Goal: Communication & Community: Answer question/provide support

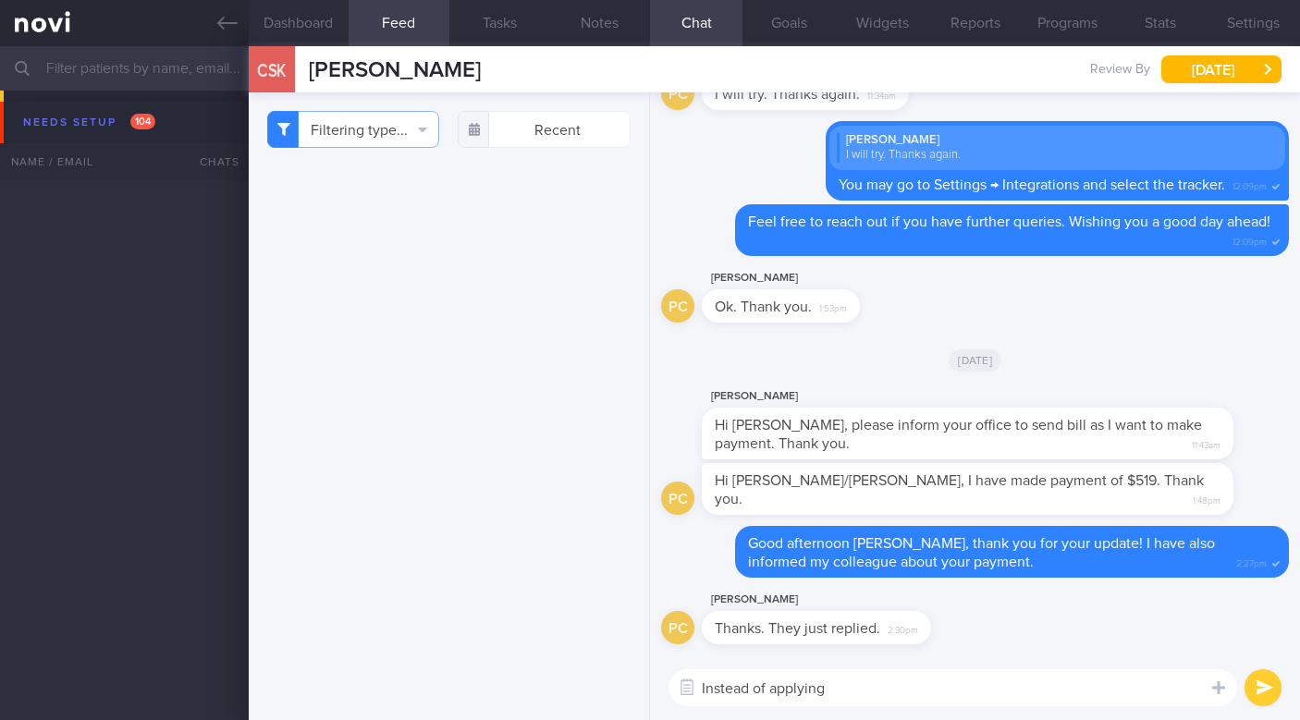
select select "9"
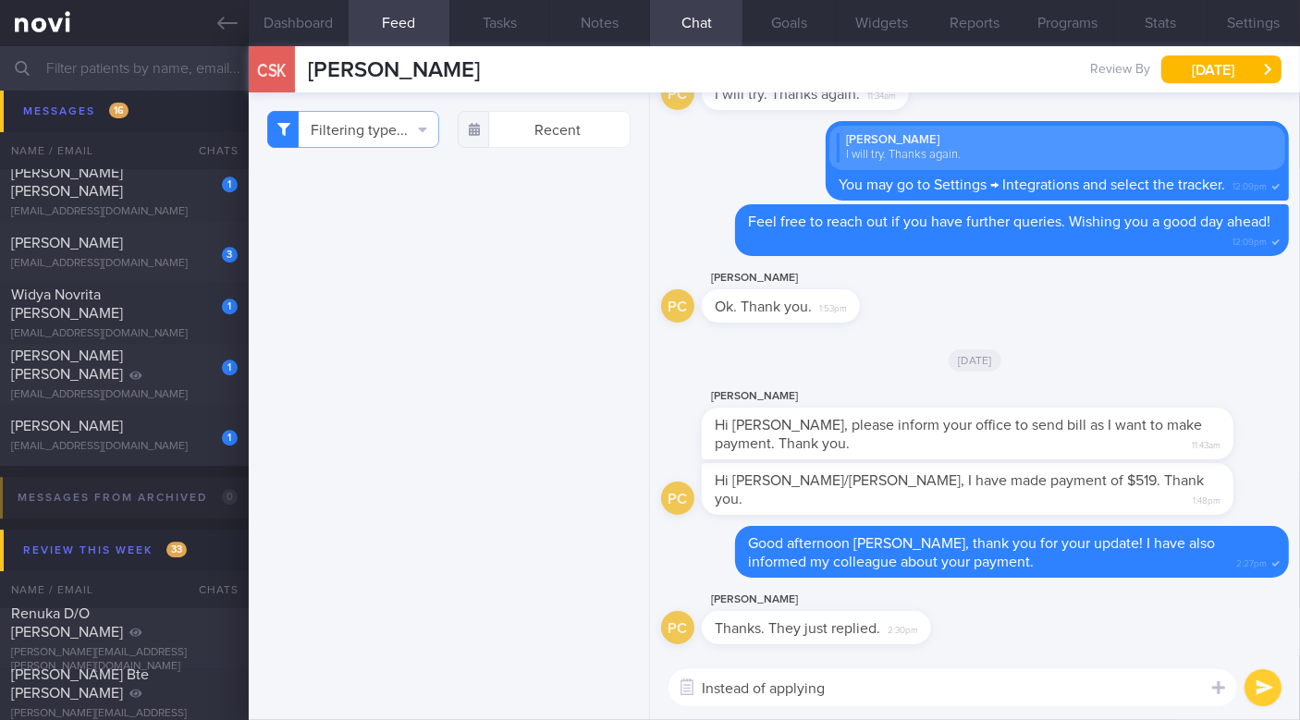
scroll to position [5548, 0]
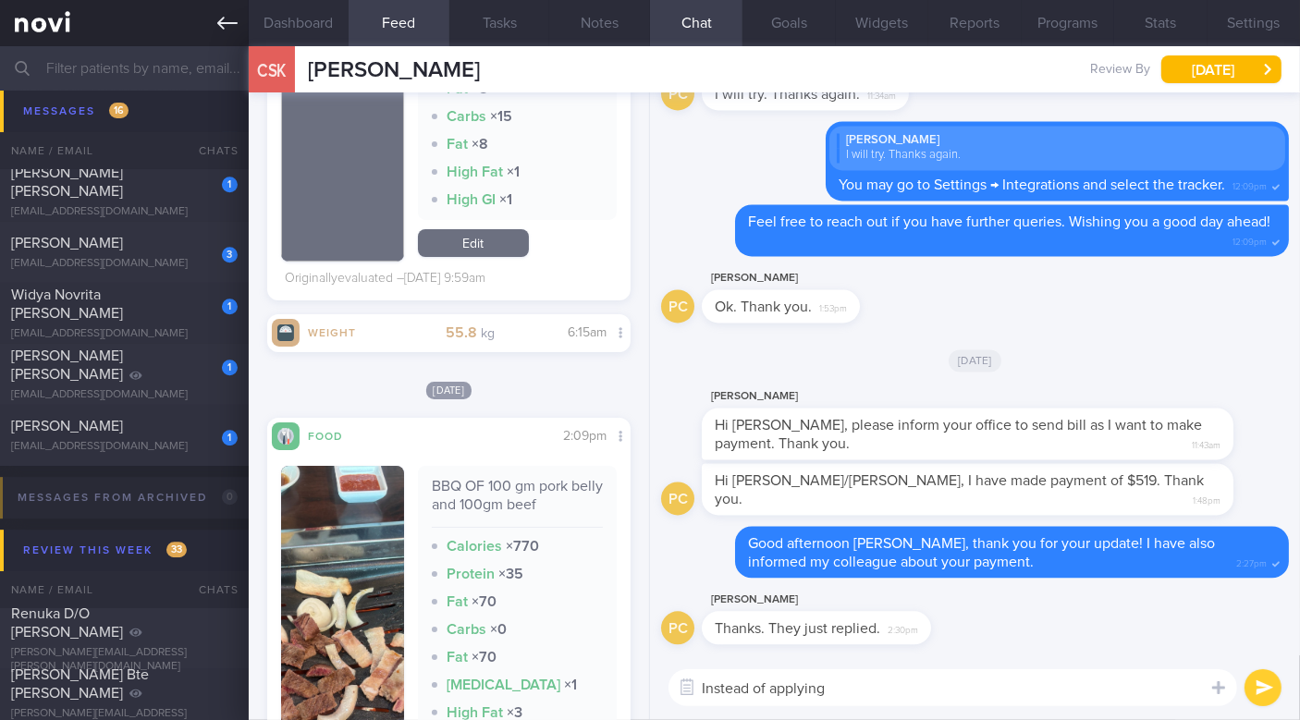
click at [215, 30] on link at bounding box center [124, 23] width 249 height 46
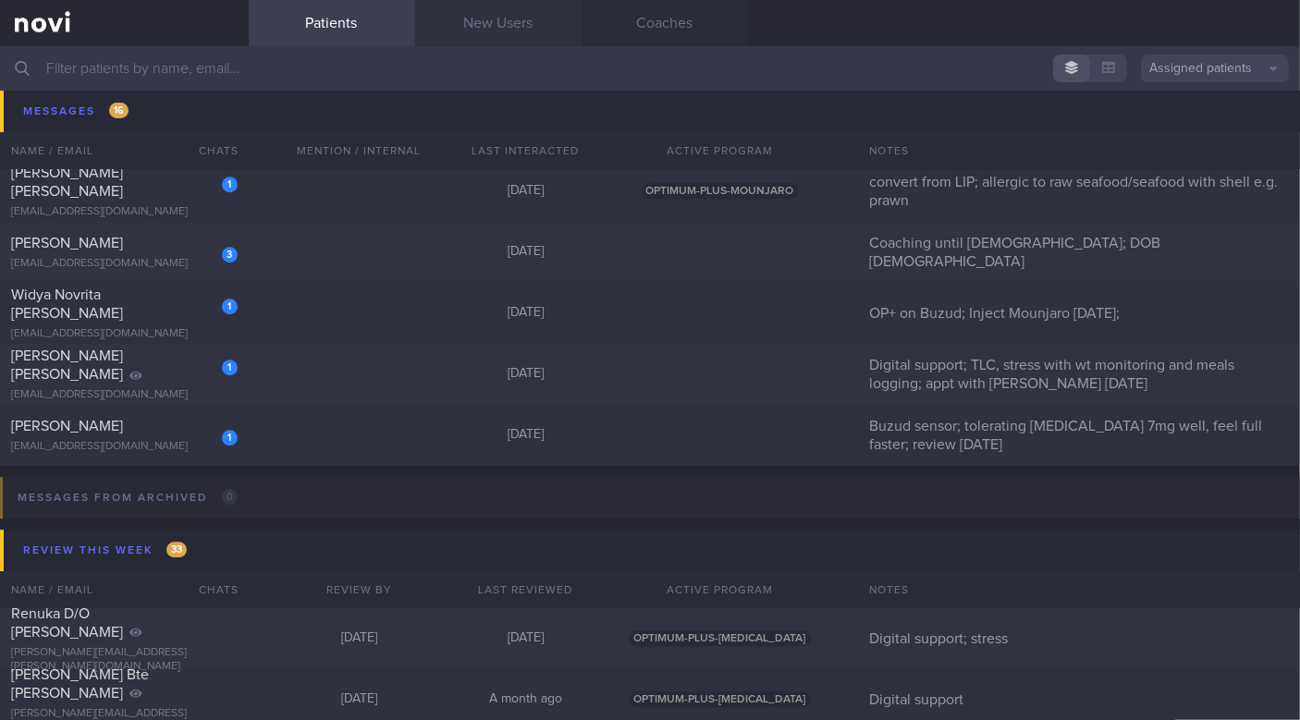
drag, startPoint x: 510, startPoint y: 27, endPoint x: 528, endPoint y: 29, distance: 17.7
click at [510, 27] on link "New Users" at bounding box center [498, 23] width 166 height 46
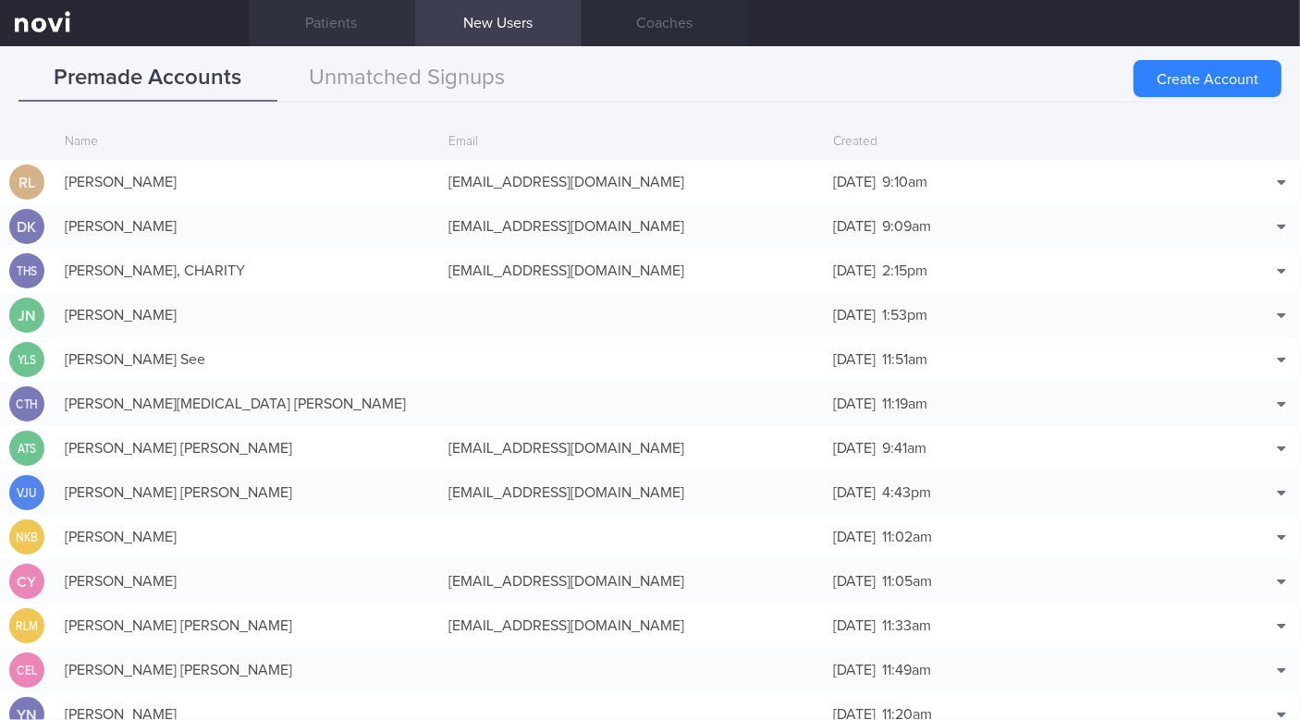
click at [356, 22] on link "Patients" at bounding box center [332, 23] width 166 height 46
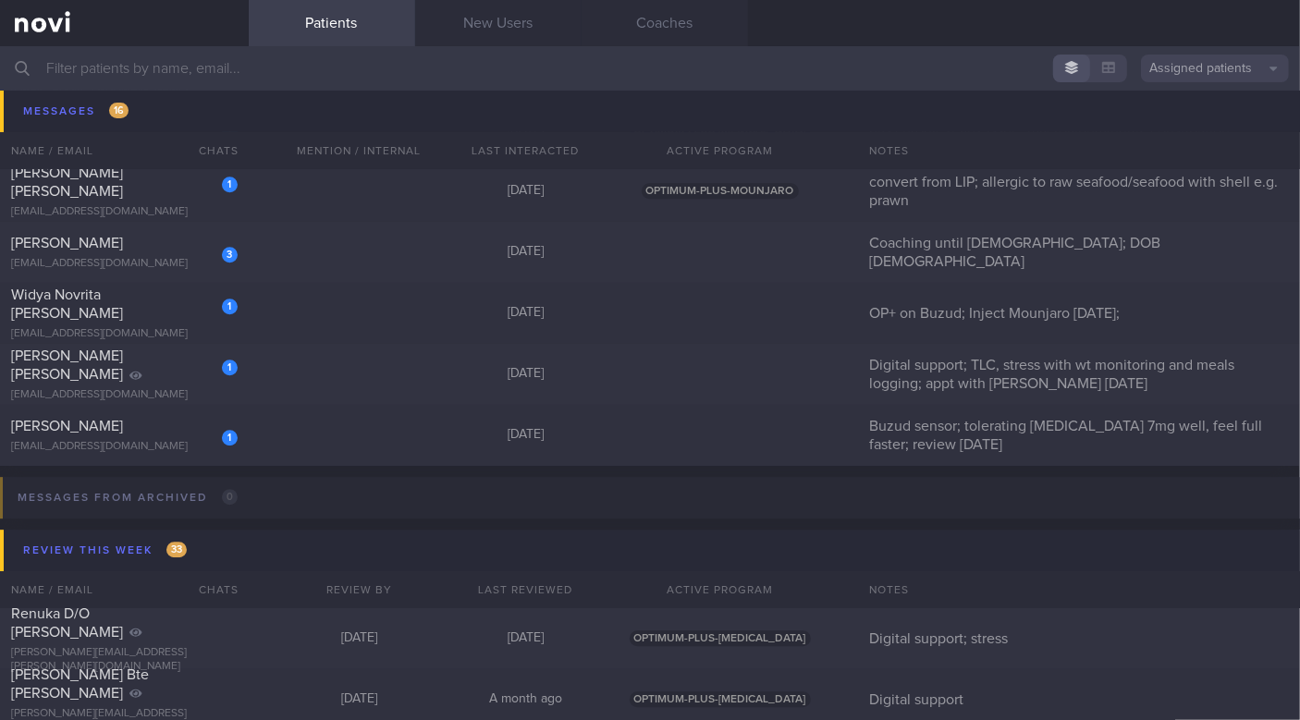
click at [261, 74] on input "text" at bounding box center [650, 68] width 1300 height 44
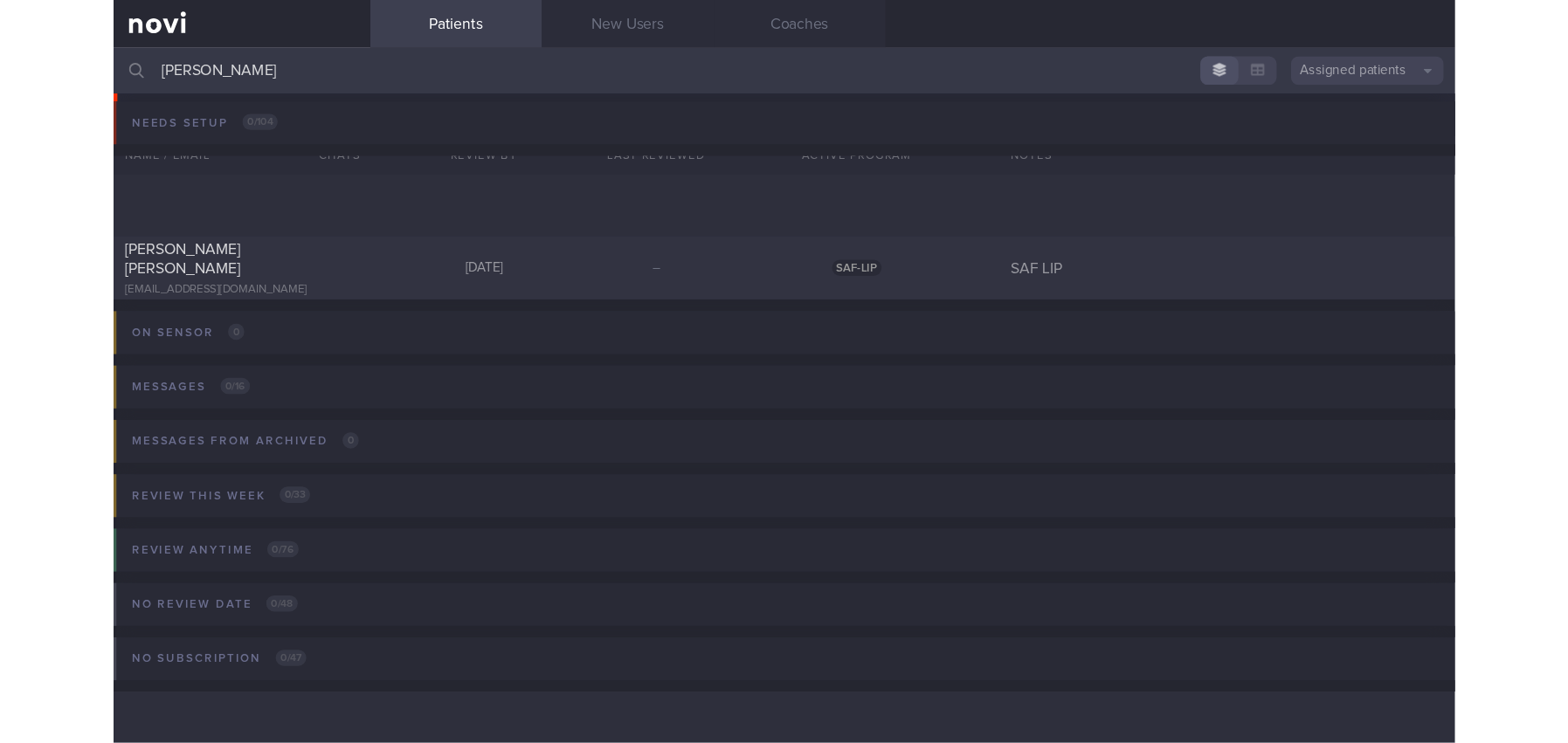
scroll to position [3, 0]
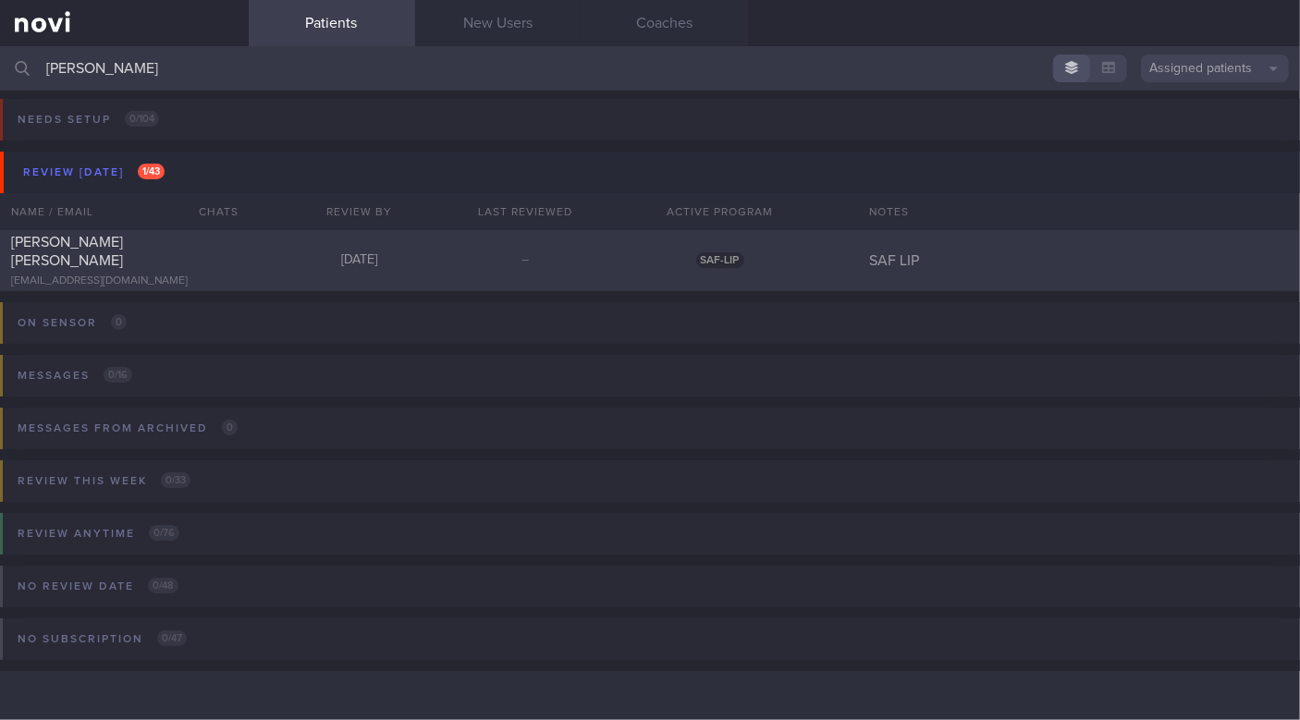
type input "william"
click at [149, 256] on div "William Hu Jun Yan" at bounding box center [122, 251] width 222 height 37
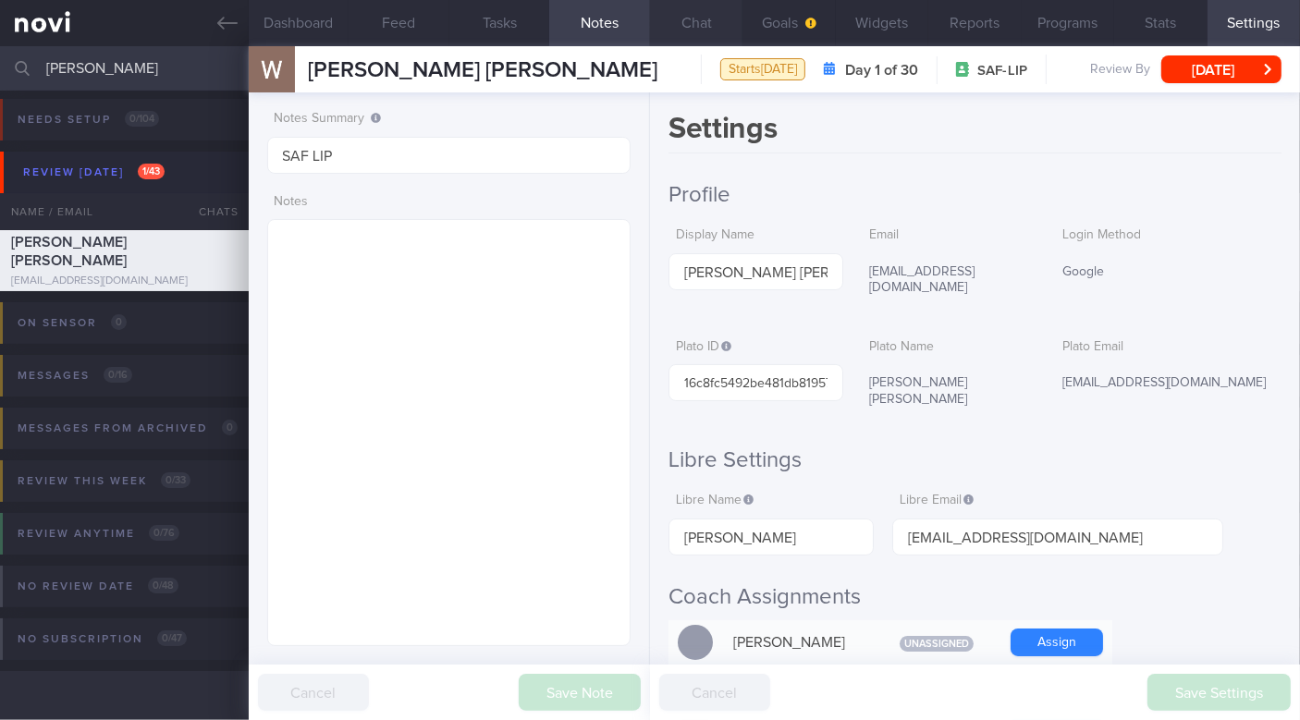
click at [687, 24] on button "Chat" at bounding box center [696, 23] width 92 height 46
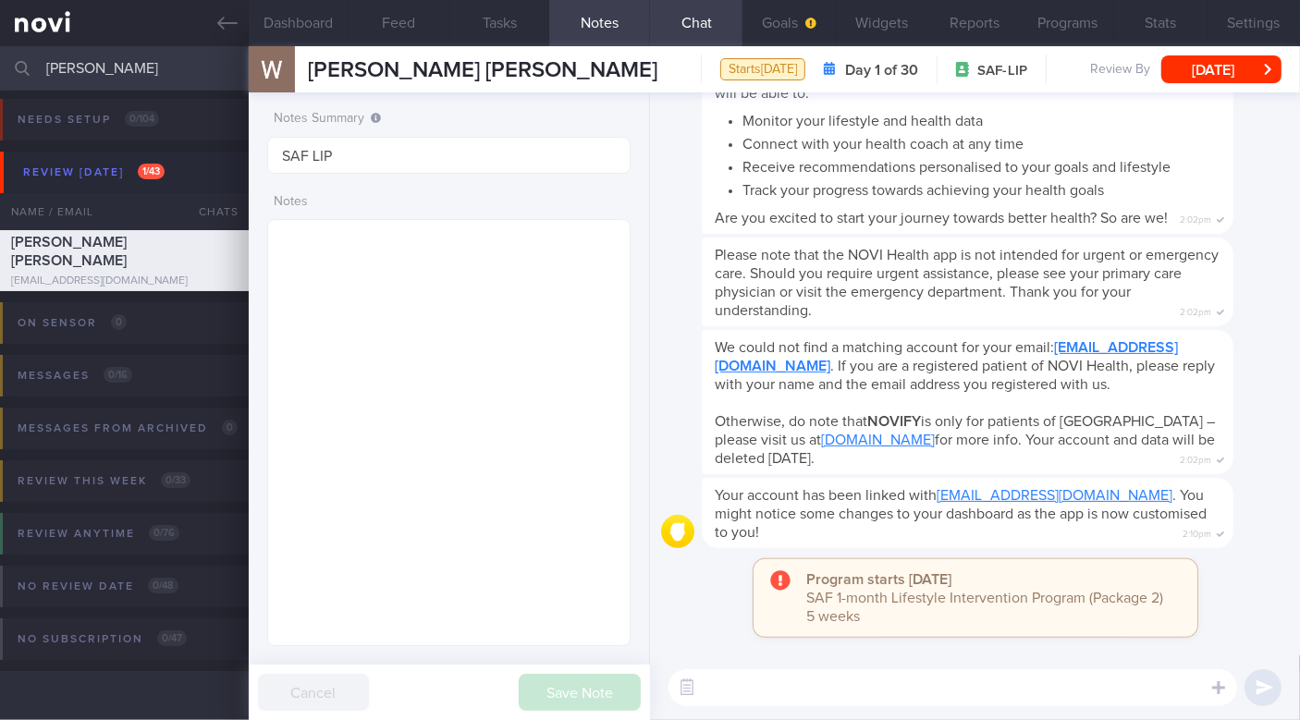
click at [792, 696] on textarea at bounding box center [953, 687] width 569 height 37
type textarea "Hi William!"
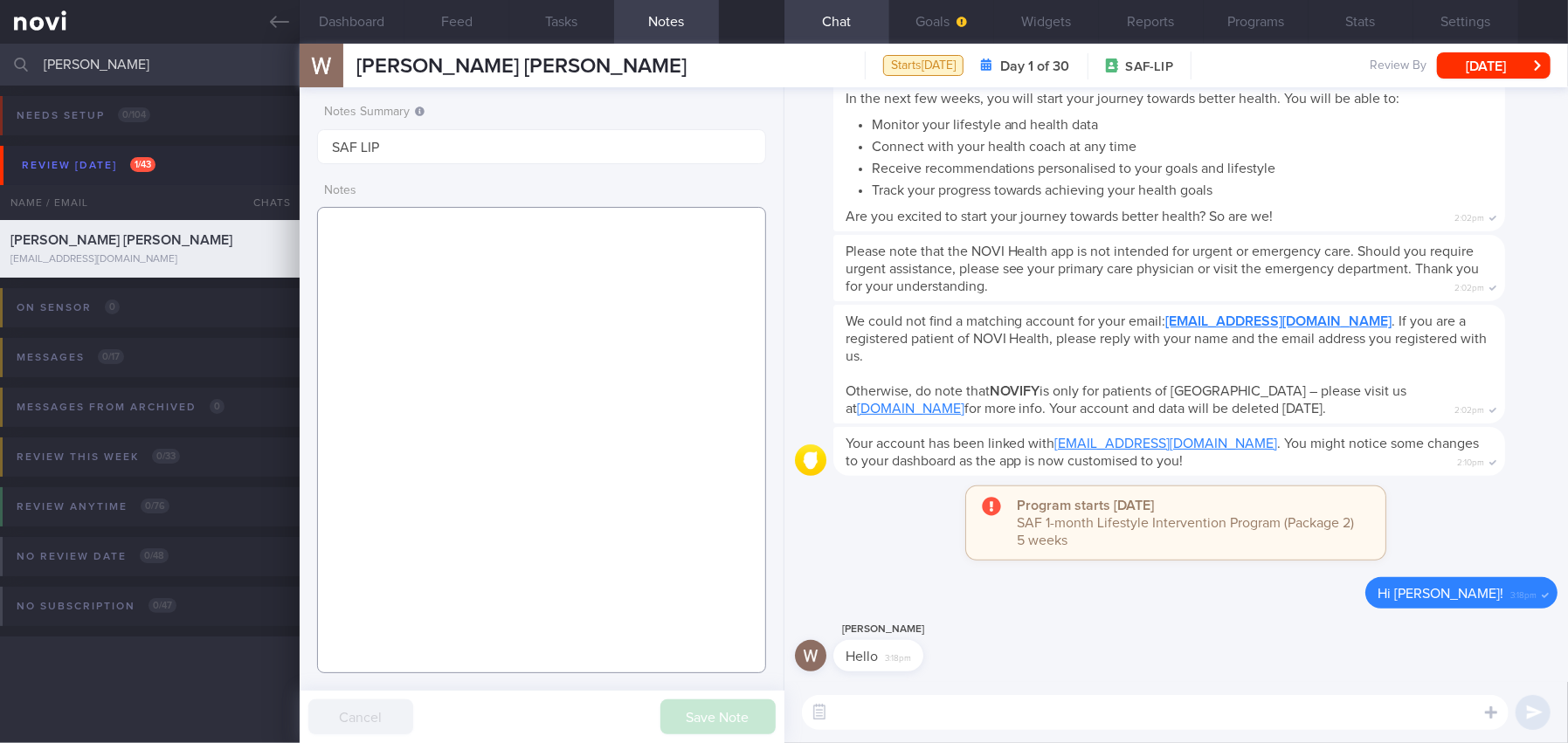
click at [470, 232] on textarea at bounding box center [541, 440] width 449 height 466
paste textarea "42 year old Gentleman - Married with no children Occupation Regular Army Comorb…"
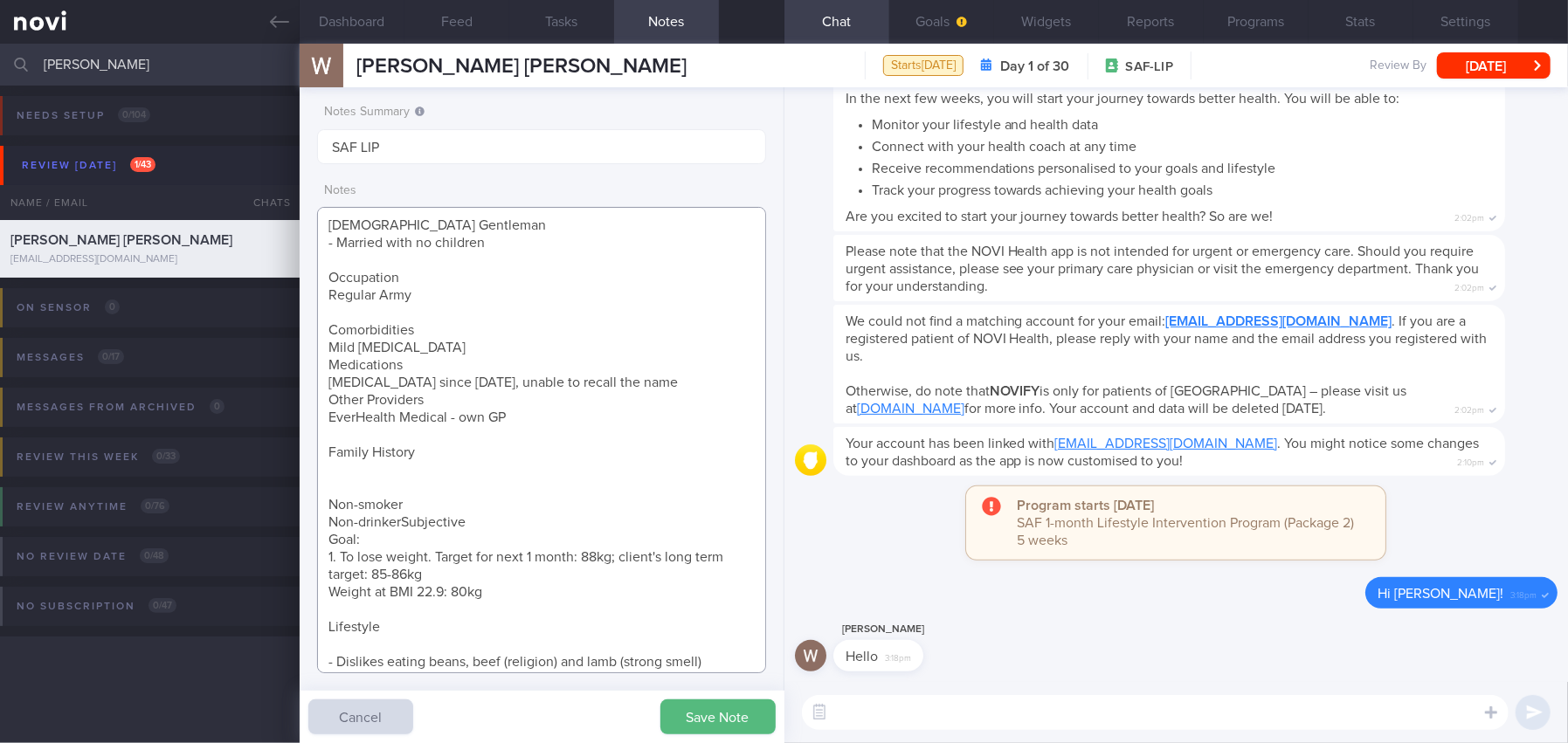
click at [332, 365] on textarea "42 year old Gentleman - Married with no children Occupation Regular Army Comorb…" at bounding box center [541, 440] width 449 height 466
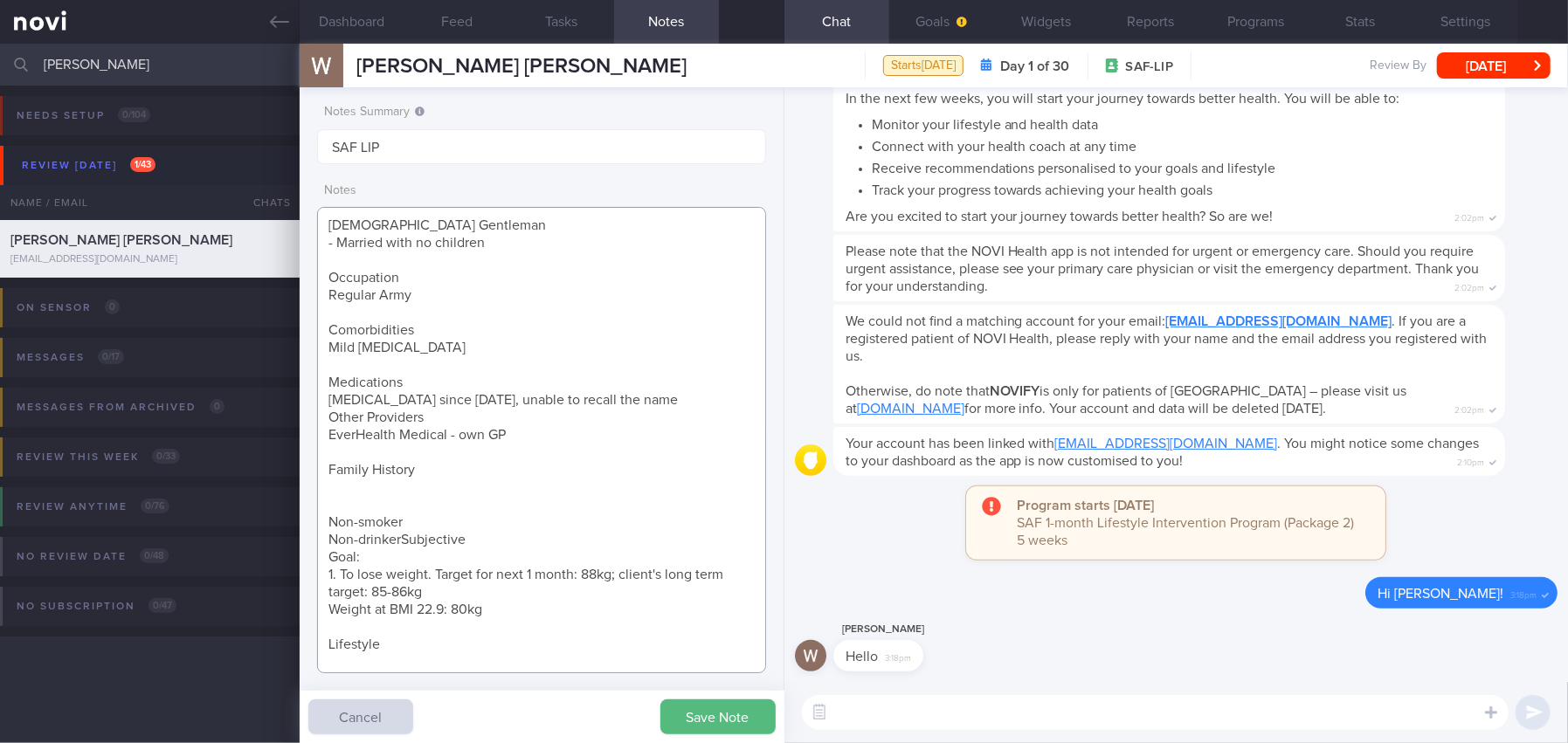
click at [326, 419] on textarea "42 year old Gentleman - Married with no children Occupation Regular Army Comorb…" at bounding box center [541, 440] width 449 height 466
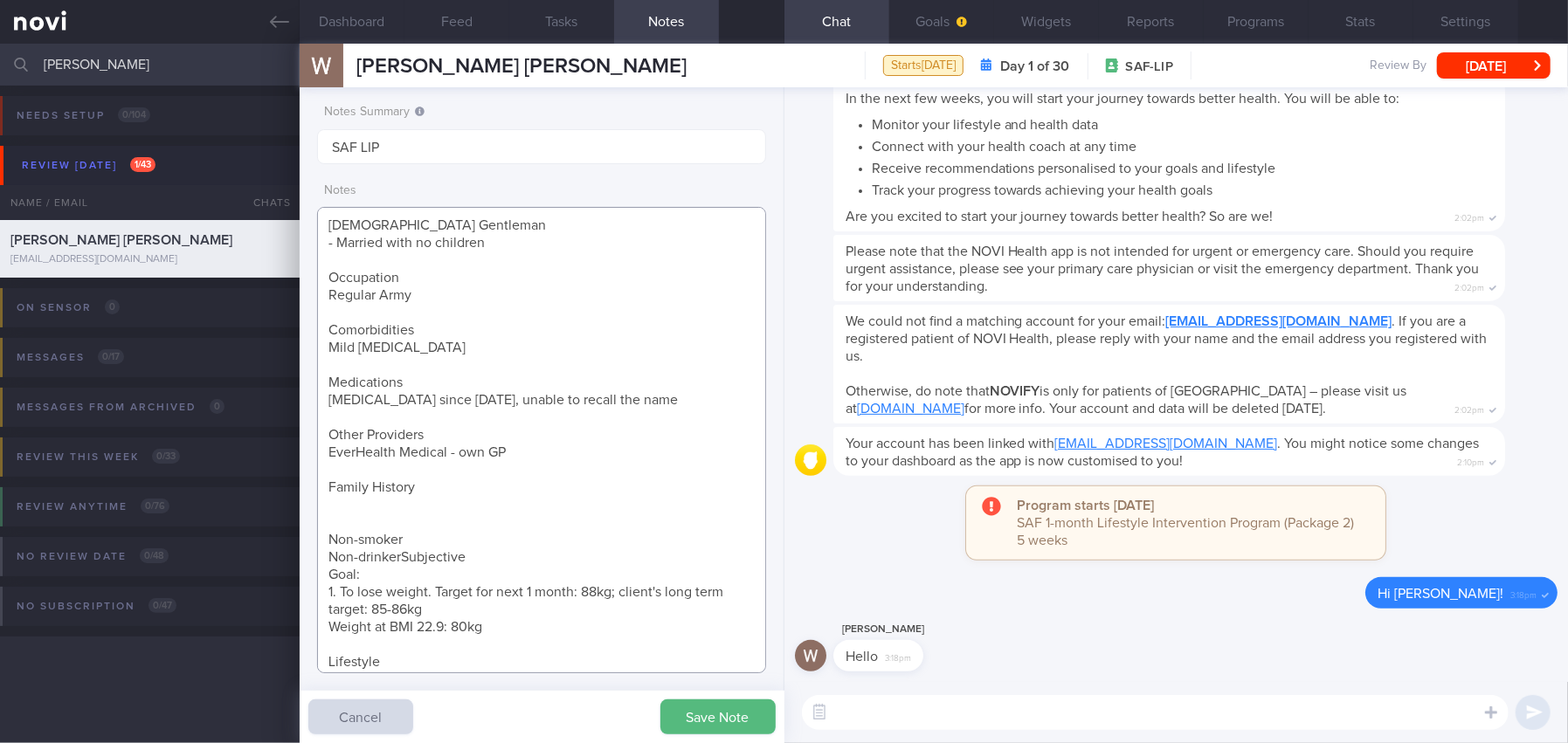
drag, startPoint x: 327, startPoint y: 487, endPoint x: 474, endPoint y: 481, distance: 147.1
click at [474, 481] on textarea "42 year old Gentleman - Married with no children Occupation Regular Army Comorb…" at bounding box center [541, 440] width 449 height 466
click at [377, 514] on textarea "42 year old Gentleman - Married with no children Occupation Regular Army Comorb…" at bounding box center [541, 440] width 449 height 466
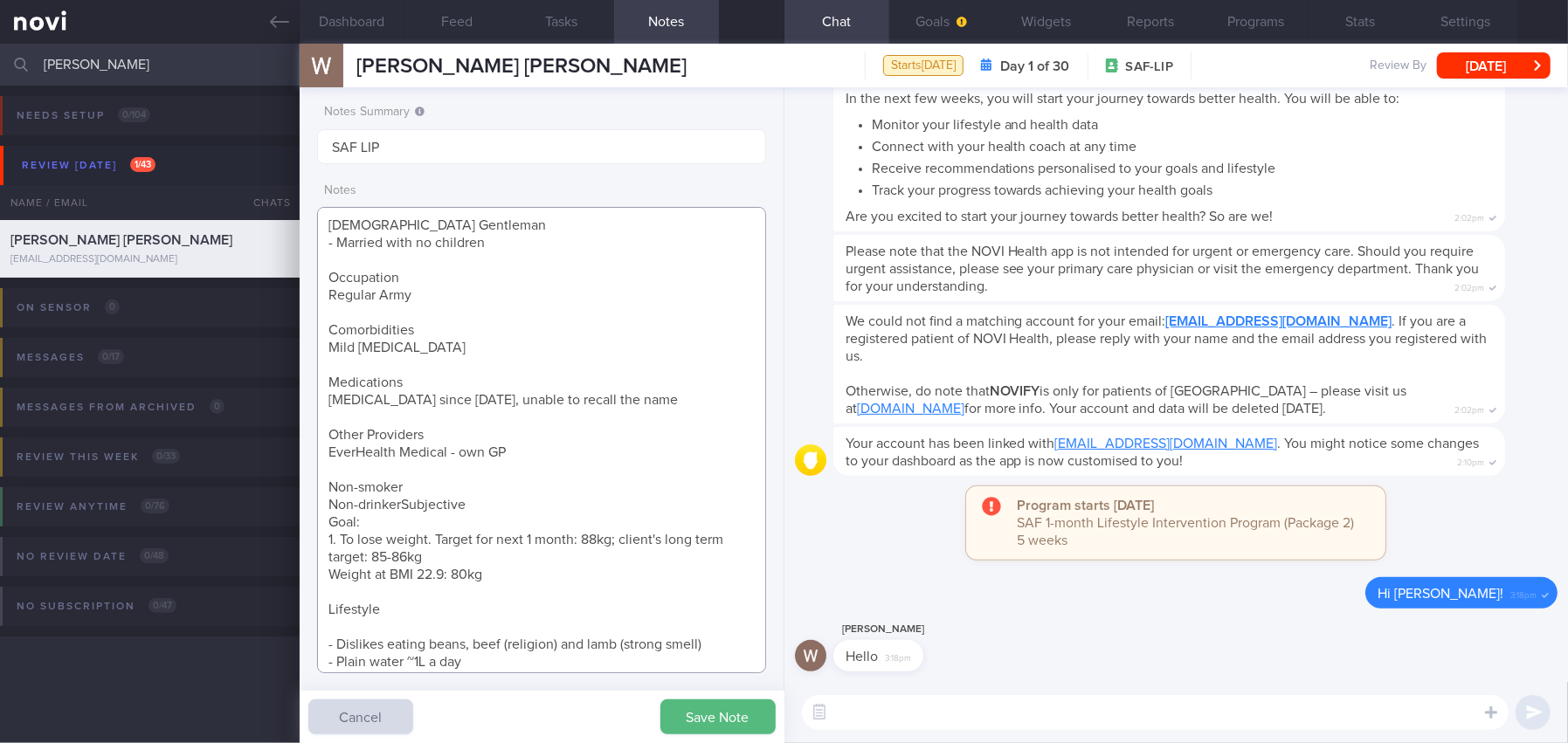
click at [501, 511] on textarea "42 year old Gentleman - Married with no children Occupation Regular Army Comorb…" at bounding box center [541, 440] width 449 height 466
click at [401, 504] on textarea "42 year old Gentleman - Married with no children Occupation Regular Army Comorb…" at bounding box center [541, 440] width 449 height 466
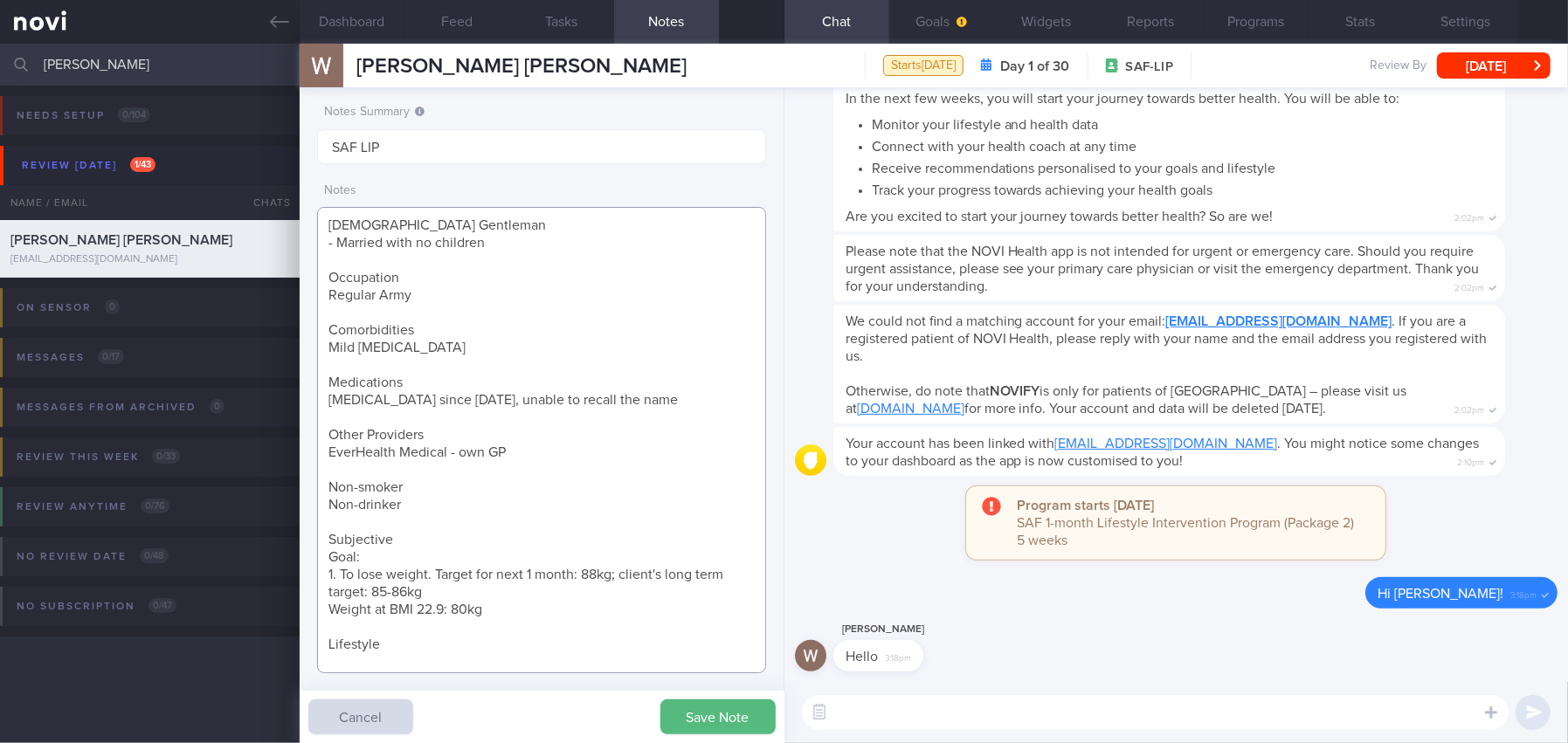
drag, startPoint x: 416, startPoint y: 539, endPoint x: 307, endPoint y: 536, distance: 109.0
click at [307, 536] on div "Notes Summary SAF LIP Notes 42 year old Gentleman - Married with no children Oc…" at bounding box center [541, 414] width 485 height 655
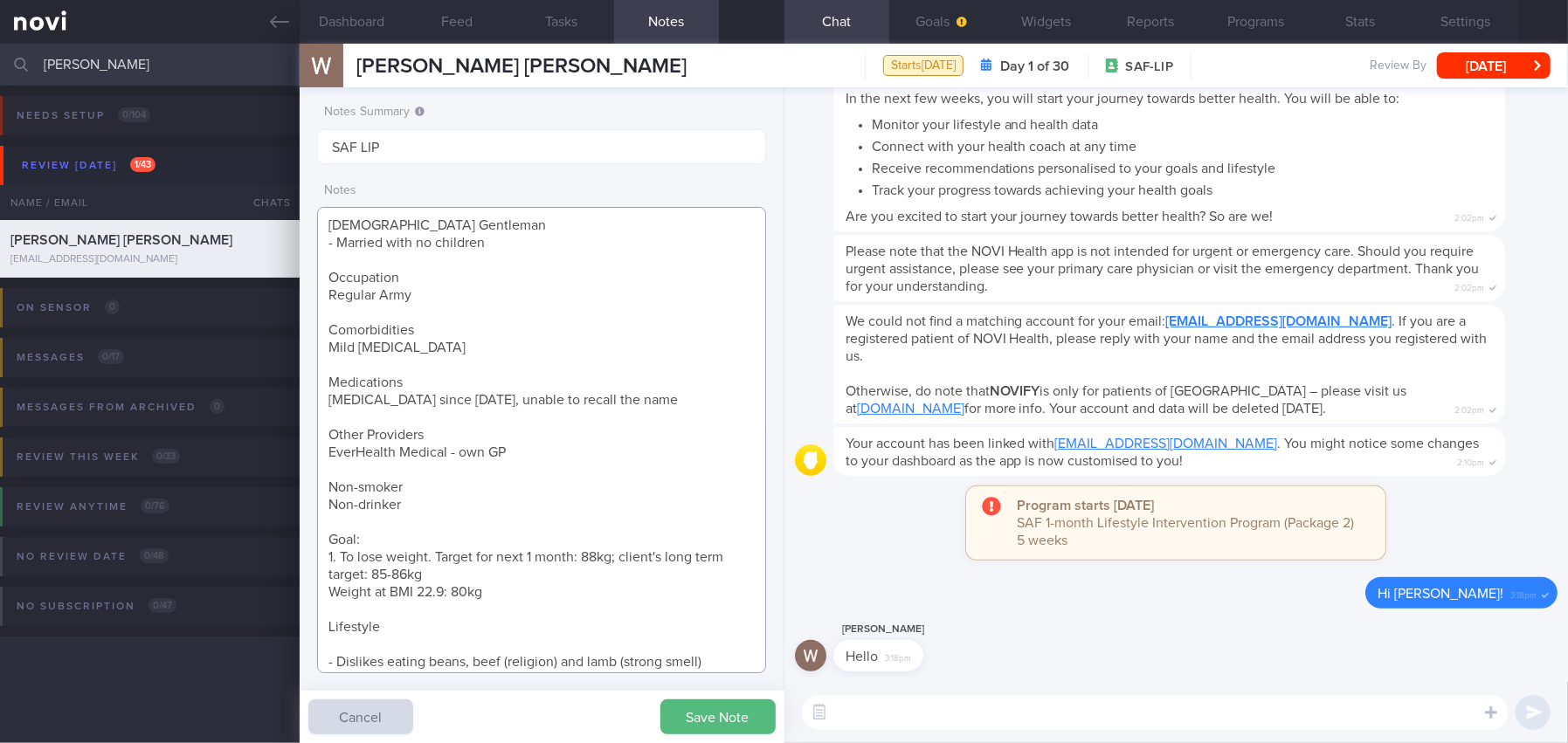
scroll to position [41, 0]
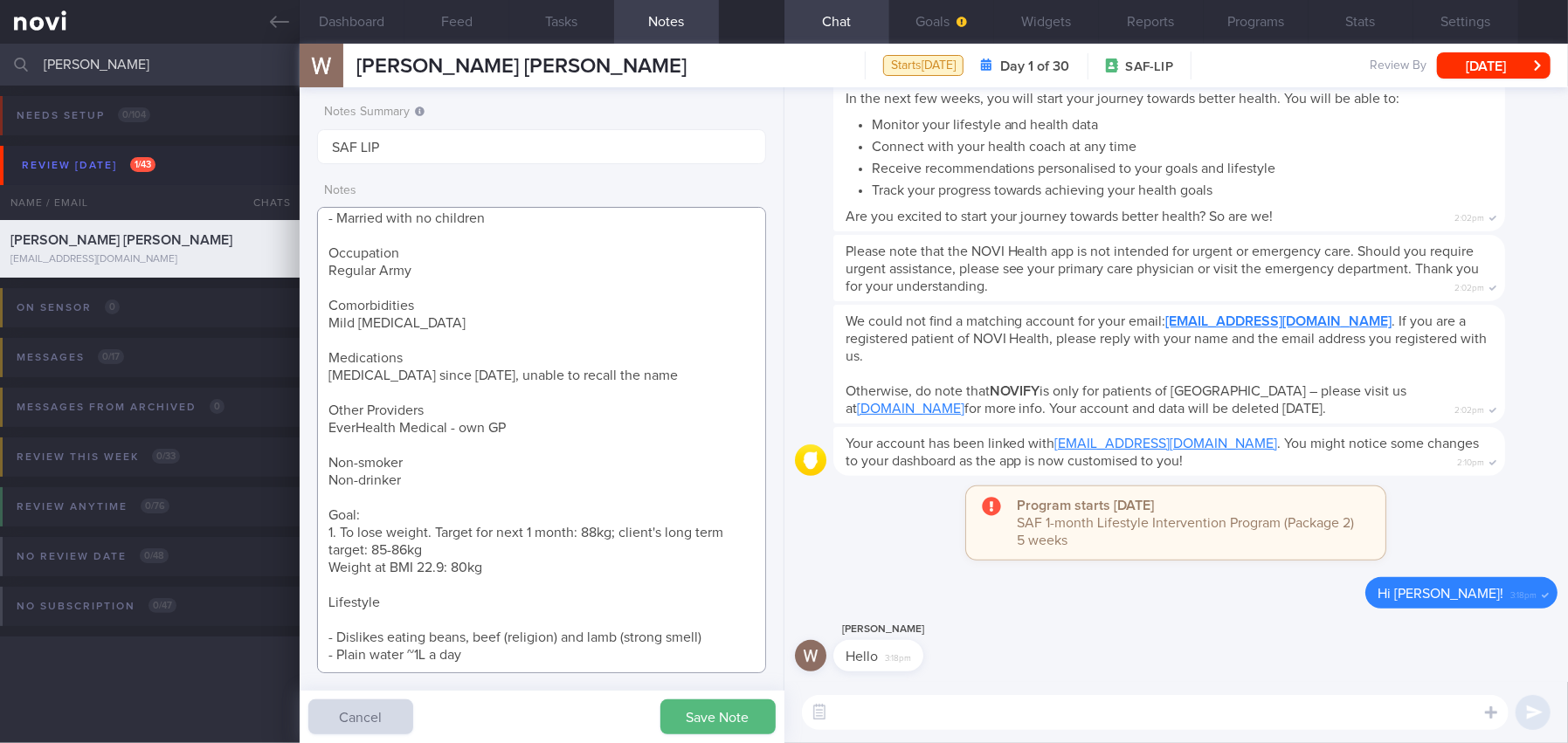
click at [353, 603] on textarea "42 year old Gentleman - Married with no children Occupation Regular Army Comorb…" at bounding box center [541, 440] width 449 height 466
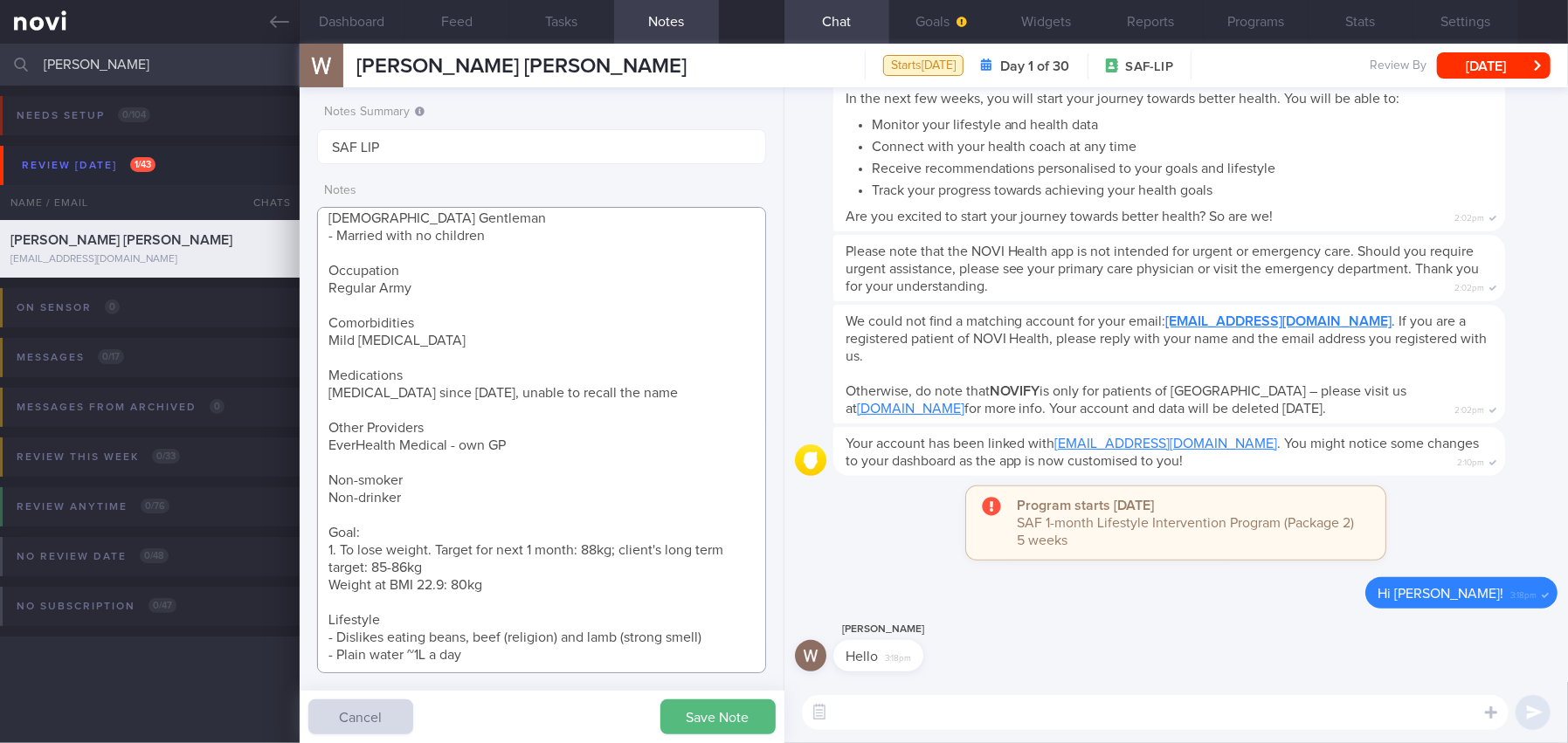
scroll to position [24, 0]
click at [489, 635] on textarea "42 year old Gentleman - Married with no children Occupation Regular Army Comorb…" at bounding box center [541, 440] width 449 height 466
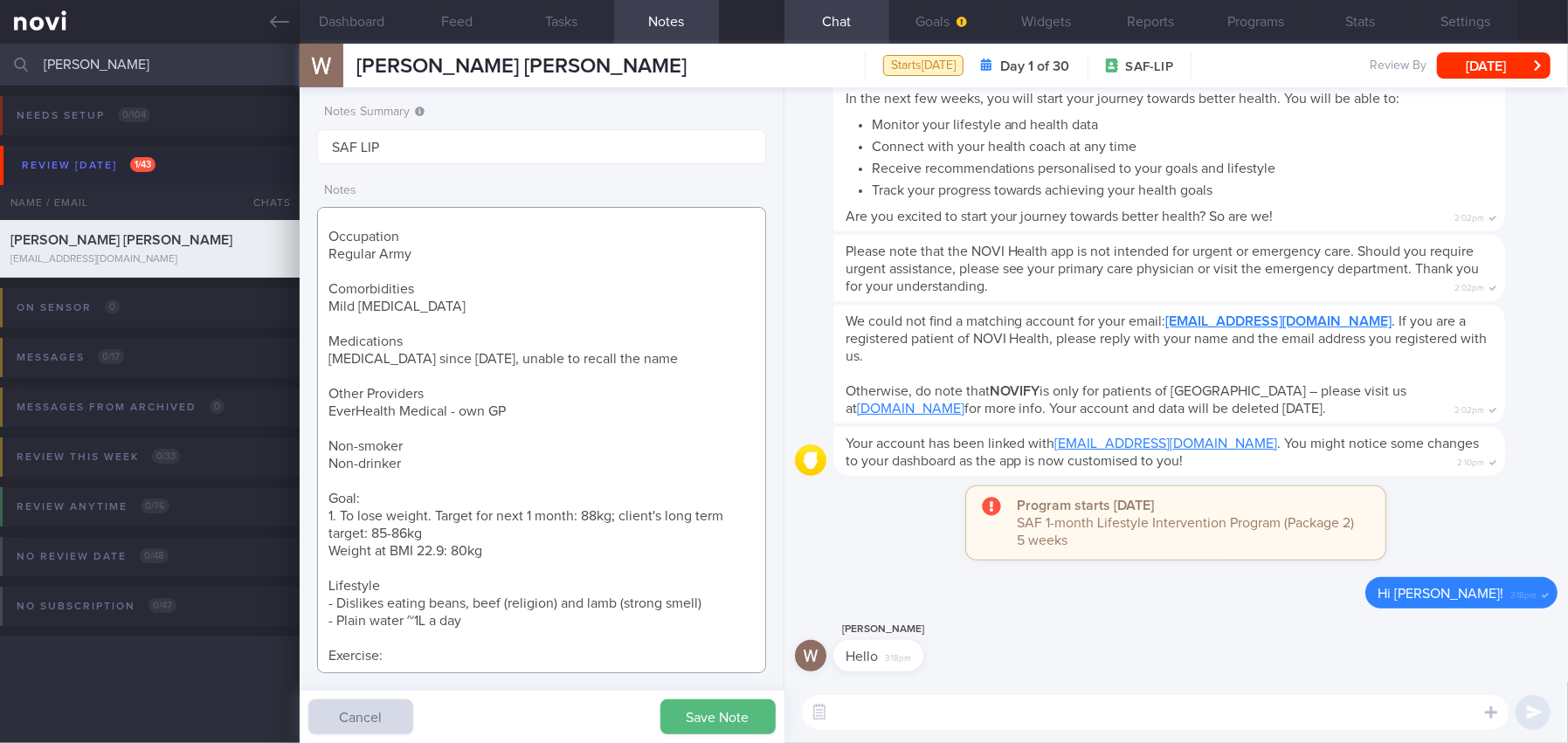
scroll to position [49, 0]
paste textarea "HIIT classes, 2x a week. 1 hour each Running, 2-3x a week, 40 min"
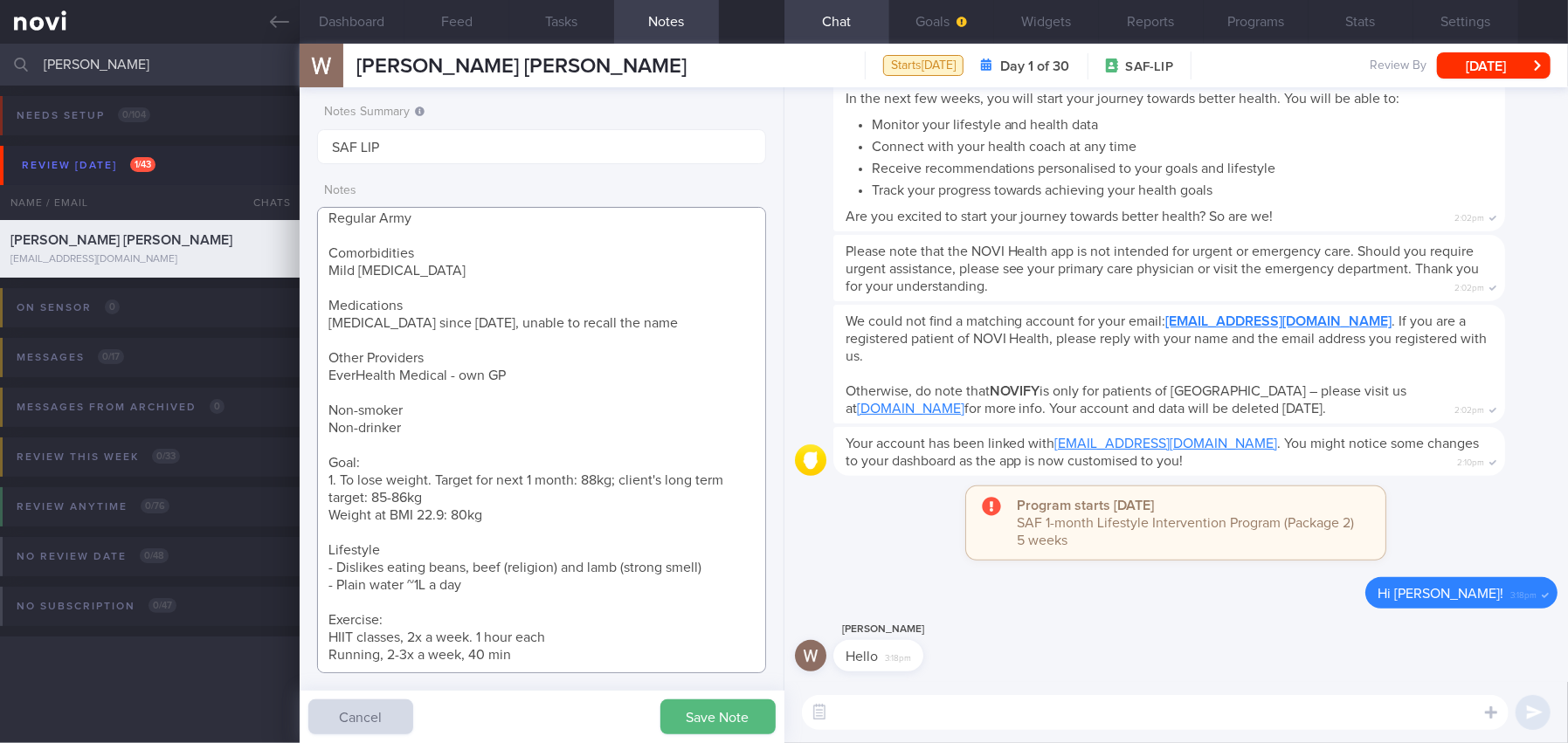
scroll to position [93, 0]
click at [446, 663] on textarea "42 year old Gentleman - Married with no children Occupation Regular Army Comorb…" at bounding box center [541, 440] width 449 height 466
type textarea "42 year old Gentleman - Married with no children Occupation Regular Army Comorb…"
click at [739, 679] on button "Save Note" at bounding box center [718, 717] width 115 height 35
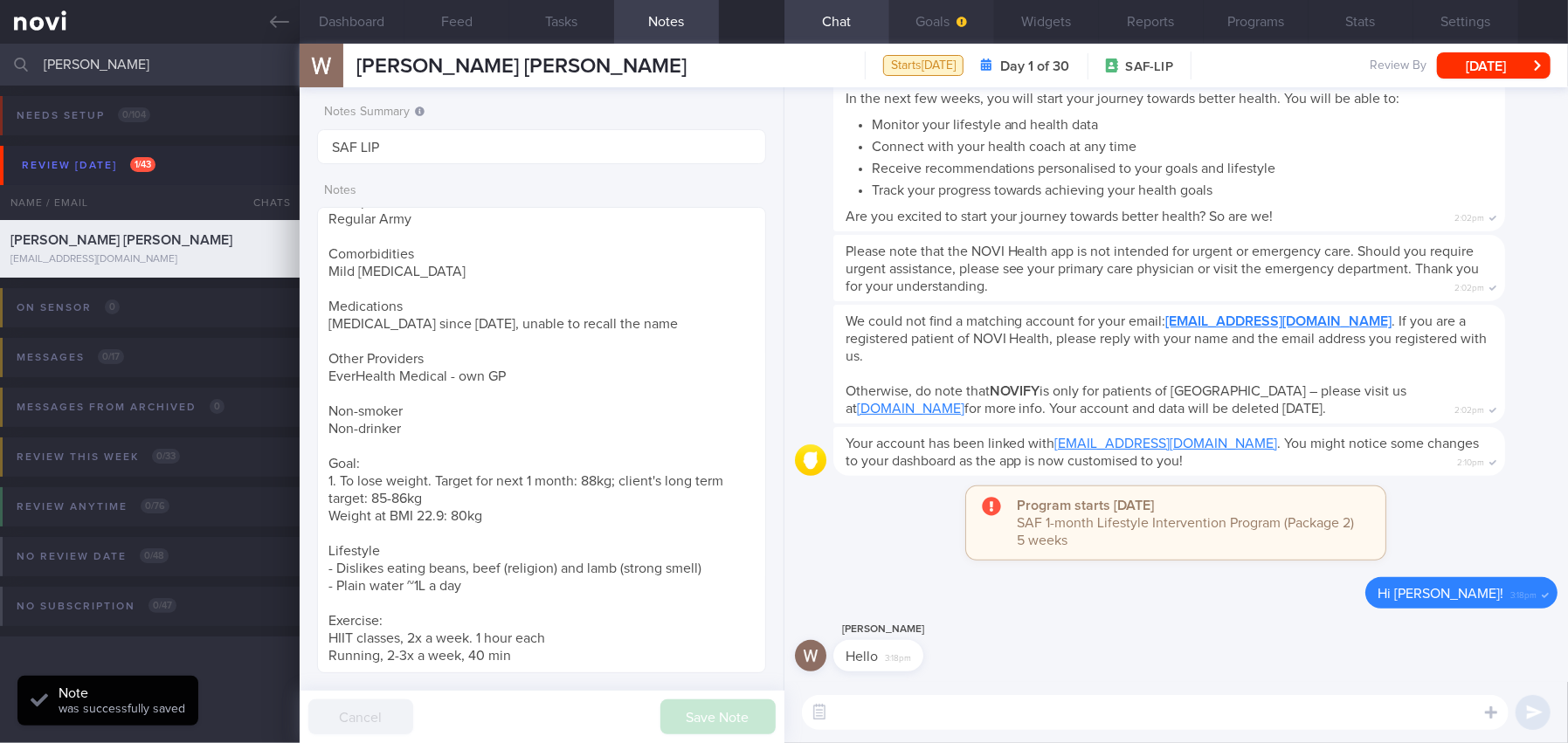
click at [933, 16] on button "Goals" at bounding box center [941, 22] width 105 height 43
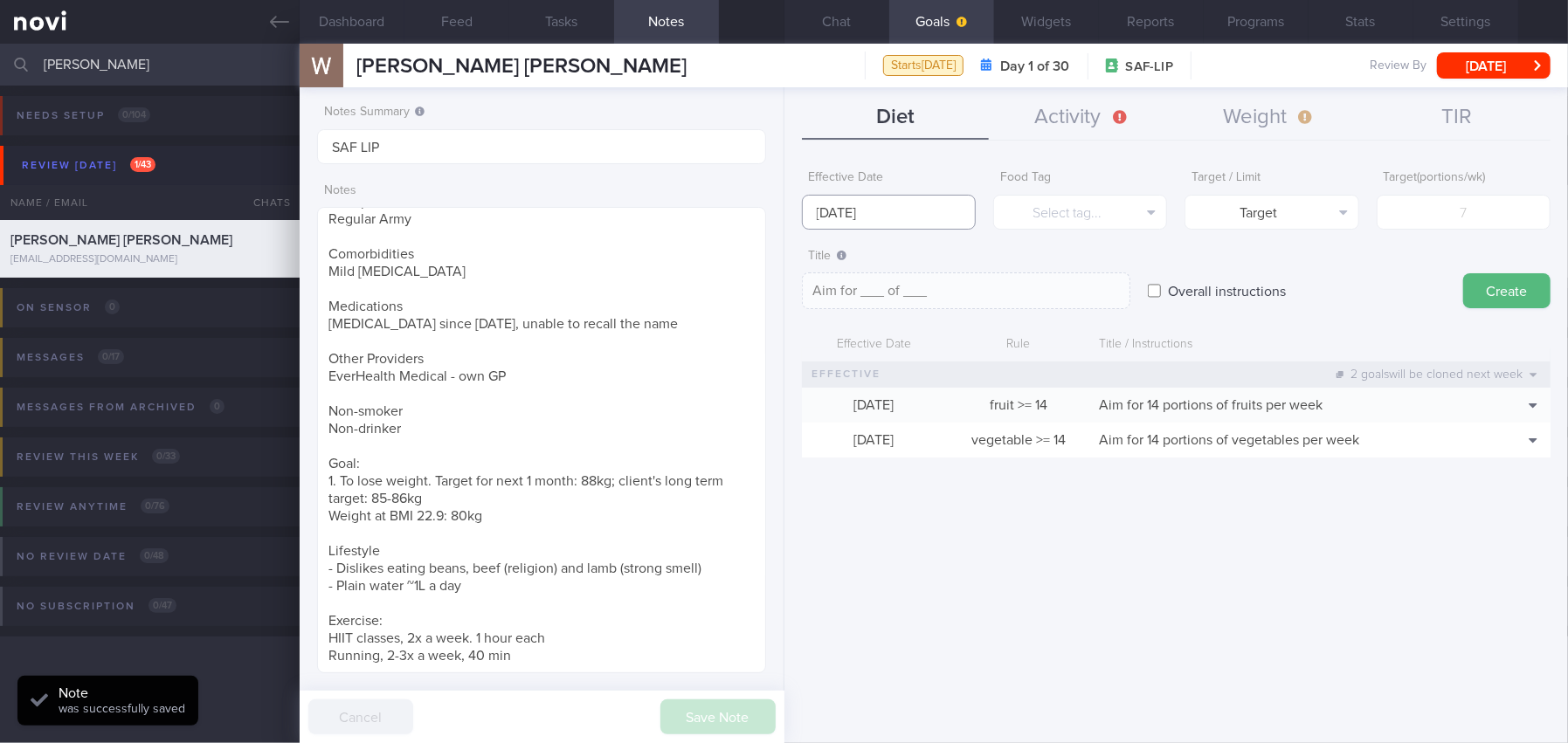
click at [880, 216] on body "You are offline! Some functionality will be unavailable Patients New Users Coac…" at bounding box center [784, 371] width 1568 height 743
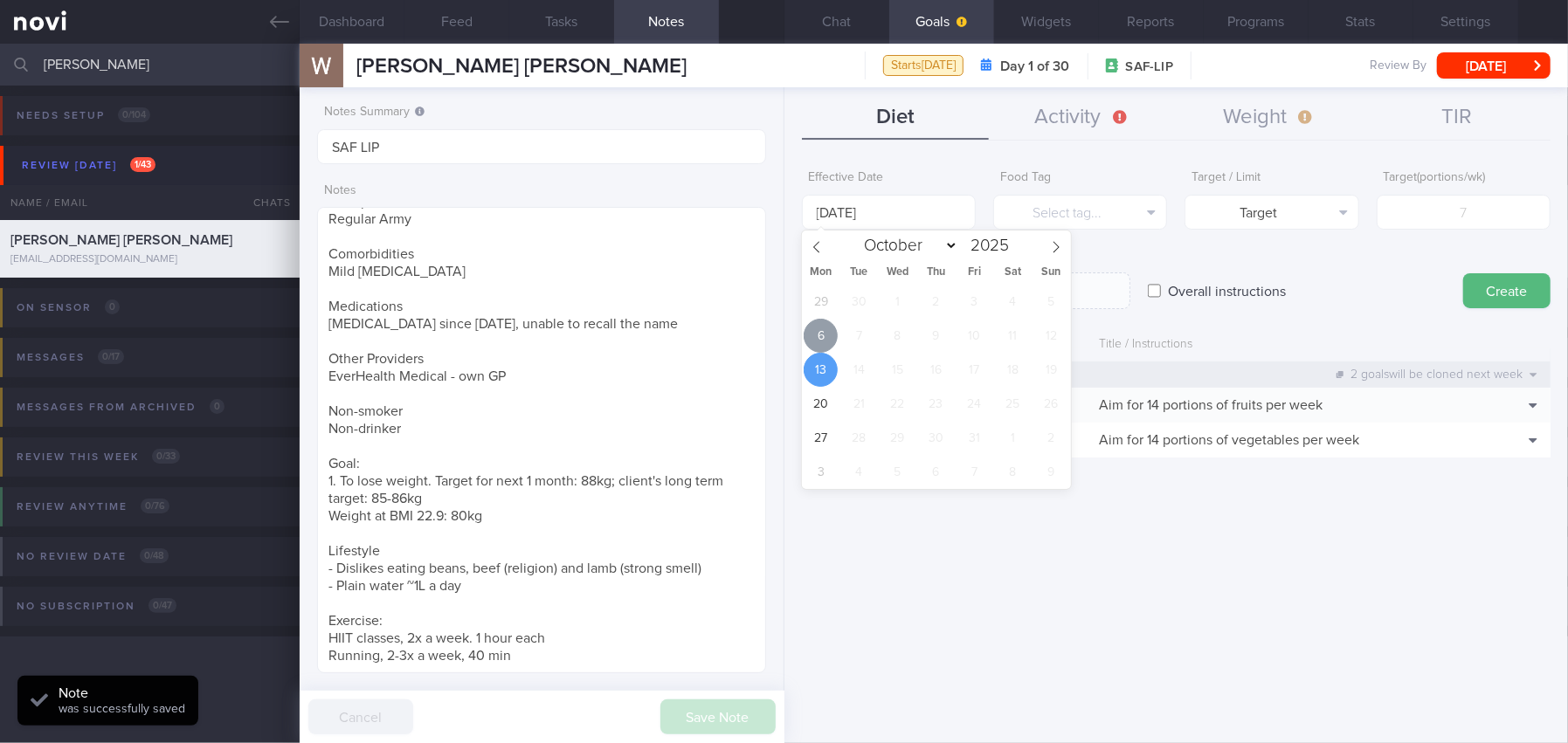
click at [824, 332] on span "6" at bounding box center [821, 336] width 34 height 34
type input "[DATE]"
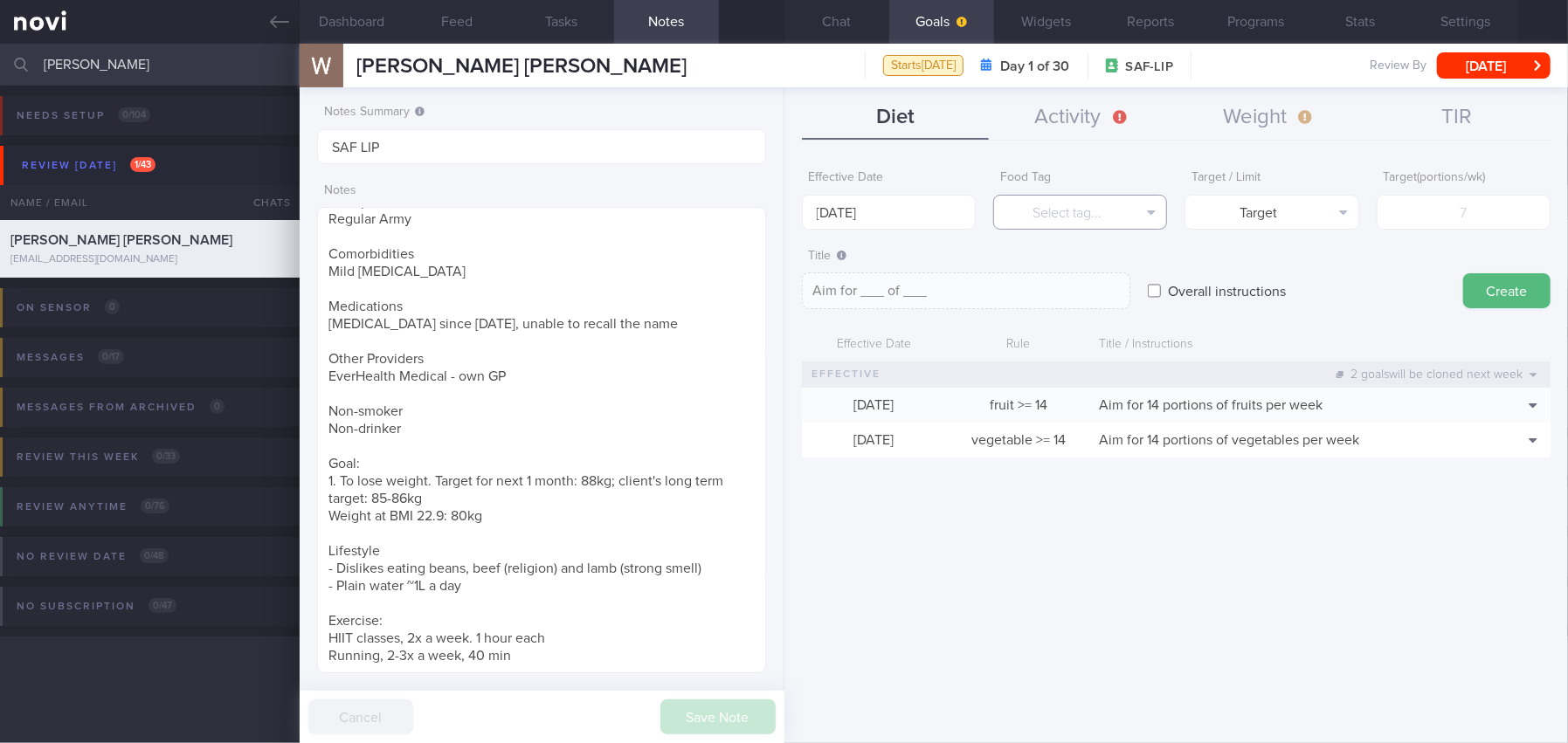
click at [1038, 217] on button "Select tag..." at bounding box center [1080, 211] width 174 height 35
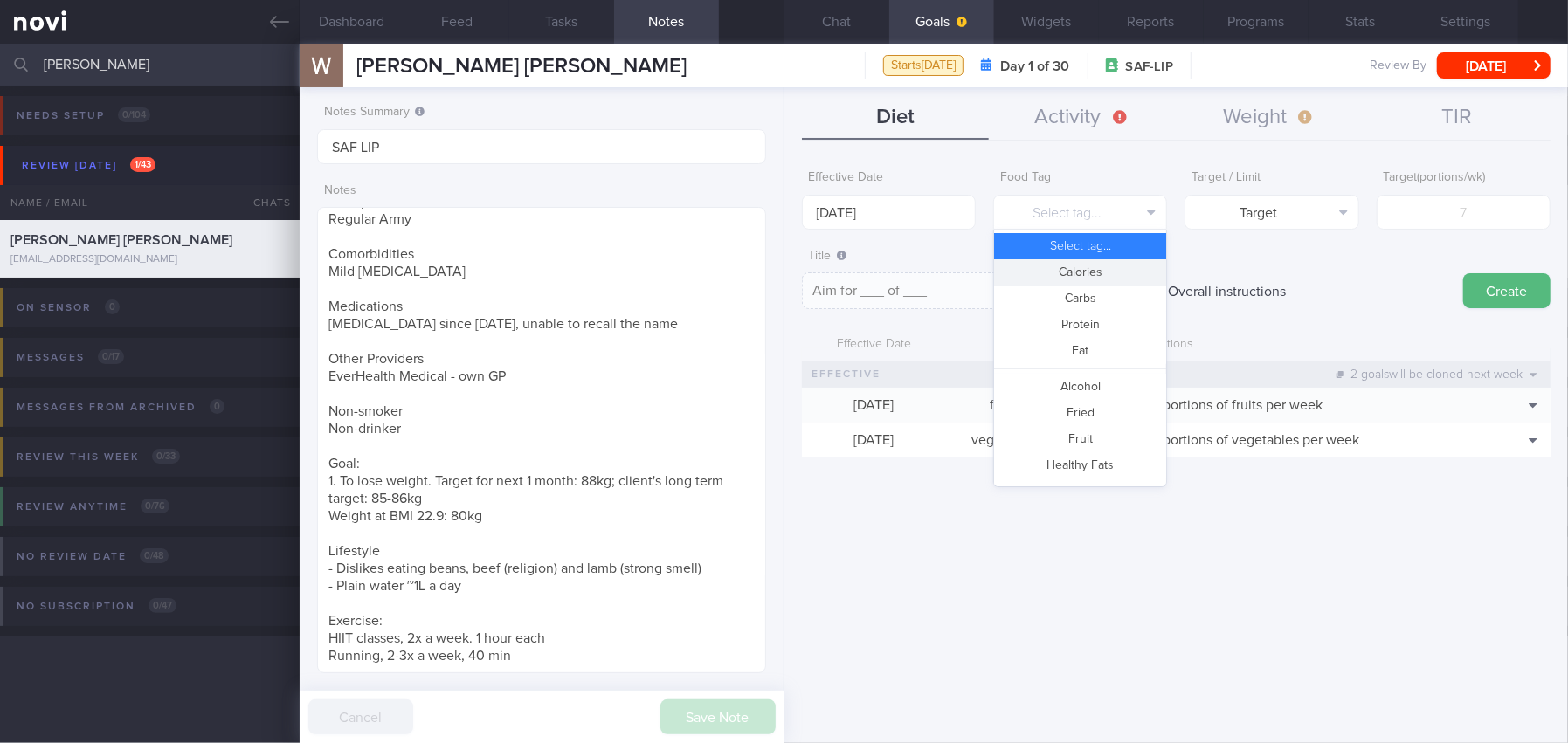
click at [1030, 263] on button "Calories" at bounding box center [1080, 273] width 172 height 26
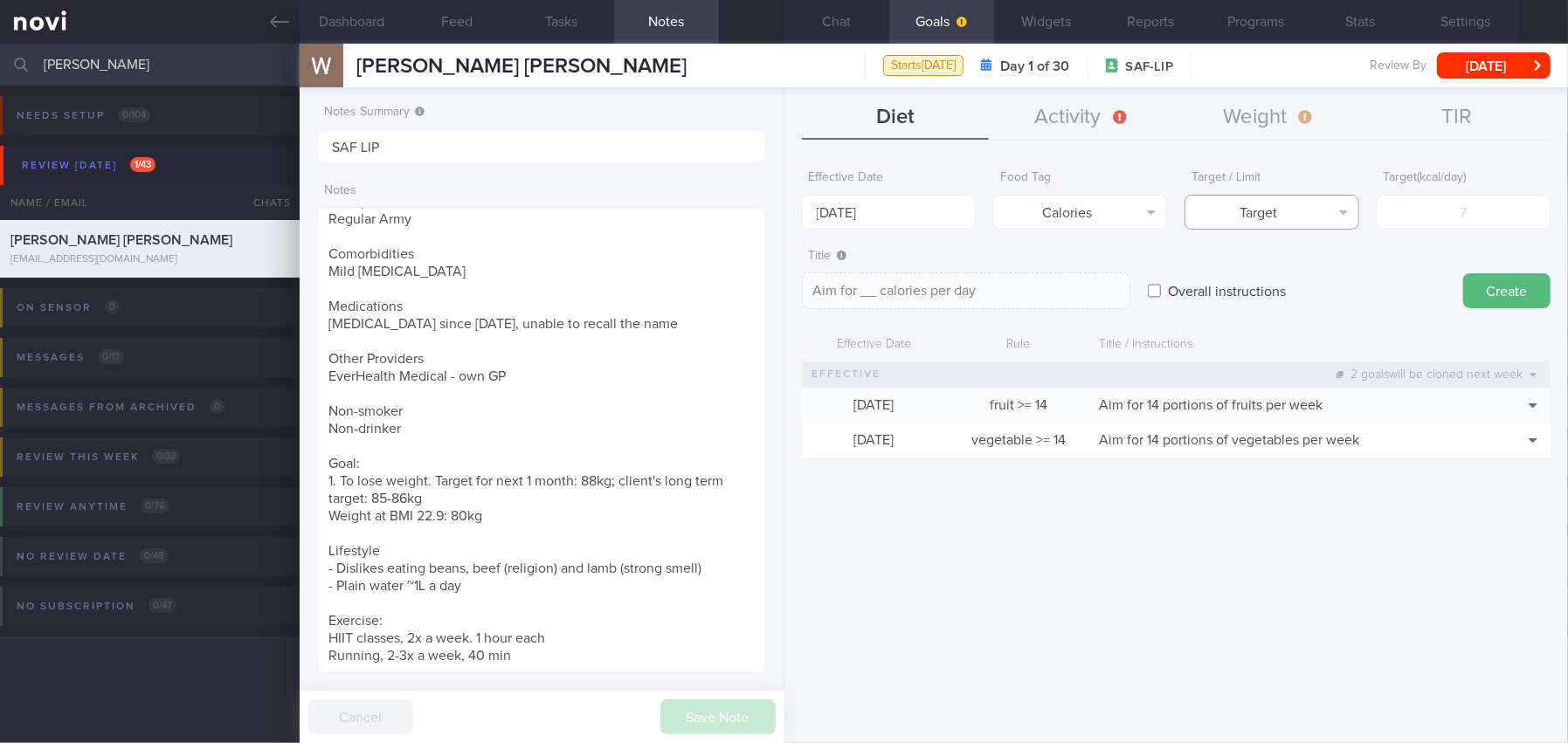
click at [1227, 215] on button "Target" at bounding box center [1271, 211] width 174 height 35
click at [1227, 267] on button "Limit" at bounding box center [1271, 273] width 172 height 26
type textarea "Keep to __ calories per day"
click at [1227, 214] on input "number" at bounding box center [1463, 211] width 174 height 35
type input "1"
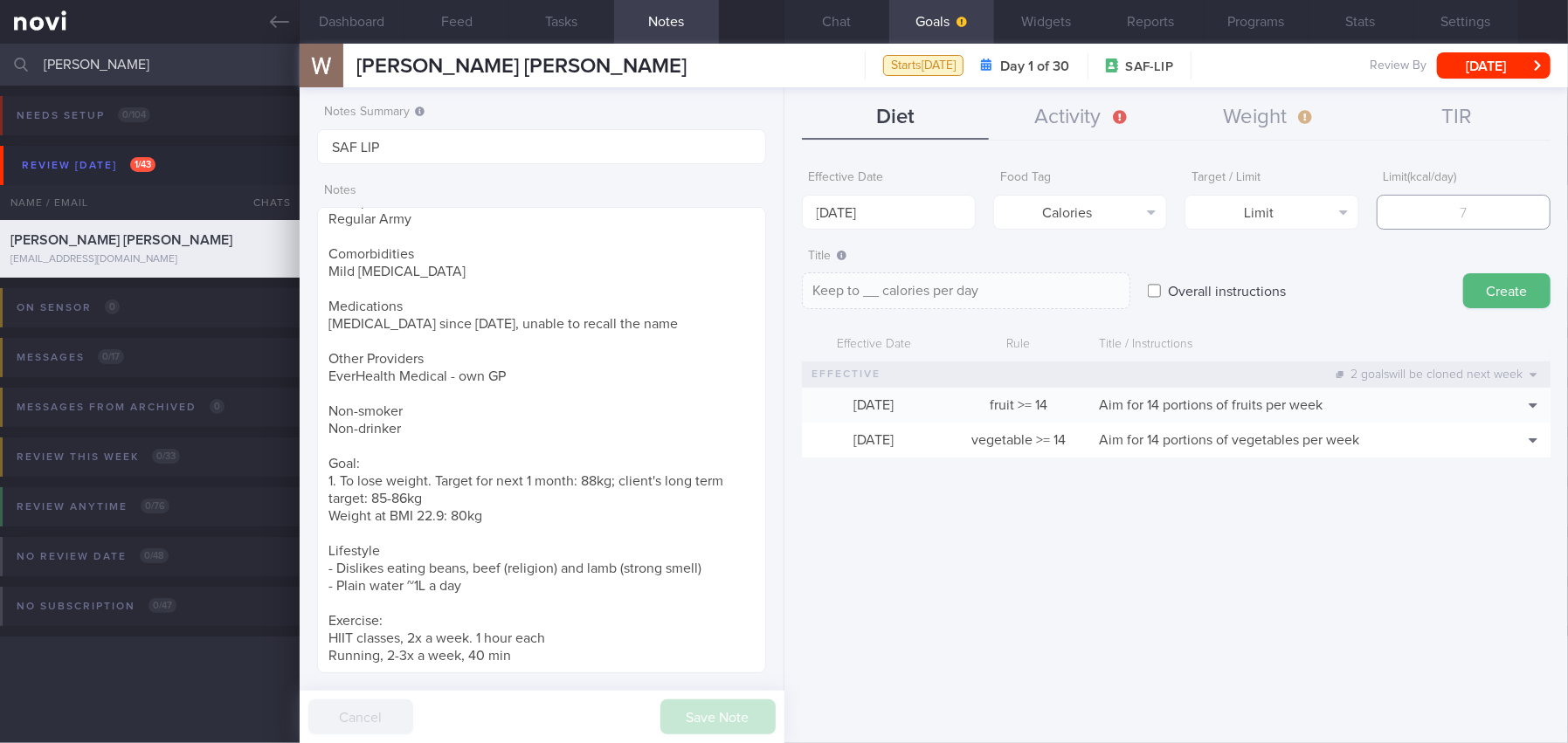
type textarea "Keep to 1 calories per day"
type input "16"
type textarea "Keep to 16 calories per day"
type input "160"
type textarea "Keep to 160 calories per day"
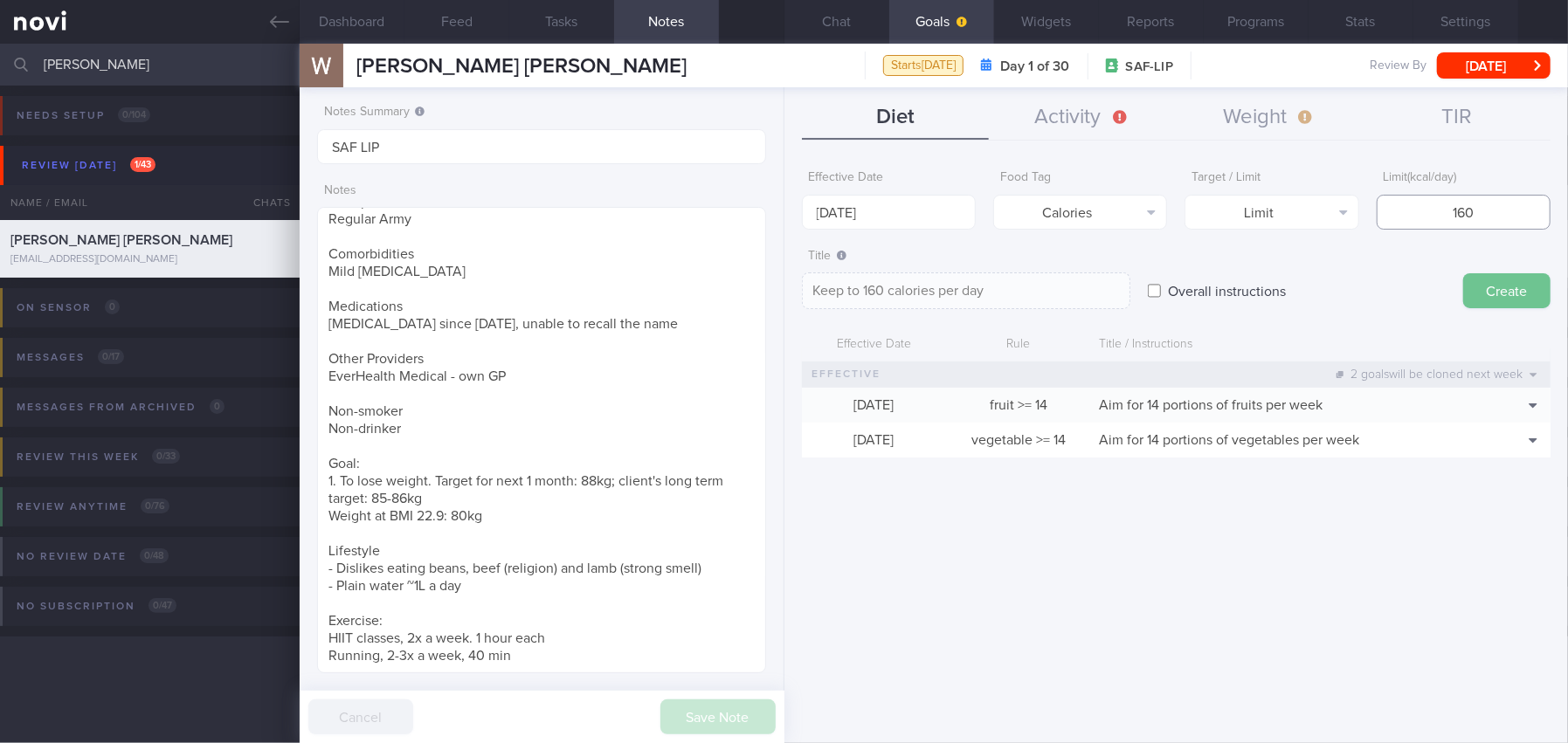
type input "1600"
type textarea "Keep to 1600 calories per day"
type input "1600"
click at [1227, 294] on button "Create" at bounding box center [1507, 290] width 87 height 35
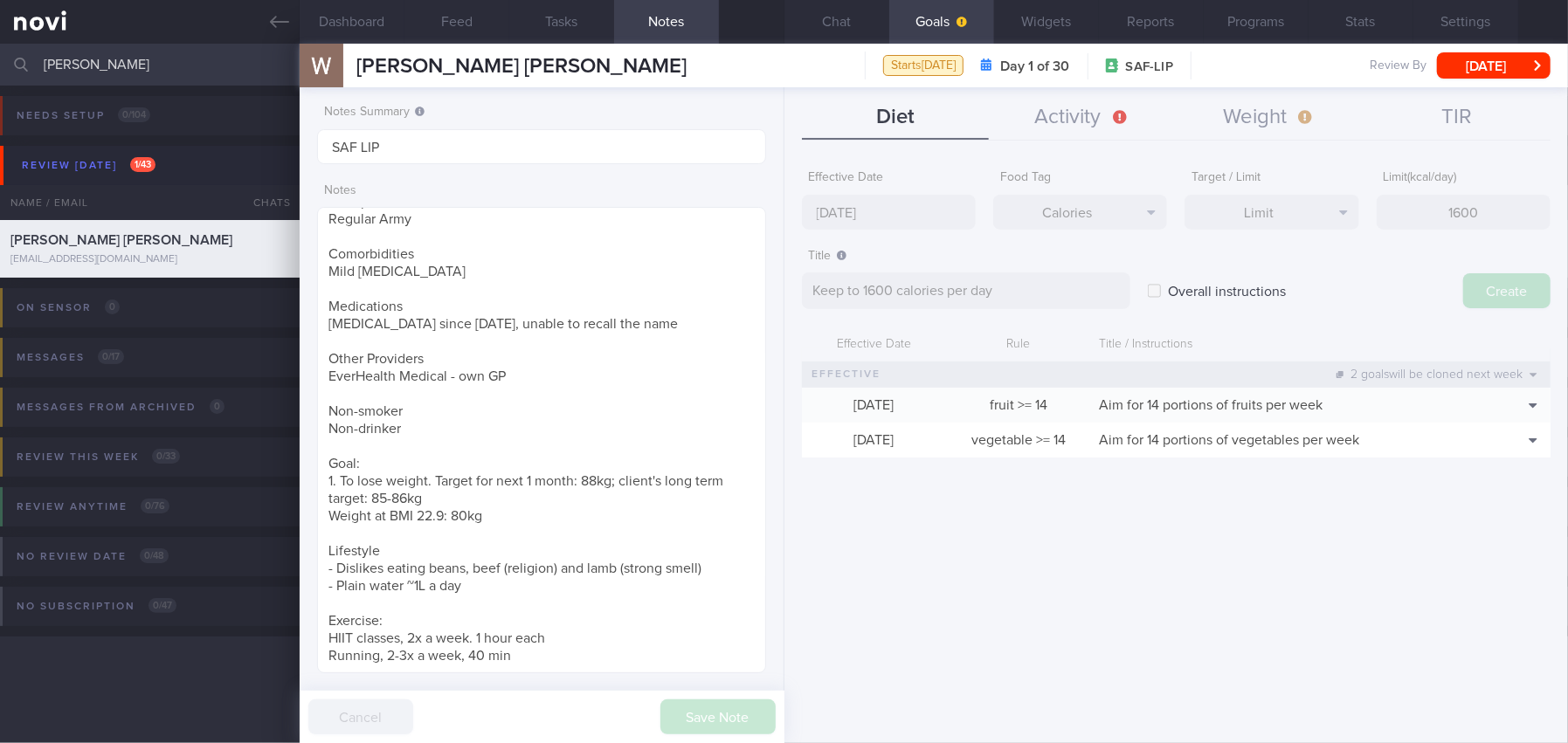
type input "13 Oct 2025"
type textarea "Aim for ___ of ___"
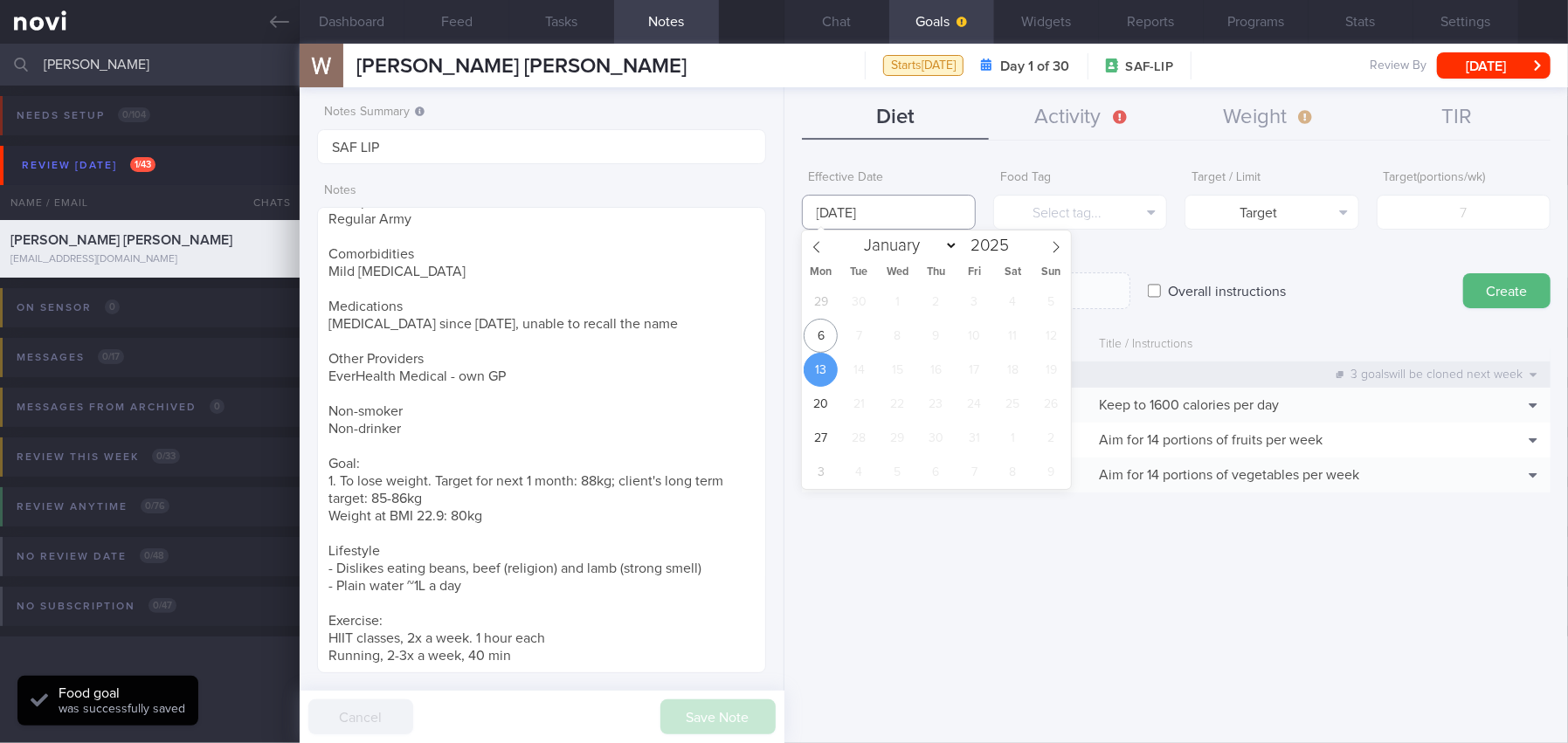
click at [903, 213] on input "13 Oct 2025" at bounding box center [889, 211] width 174 height 35
click at [823, 323] on span "6" at bounding box center [821, 336] width 34 height 34
type input "[DATE]"
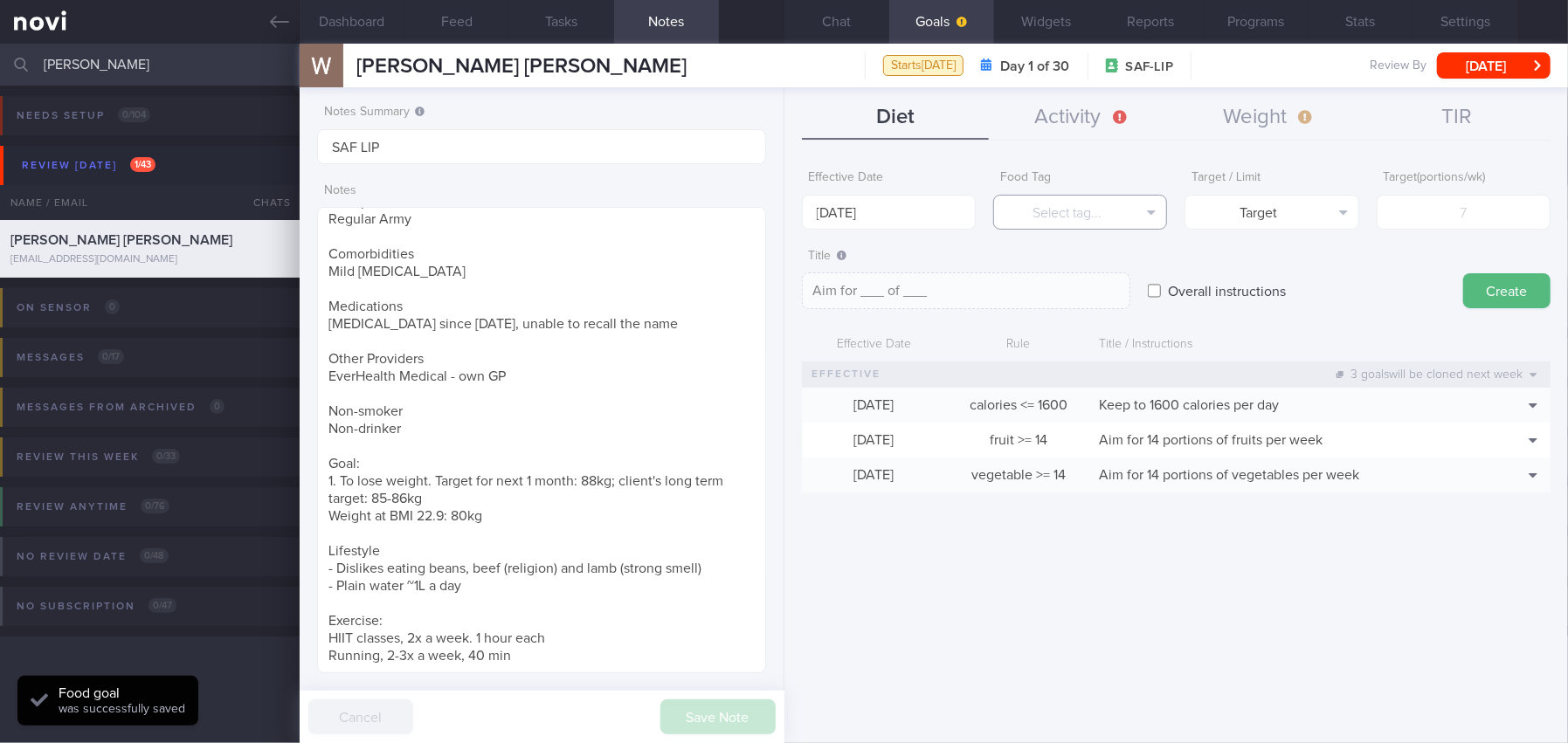
click at [1028, 219] on button "Select tag..." at bounding box center [1080, 211] width 174 height 35
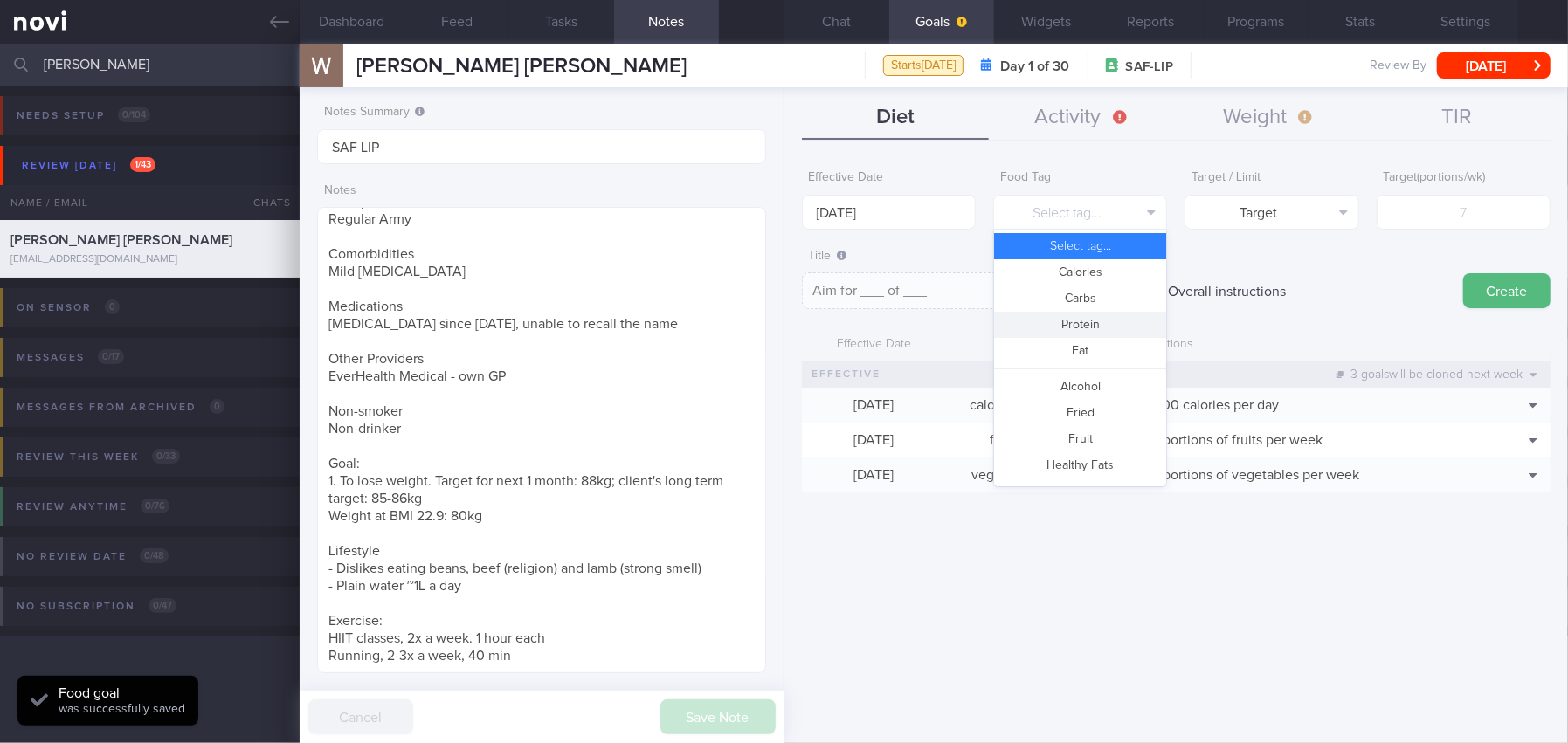
click at [1031, 318] on button "Protein" at bounding box center [1080, 325] width 172 height 26
type textarea "Aim for __g of protein per day"
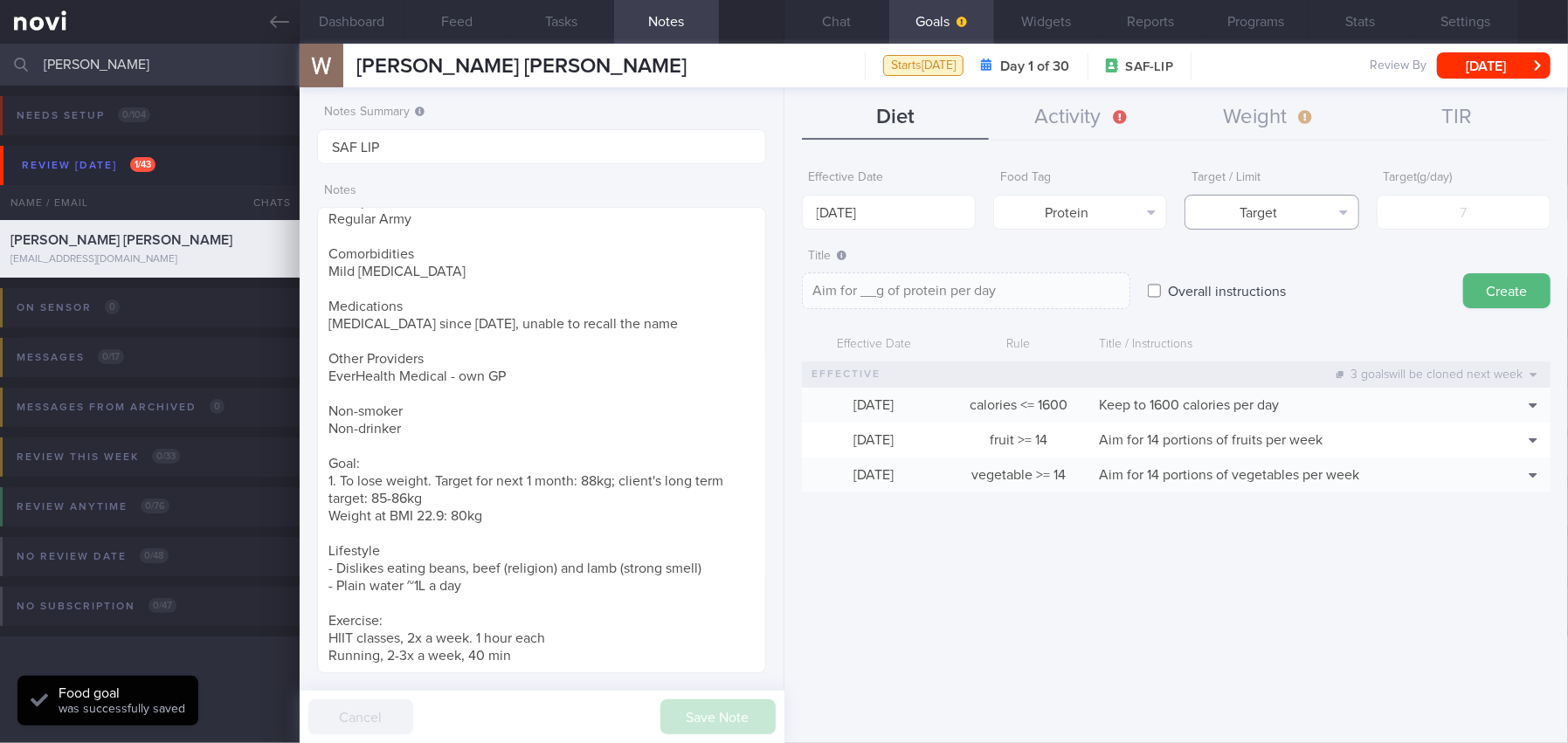
click at [1227, 211] on button "Target" at bounding box center [1271, 211] width 174 height 35
click at [1227, 165] on div "Target / Limit Target Target Limit" at bounding box center [1271, 195] width 174 height 68
click at [1227, 203] on input "number" at bounding box center [1463, 211] width 174 height 35
type input "1"
type textarea "Aim for 1g of protein per day"
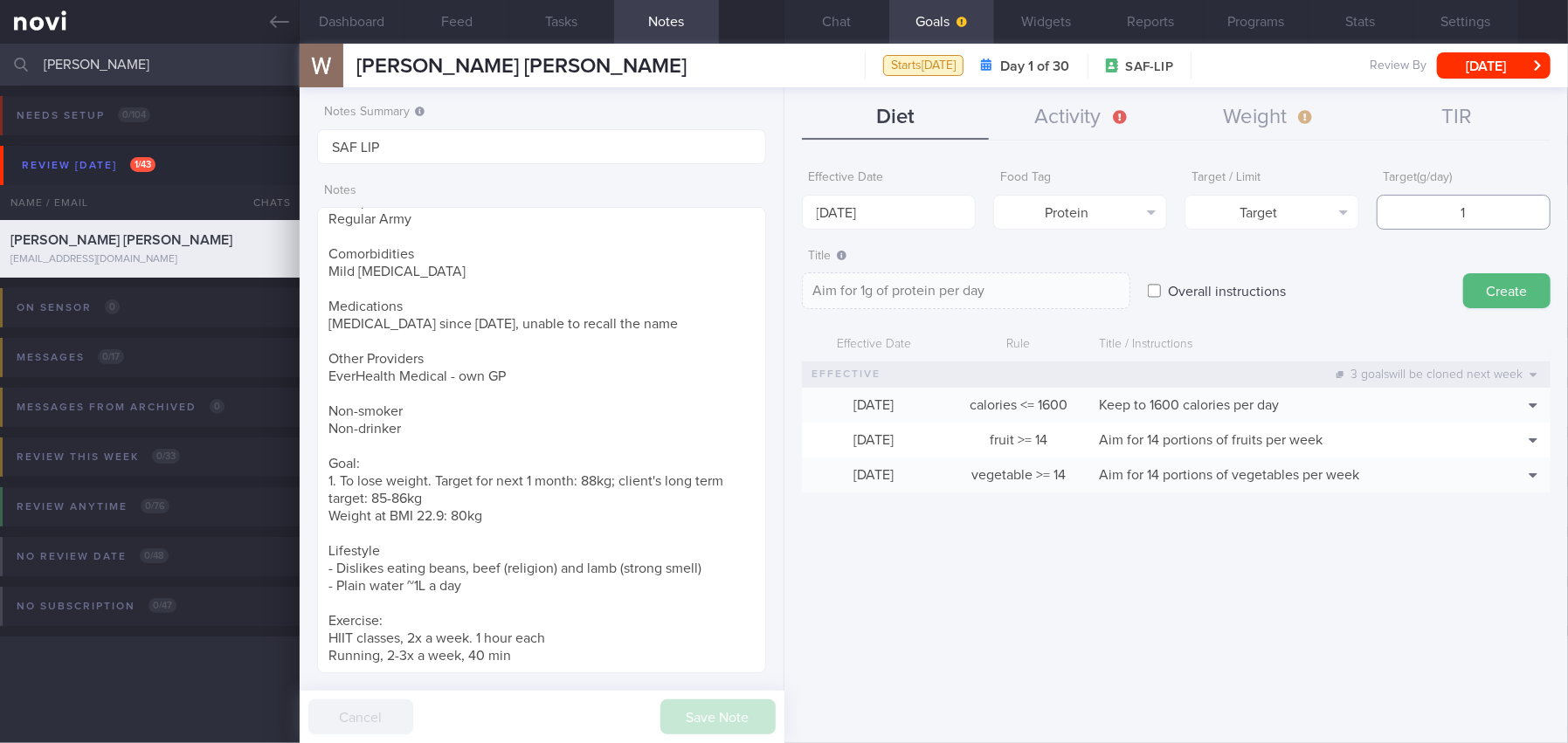
type input "11"
type textarea "Aim for 11g of protein per day"
type input "110"
type textarea "Aim for 110g of protein per day"
type input "110"
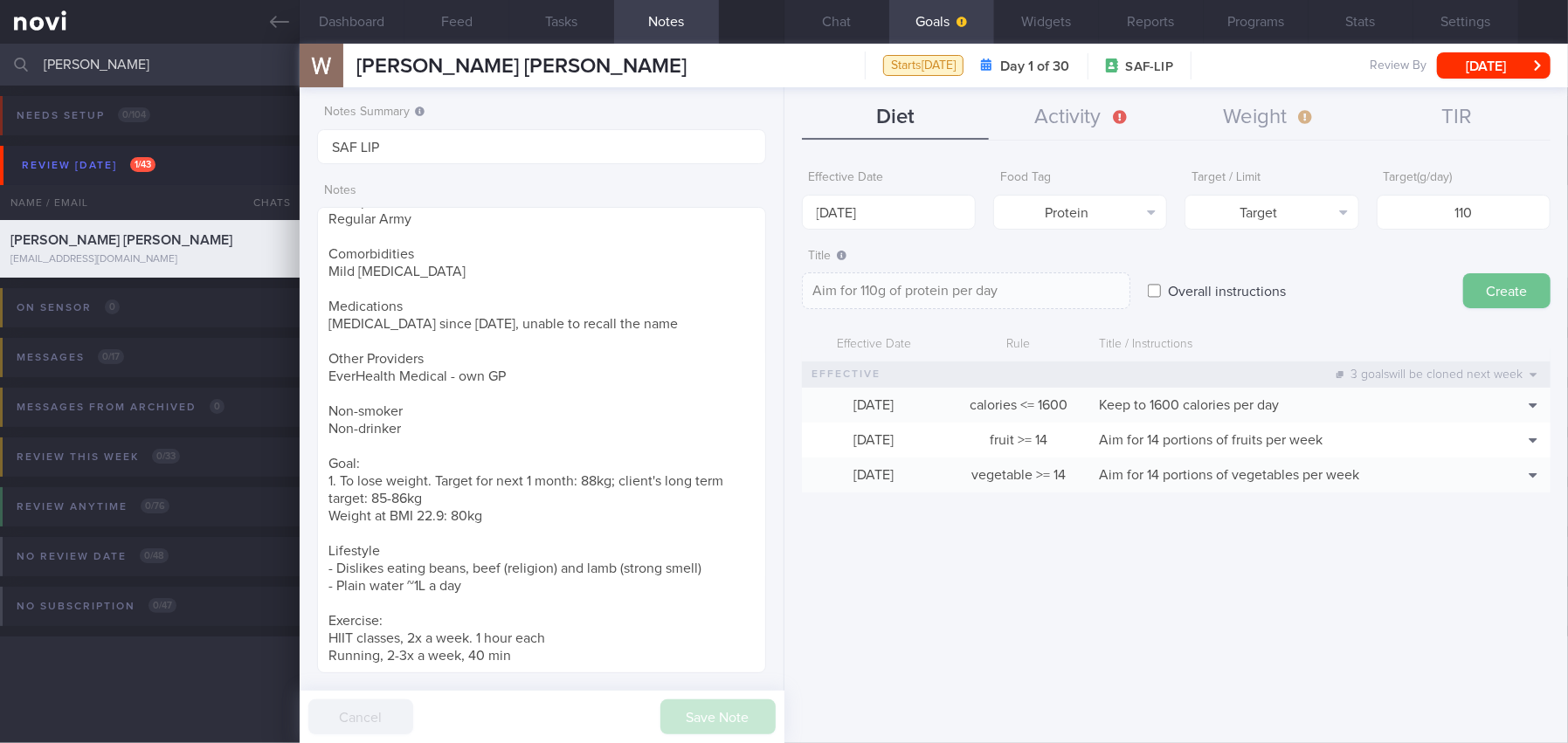
click at [1227, 286] on button "Create" at bounding box center [1507, 290] width 87 height 35
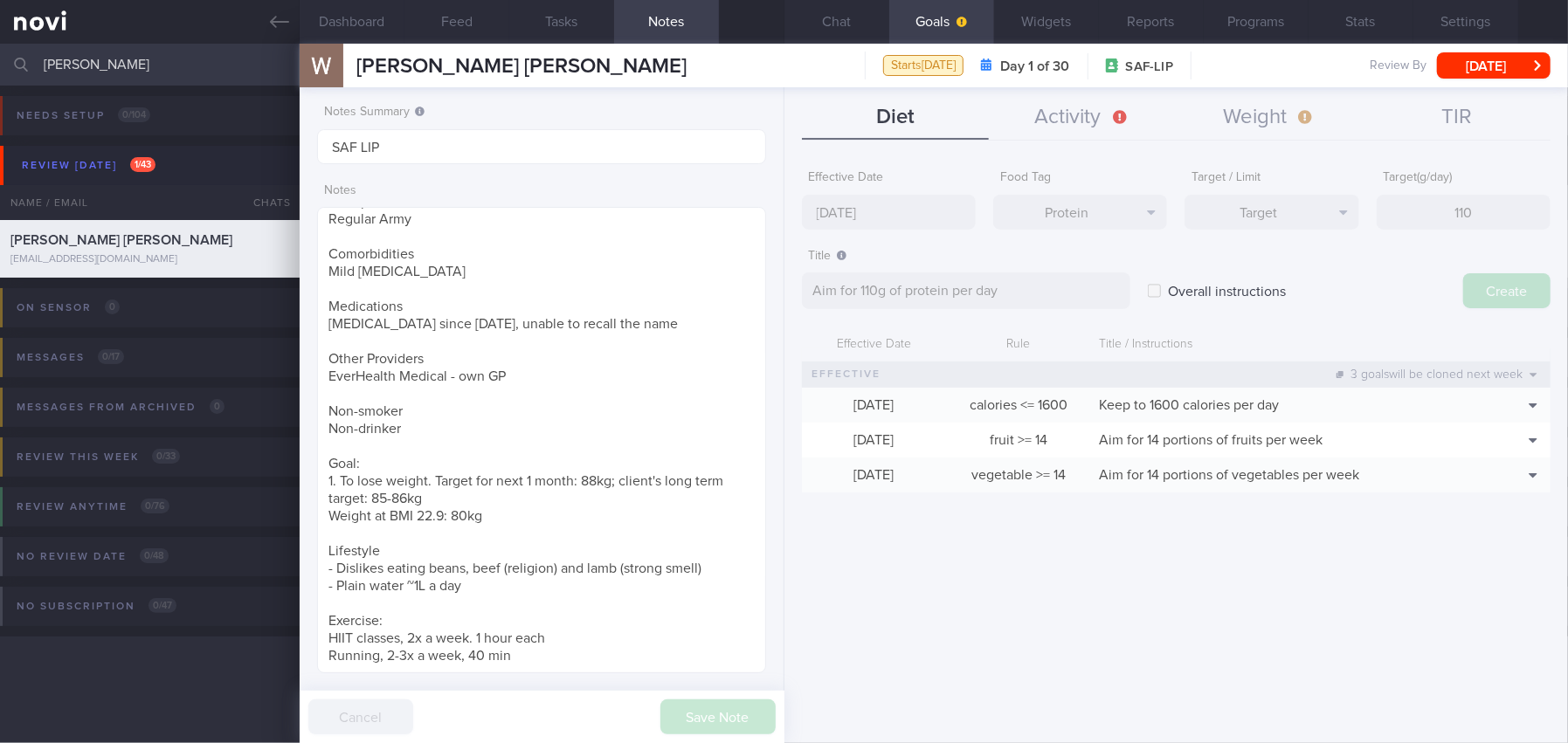
type input "13 Oct 2025"
type textarea "Aim for ___ of ___"
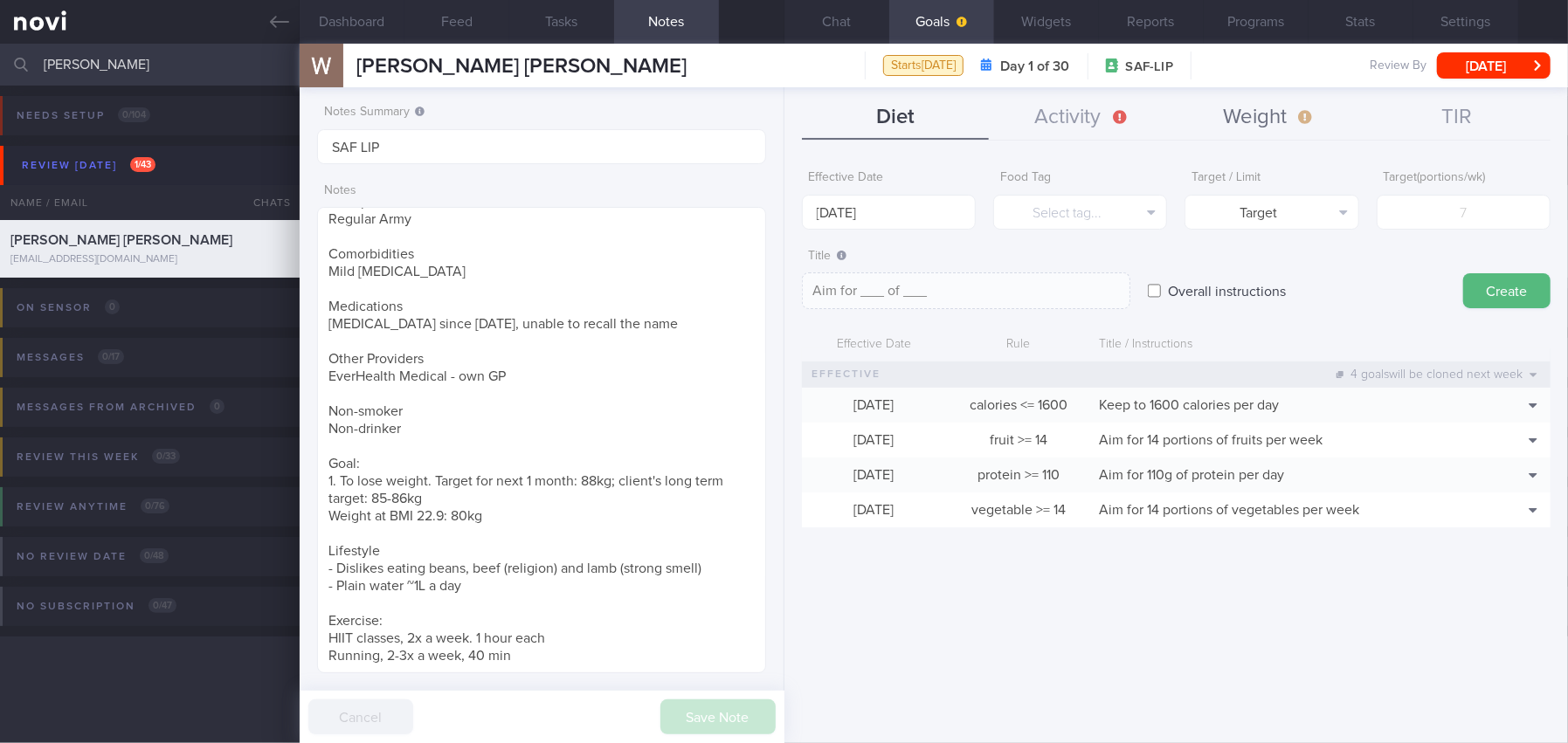
click at [1227, 121] on button "Weight" at bounding box center [1270, 118] width 187 height 43
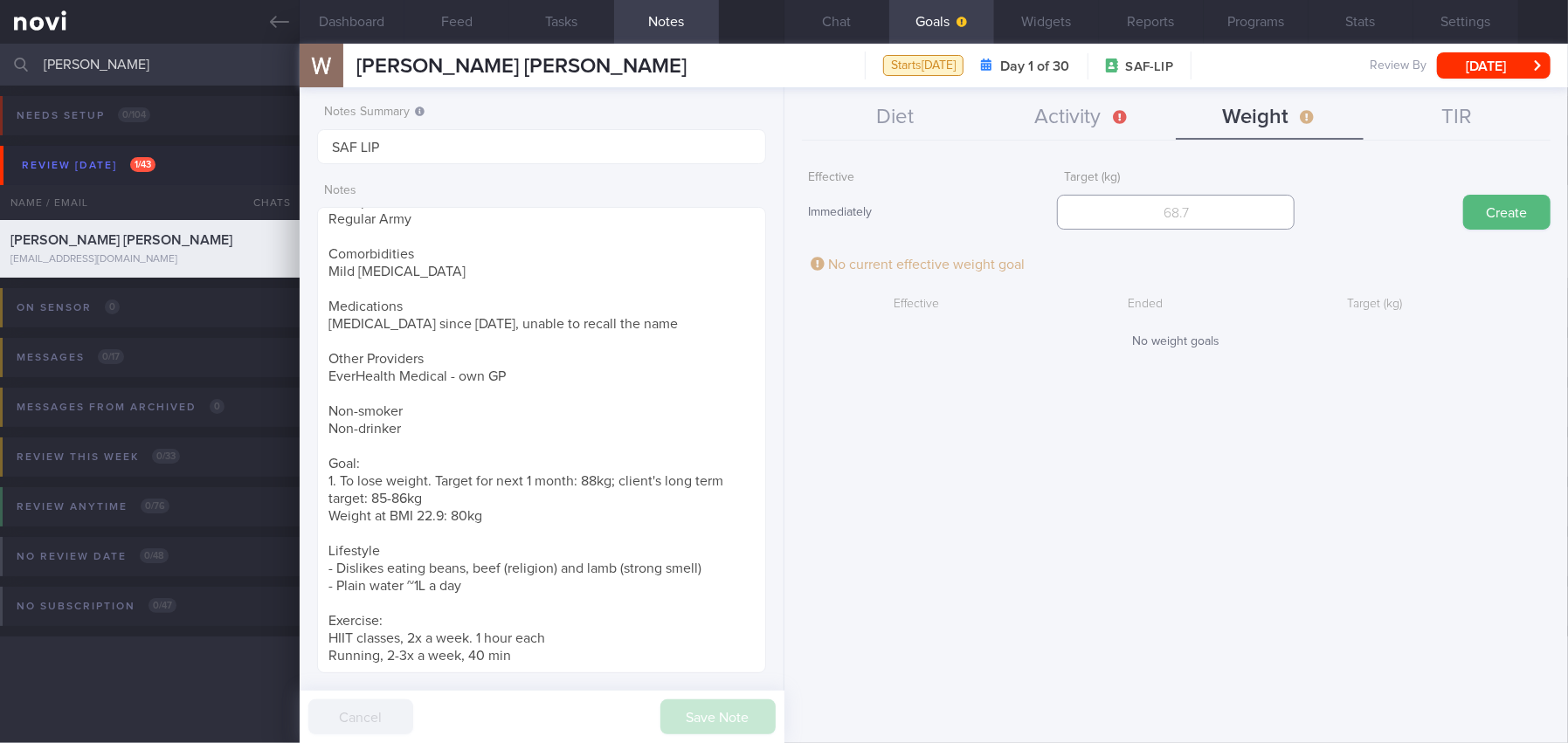
click at [1227, 215] on input "number" at bounding box center [1176, 211] width 238 height 35
type input "88"
click at [1227, 211] on button "Create" at bounding box center [1507, 211] width 87 height 35
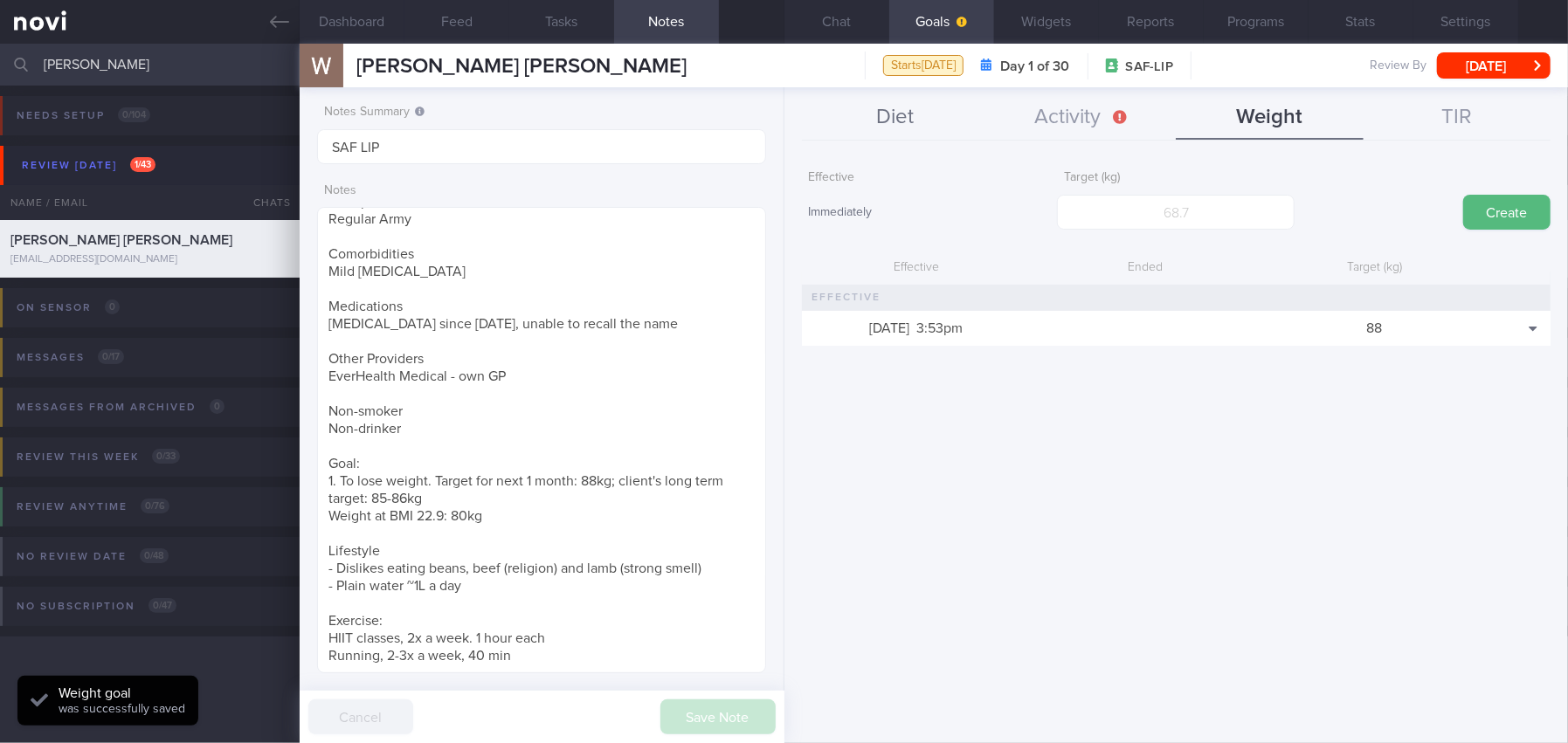
click at [887, 110] on button "Diet" at bounding box center [895, 118] width 187 height 43
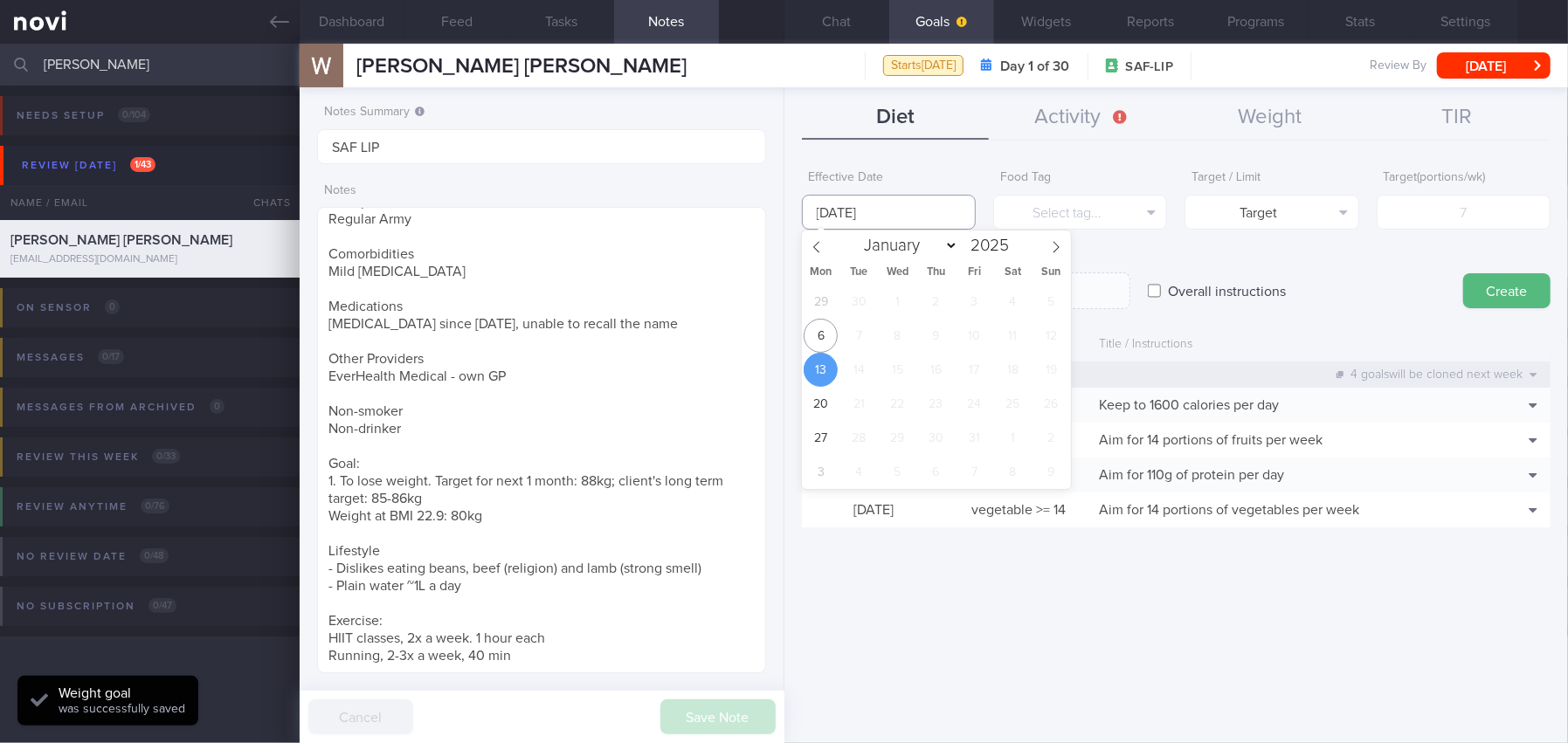
click at [883, 206] on input "13 Oct 2025" at bounding box center [889, 211] width 174 height 35
click at [830, 329] on span "6" at bounding box center [821, 336] width 34 height 34
type input "[DATE]"
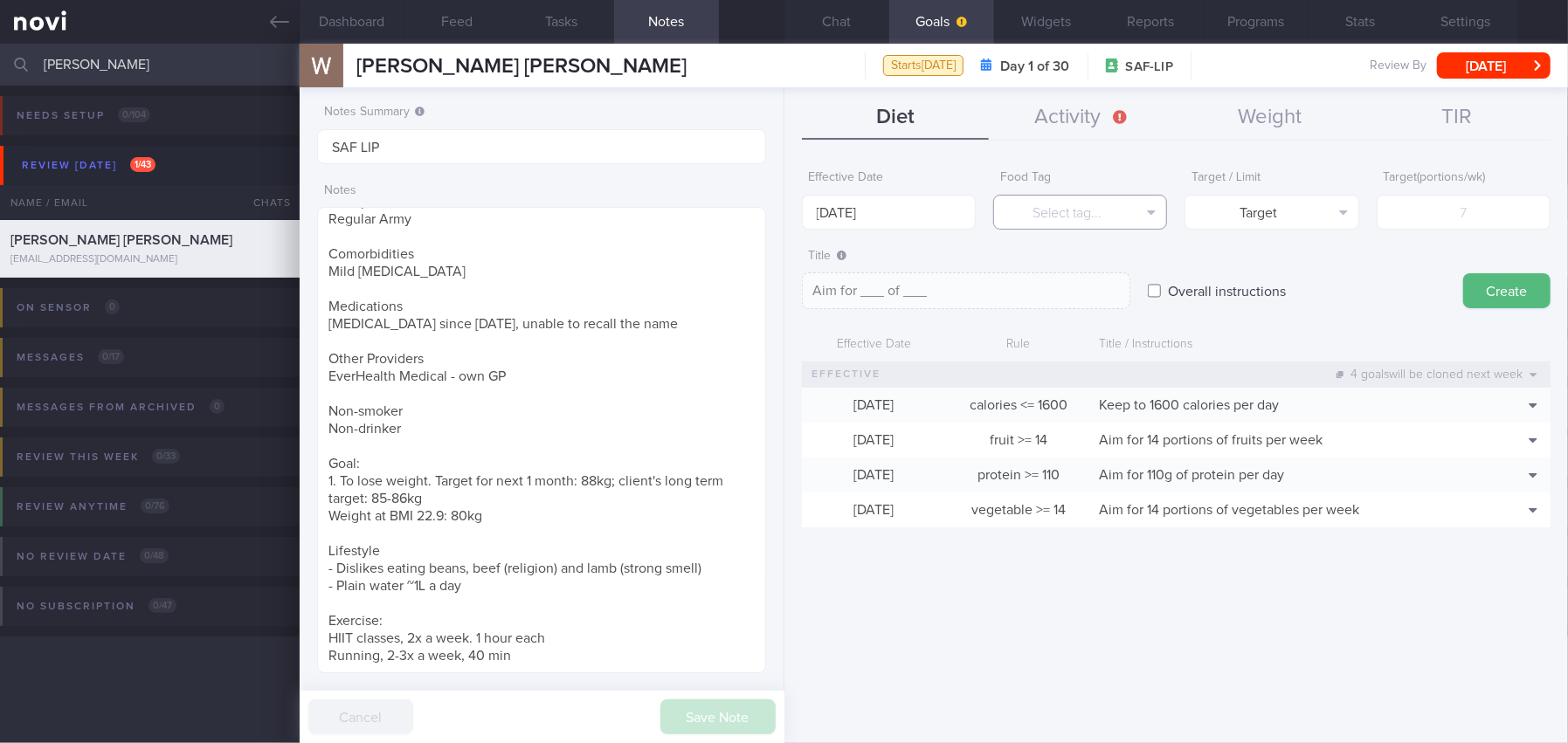
click at [1051, 215] on button "Select tag..." at bounding box center [1080, 211] width 174 height 35
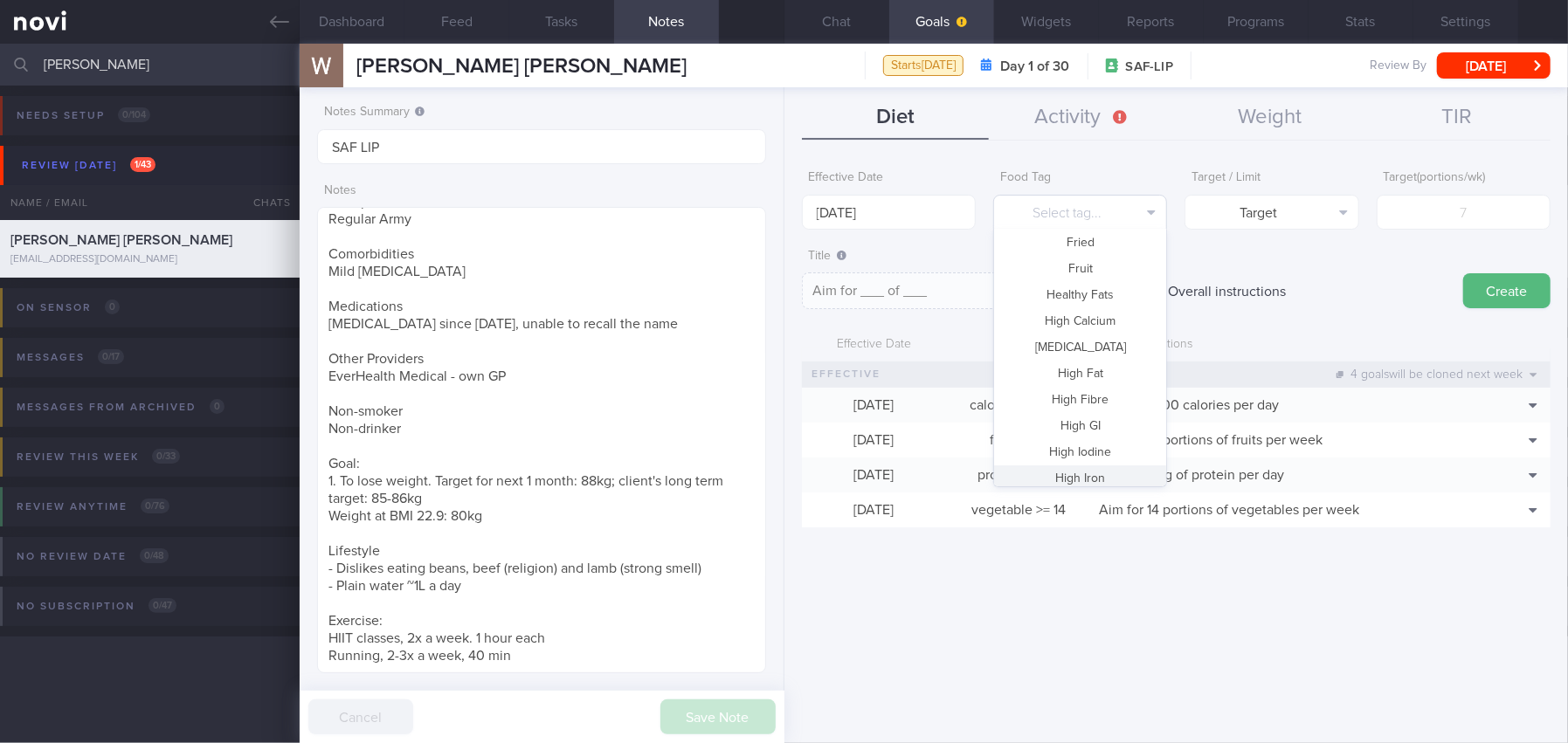
scroll to position [169, 0]
click at [1101, 238] on button "Fried" at bounding box center [1080, 244] width 172 height 26
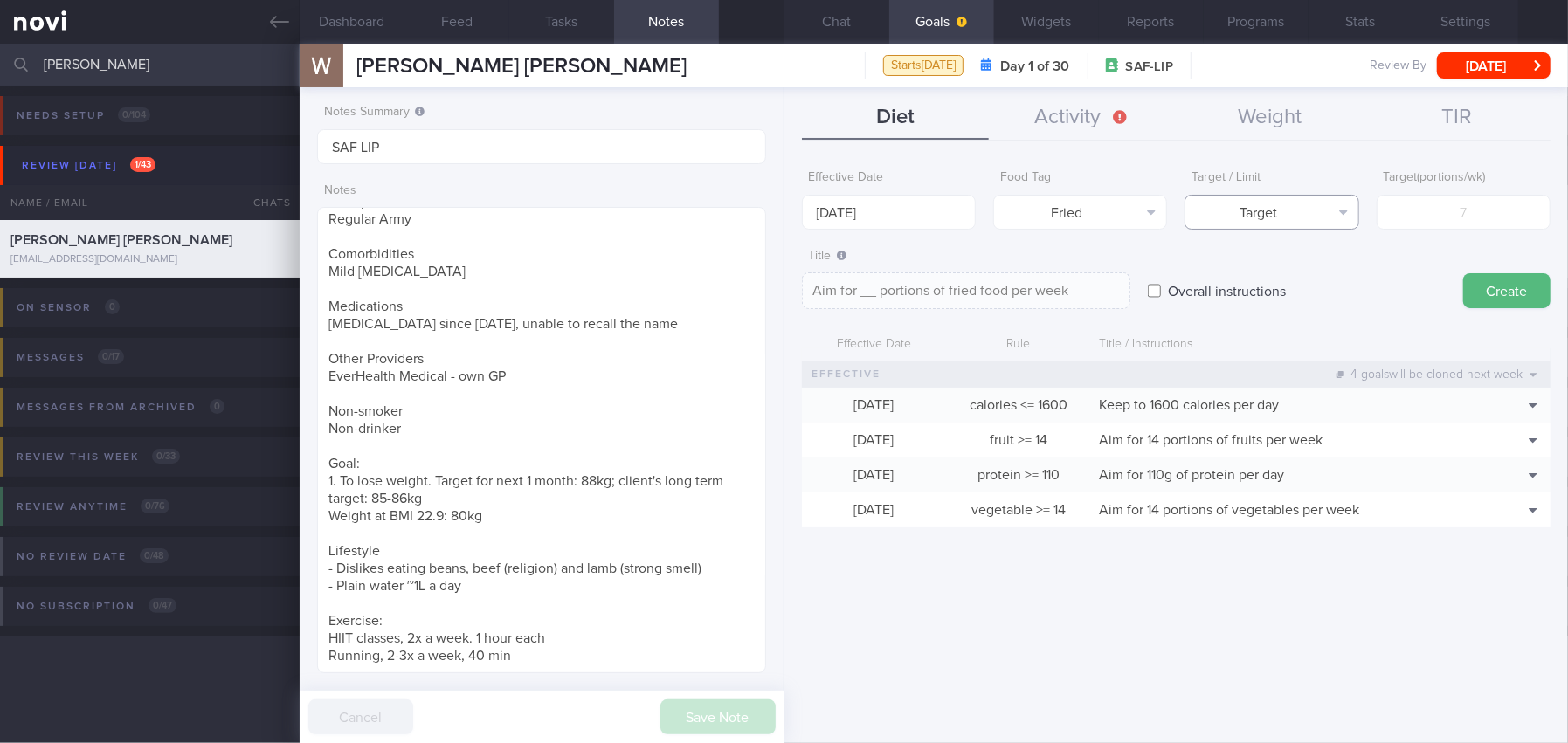
click at [1227, 206] on button "Target" at bounding box center [1271, 211] width 174 height 35
click at [1227, 272] on button "Limit" at bounding box center [1271, 273] width 172 height 26
type textarea "Keep to __ portions of fried food per week"
click at [1227, 218] on input "number" at bounding box center [1463, 211] width 174 height 35
type input "2"
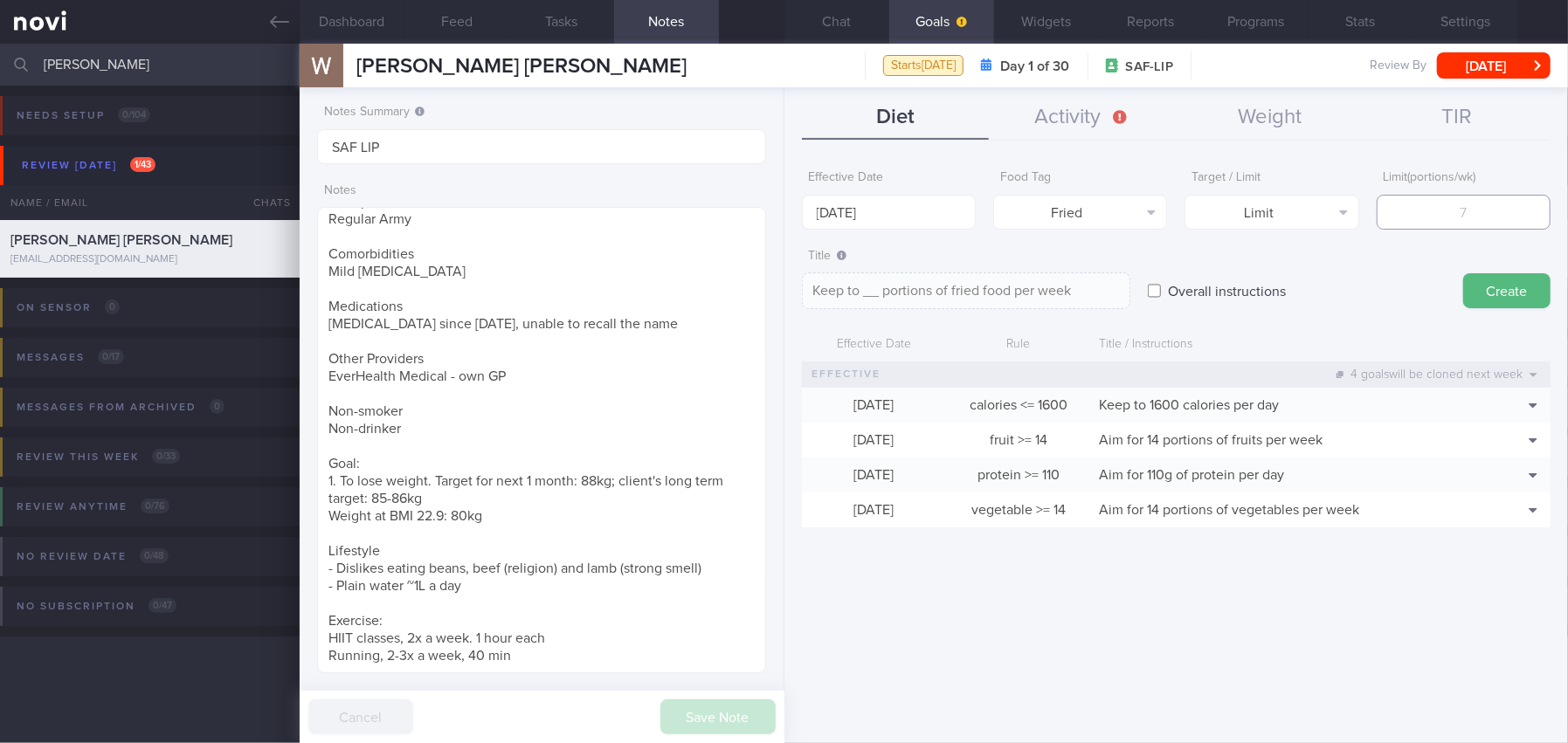
type textarea "Keep to 2 portions of fried food per week"
type input "2"
click at [1227, 293] on button "Create" at bounding box center [1507, 290] width 87 height 35
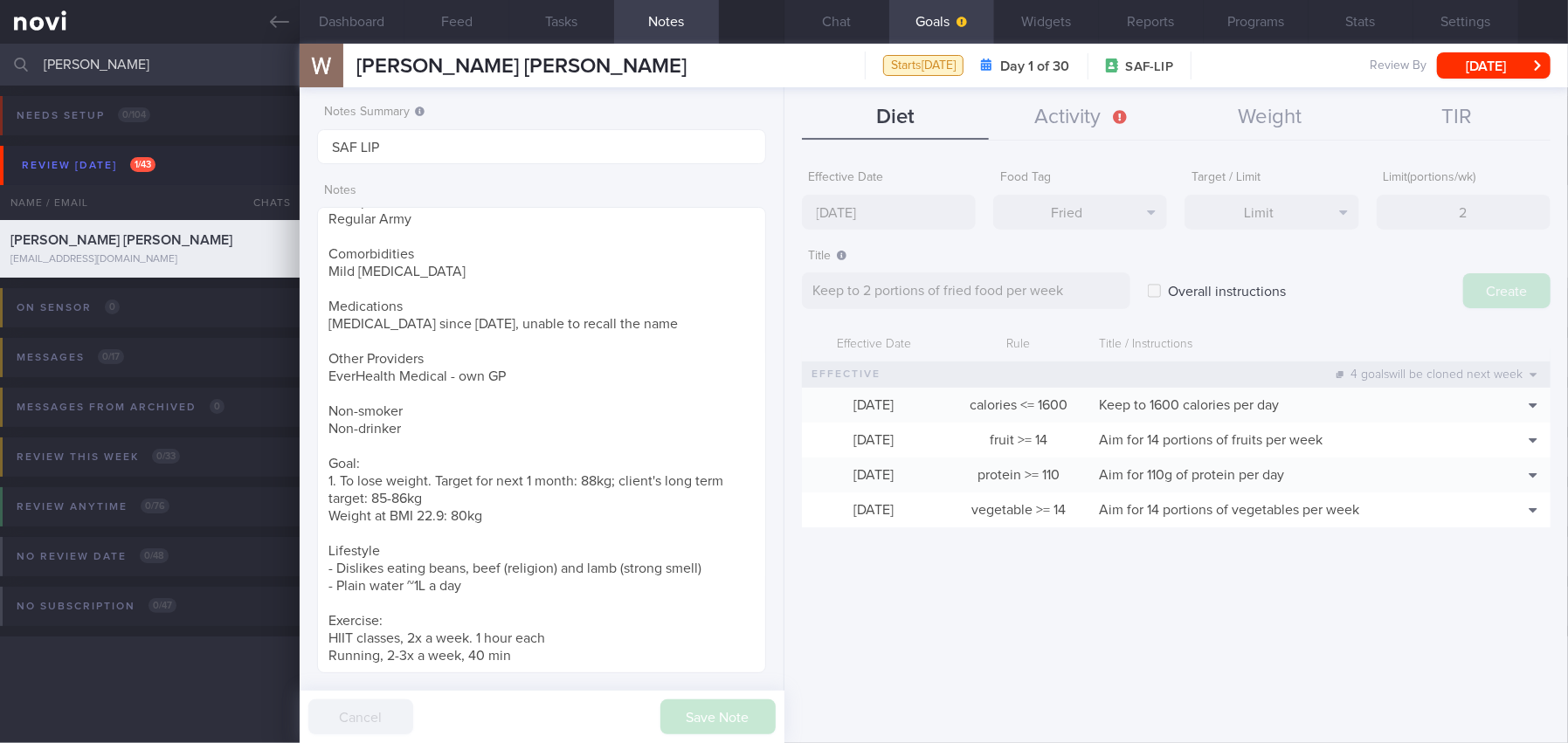
type input "13 Oct 2025"
type textarea "Aim for ___ of ___"
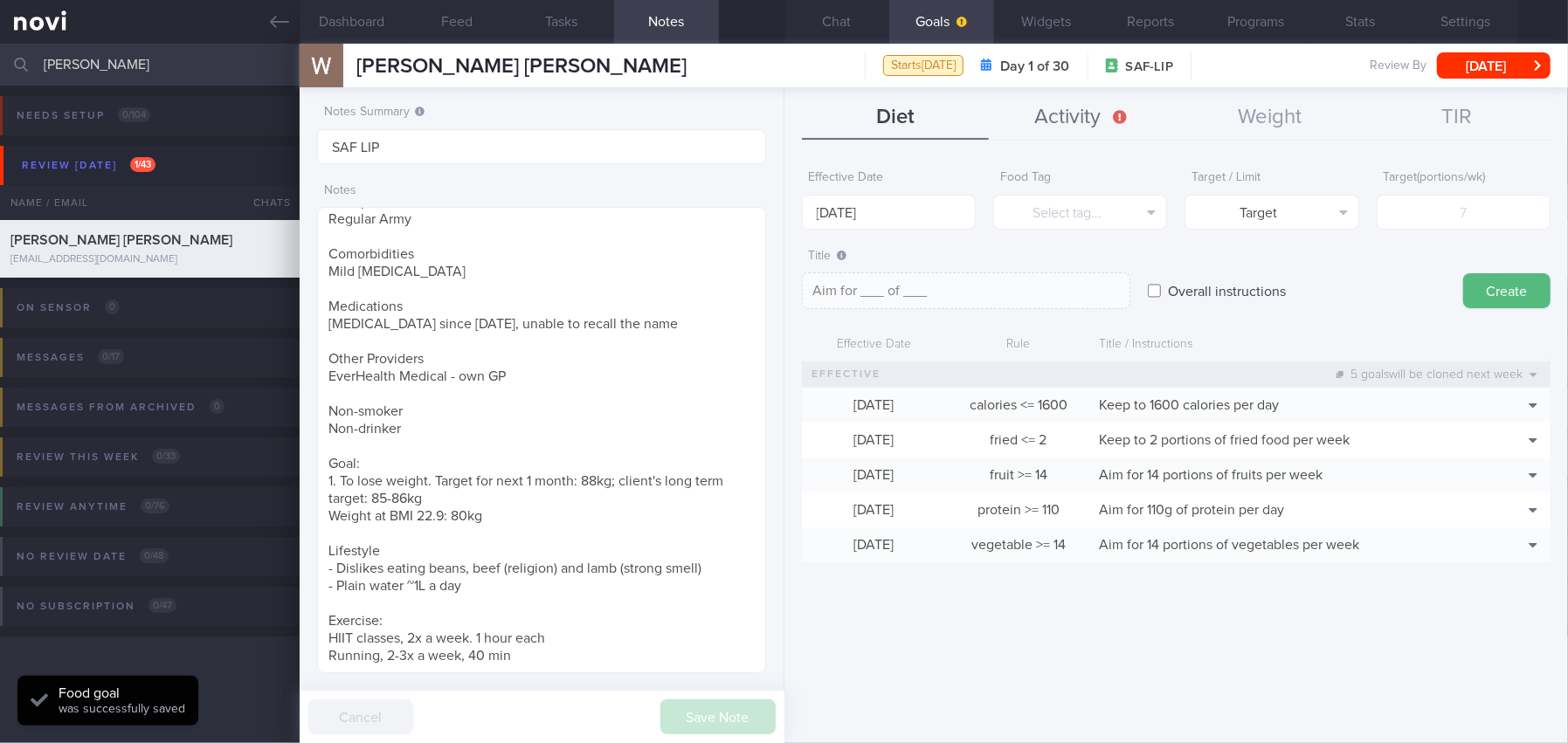
click at [1098, 118] on button "Activity" at bounding box center [1082, 118] width 187 height 43
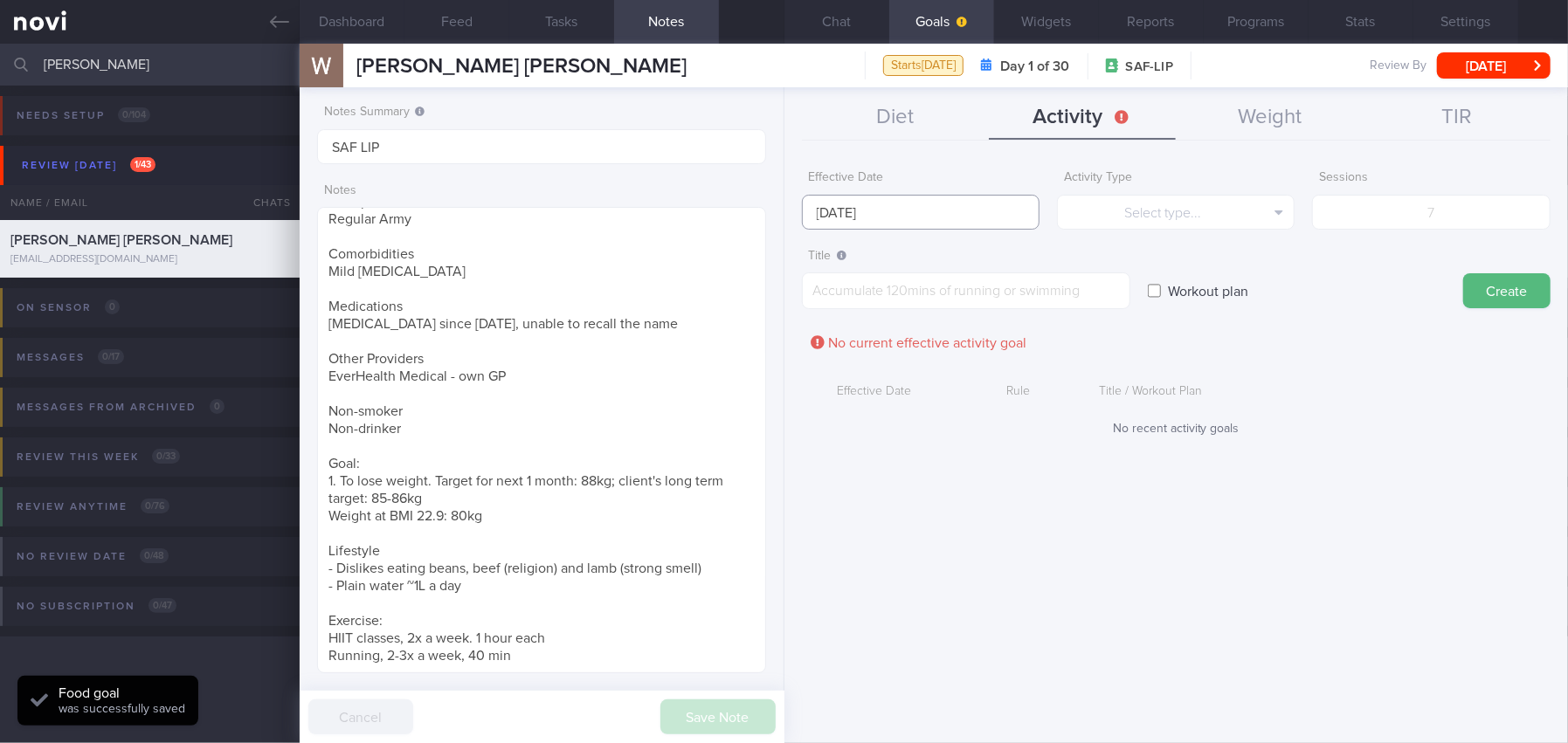
click at [936, 198] on input "13 Oct 2025" at bounding box center [921, 211] width 238 height 35
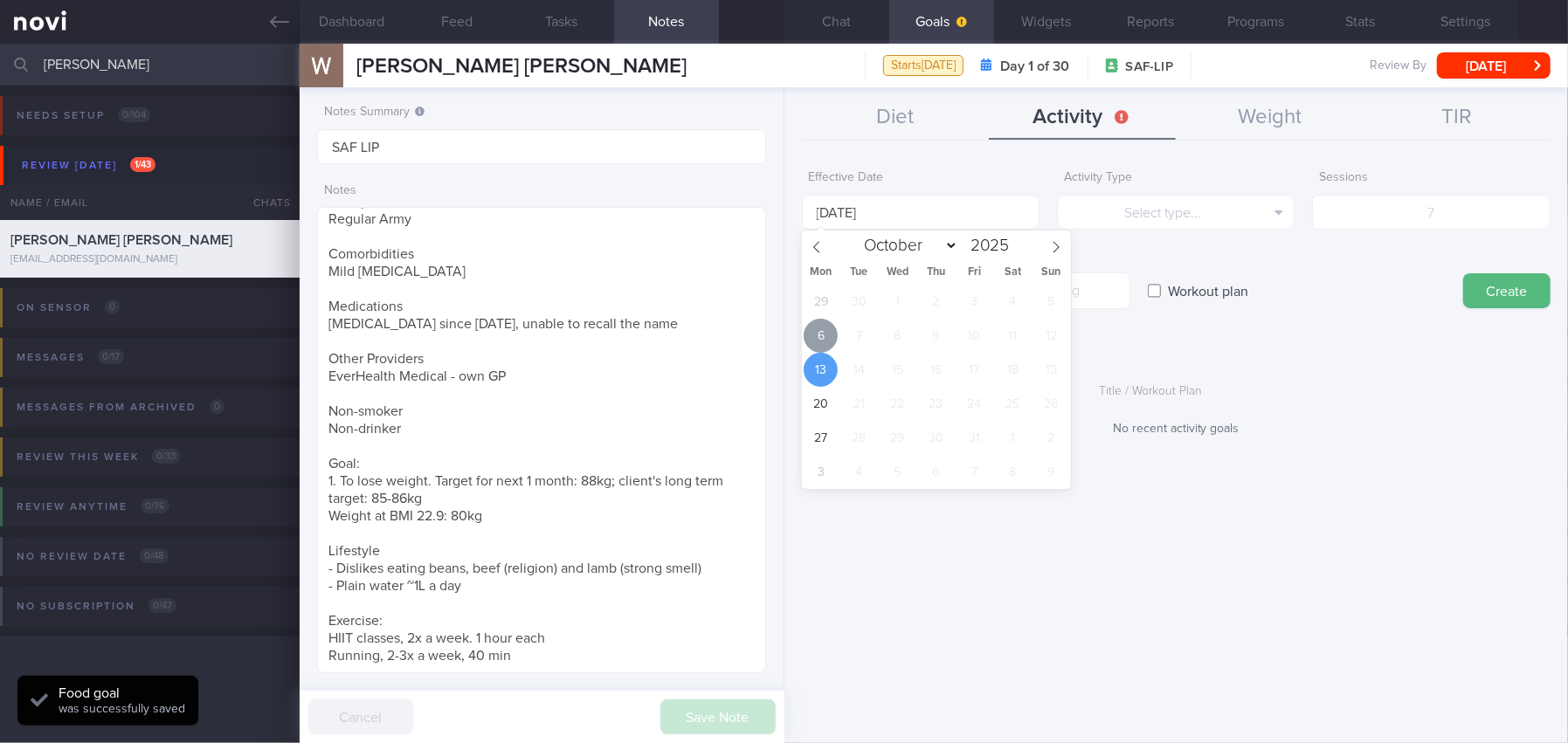
click at [824, 330] on span "6" at bounding box center [821, 336] width 34 height 34
type input "[DATE]"
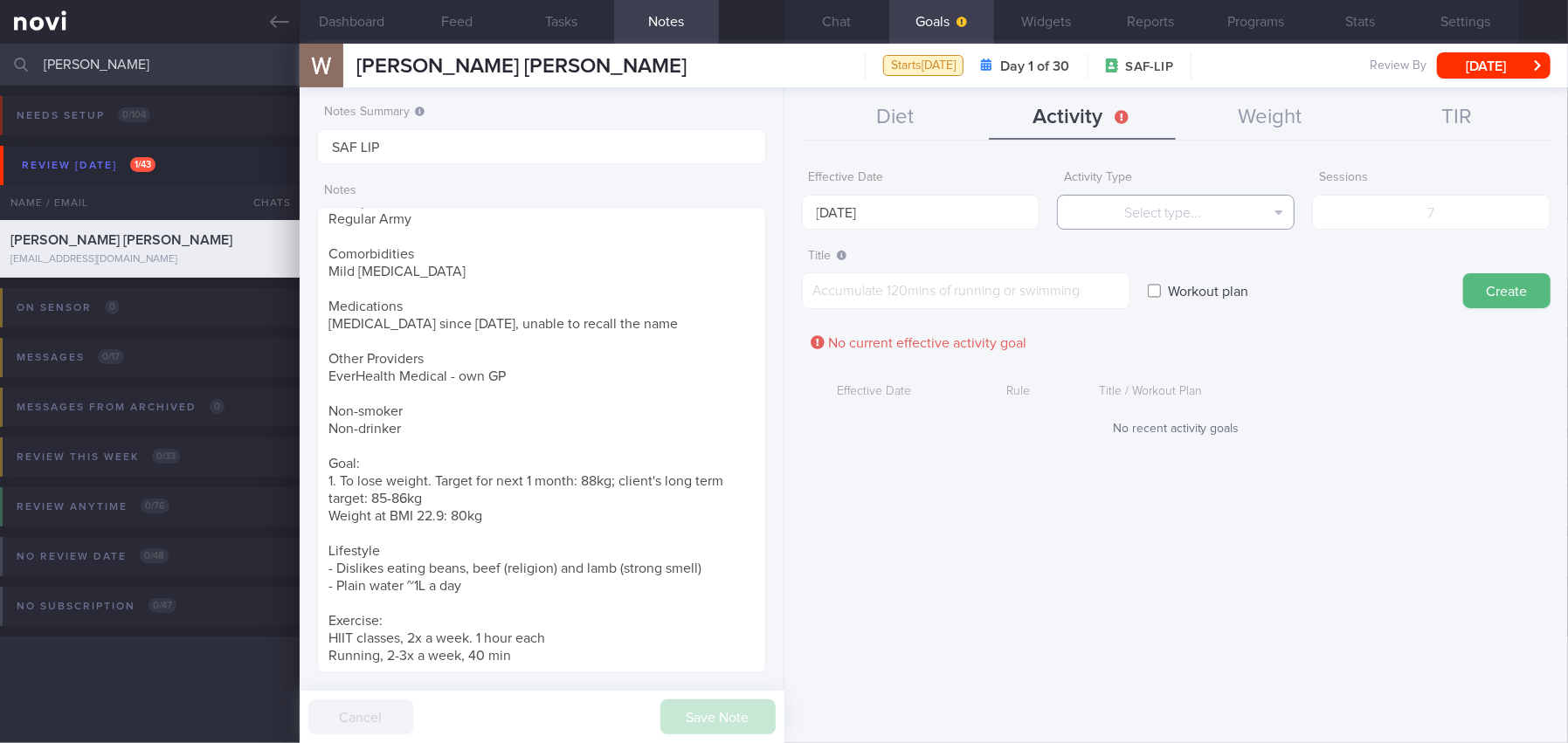
click at [1116, 214] on button "Select type..." at bounding box center [1176, 211] width 238 height 35
drag, startPoint x: 1127, startPoint y: 295, endPoint x: 1198, endPoint y: 272, distance: 74.6
click at [1128, 295] on button "Sessions" at bounding box center [1176, 298] width 236 height 26
click at [1227, 216] on input "number" at bounding box center [1431, 211] width 238 height 35
type input "5"
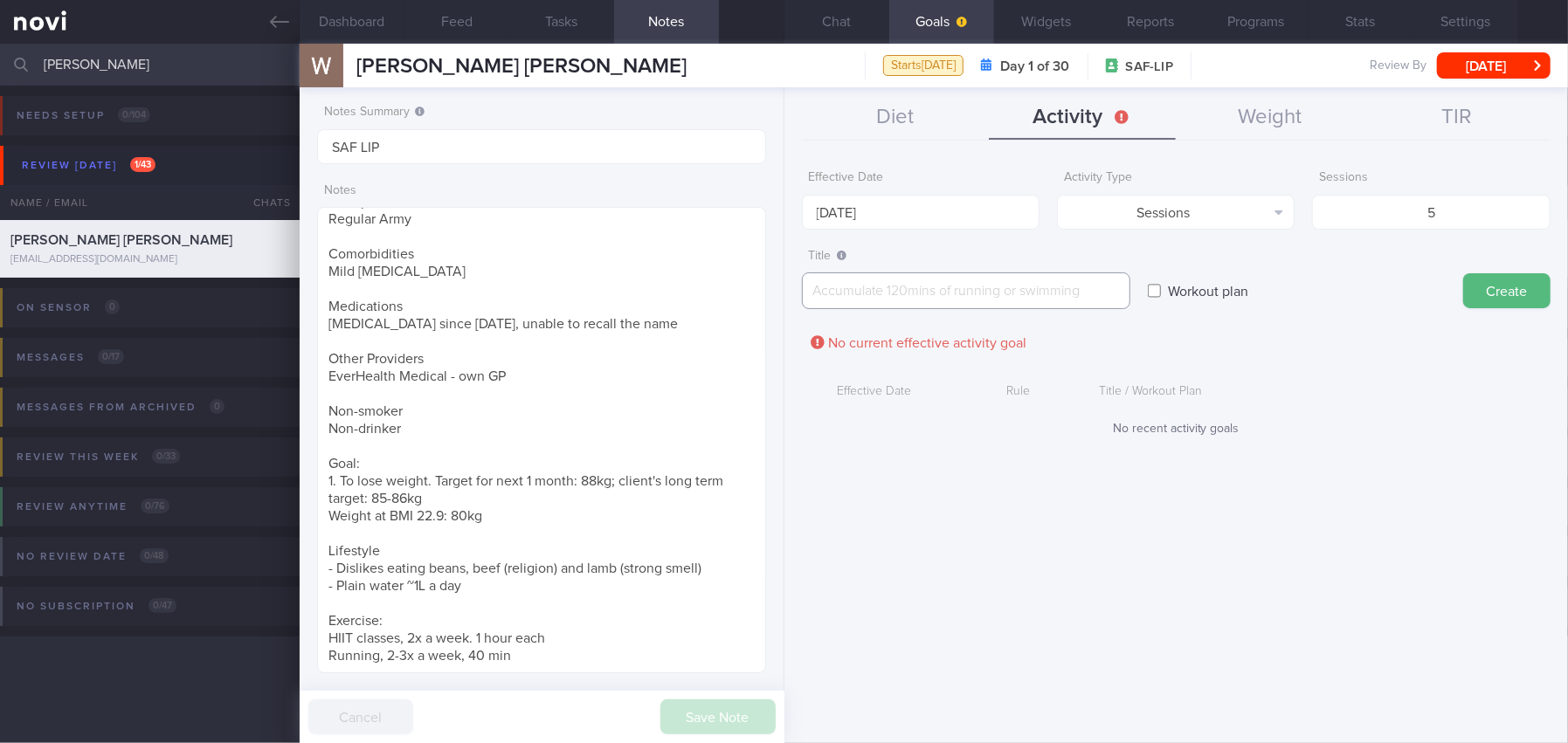
click at [1047, 284] on textarea at bounding box center [966, 290] width 329 height 37
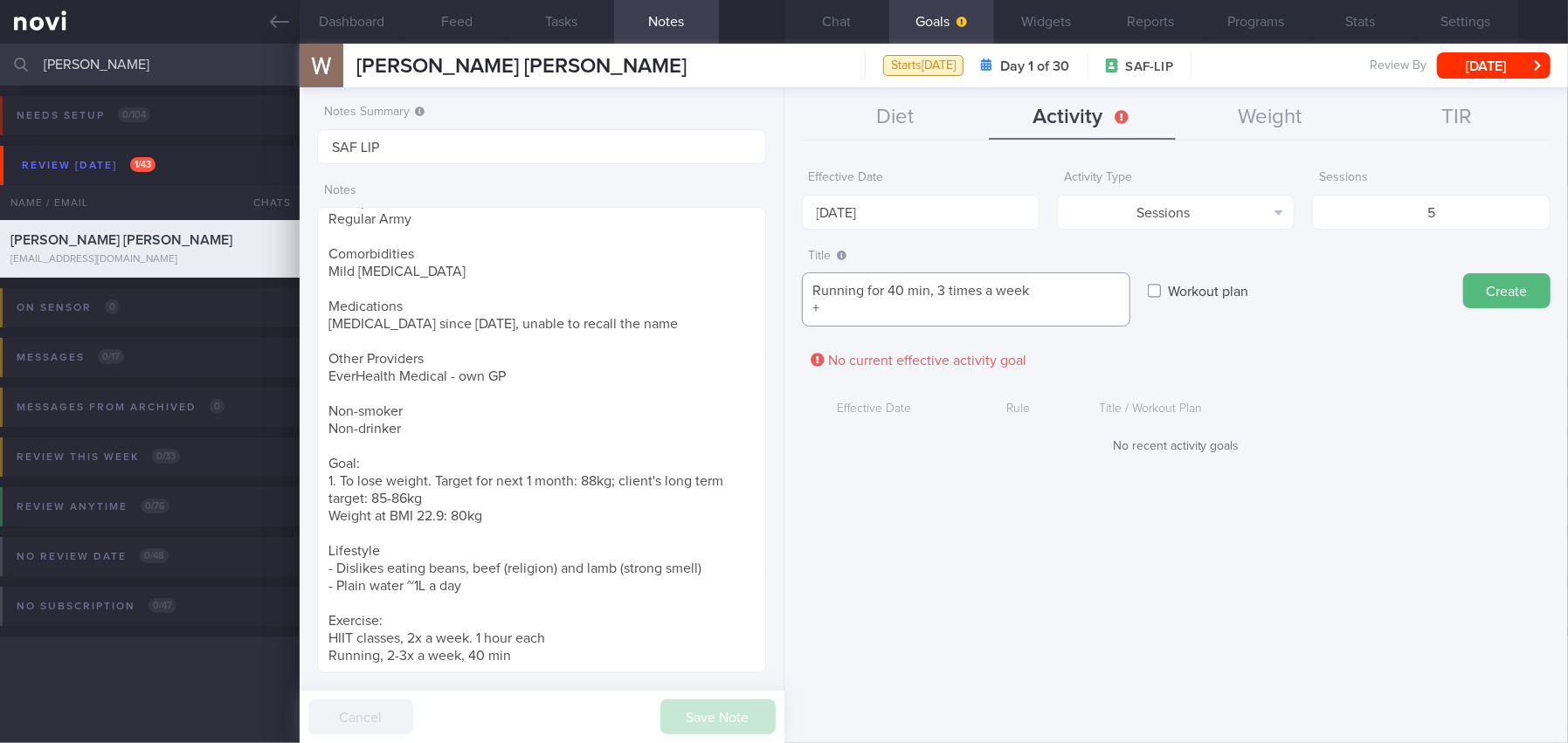
type textarea "Running for 40 min, 3 times a week +"
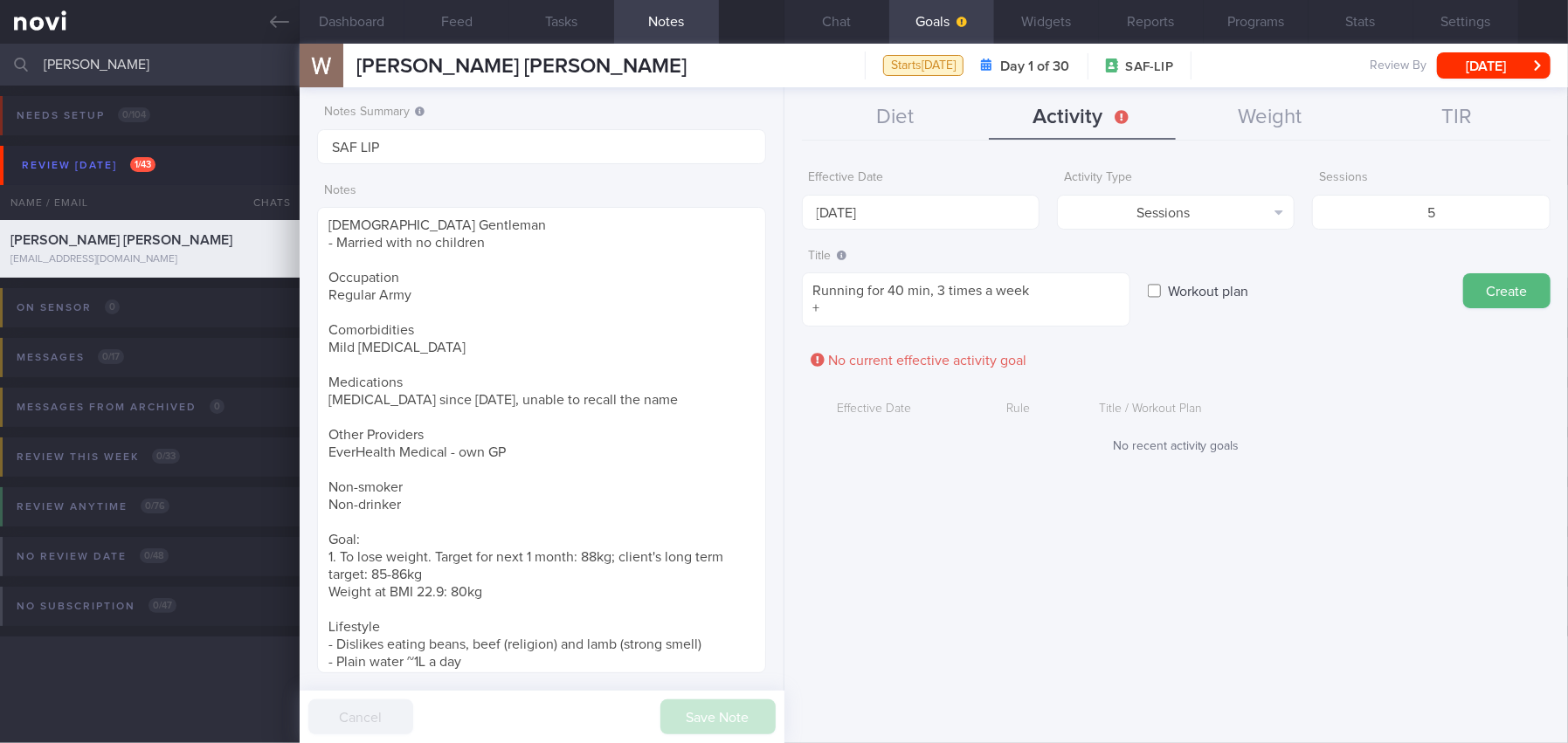
scroll to position [169, 0]
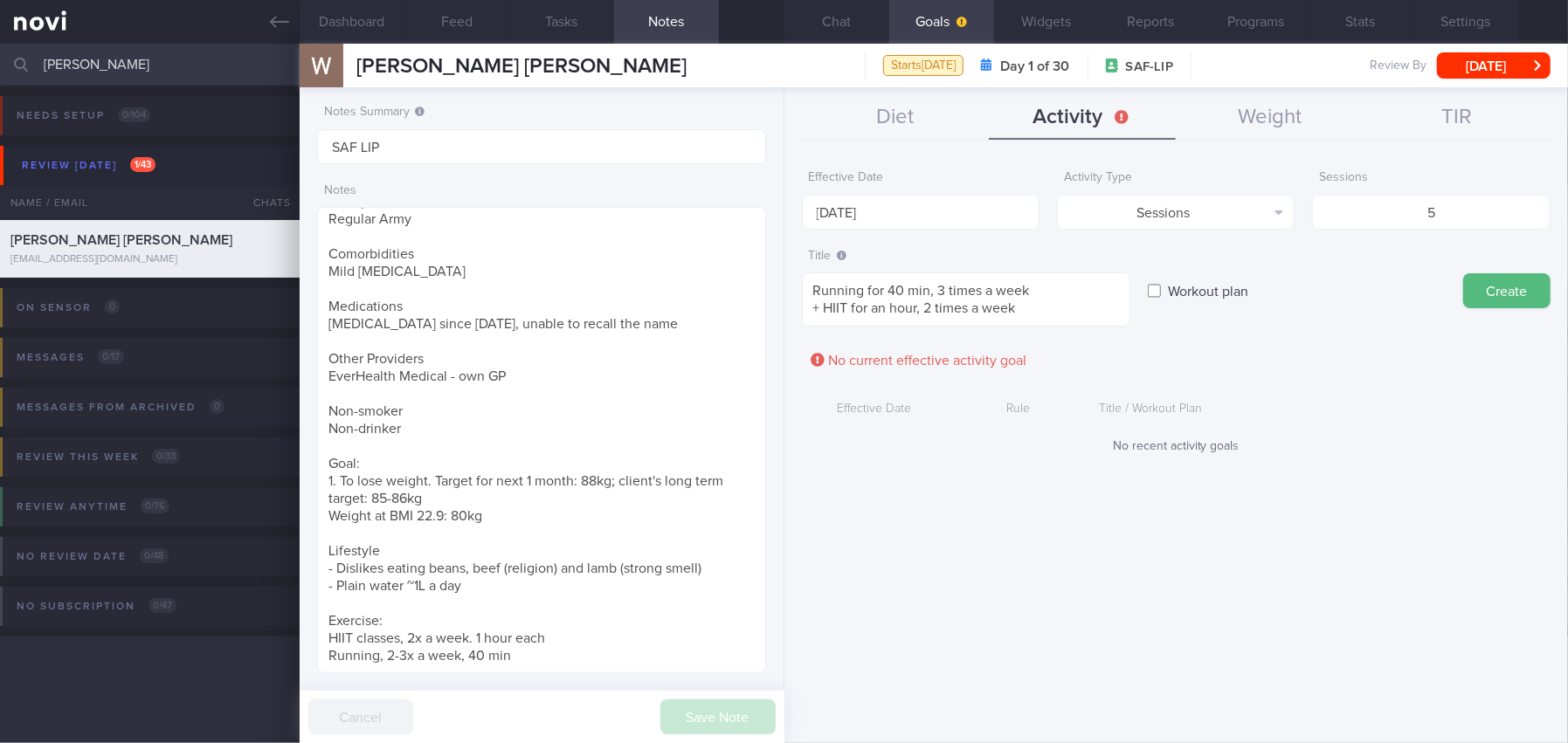
type textarea "Running for 40 min, 3 times a week + HIIT for an hour, 2 times a week"
click at [1360, 330] on form "Effective Date 6 Oct 2025 Activity Type Sessions Select type... Duration Sessio…" at bounding box center [1176, 316] width 748 height 310
click at [1522, 289] on button "Create" at bounding box center [1507, 290] width 87 height 35
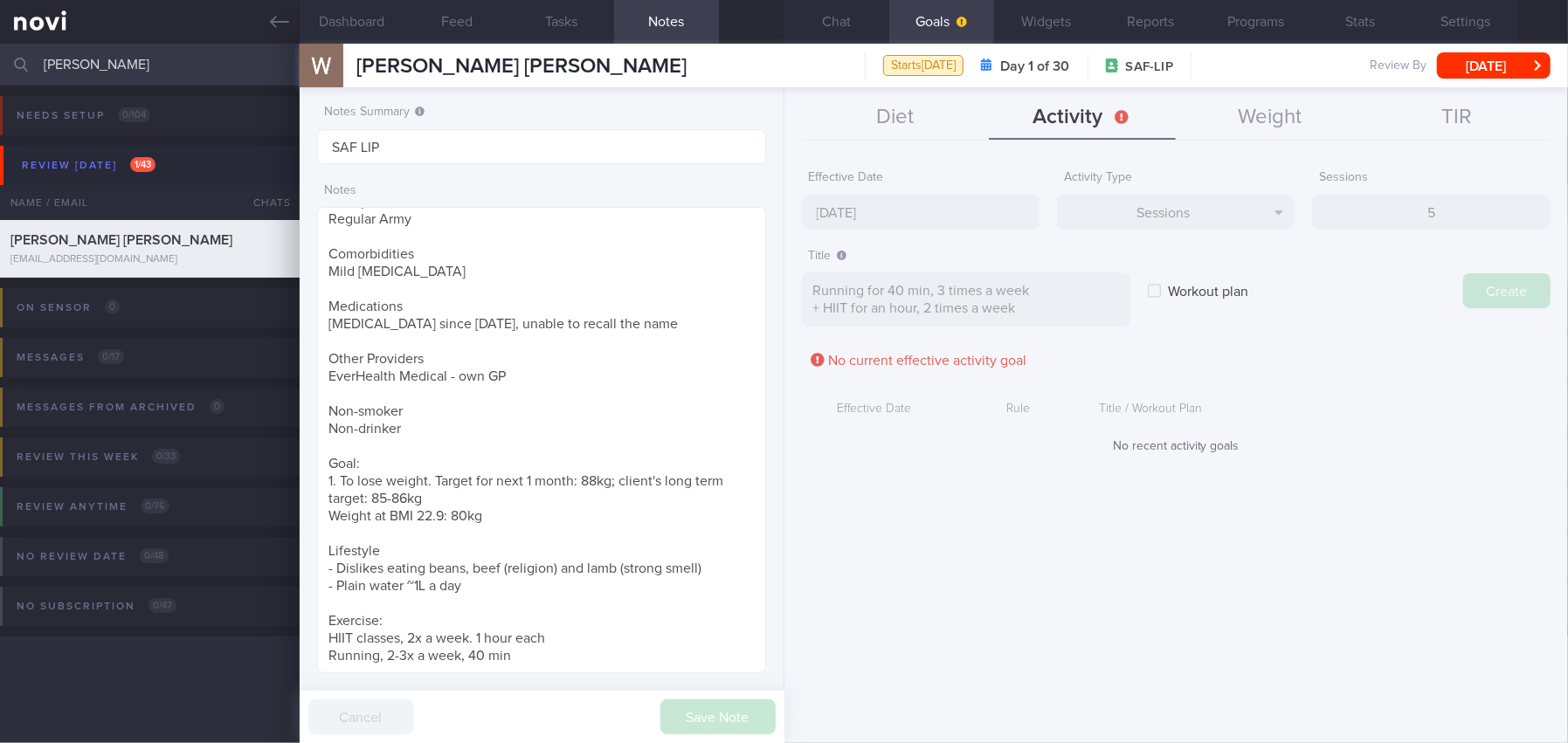
type input "13 Oct 2025"
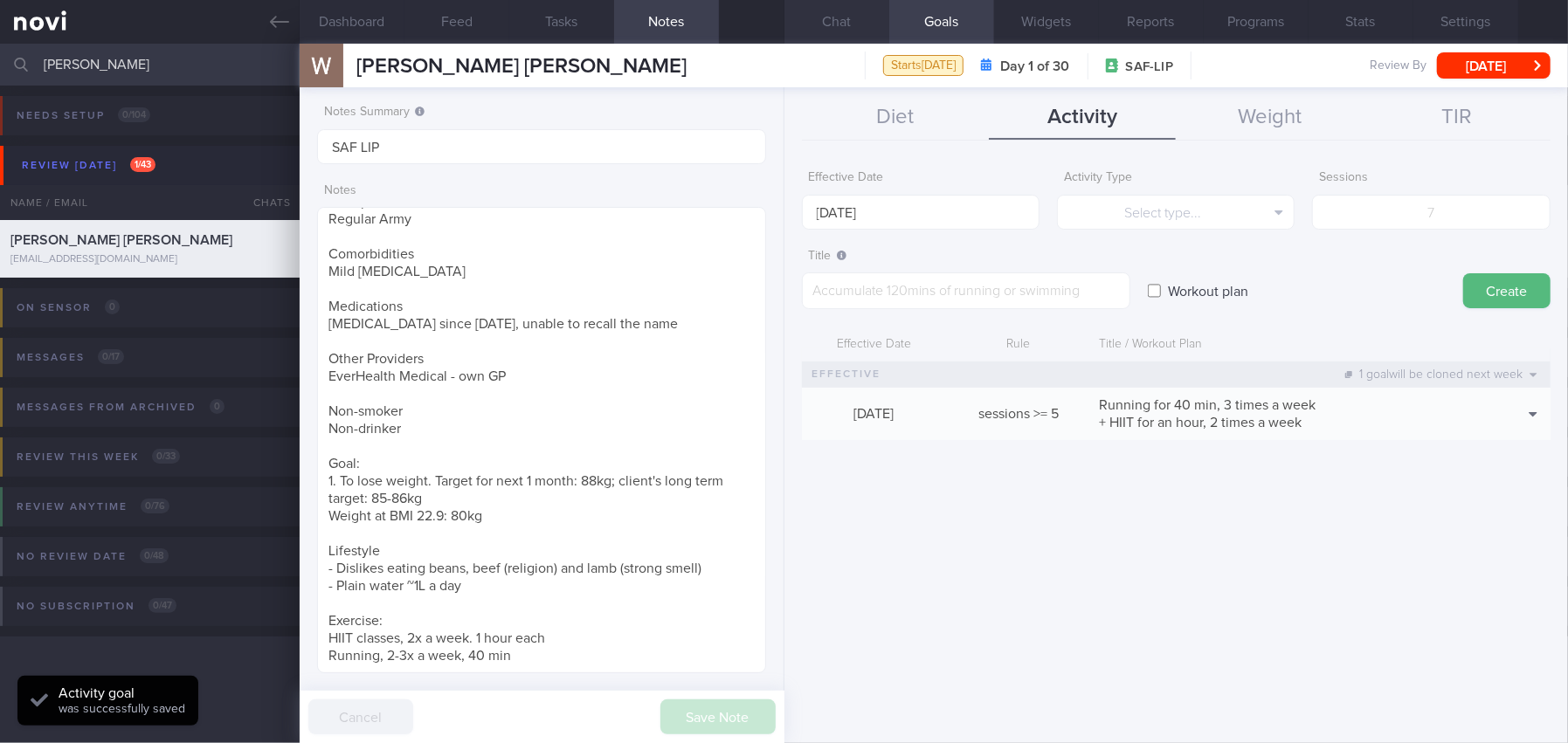
click at [852, 17] on button "Chat" at bounding box center [836, 22] width 105 height 43
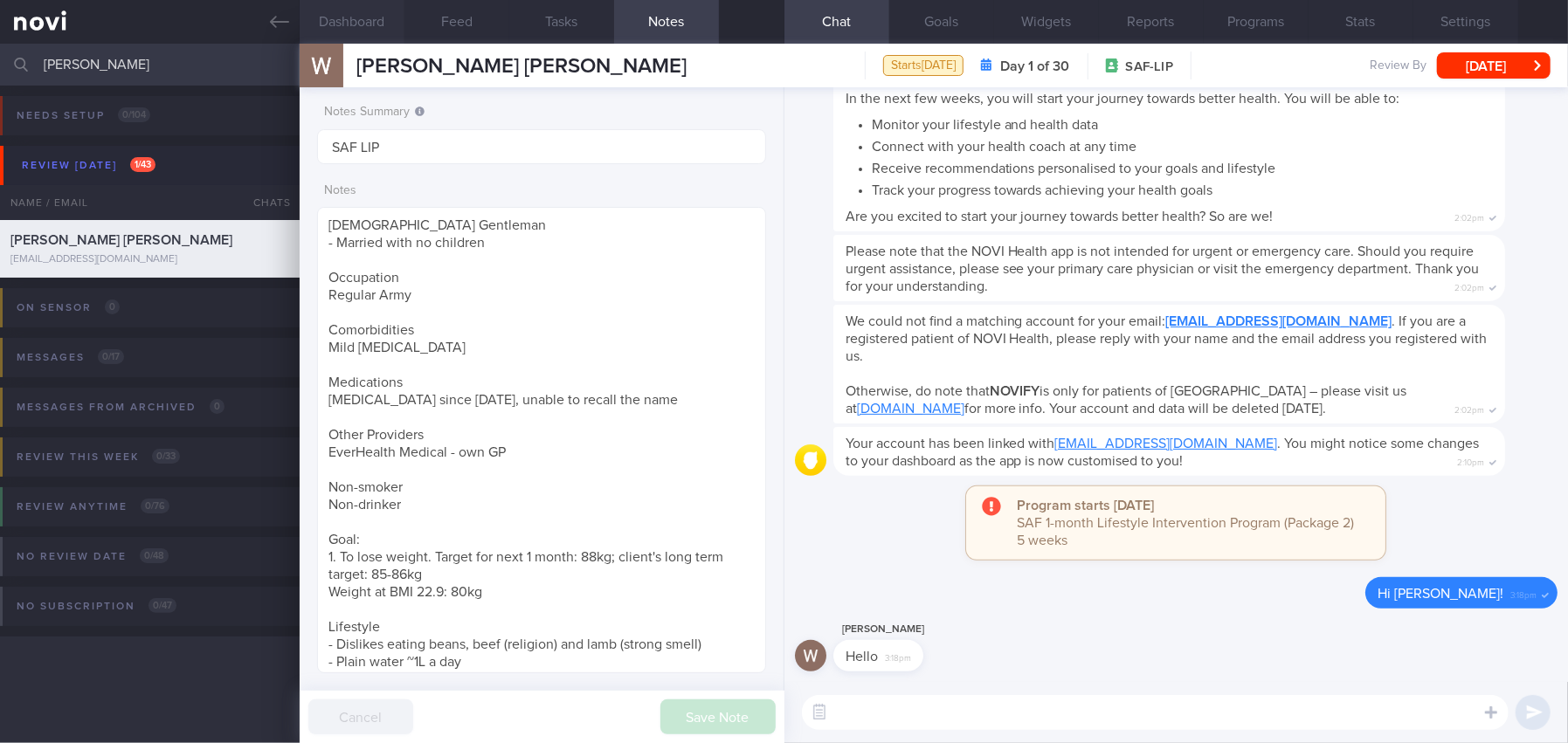
click at [373, 12] on button "Dashboard" at bounding box center [351, 22] width 105 height 43
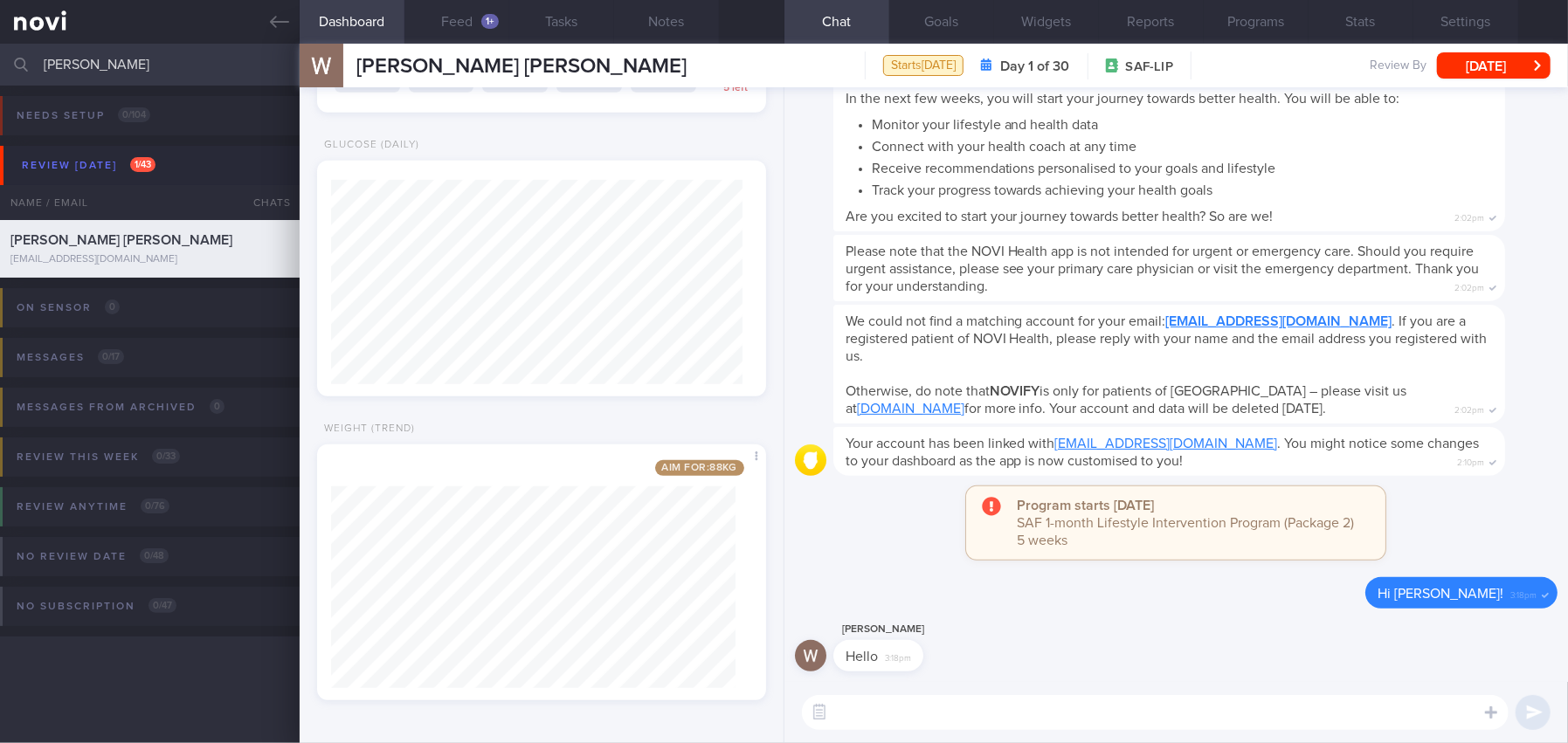
click at [942, 718] on textarea at bounding box center [1155, 712] width 707 height 35
click at [1252, 17] on button "Programs" at bounding box center [1255, 22] width 105 height 43
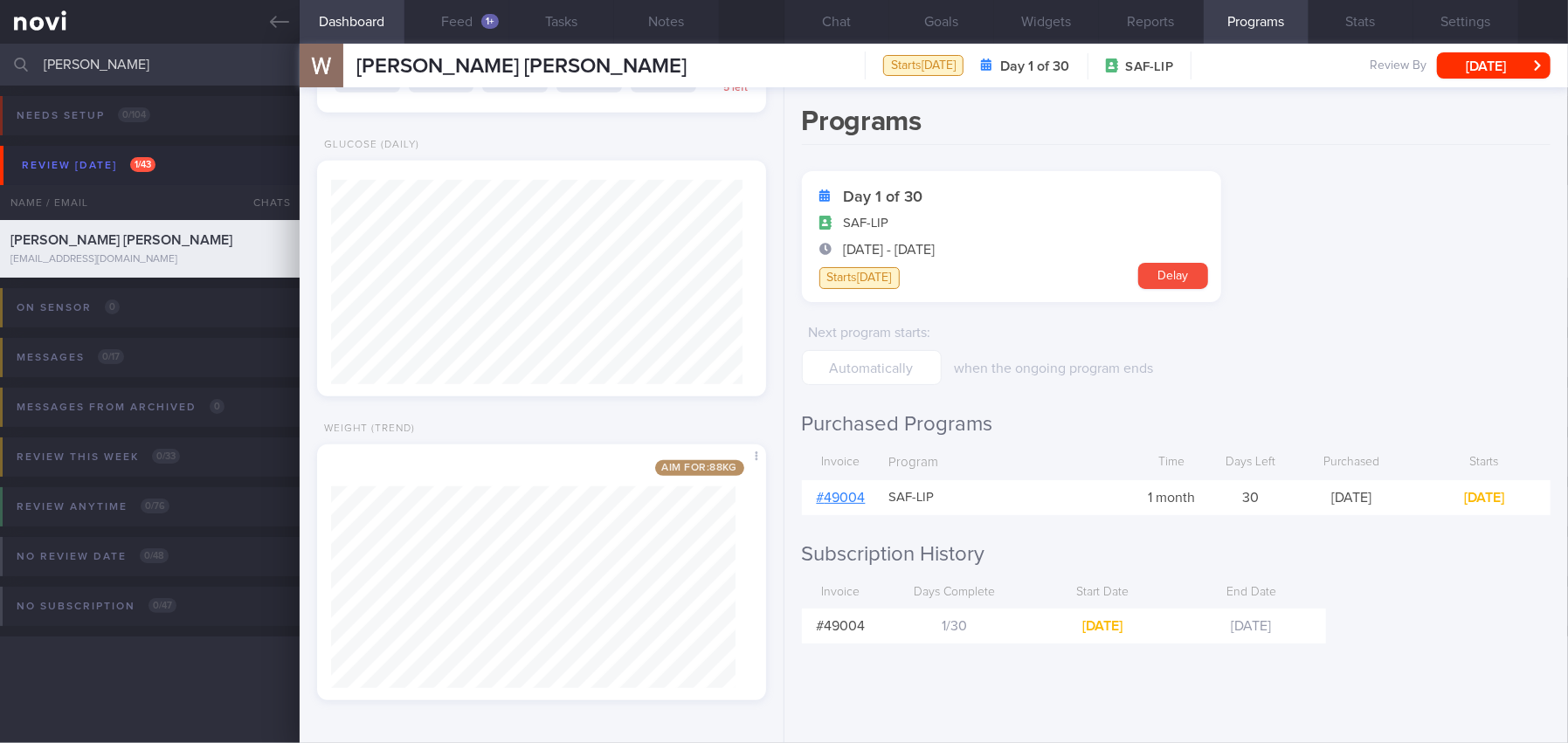
click at [837, 496] on link "# 49004" at bounding box center [842, 498] width 49 height 14
click at [829, 27] on button "Chat" at bounding box center [836, 22] width 105 height 43
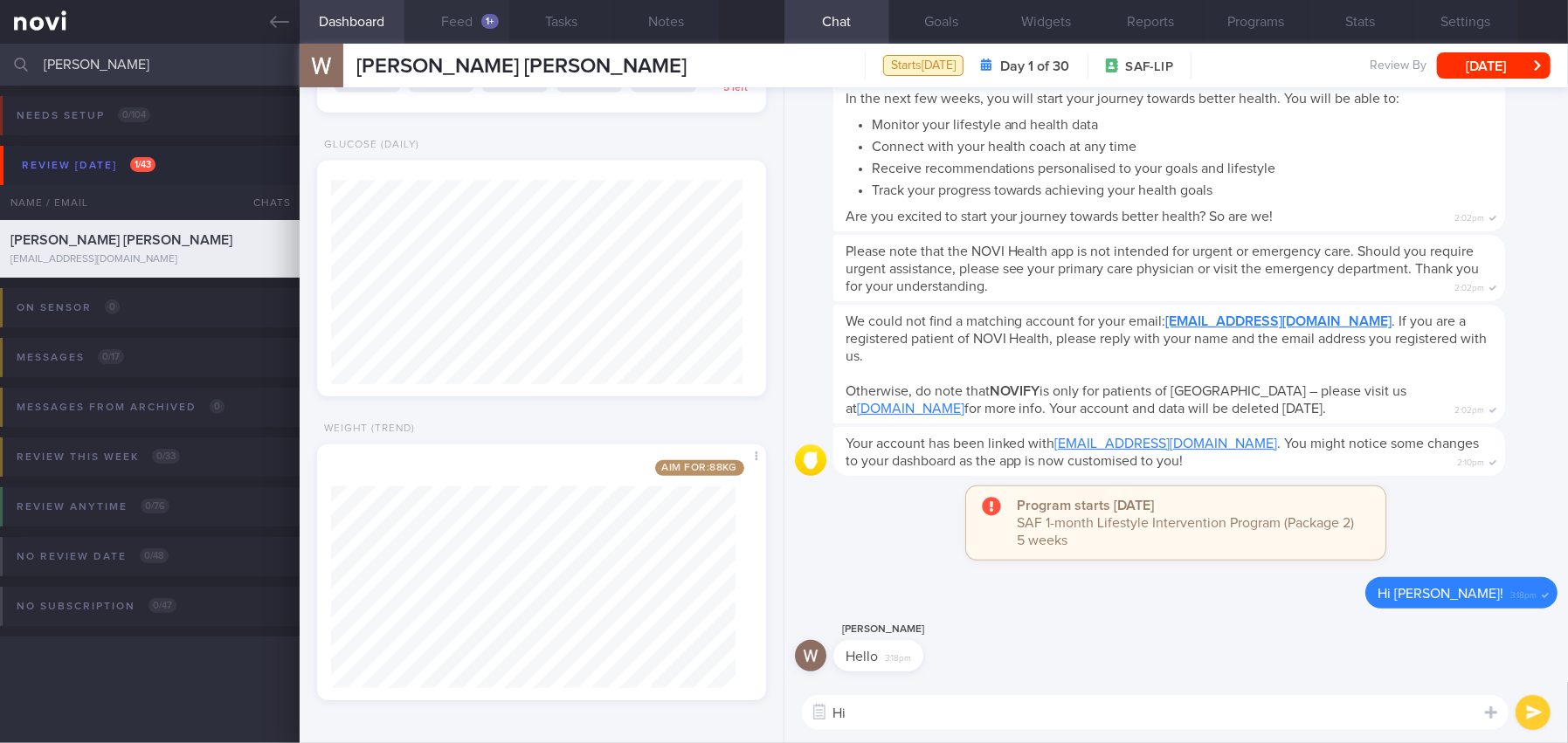
click at [461, 17] on button "Feed 1+" at bounding box center [456, 22] width 105 height 43
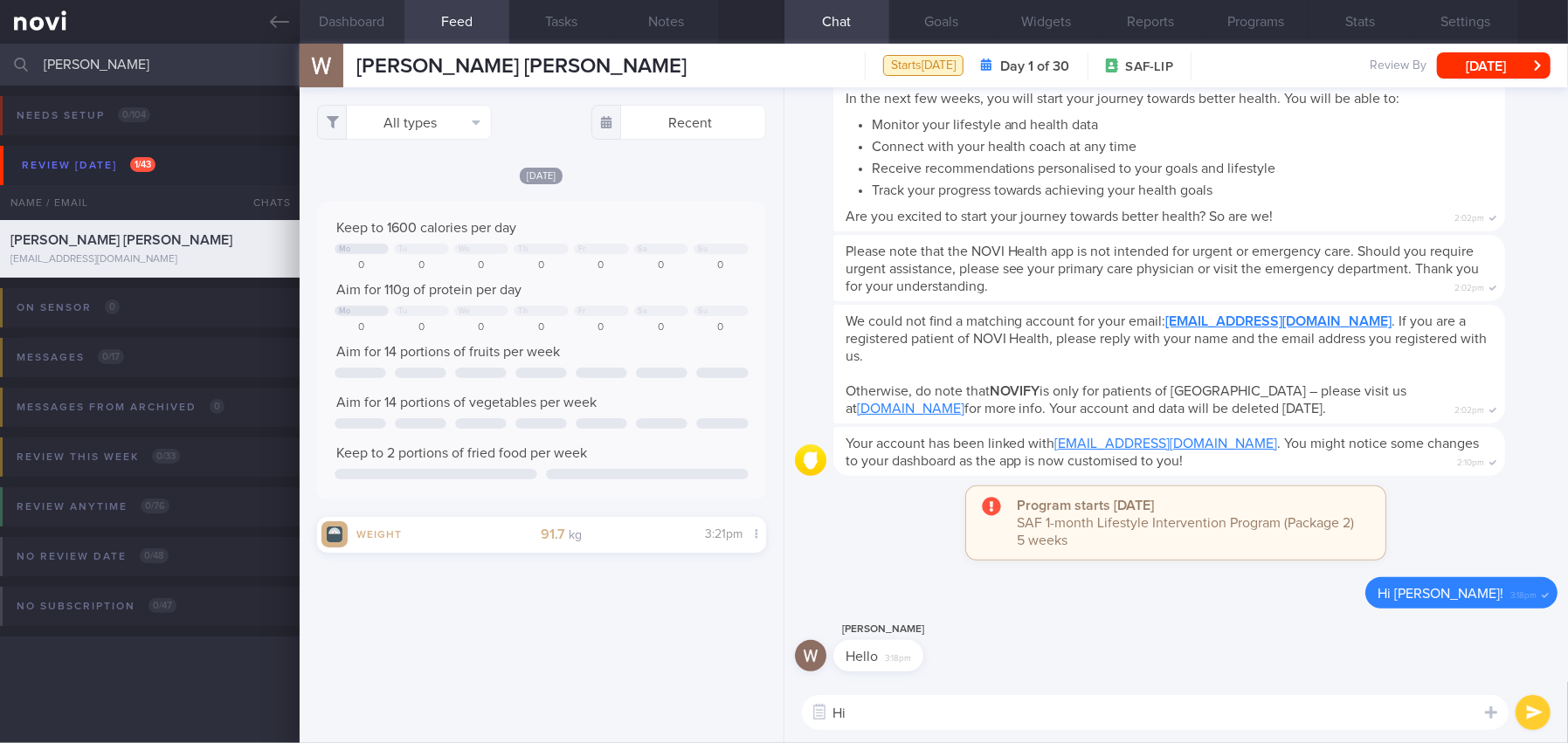
click at [343, 21] on button "Dashboard" at bounding box center [351, 22] width 105 height 43
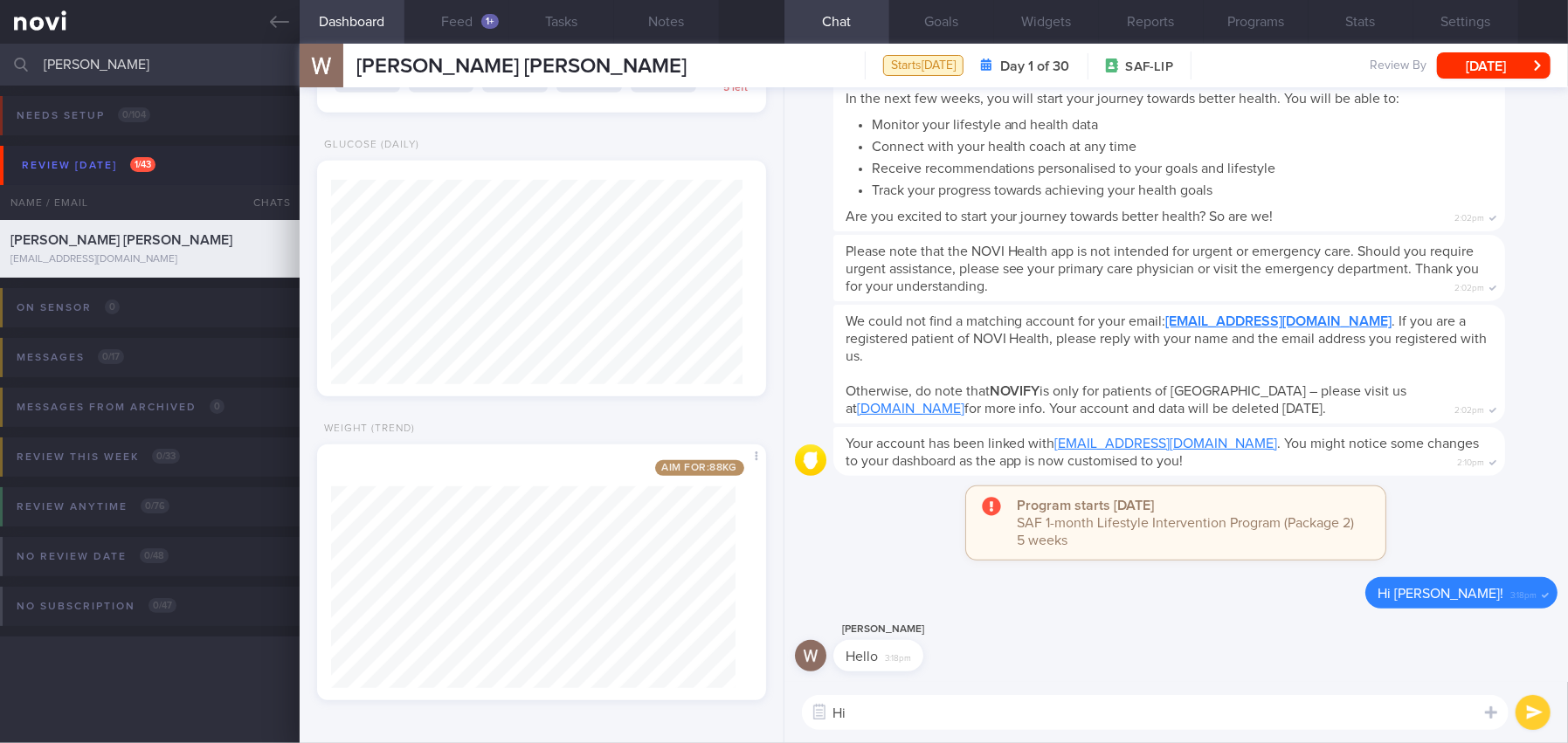
scroll to position [376, 0]
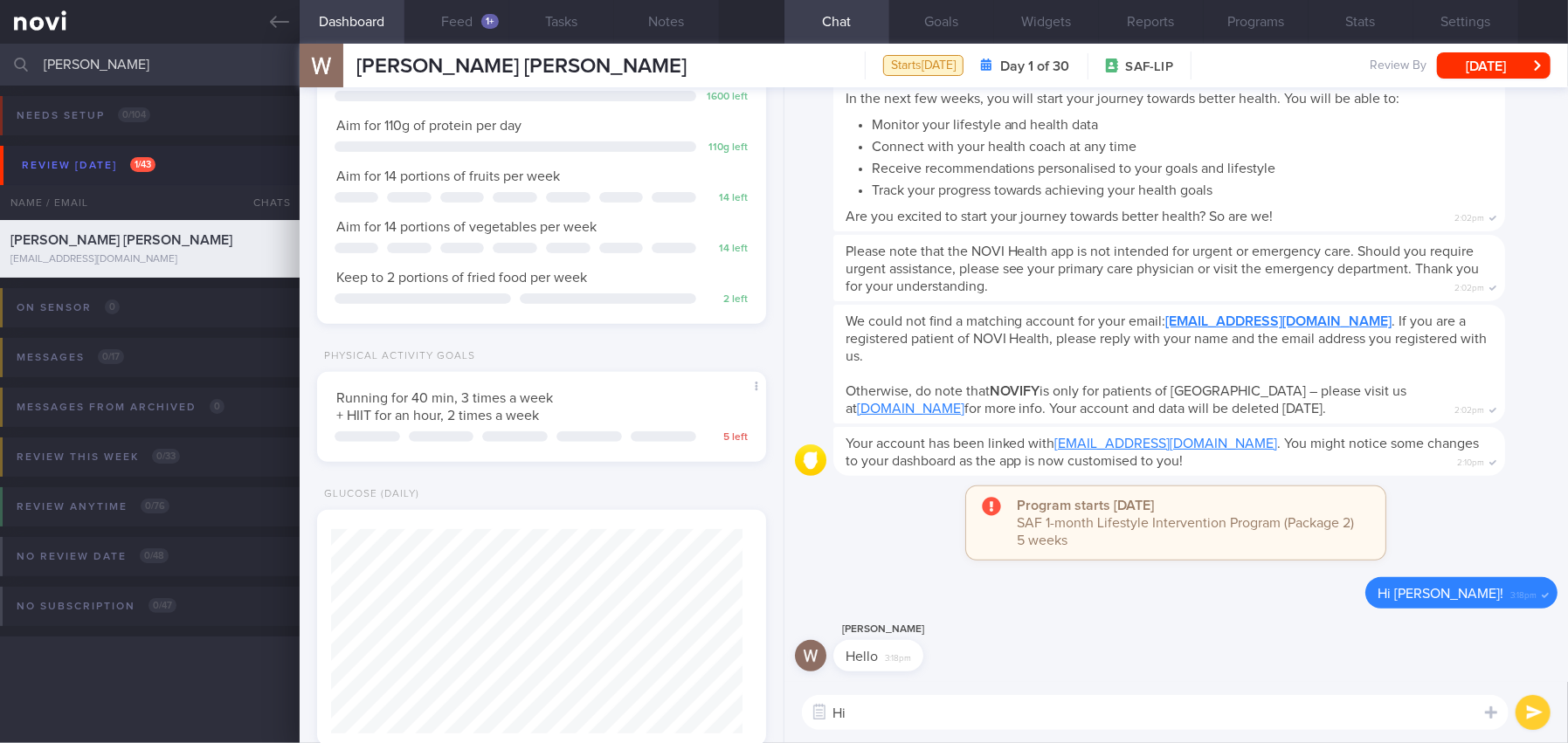
click at [914, 708] on textarea "Hi" at bounding box center [1155, 712] width 707 height 35
click at [707, 688] on div "Dashboard Feed 1+ Tasks Notes Chat Goals Widgets Reports Programs Stats Setting…" at bounding box center [933, 393] width 1269 height 700
paste textarea "Hi [Name], It was a pleasure speaking with you today. The Lifestyle Improvement…"
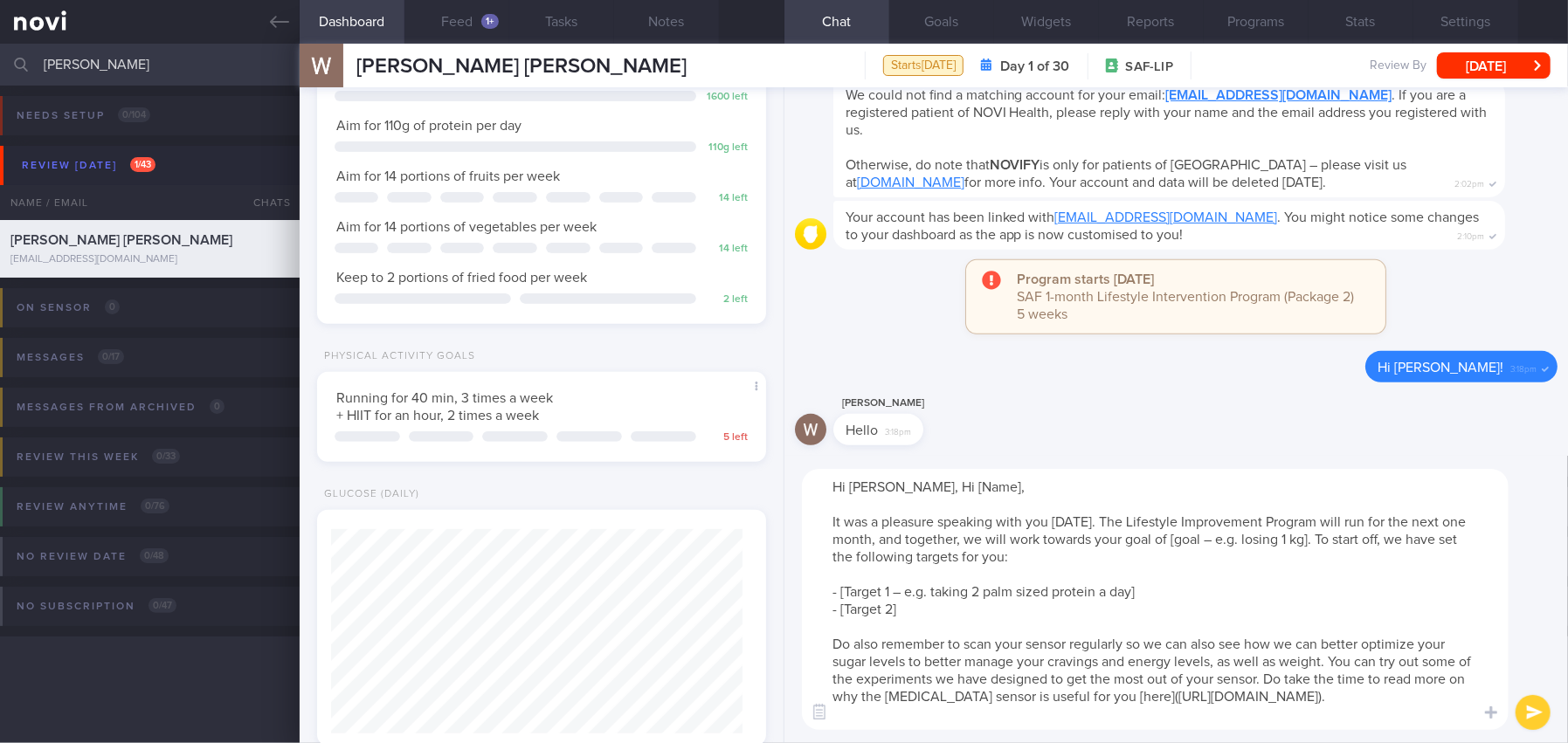
drag, startPoint x: 986, startPoint y: 486, endPoint x: 898, endPoint y: 481, distance: 88.1
click at [898, 481] on textarea "Hi William, Hi [Name], It was a pleasure speaking with you today. The Lifestyle…" at bounding box center [1155, 599] width 707 height 261
drag, startPoint x: 1169, startPoint y: 539, endPoint x: 1243, endPoint y: 539, distance: 74.0
click at [1243, 539] on textarea "Hi William, It was a pleasure speaking with you today. The Lifestyle Improvemen…" at bounding box center [1155, 599] width 707 height 261
drag, startPoint x: 1240, startPoint y: 537, endPoint x: 1170, endPoint y: 532, distance: 70.2
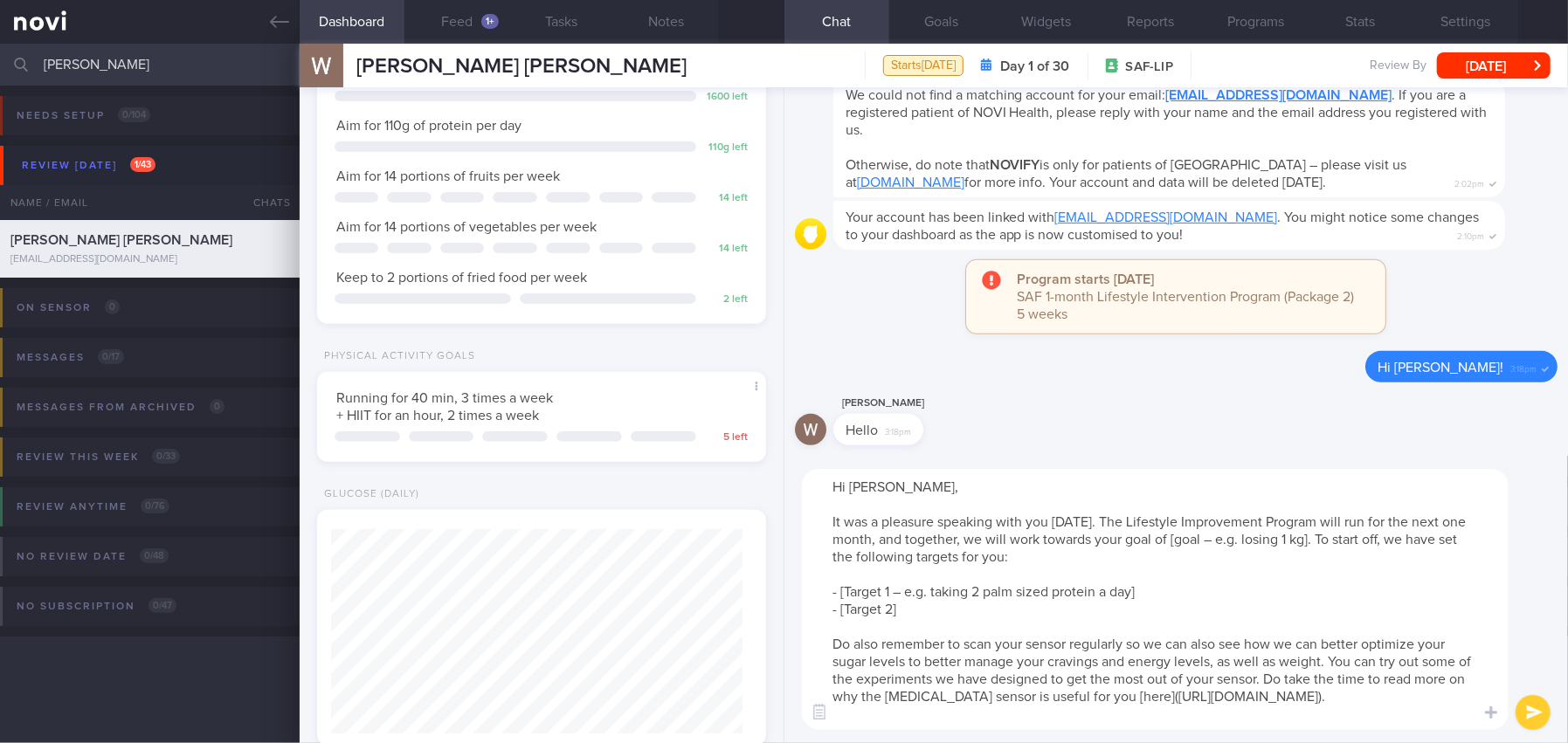
click at [1170, 532] on textarea "Hi William, It was a pleasure speaking with you today. The Lifestyle Improvemen…" at bounding box center [1155, 599] width 707 height 261
click at [1264, 17] on button "Programs" at bounding box center [1255, 22] width 105 height 43
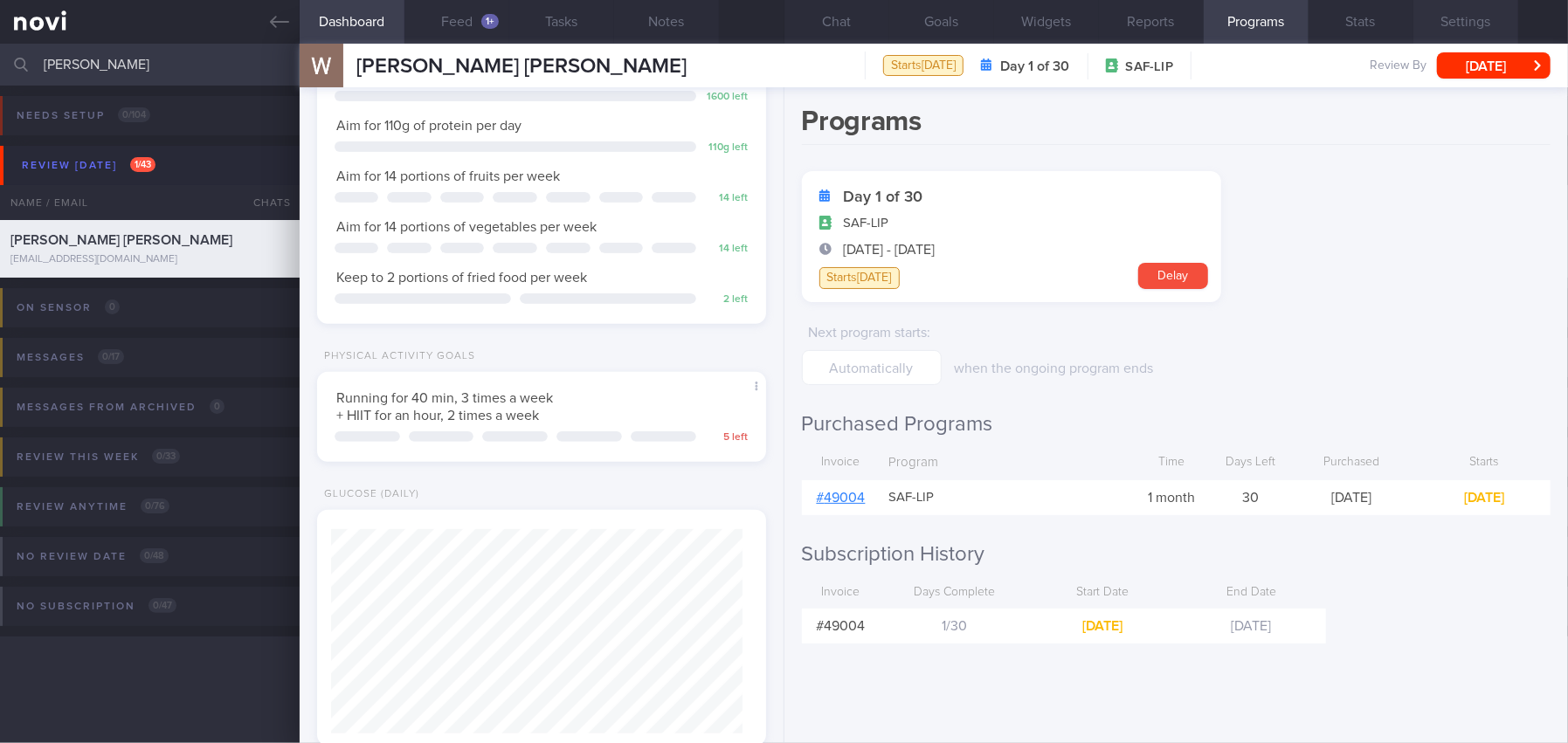
click at [1466, 22] on button "Settings" at bounding box center [1465, 22] width 105 height 43
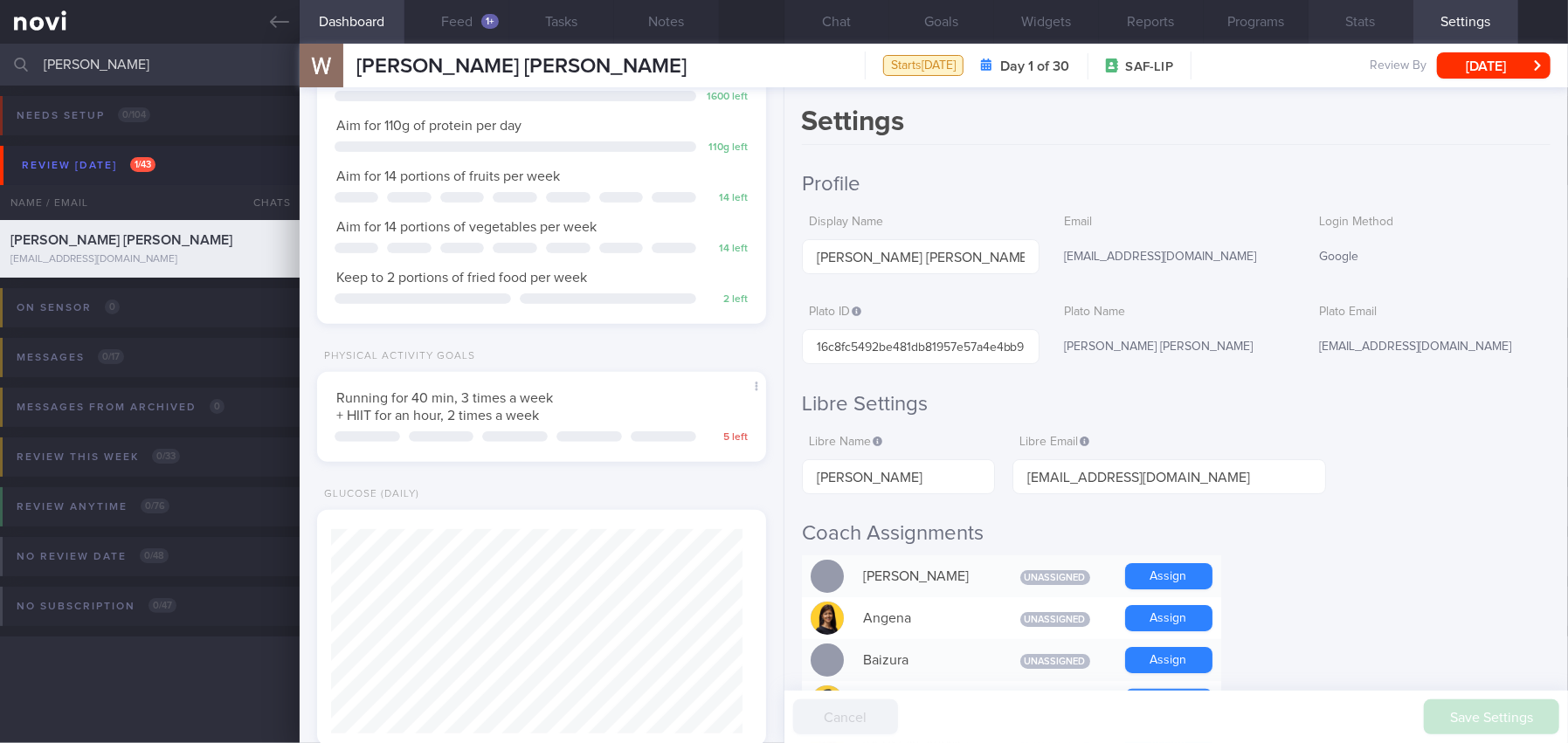
click at [1369, 23] on button "Stats" at bounding box center [1360, 22] width 105 height 43
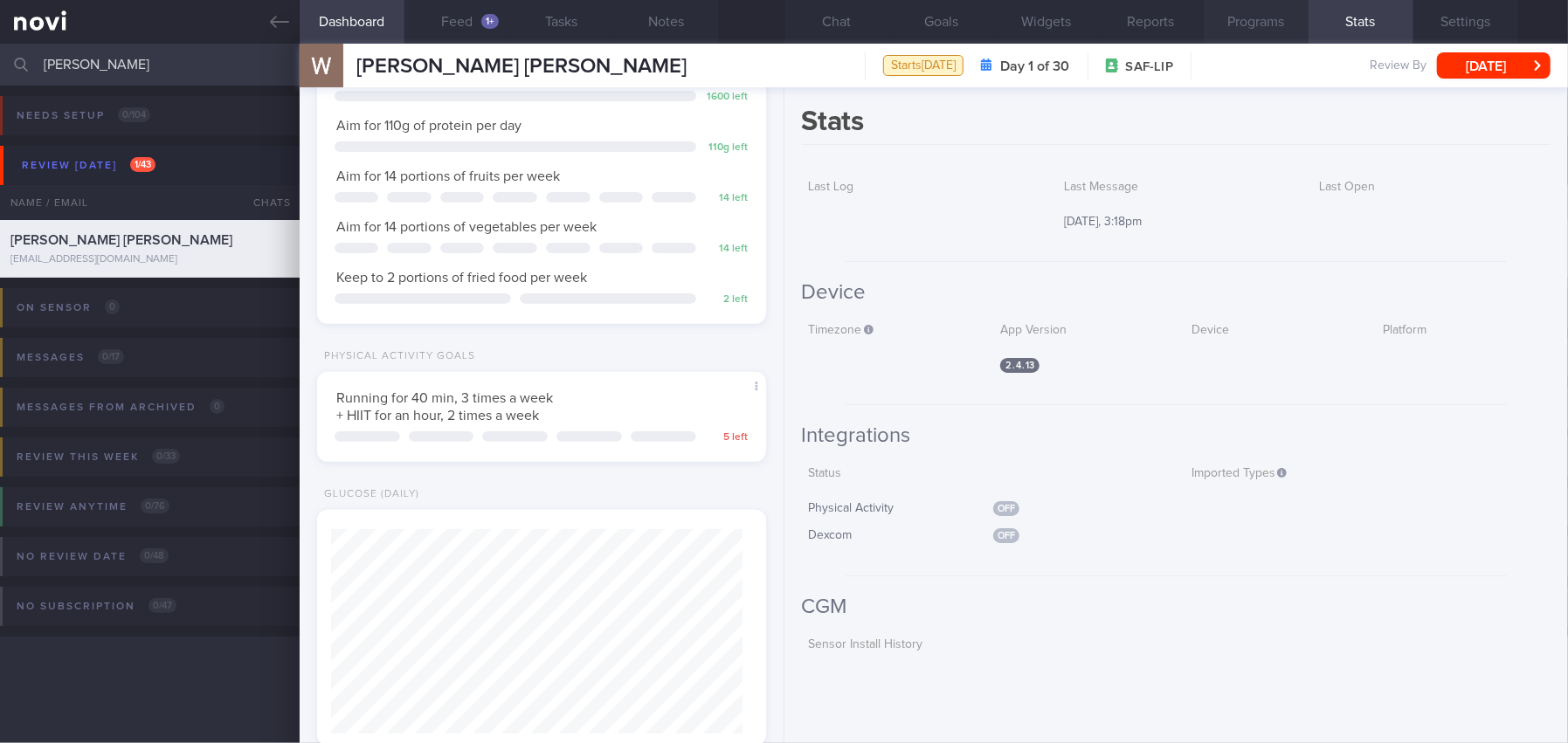
click at [1270, 22] on button "Programs" at bounding box center [1255, 22] width 105 height 43
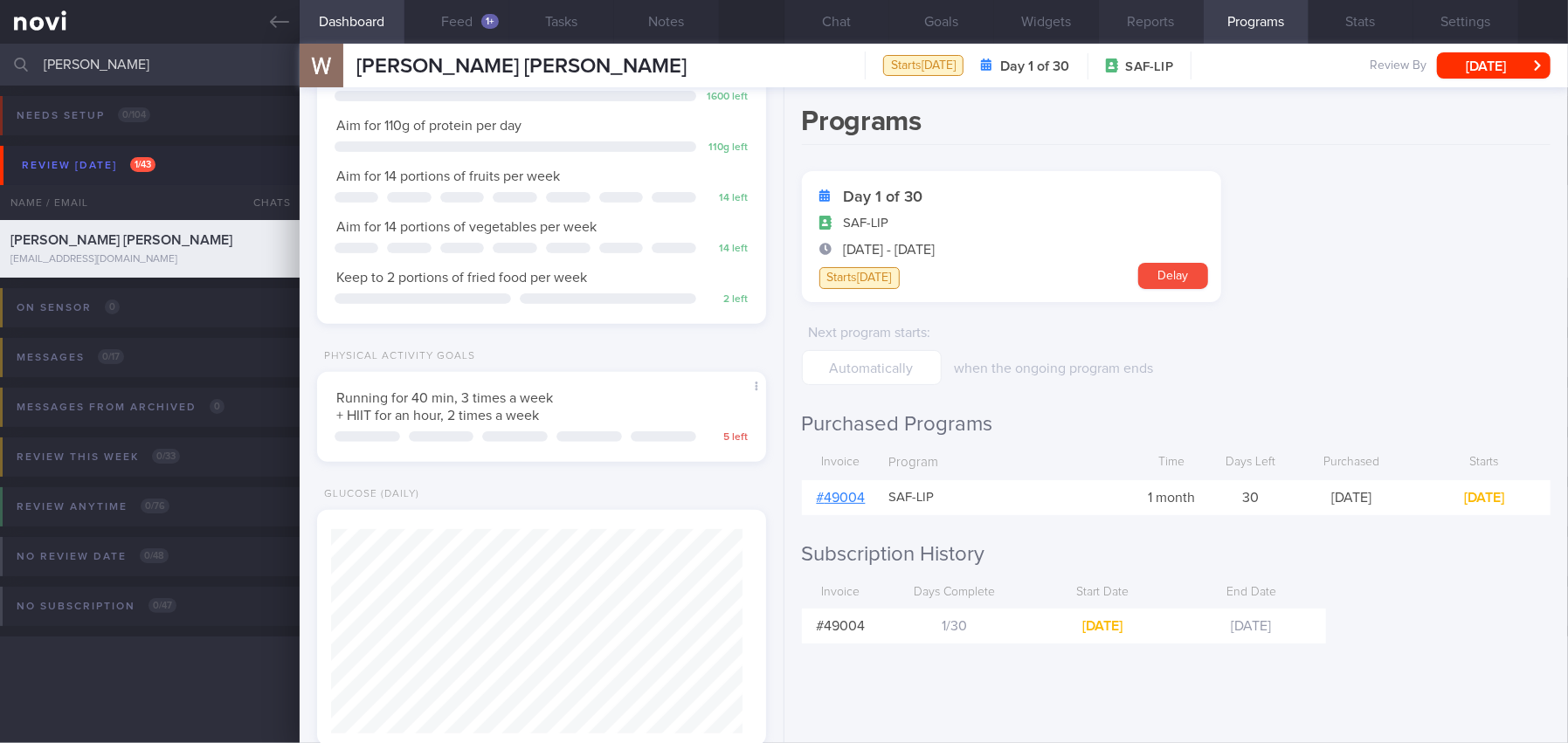
click at [1166, 22] on button "Reports" at bounding box center [1150, 22] width 105 height 43
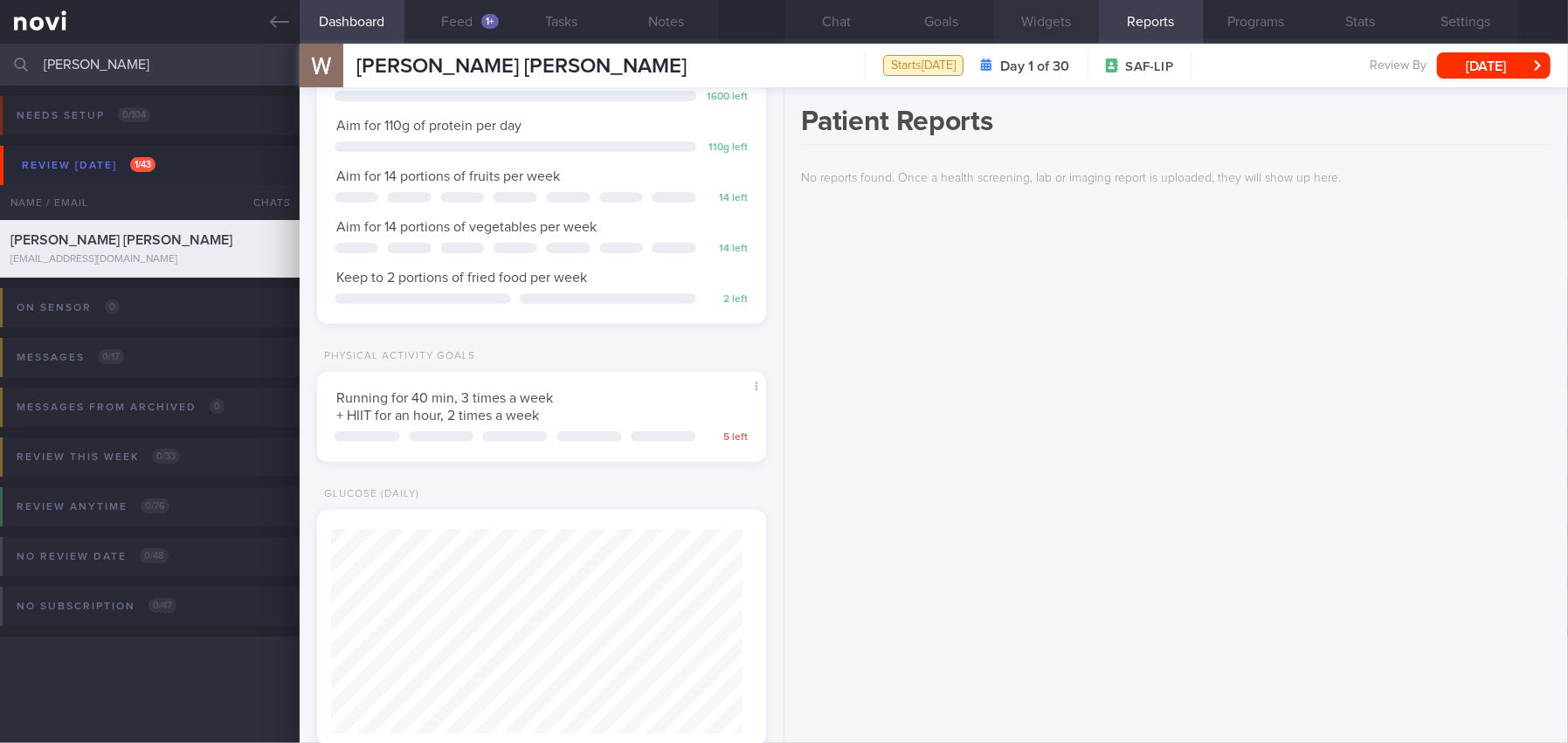
click at [1046, 18] on button "Widgets" at bounding box center [1046, 22] width 105 height 43
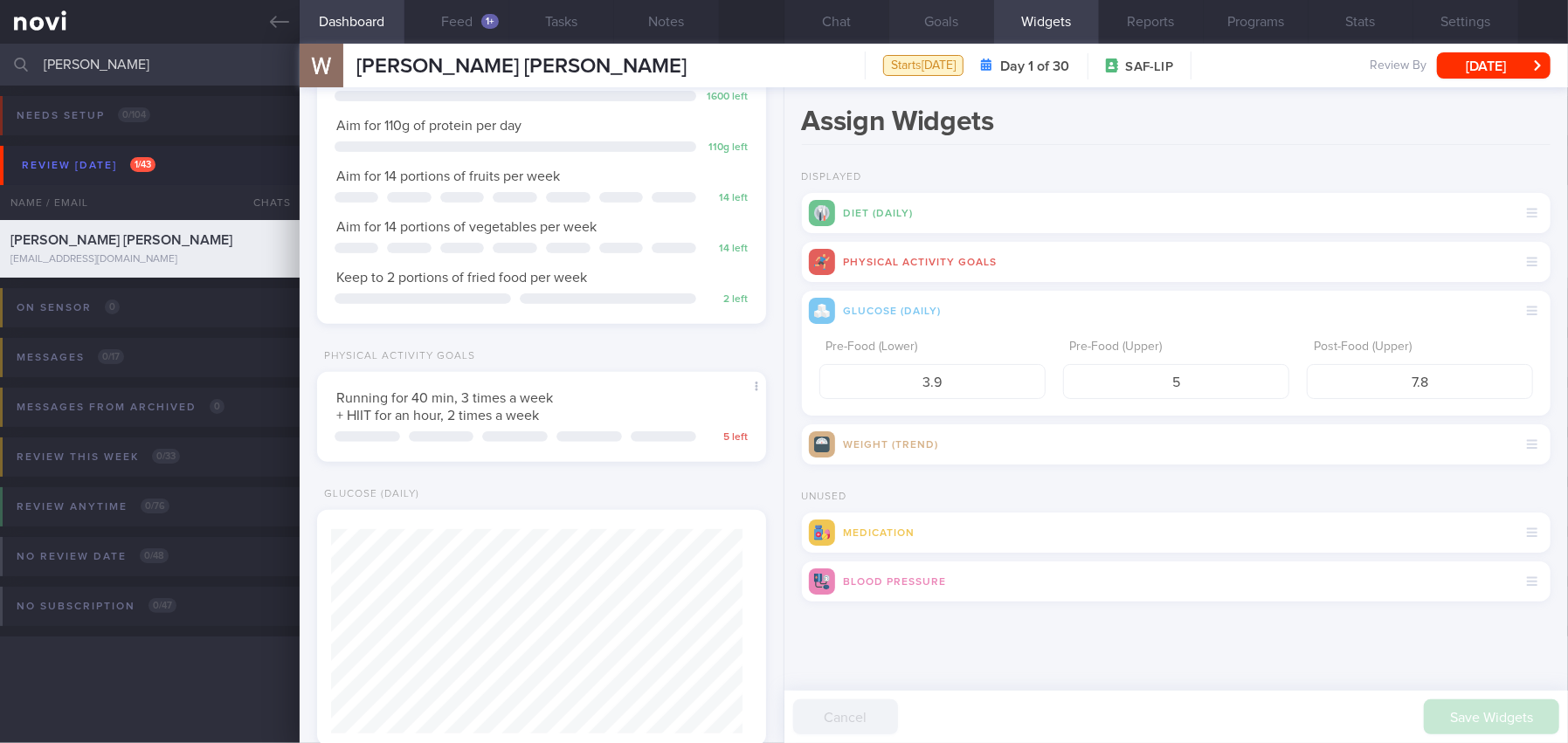
click at [960, 14] on button "Goals" at bounding box center [941, 22] width 105 height 43
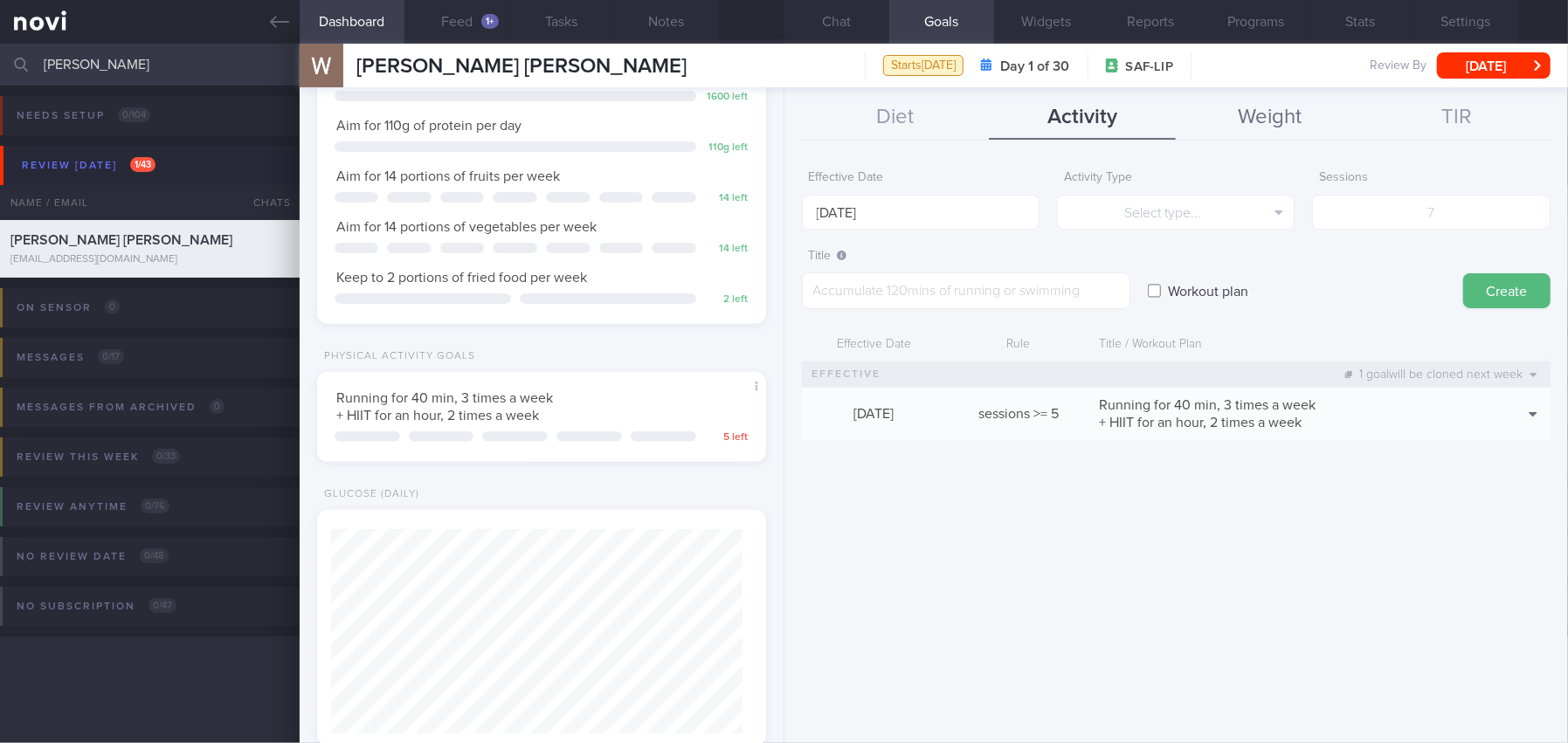
click at [1297, 118] on button "Weight" at bounding box center [1270, 118] width 187 height 43
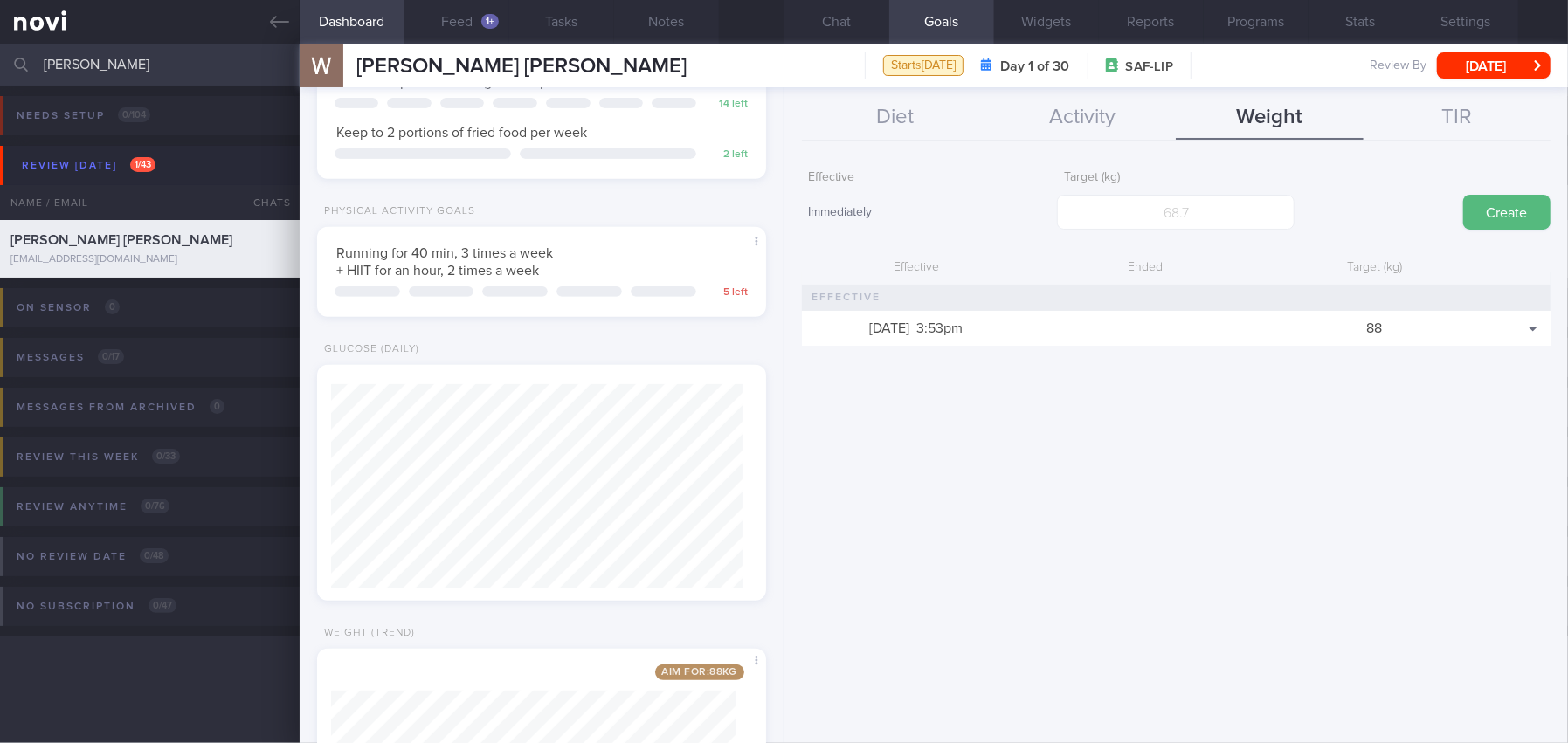
scroll to position [724, 0]
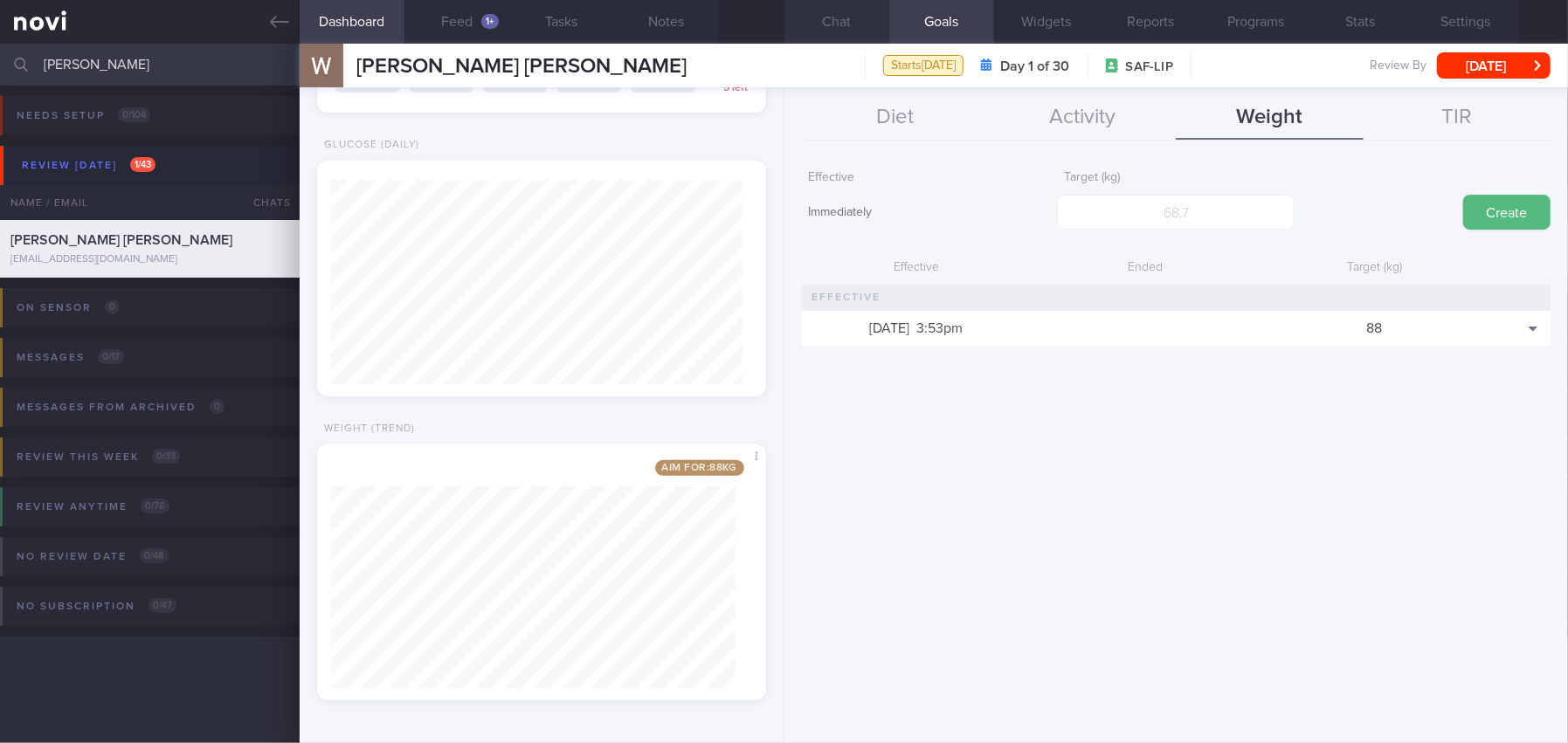
click at [831, 11] on button "Chat" at bounding box center [836, 22] width 105 height 43
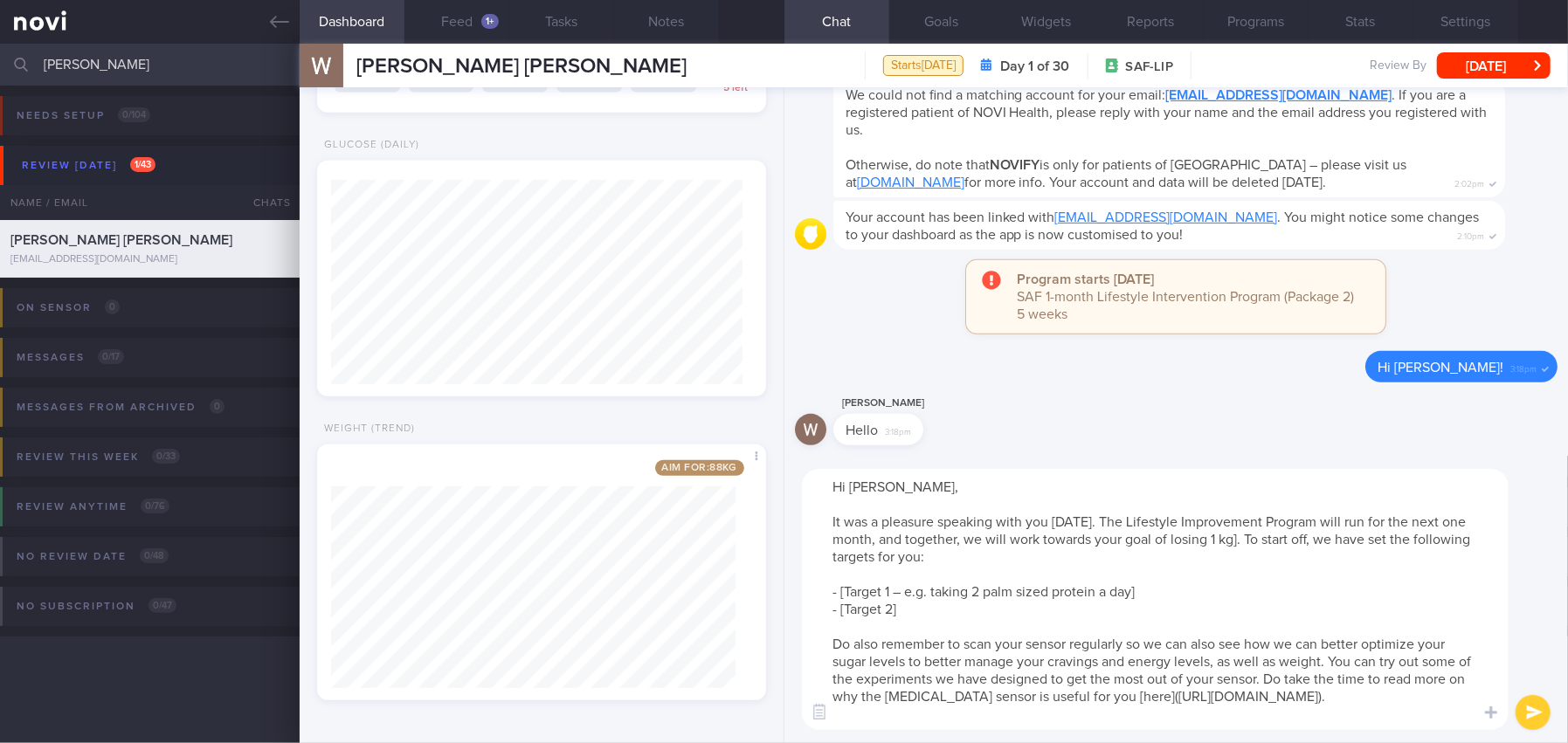
drag, startPoint x: 1211, startPoint y: 536, endPoint x: 1222, endPoint y: 536, distance: 11.0
click at [1222, 536] on textarea "Hi William, It was a pleasure speaking with you today. The Lifestyle Improvemen…" at bounding box center [1155, 599] width 707 height 261
click at [1235, 540] on textarea "Hi William, It was a pleasure speaking with you today. The Lifestyle Improvemen…" at bounding box center [1155, 599] width 707 height 261
click at [1226, 614] on textarea "Hi William, It was a pleasure speaking with you today. The Lifestyle Improvemen…" at bounding box center [1155, 599] width 707 height 261
drag, startPoint x: 832, startPoint y: 592, endPoint x: 898, endPoint y: 611, distance: 68.7
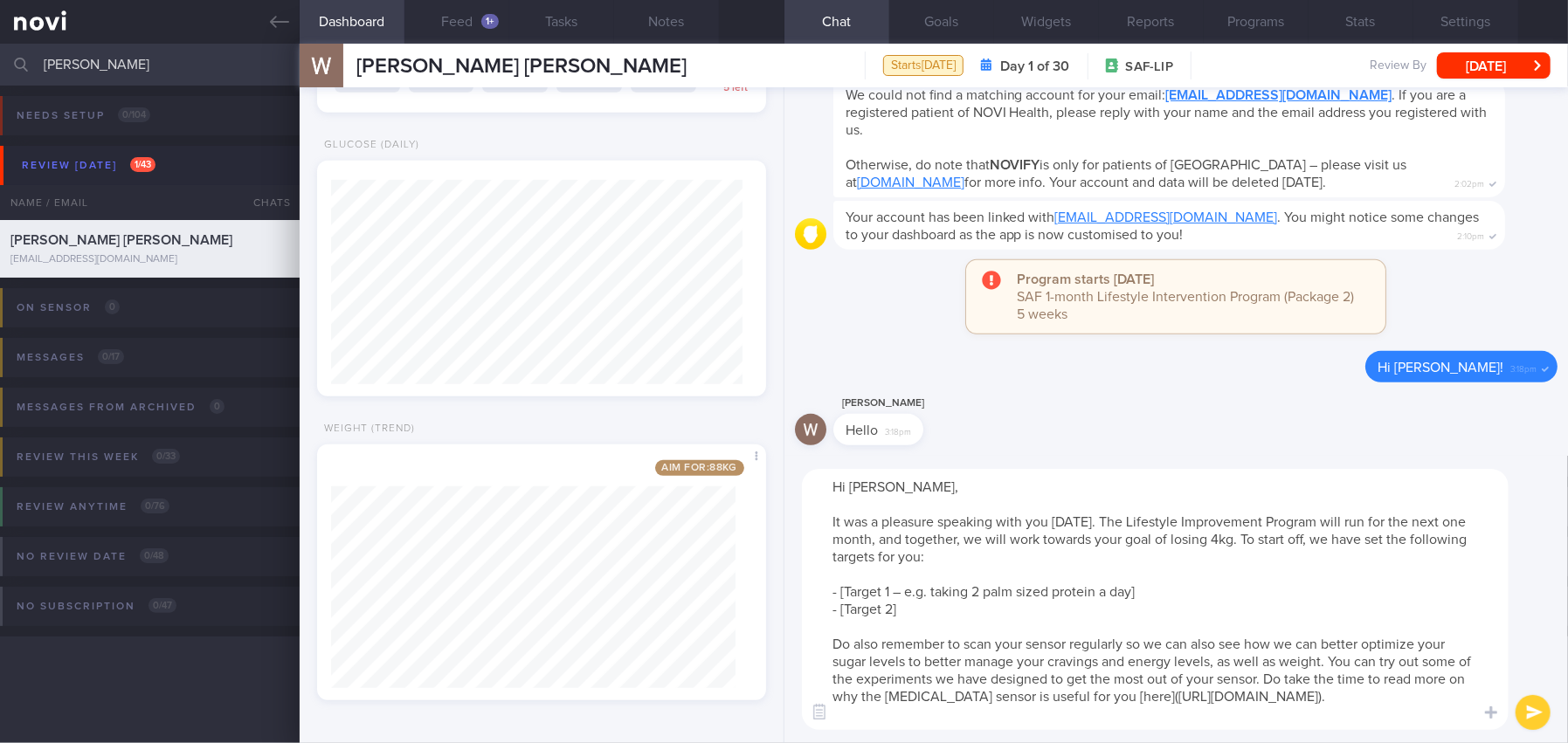
click at [898, 611] on textarea "Hi William, It was a pleasure speaking with you today. The Lifestyle Improvemen…" at bounding box center [1155, 599] width 707 height 261
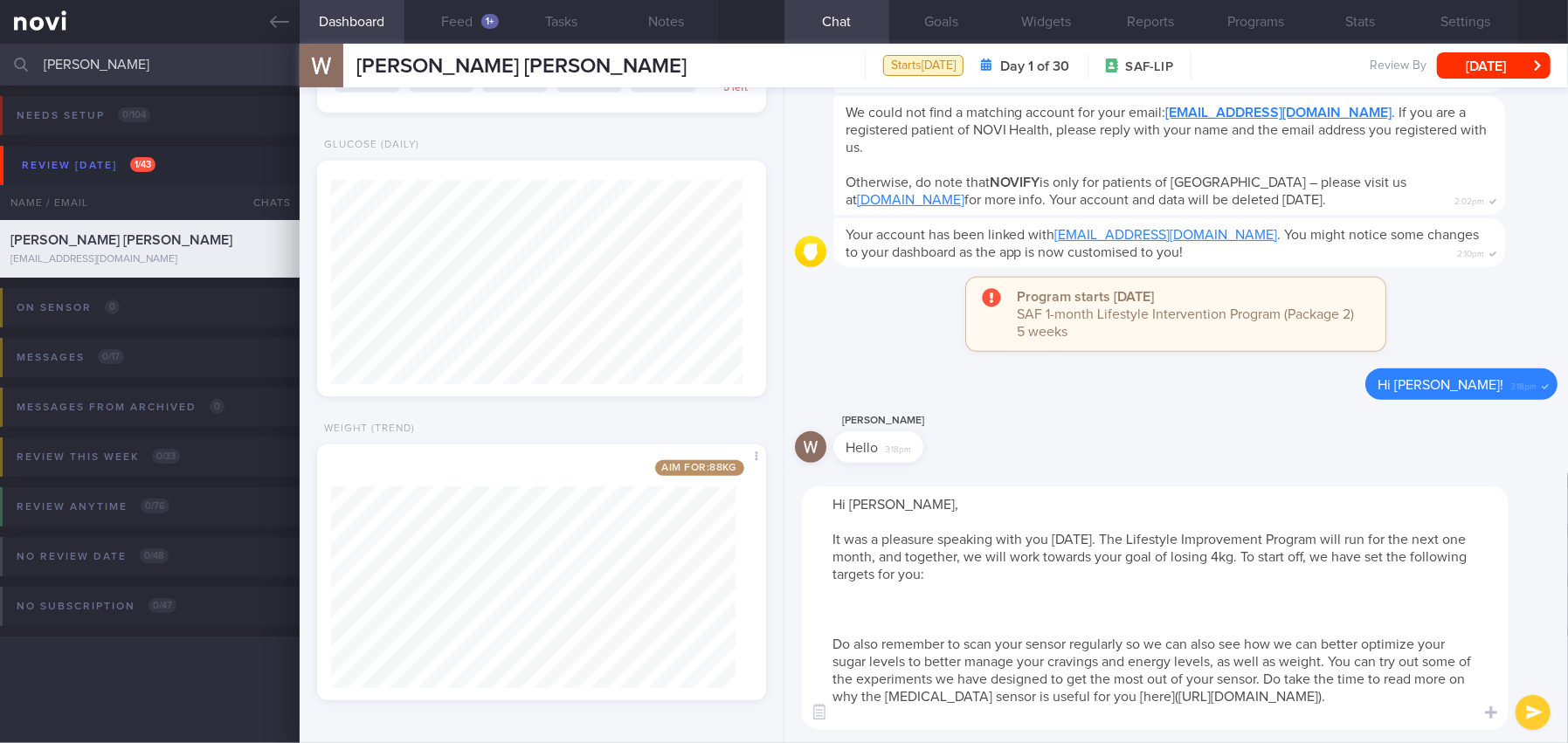
drag, startPoint x: 1330, startPoint y: 656, endPoint x: 1264, endPoint y: 679, distance: 69.9
click at [1264, 679] on textarea "Hi William, It was a pleasure speaking with you today. The Lifestyle Improvemen…" at bounding box center [1155, 608] width 707 height 244
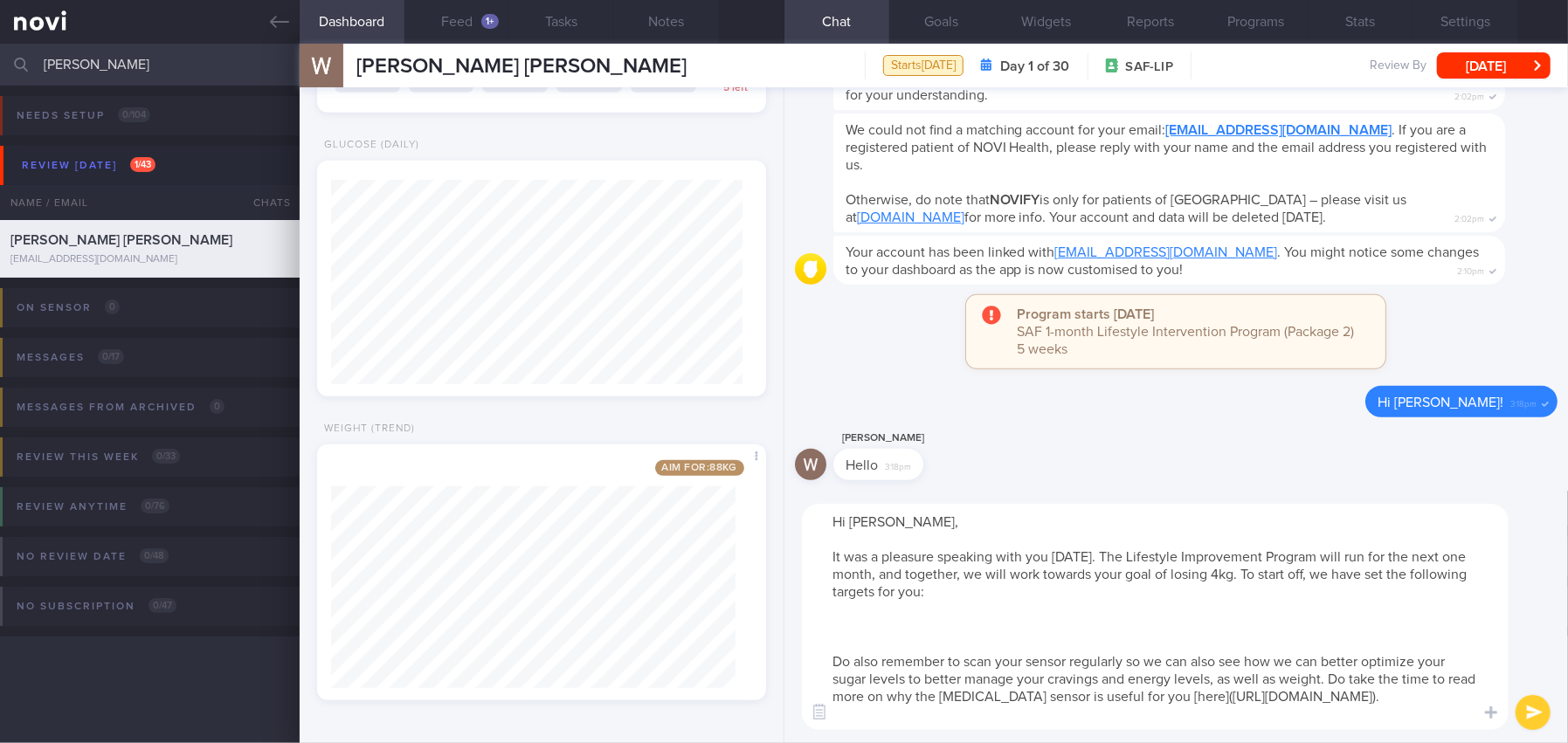
click at [1126, 708] on textarea "Hi William, It was a pleasure speaking with you today. The Lifestyle Improvemen…" at bounding box center [1155, 616] width 707 height 226
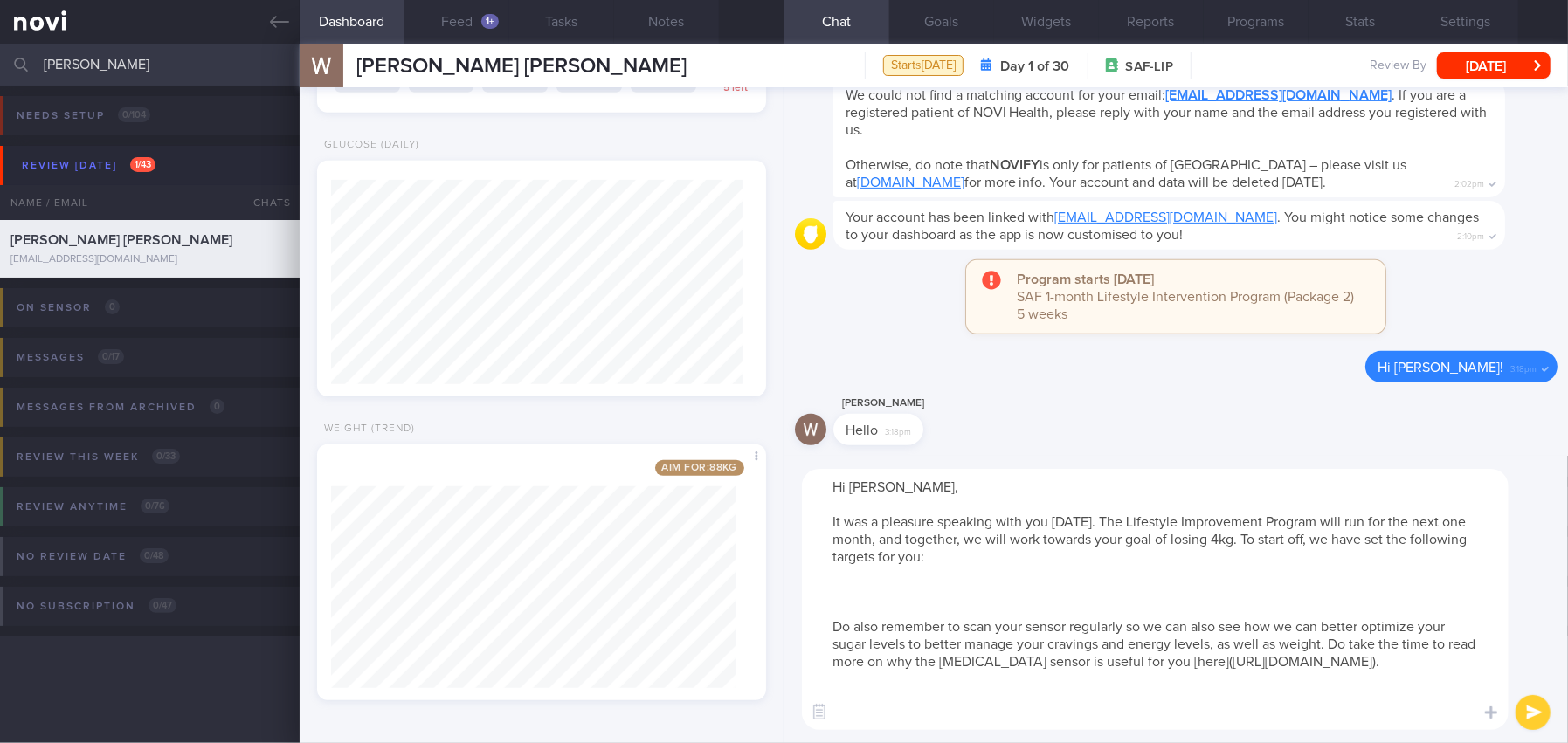
click at [847, 581] on textarea "Hi William, It was a pleasure speaking with you today. The Lifestyle Improvemen…" at bounding box center [1155, 599] width 707 height 261
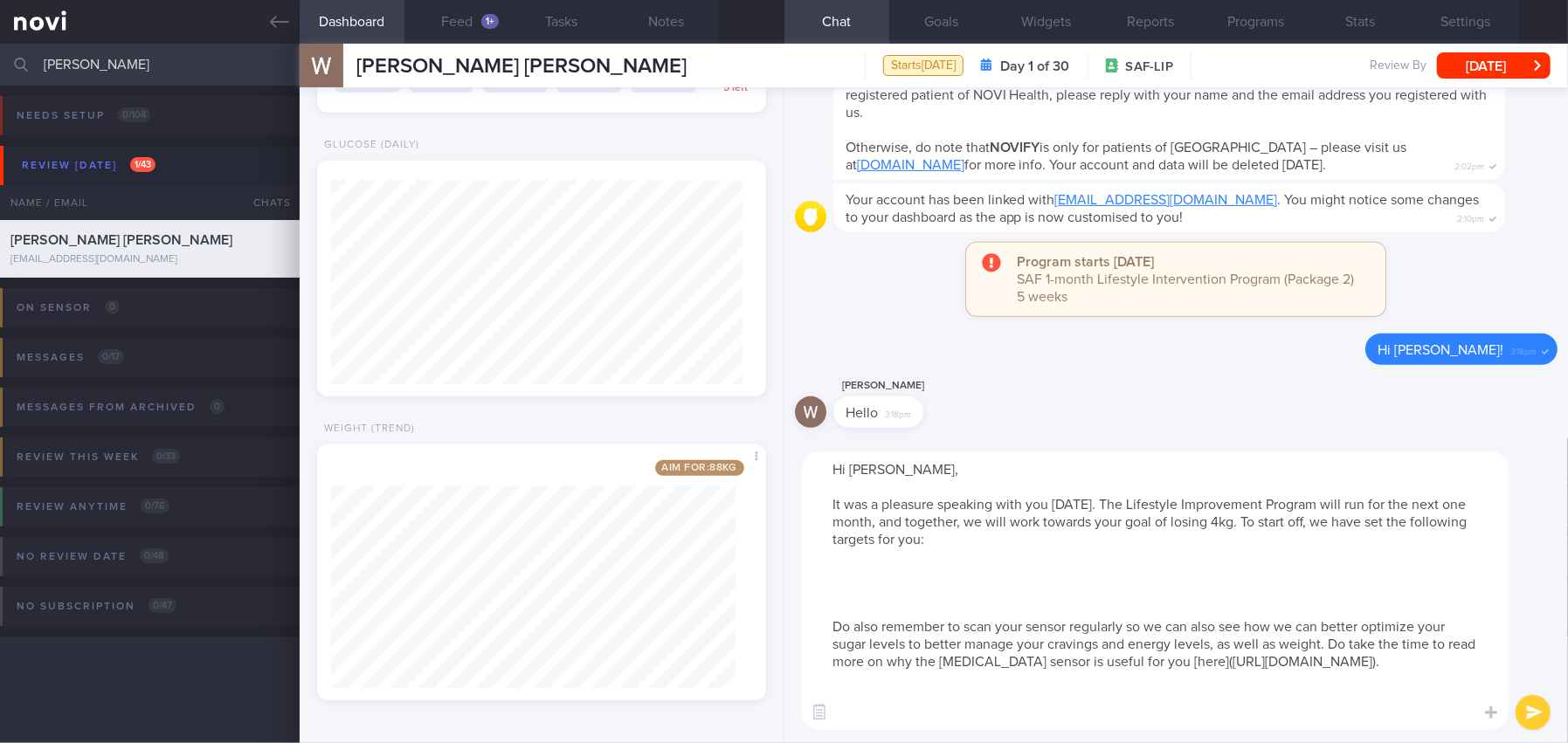
paste textarea "Adopt the My Healthy Plate concept for lunch and dinner by including at least o…"
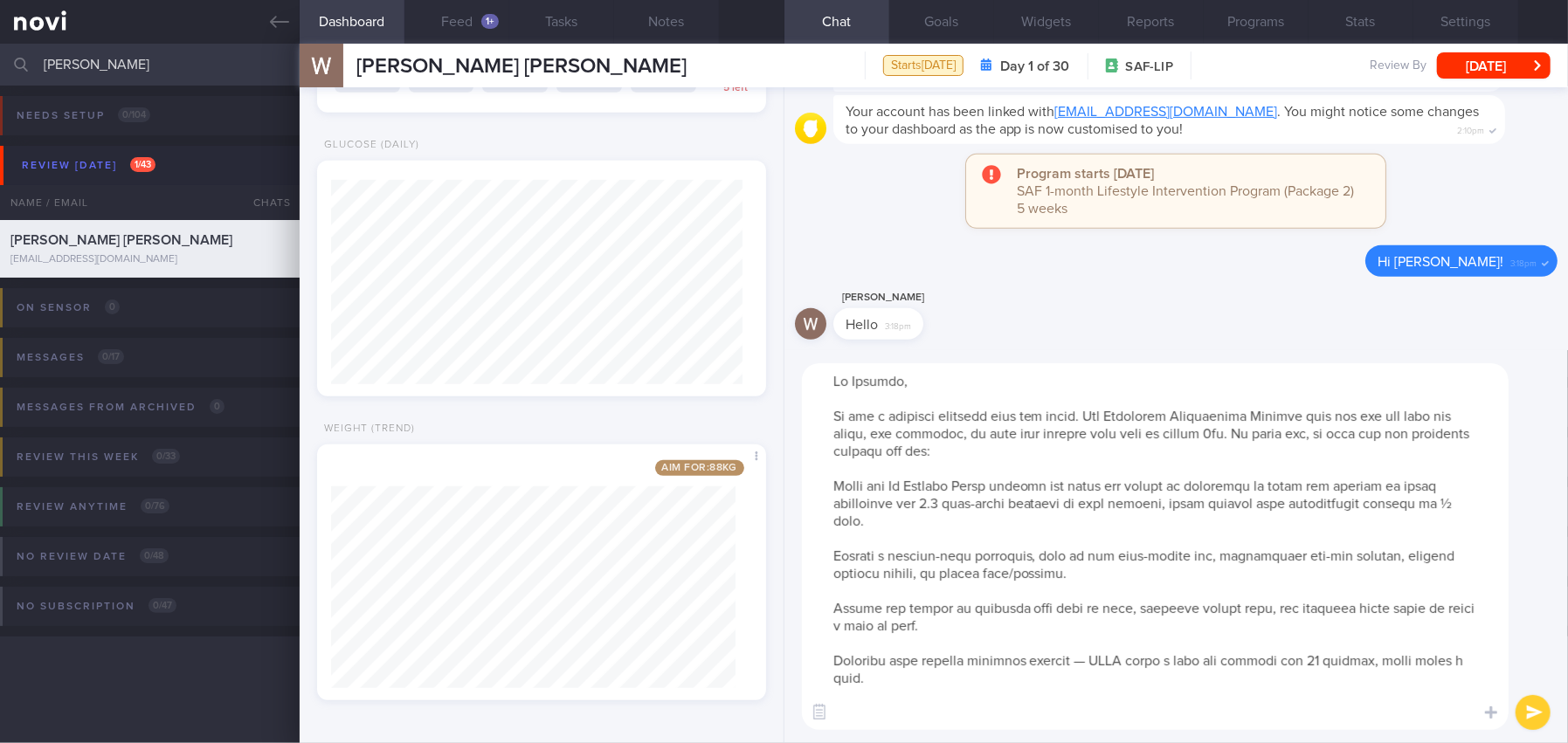
scroll to position [50, 0]
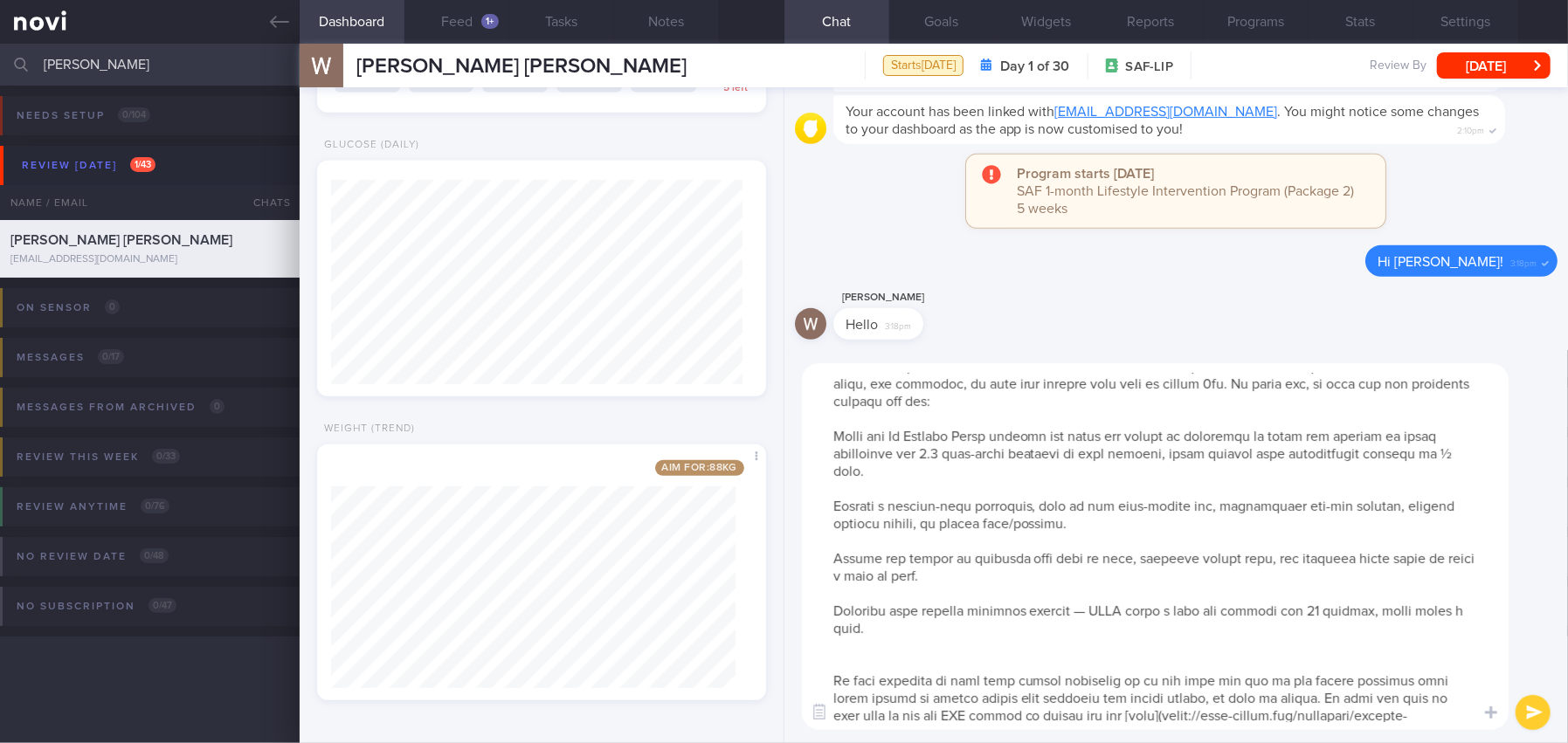
click at [815, 440] on textarea at bounding box center [1155, 547] width 707 height 366
drag, startPoint x: 1321, startPoint y: 432, endPoint x: 1343, endPoint y: 434, distance: 22.1
click at [1343, 434] on textarea at bounding box center [1155, 547] width 707 height 366
click at [825, 504] on textarea at bounding box center [1155, 547] width 707 height 366
click at [944, 518] on textarea at bounding box center [1155, 547] width 707 height 366
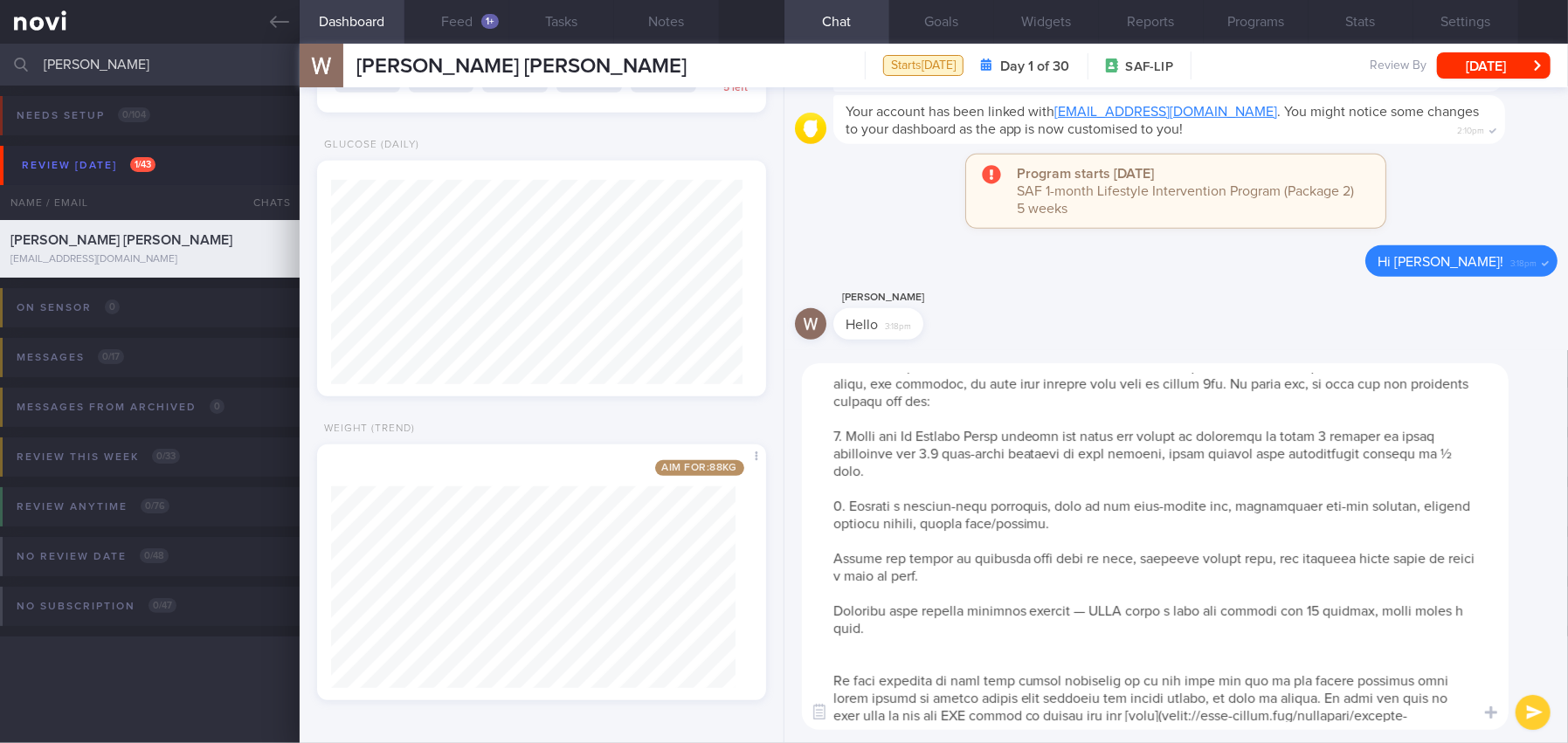
click at [818, 562] on textarea at bounding box center [1155, 547] width 707 height 366
click at [830, 610] on textarea at bounding box center [1155, 547] width 707 height 366
click at [1096, 608] on textarea at bounding box center [1155, 547] width 707 height 366
drag, startPoint x: 1372, startPoint y: 609, endPoint x: 1412, endPoint y: 609, distance: 40.0
click at [1412, 609] on textarea at bounding box center [1155, 547] width 707 height 366
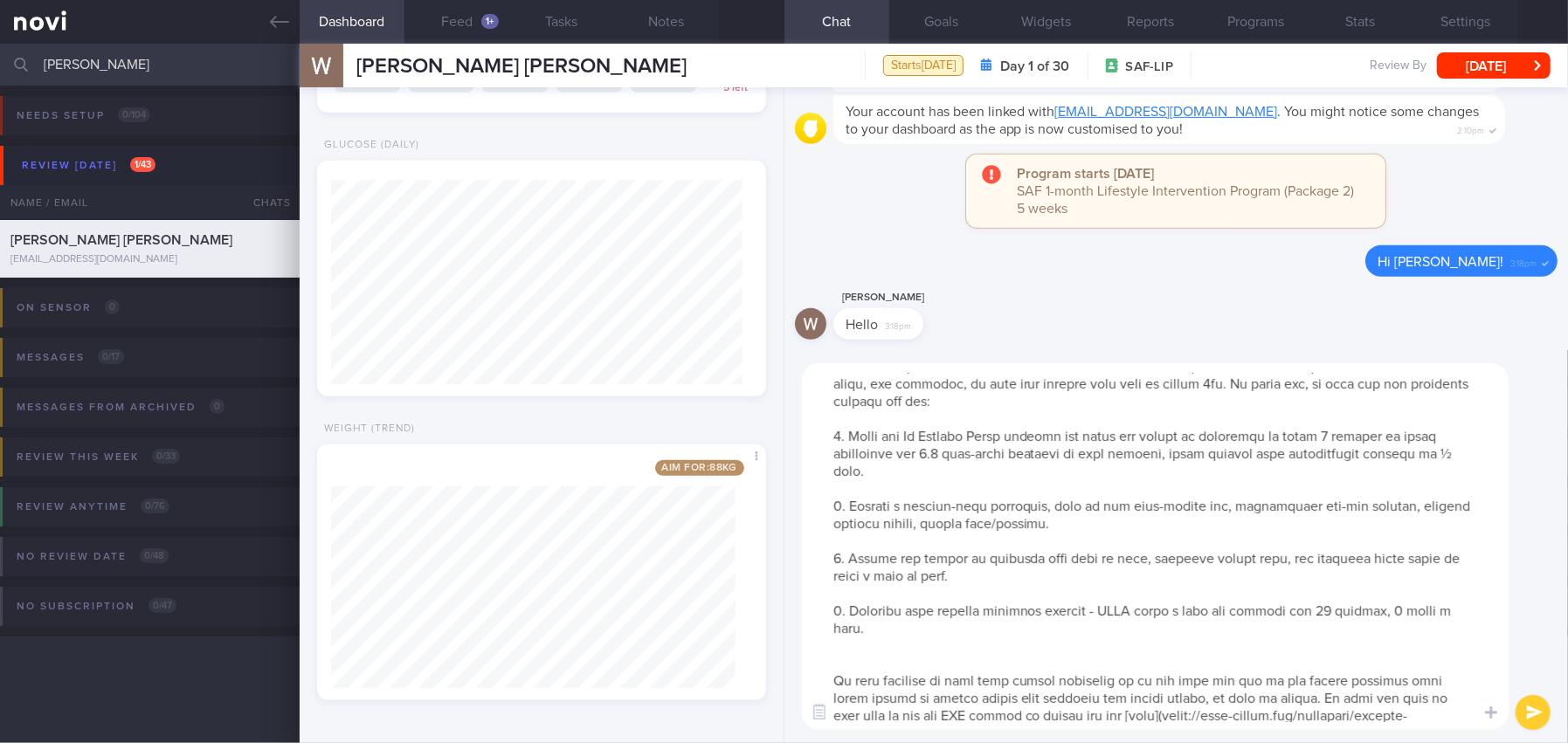
click at [873, 657] on textarea at bounding box center [1155, 547] width 707 height 366
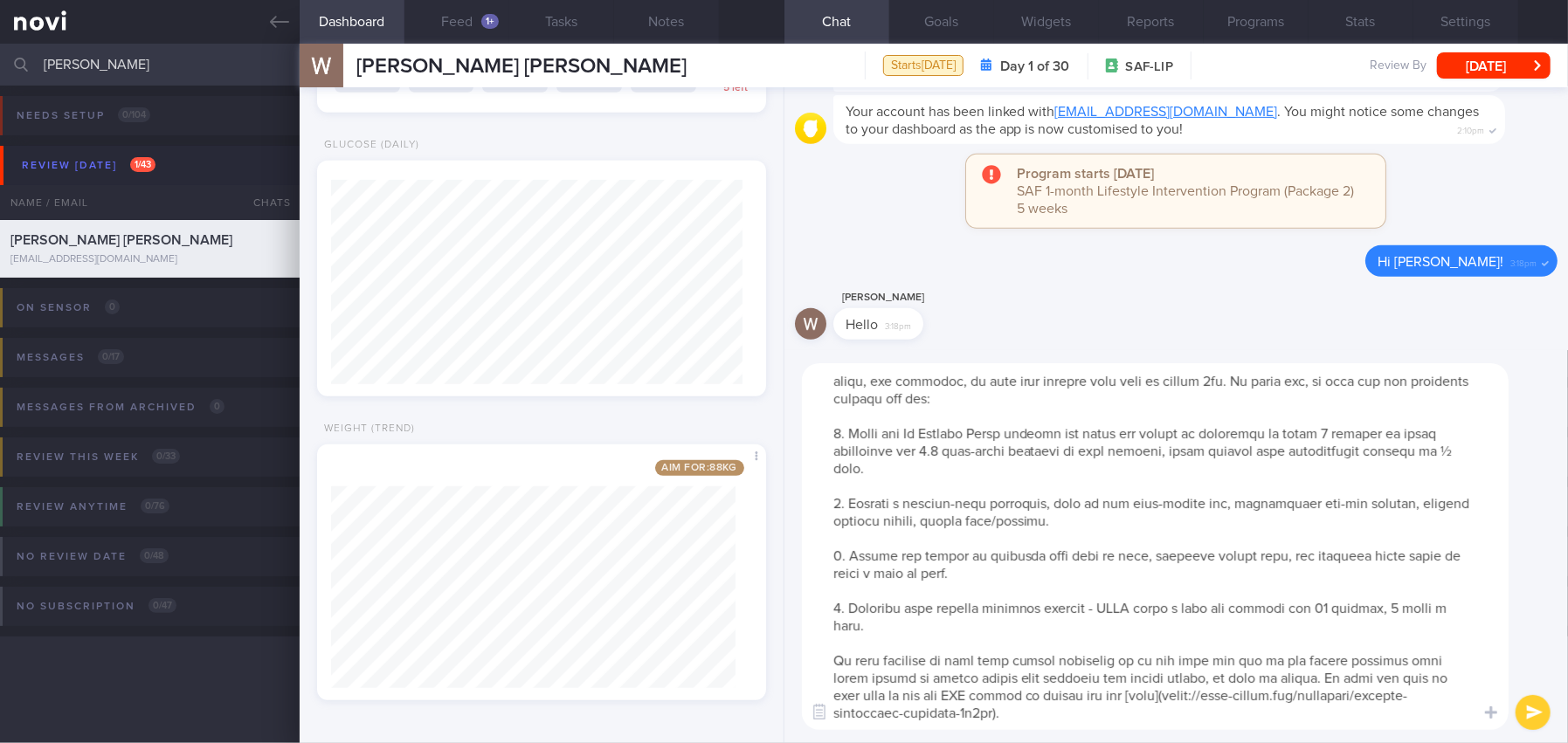
scroll to position [87, 0]
click at [975, 713] on textarea at bounding box center [1155, 547] width 707 height 366
type textarea "Hi William, It was a pleasure speaking with you today. The Lifestyle Improvemen…"
click at [1537, 717] on button "submit" at bounding box center [1532, 712] width 35 height 35
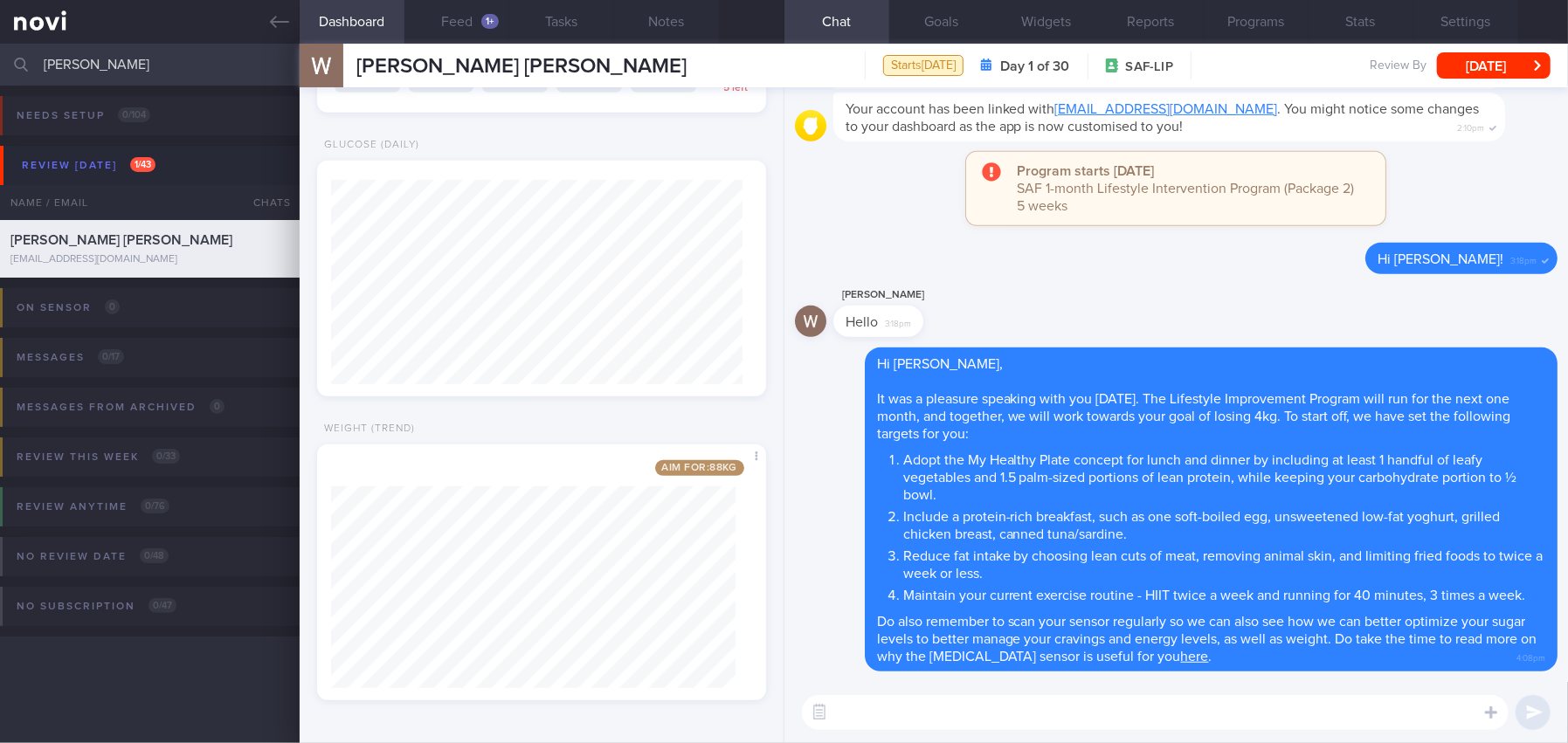
scroll to position [0, 0]
click at [1429, 660] on button "button" at bounding box center [1423, 660] width 35 height 35
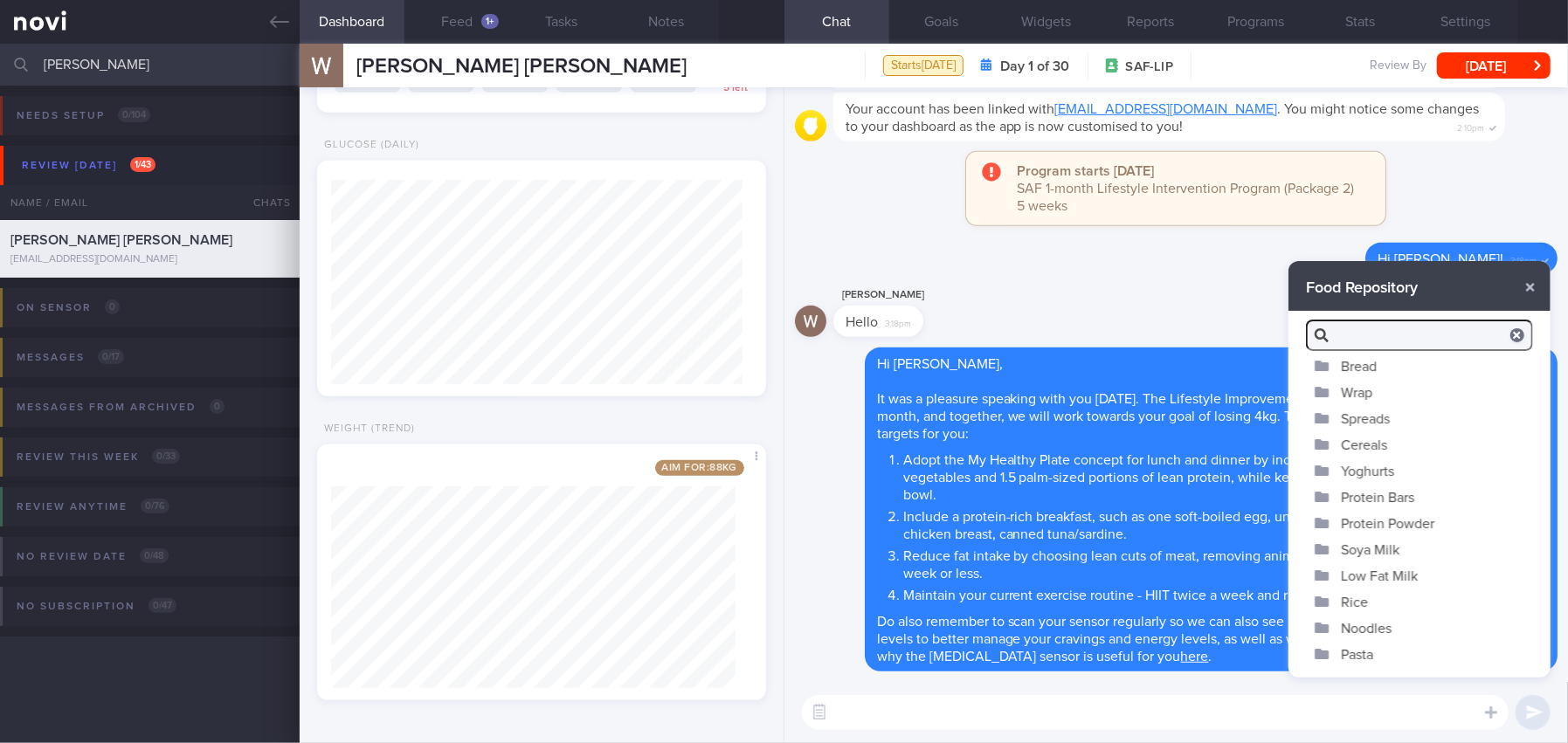
click at [1381, 416] on button "Spreads" at bounding box center [1419, 418] width 262 height 26
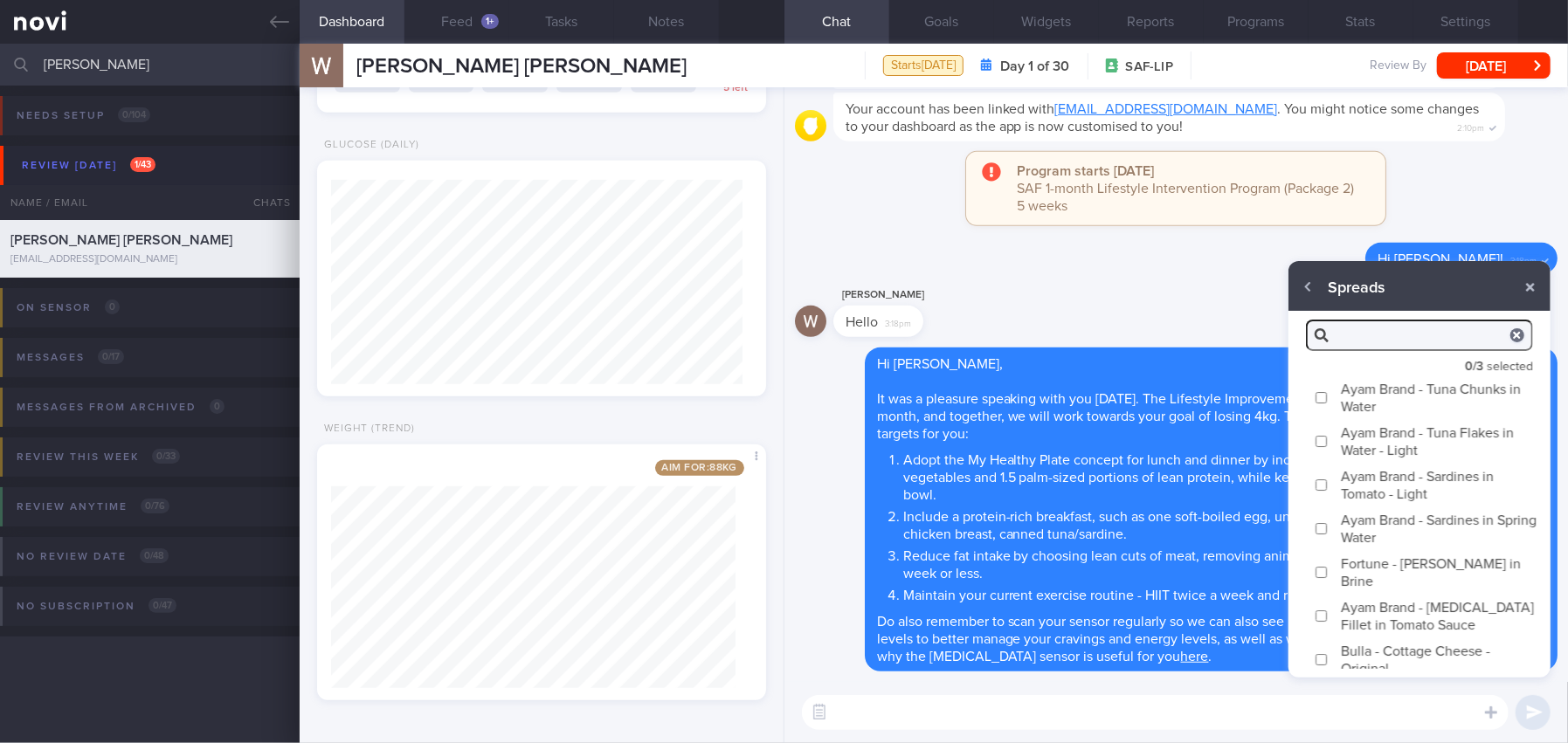
click at [1321, 393] on input "Ayam Brand - Tuna Chunks in Water" at bounding box center [1321, 397] width 13 height 11
checkbox input "true"
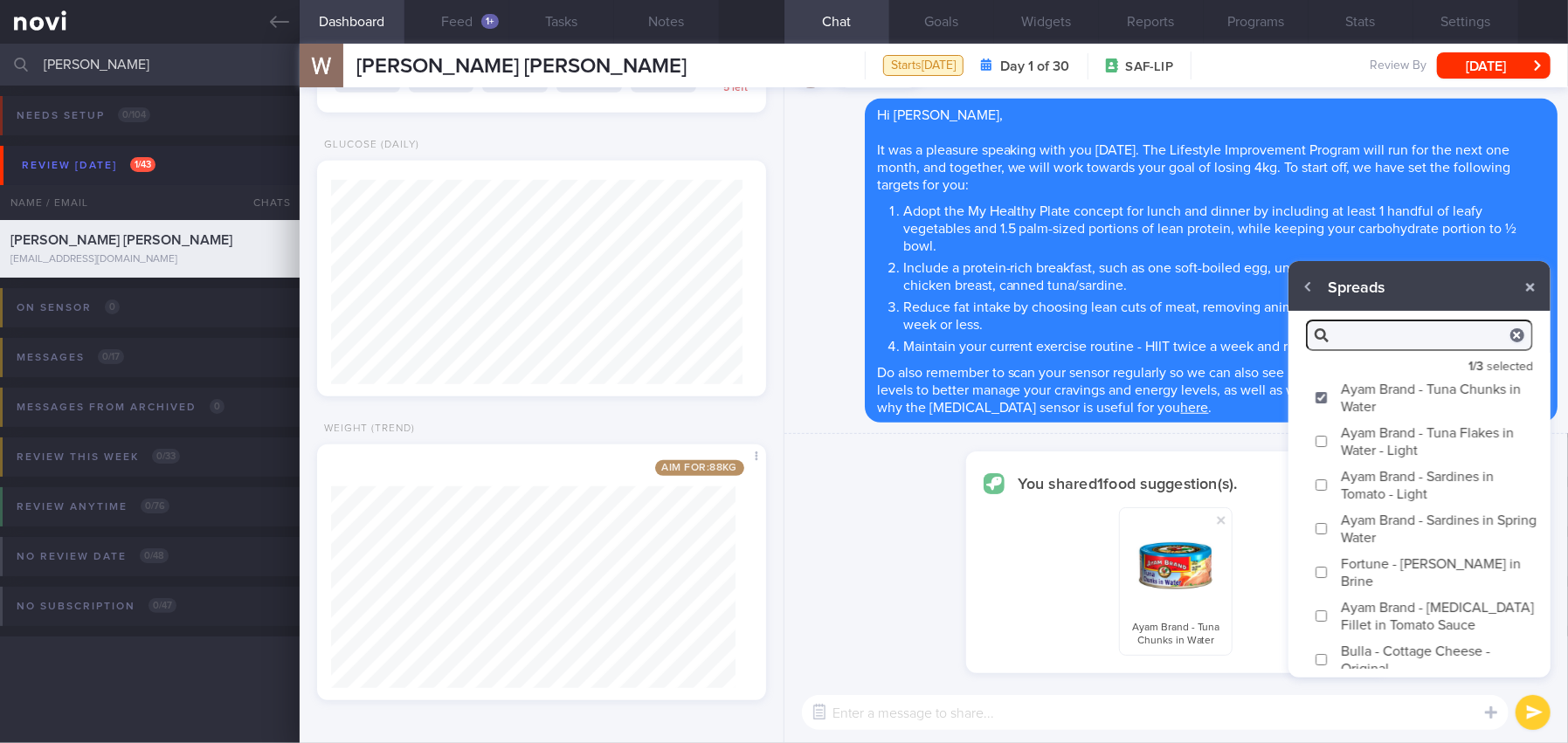
type textarea "Tuna chunks in water is a great source of protein and omega-3. It is also lower…"
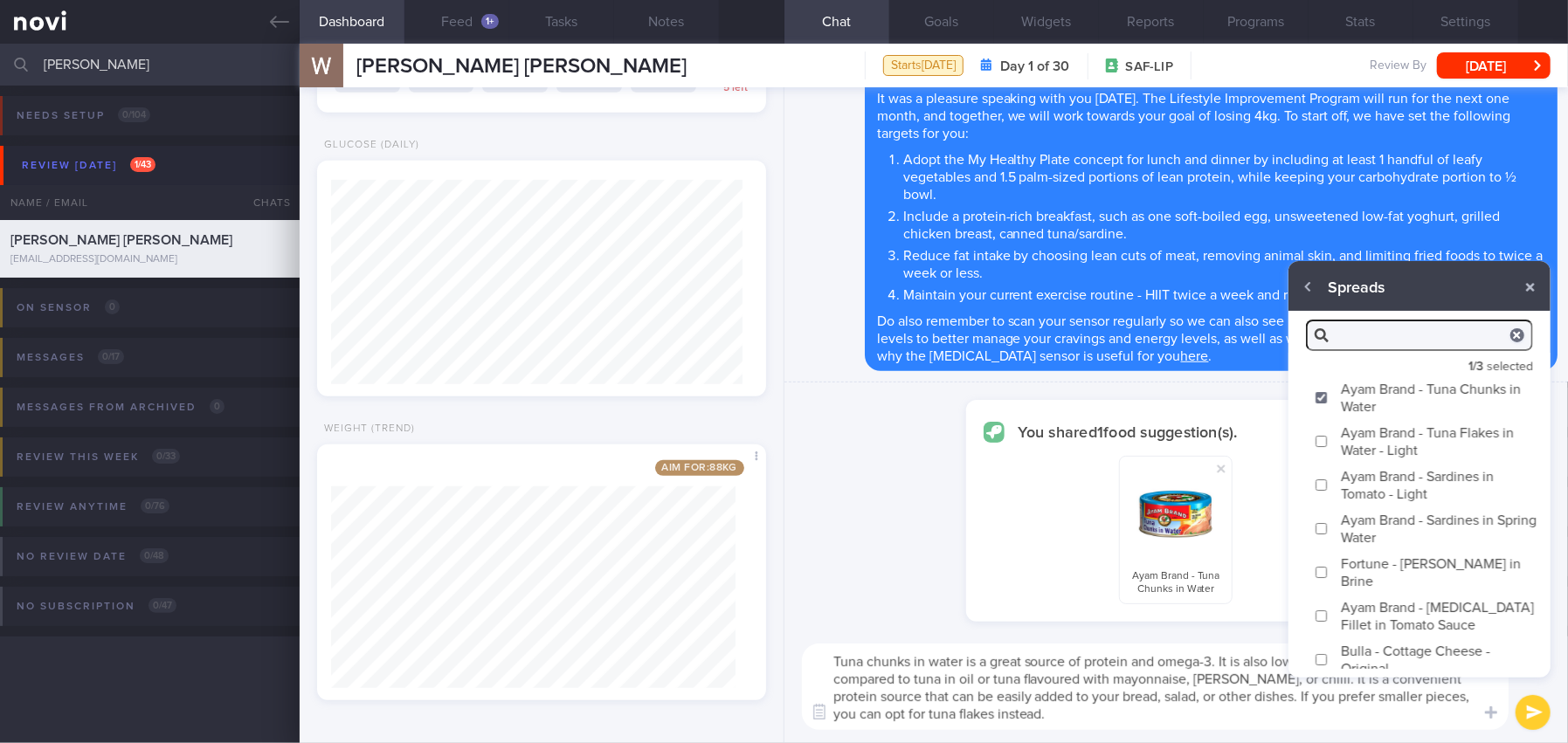
click at [1321, 440] on input "Ayam Brand - Tuna Flakes in Water - Light" at bounding box center [1321, 441] width 13 height 11
checkbox input "true"
type textarea "Tuna chunks in water is a great source of protein and omega-3. It is also lower…"
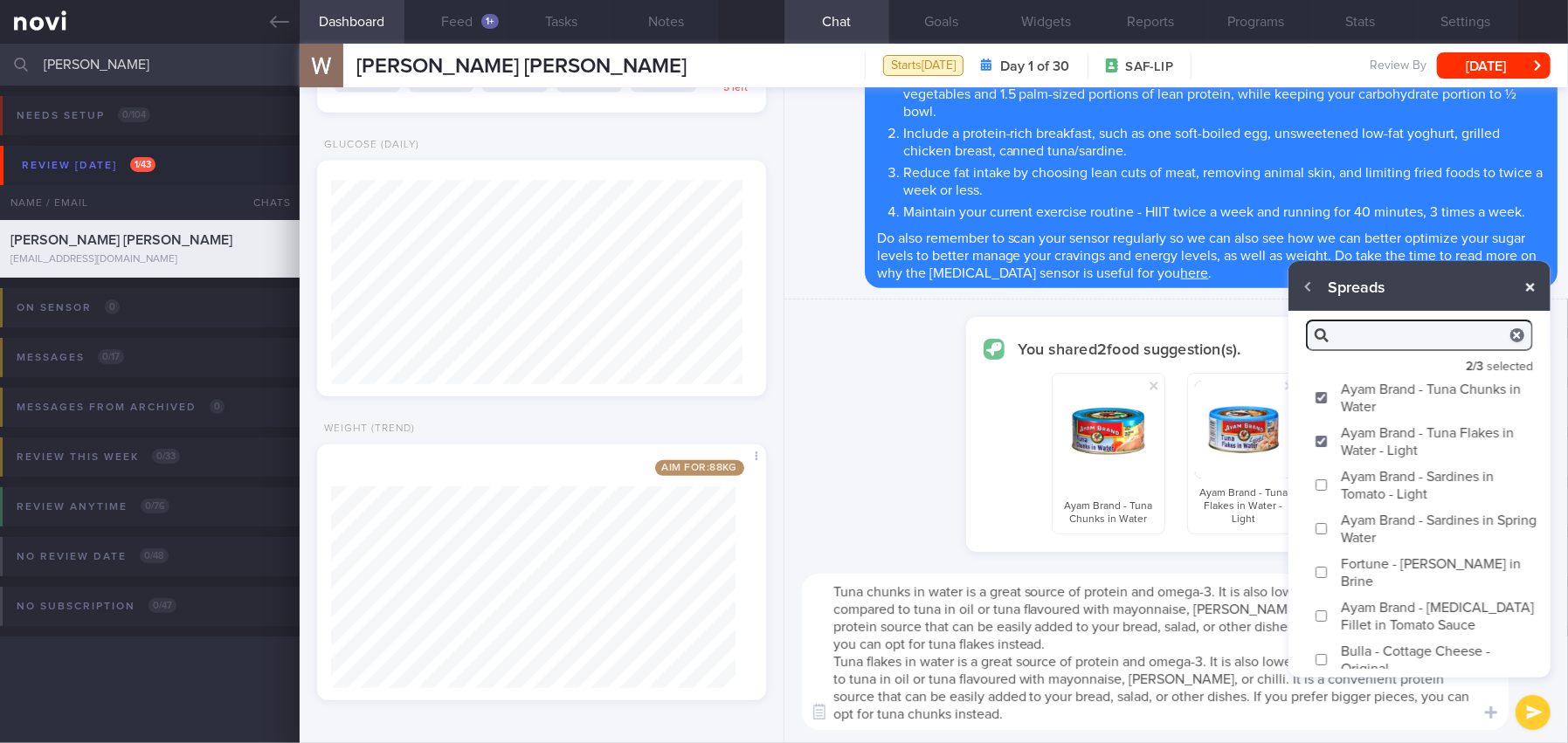
click at [1533, 290] on button "button" at bounding box center [1529, 287] width 31 height 31
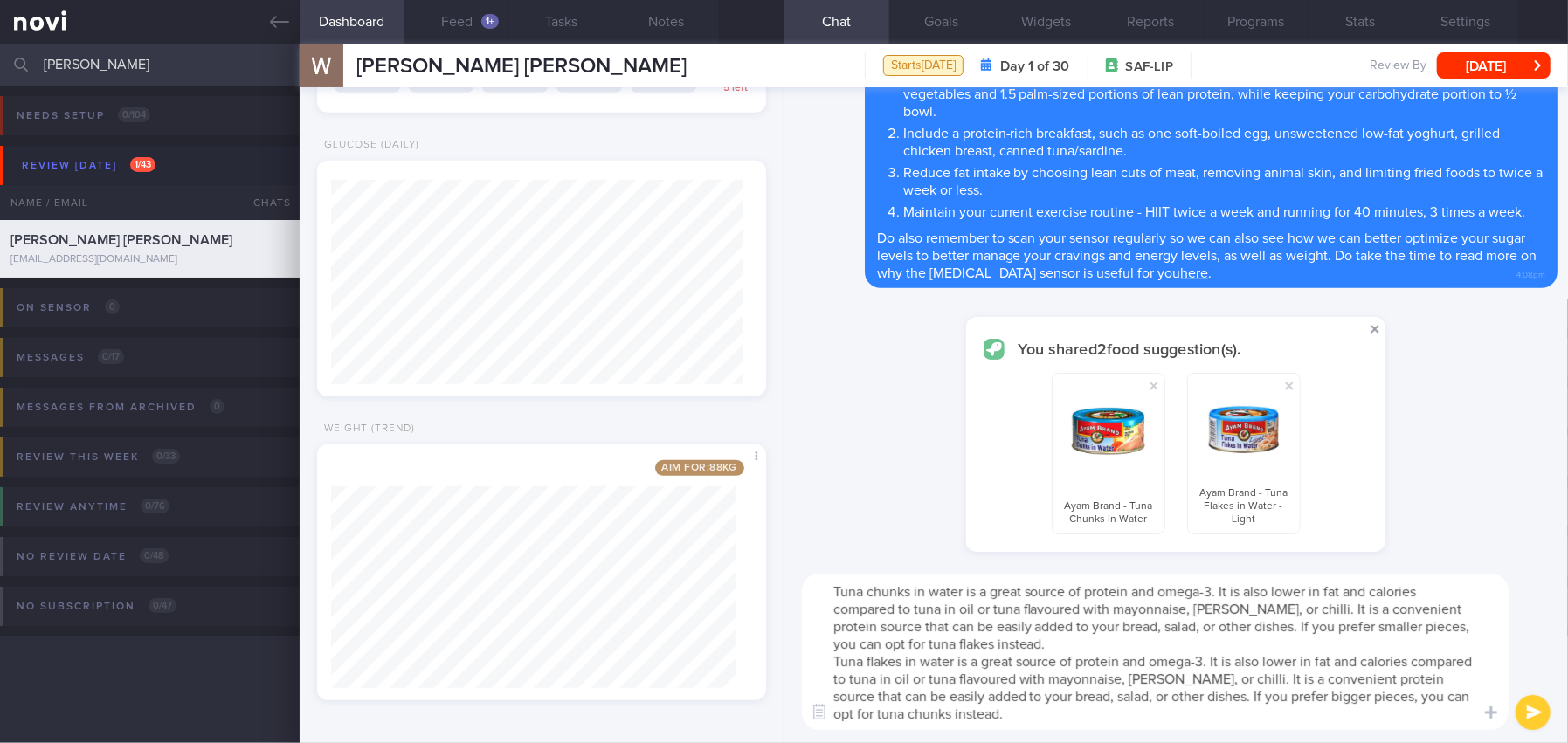
click at [1370, 329] on span at bounding box center [1374, 329] width 21 height 21
checkbox input "false"
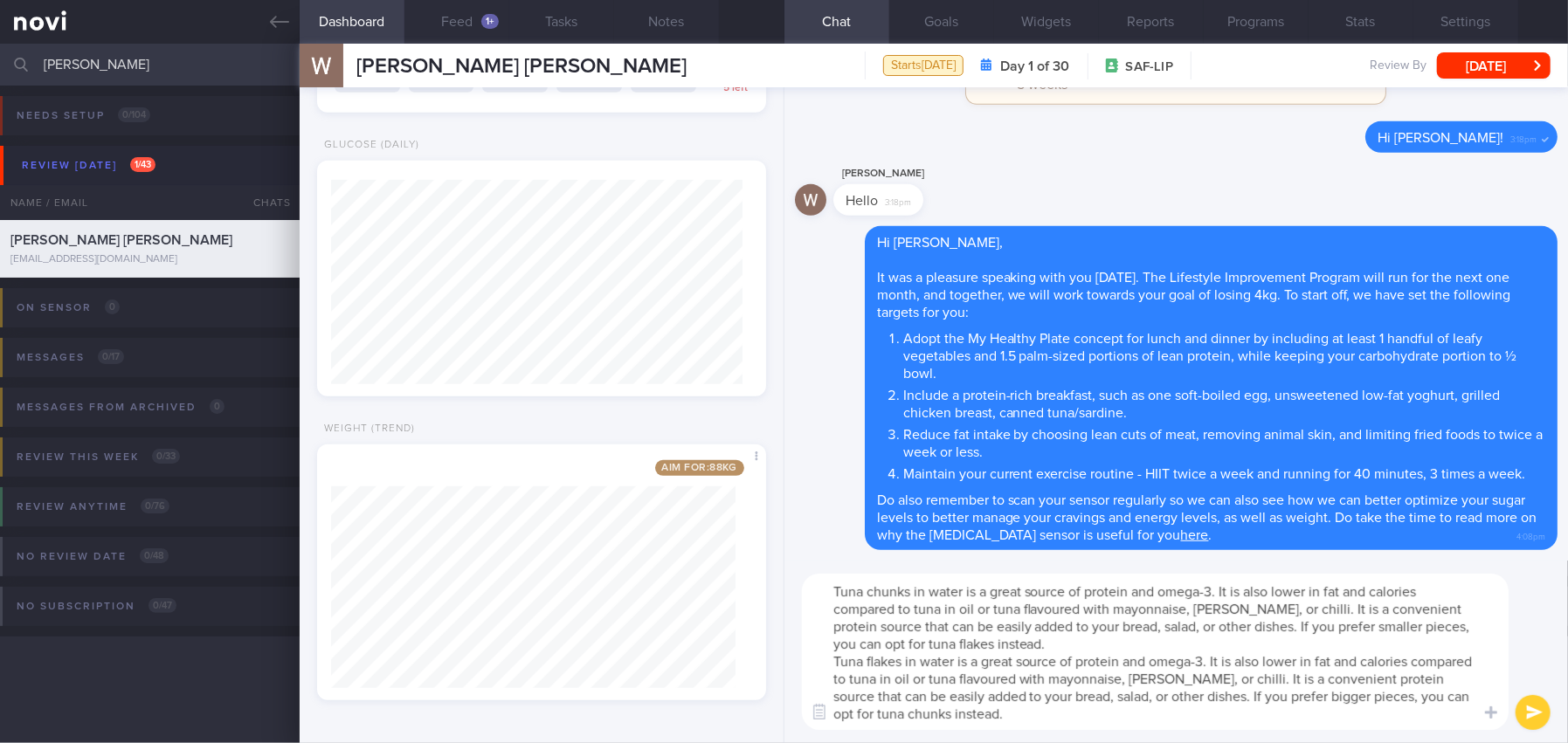
click at [669, 557] on div "Dashboard Feed 1+ Tasks Notes Chat Goals Widgets Reports Programs Stats Setting…" at bounding box center [933, 393] width 1269 height 700
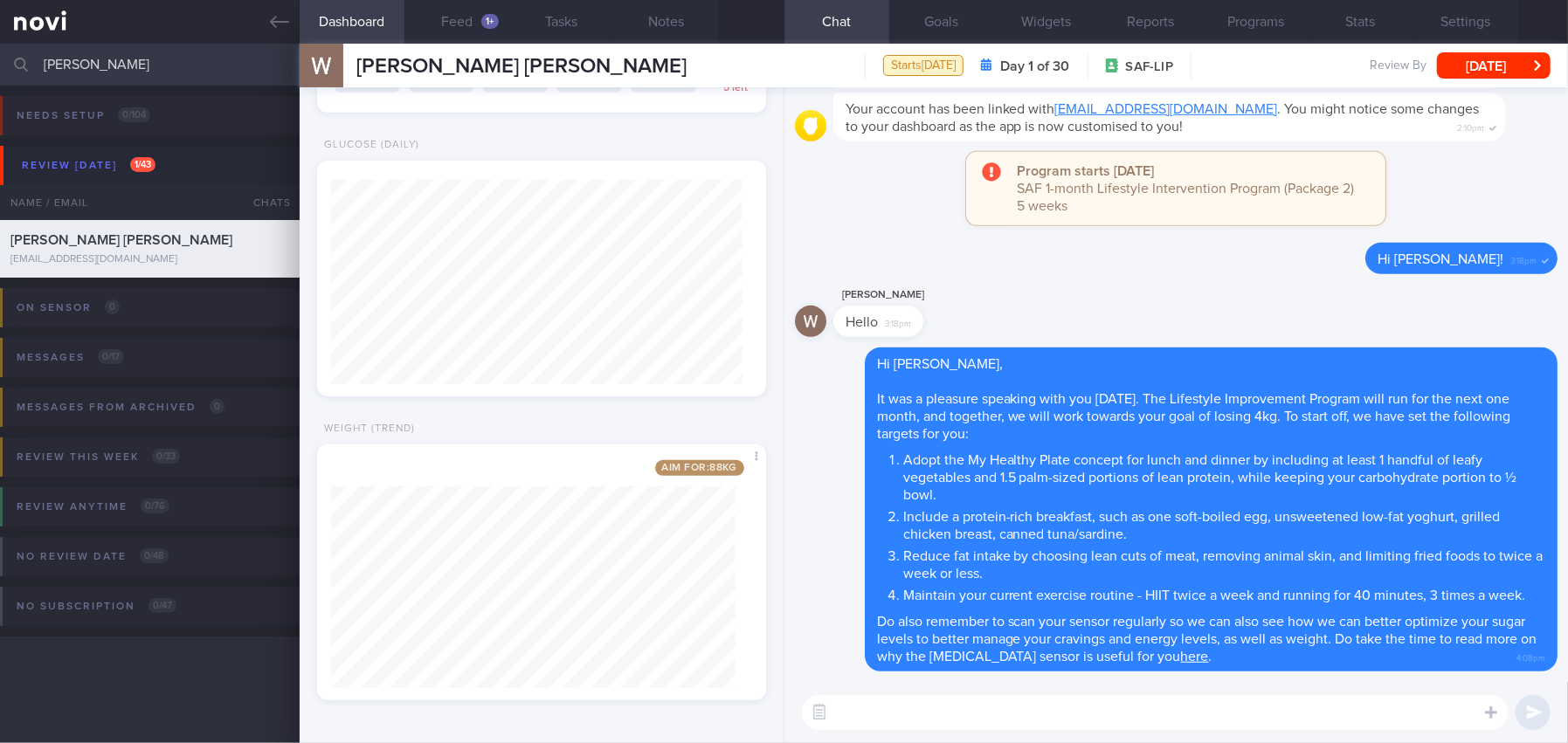
click at [1031, 713] on textarea at bounding box center [1155, 712] width 707 height 35
paste textarea "Below are some pre-portioned skinless chicken breasts that will save up some pr…"
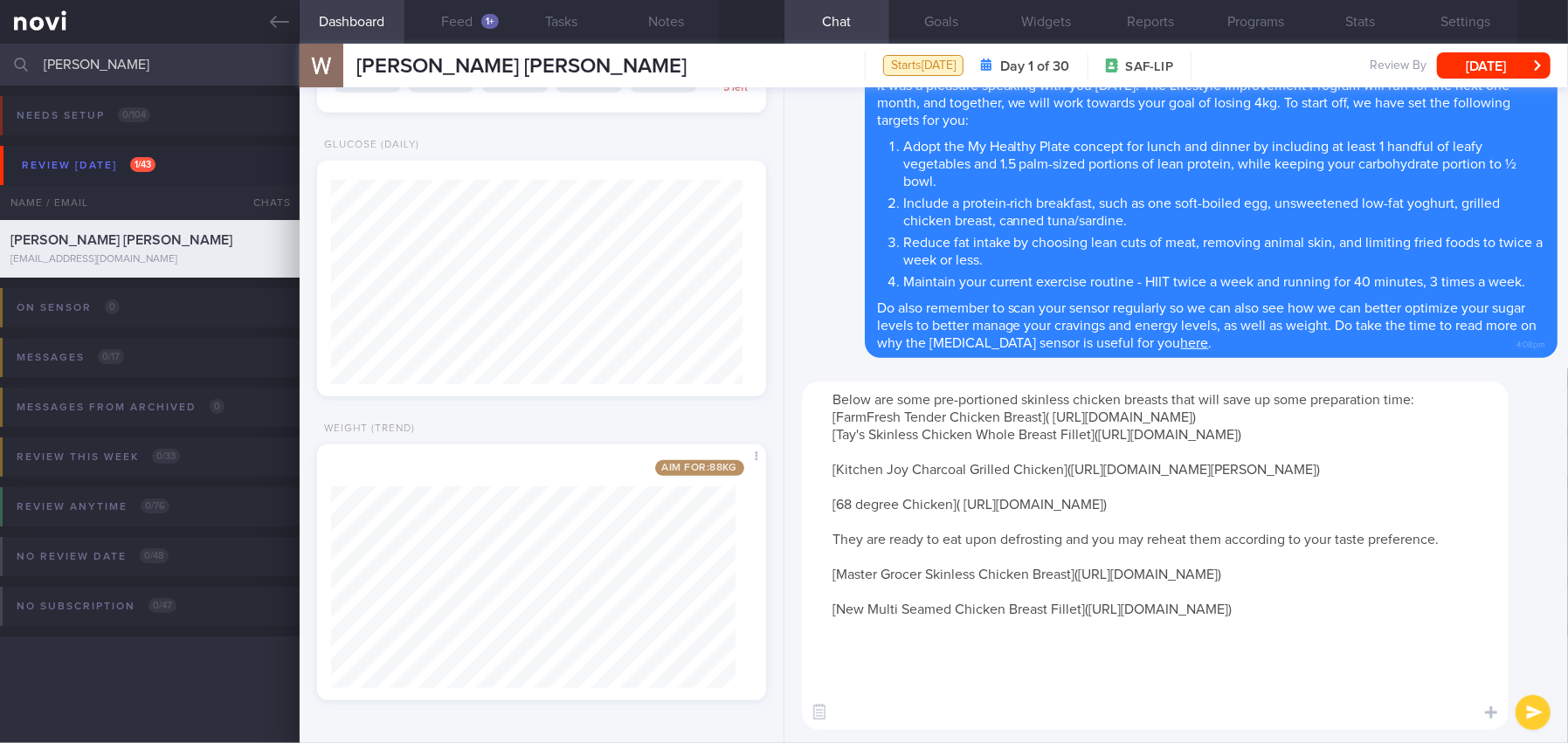
click at [1455, 403] on textarea "Below are some pre-portioned skinless chicken breasts that will save up some pr…" at bounding box center [1155, 555] width 707 height 348
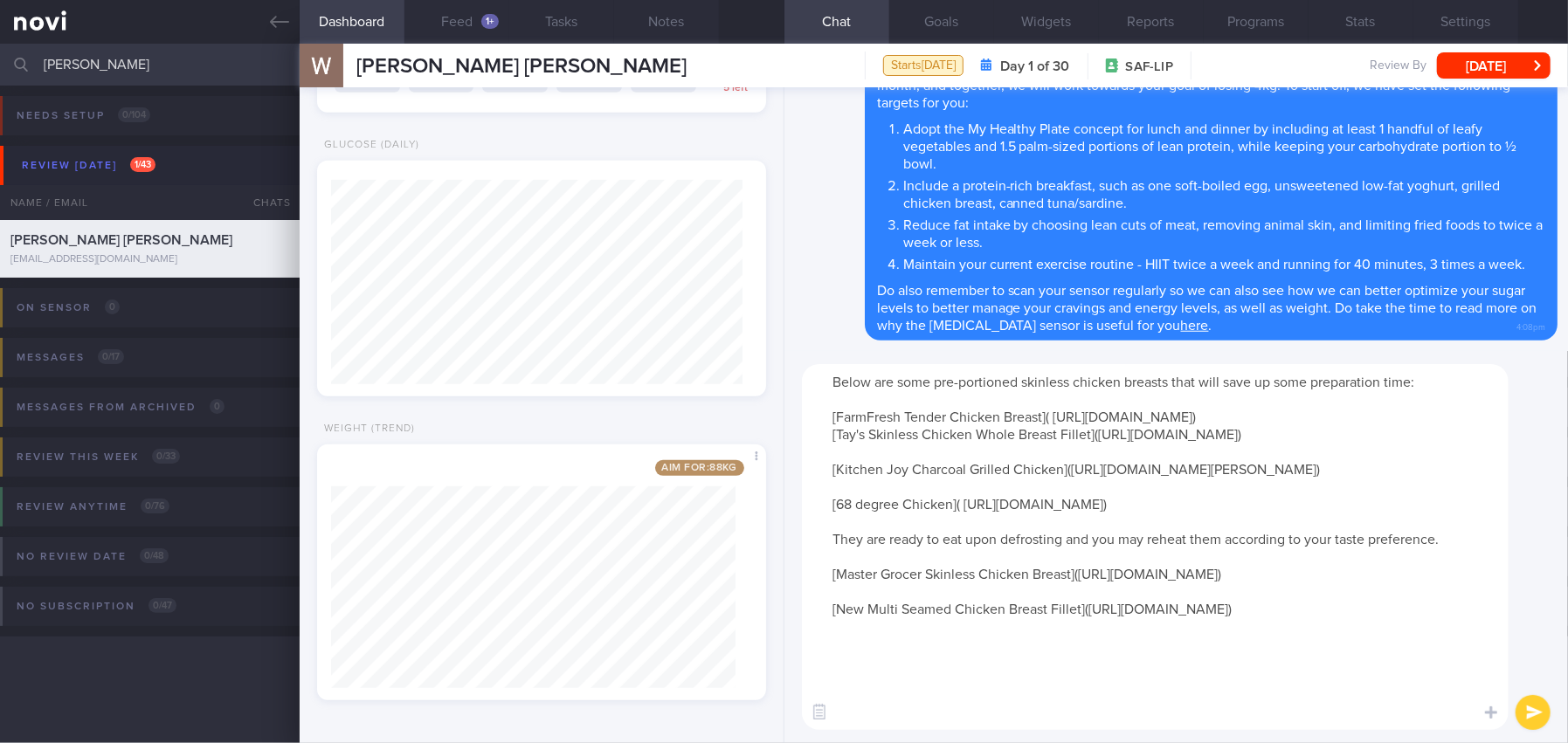
click at [829, 447] on textarea "Below are some pre-portioned skinless chicken breasts that will save up some pr…" at bounding box center [1155, 547] width 707 height 365
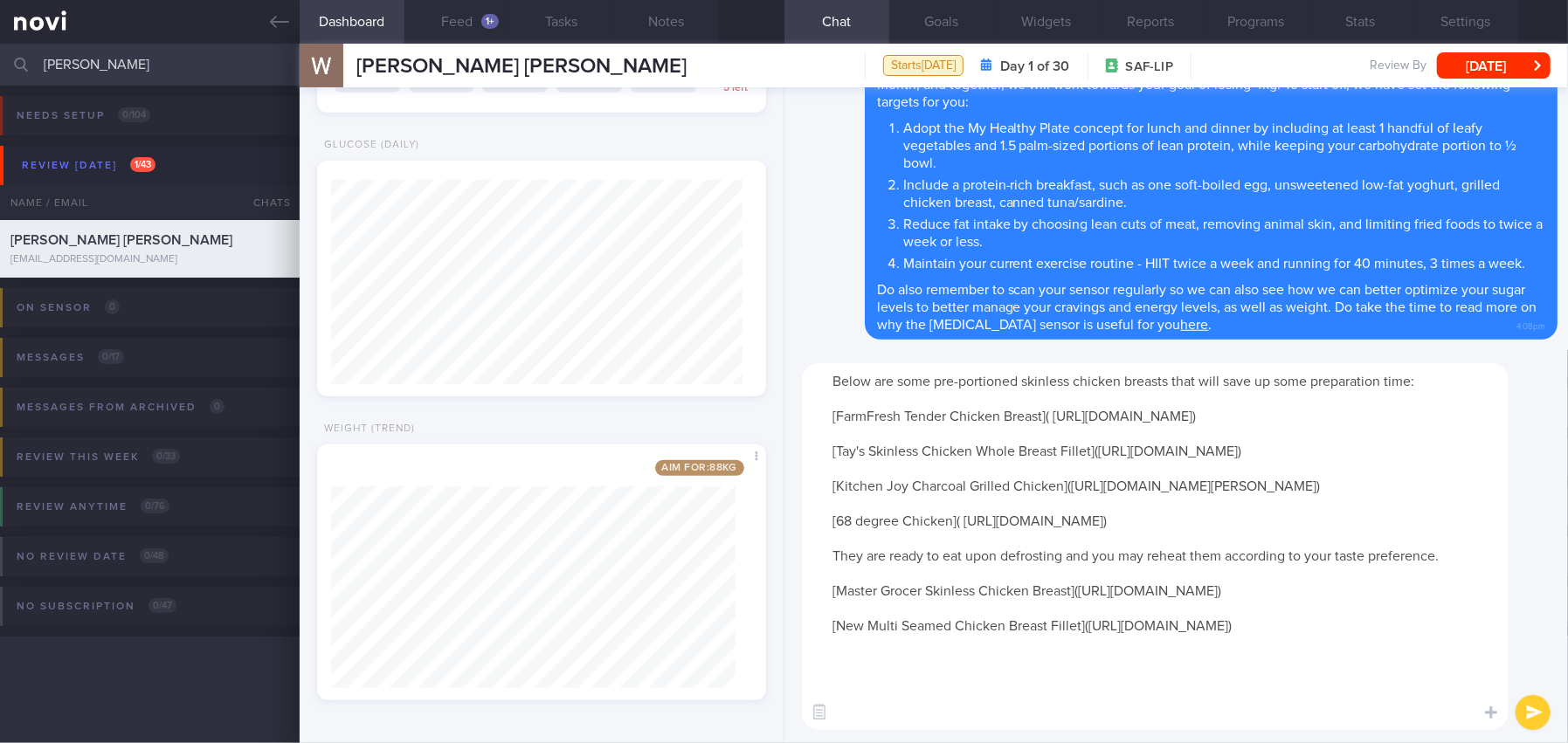
scroll to position [16, 0]
drag, startPoint x: 833, startPoint y: 591, endPoint x: 1455, endPoint y: 586, distance: 622.0
click at [1455, 586] on textarea "Below are some pre-portioned skinless chicken breasts that will save up some pr…" at bounding box center [1155, 547] width 707 height 366
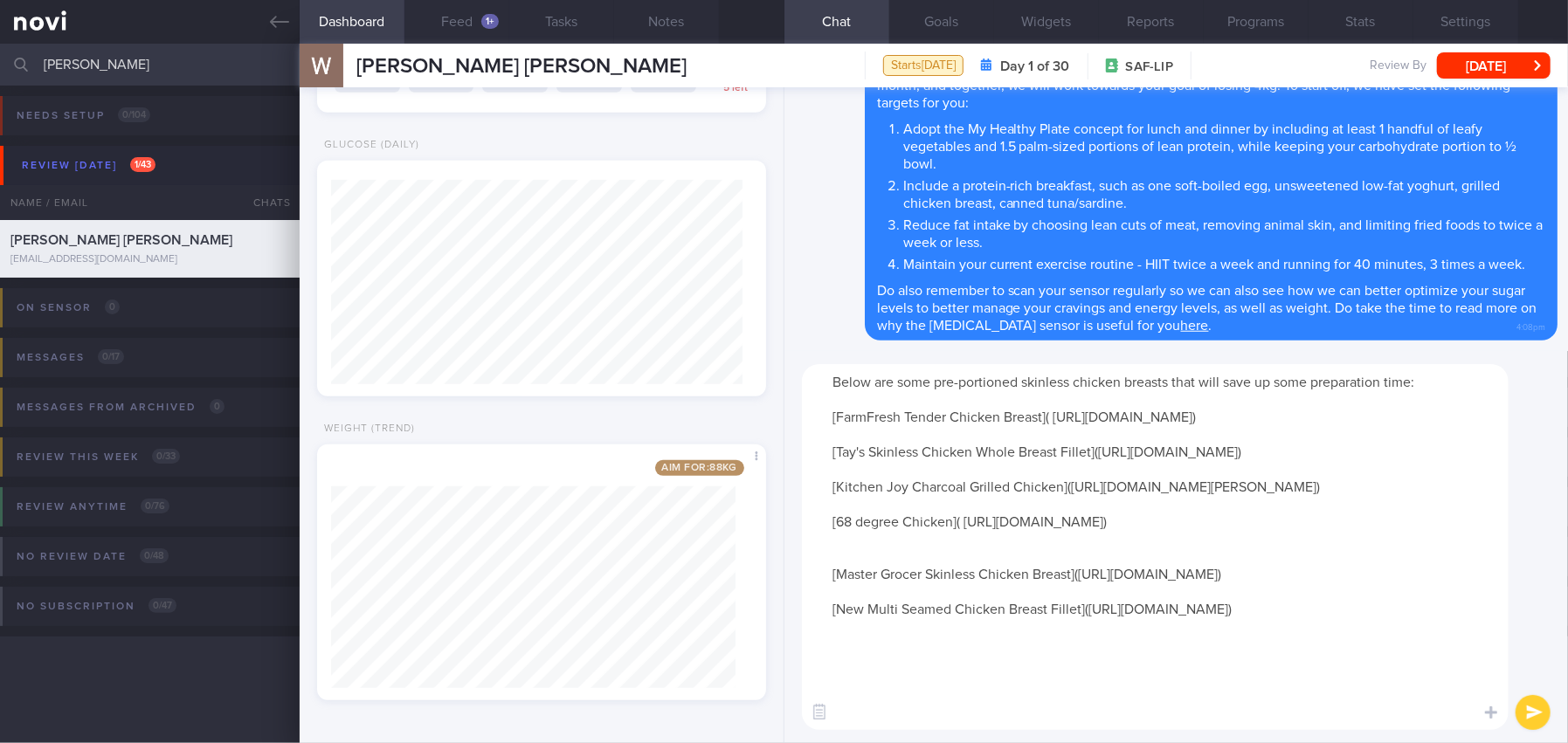
scroll to position [0, 0]
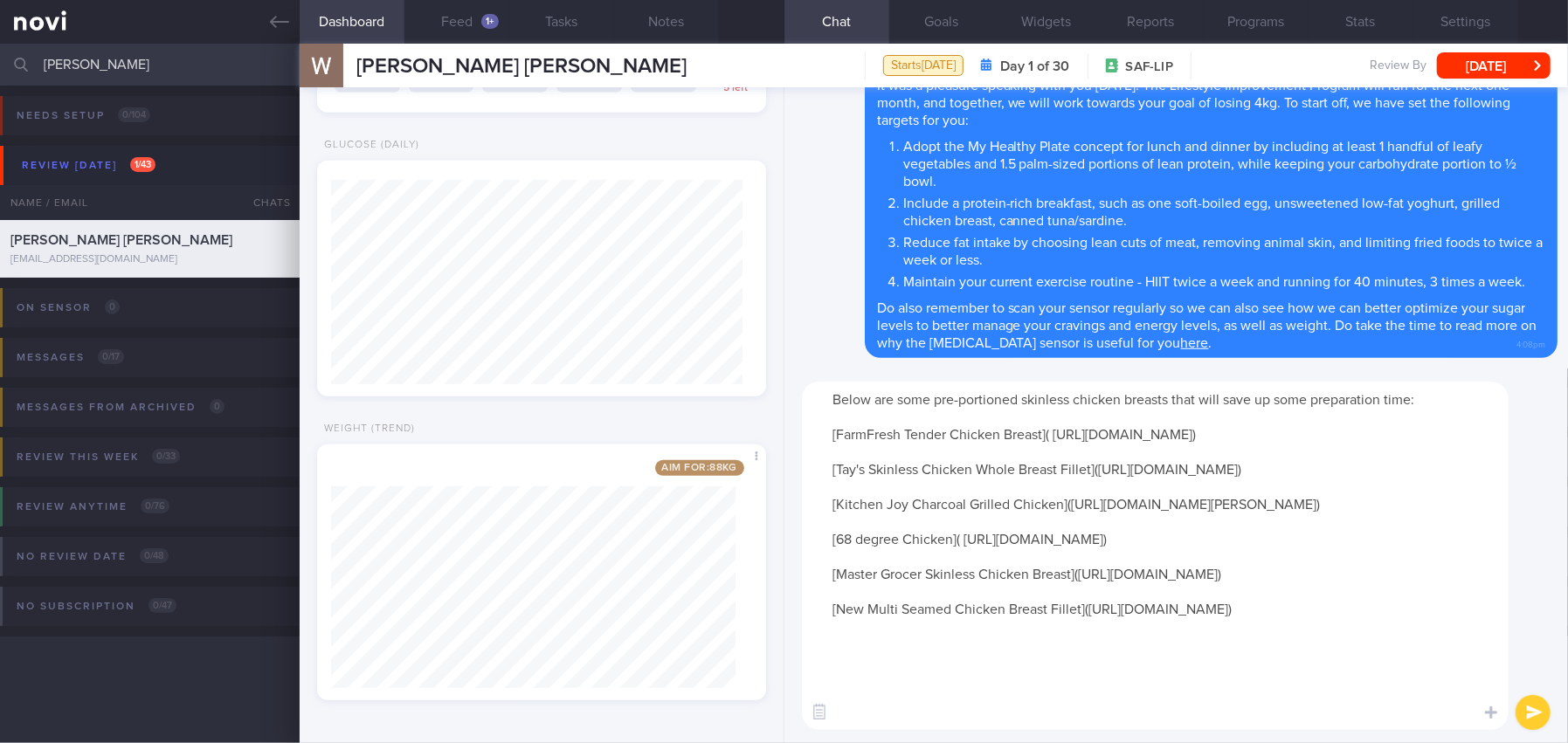
click at [1033, 724] on textarea "Below are some pre-portioned skinless chicken breasts that will save up some pr…" at bounding box center [1155, 555] width 707 height 348
type textarea "Below are some pre-portioned skinless chicken breasts that will save up some pr…"
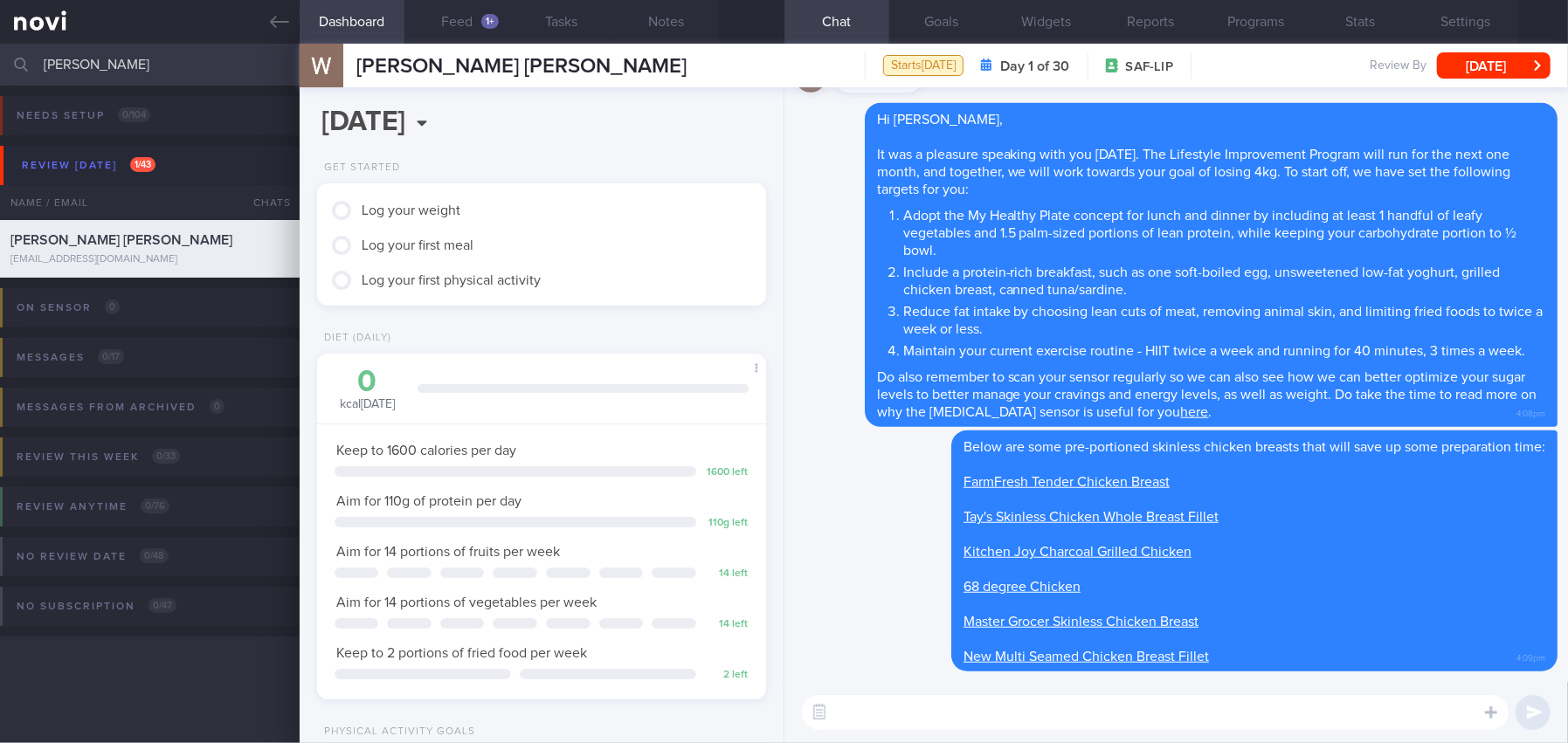
scroll to position [169, 0]
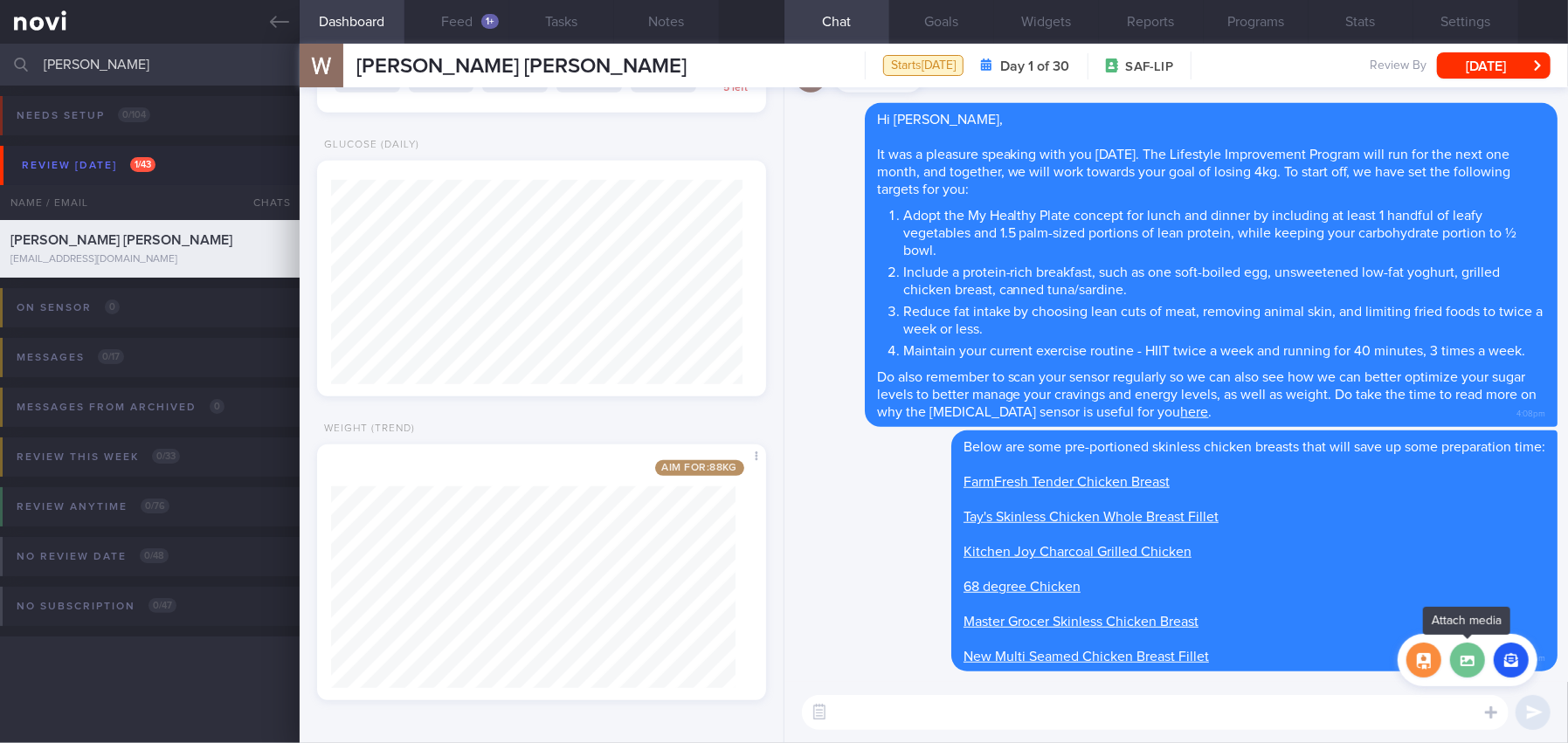
click at [1466, 665] on label at bounding box center [1467, 660] width 35 height 35
click at [0, 0] on input "file" at bounding box center [0, 0] width 0 height 0
click at [1421, 665] on button "button" at bounding box center [1423, 660] width 35 height 35
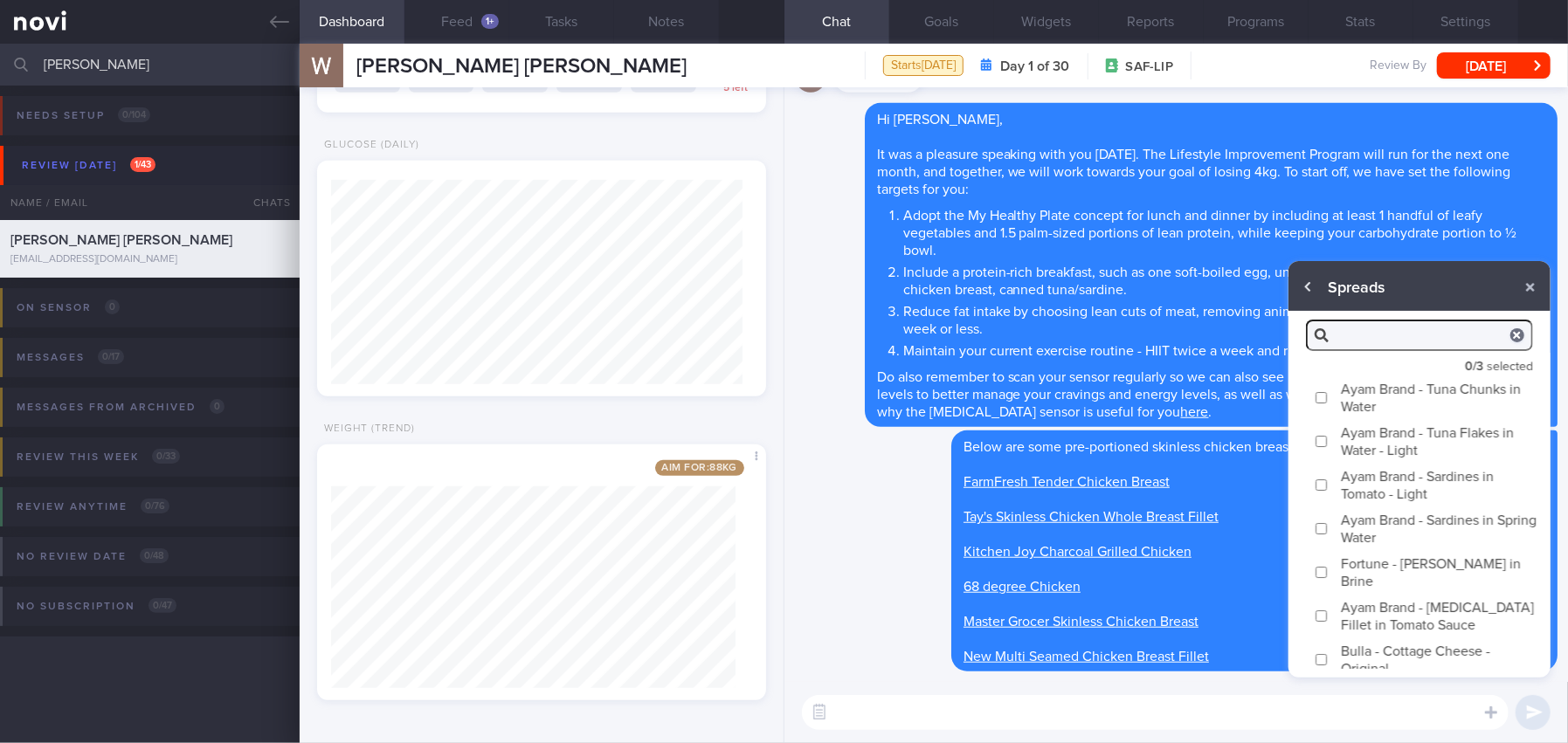
click at [1309, 281] on button "button" at bounding box center [1308, 287] width 31 height 31
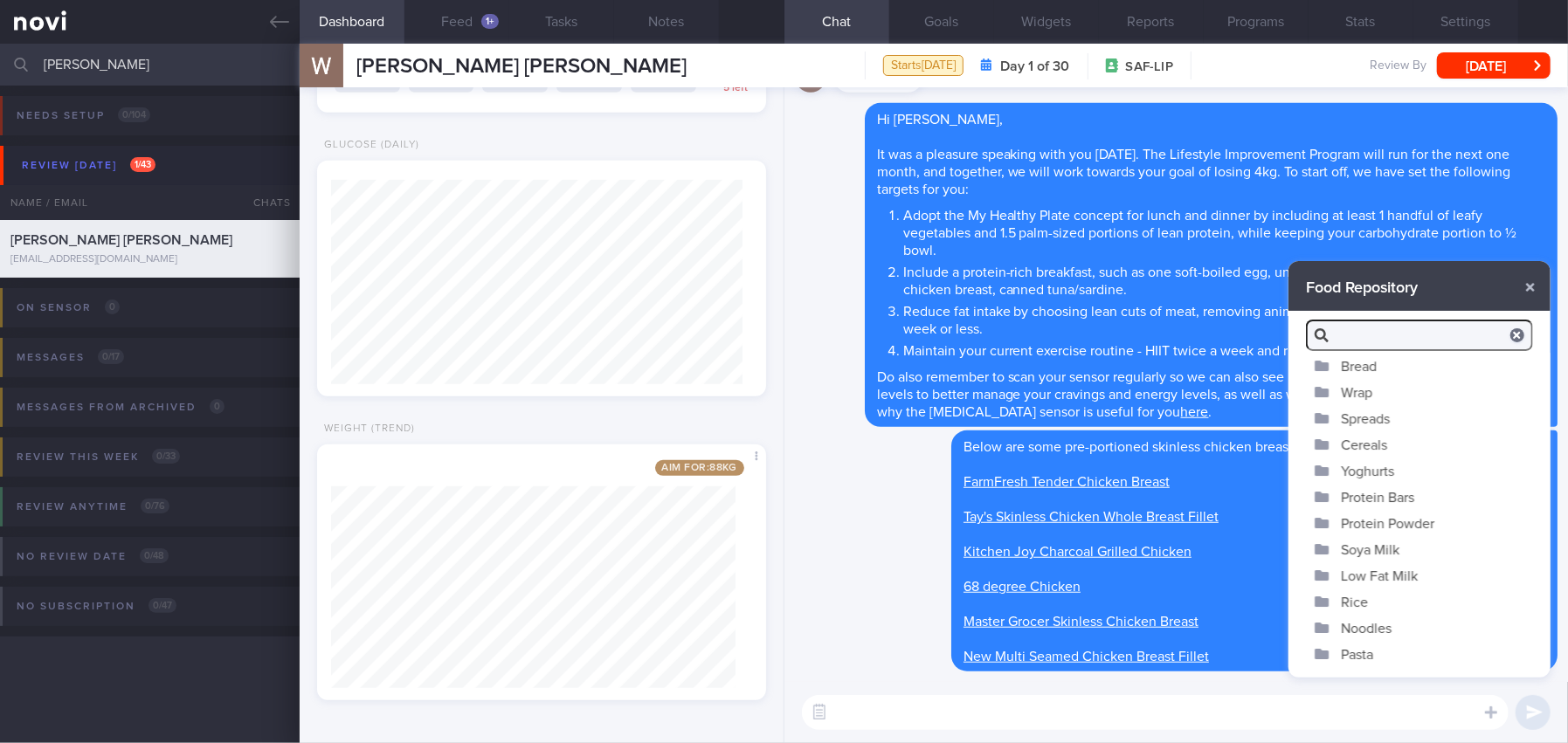
click at [1344, 471] on button "Yoghurts" at bounding box center [1419, 471] width 262 height 26
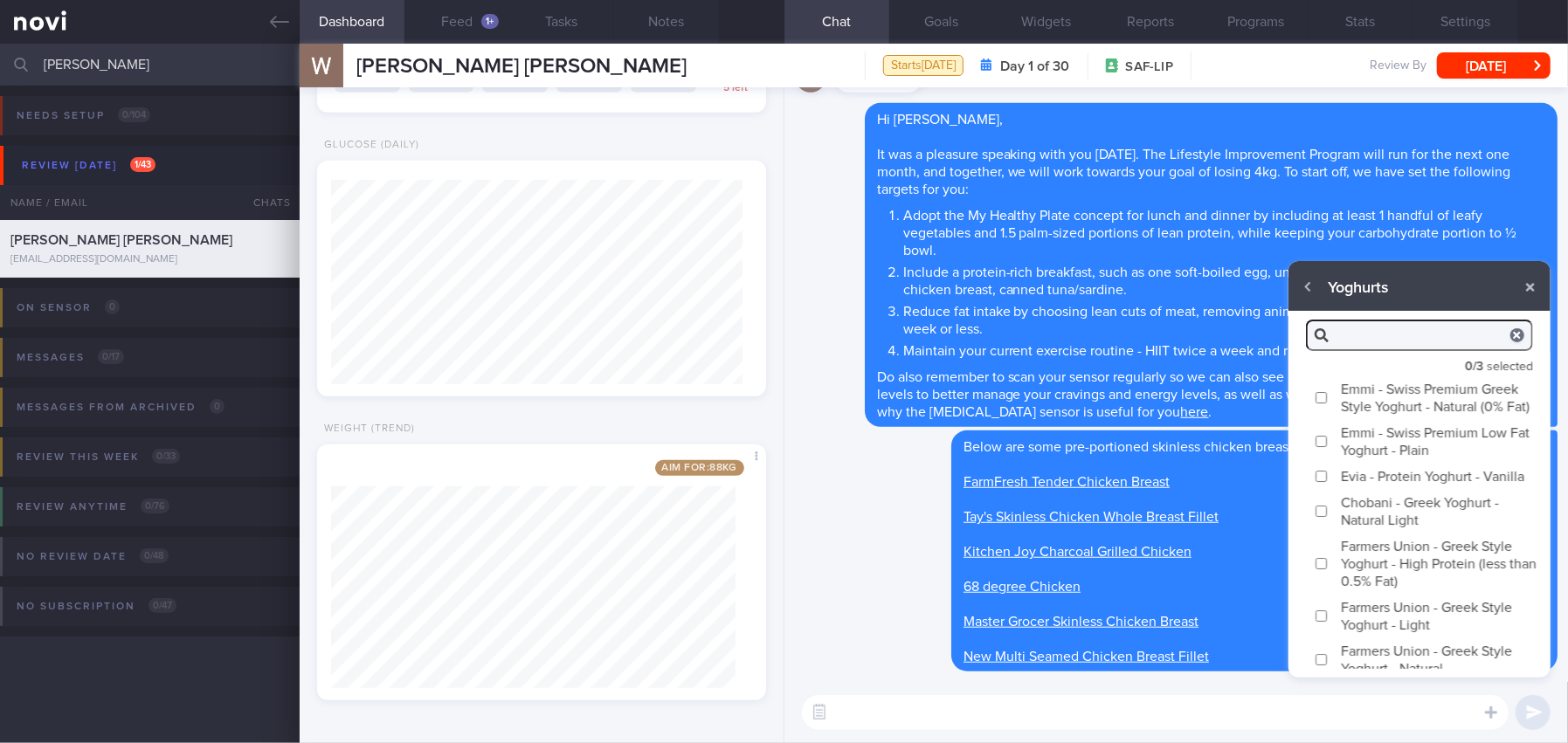
click at [1321, 403] on input "Emmi - Swiss Premium Greek Style Yoghurt - Natural (0% Fat)" at bounding box center [1321, 397] width 13 height 11
checkbox input "true"
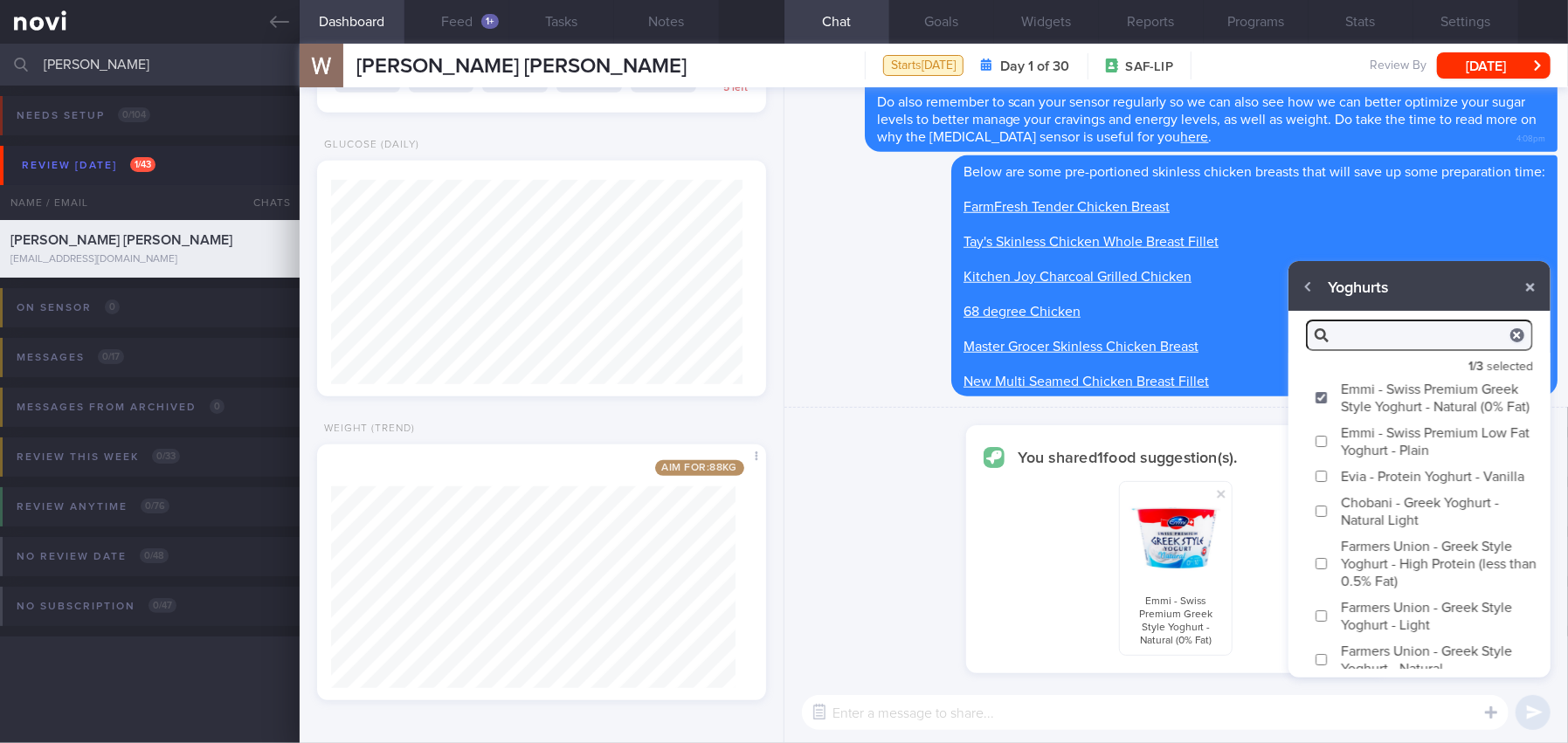
click at [1322, 569] on input "Farmers Union - Greek Style Yoghurt - High Protein (less than 0.5% Fat)" at bounding box center [1321, 564] width 13 height 11
checkbox input "true"
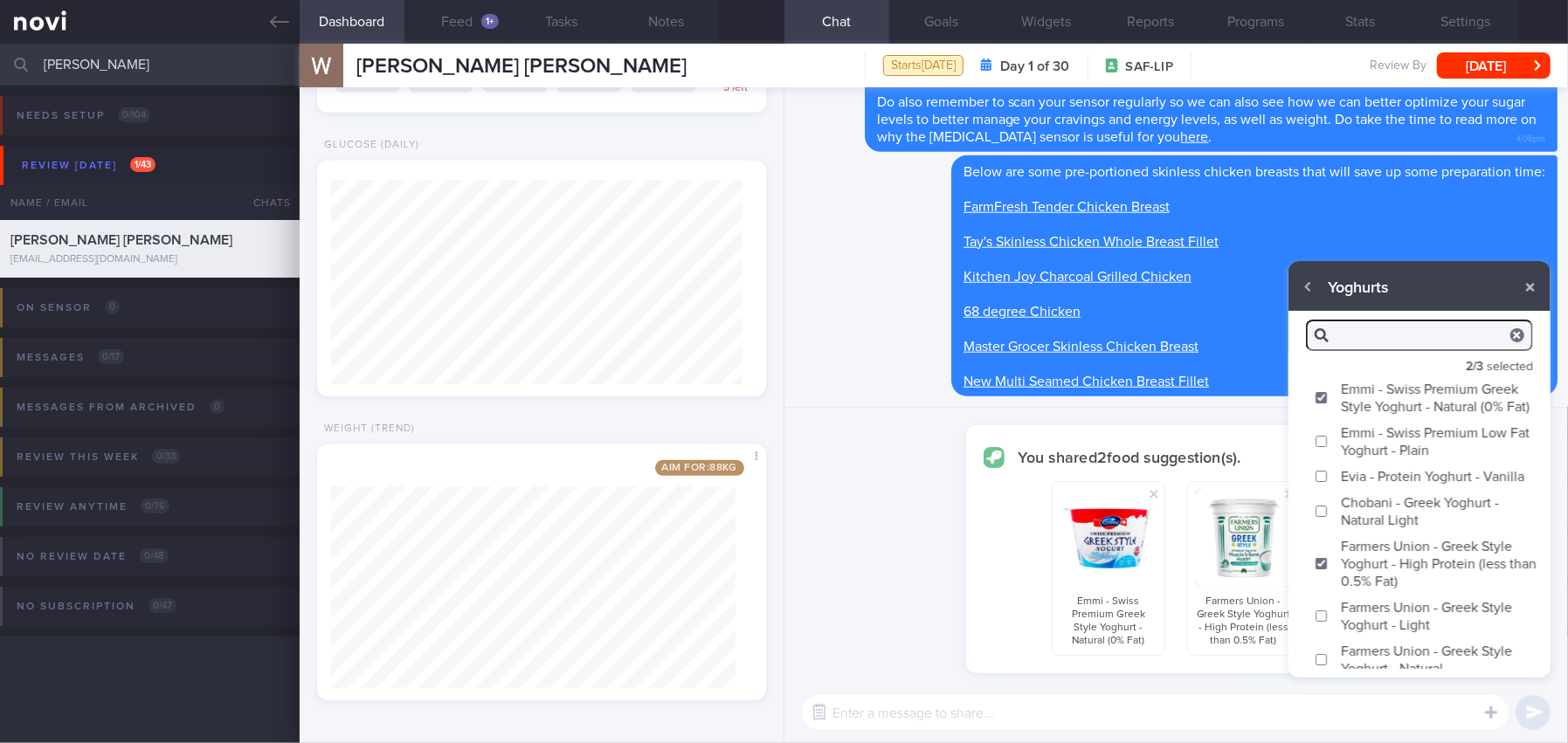
click at [1328, 530] on label "Chobani - Greek Yoghurt - Natural Light" at bounding box center [1419, 511] width 262 height 43
click at [1328, 516] on input "Chobani - Greek Yoghurt - Natural Light" at bounding box center [1321, 511] width 13 height 11
checkbox input "true"
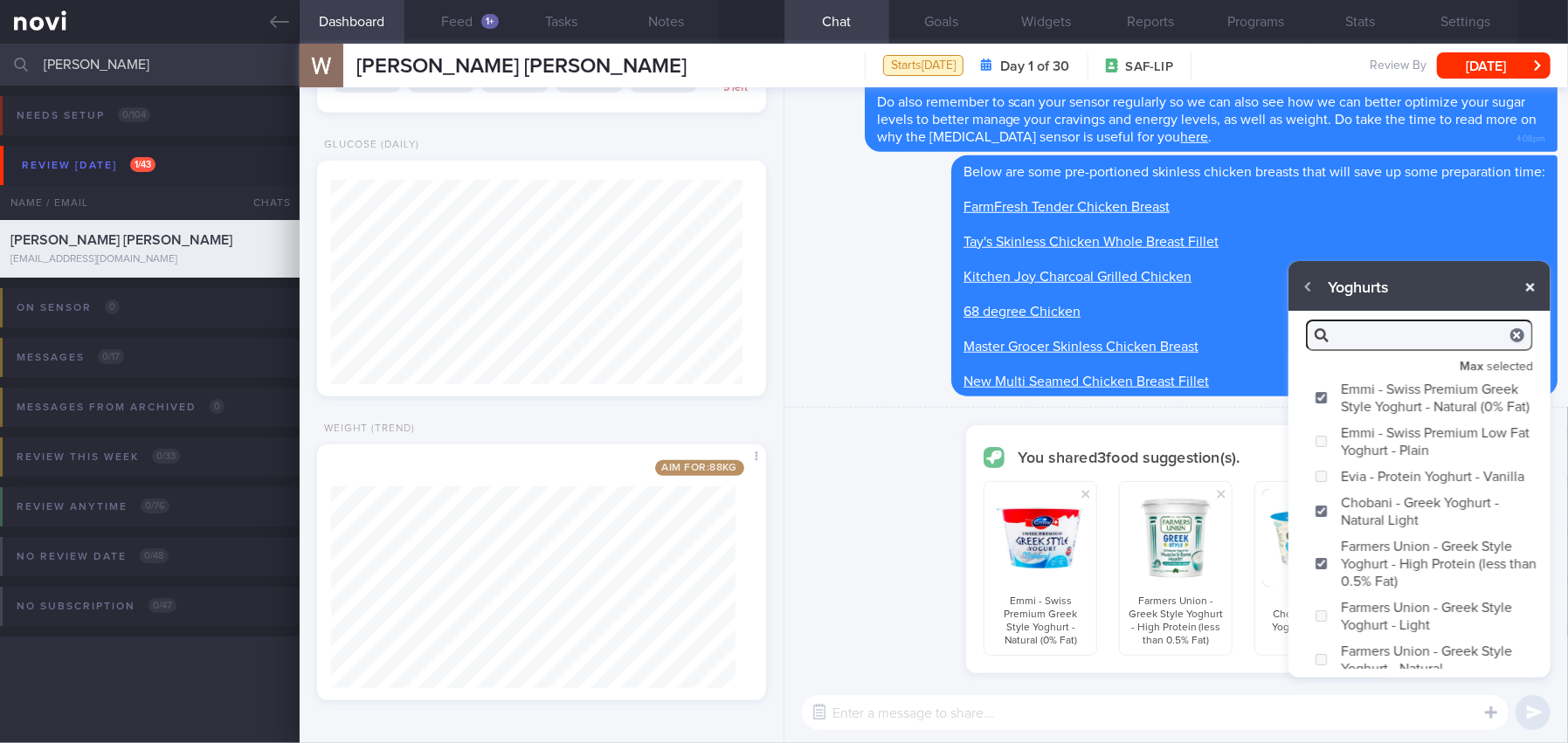
click at [1525, 286] on button "button" at bounding box center [1529, 287] width 31 height 31
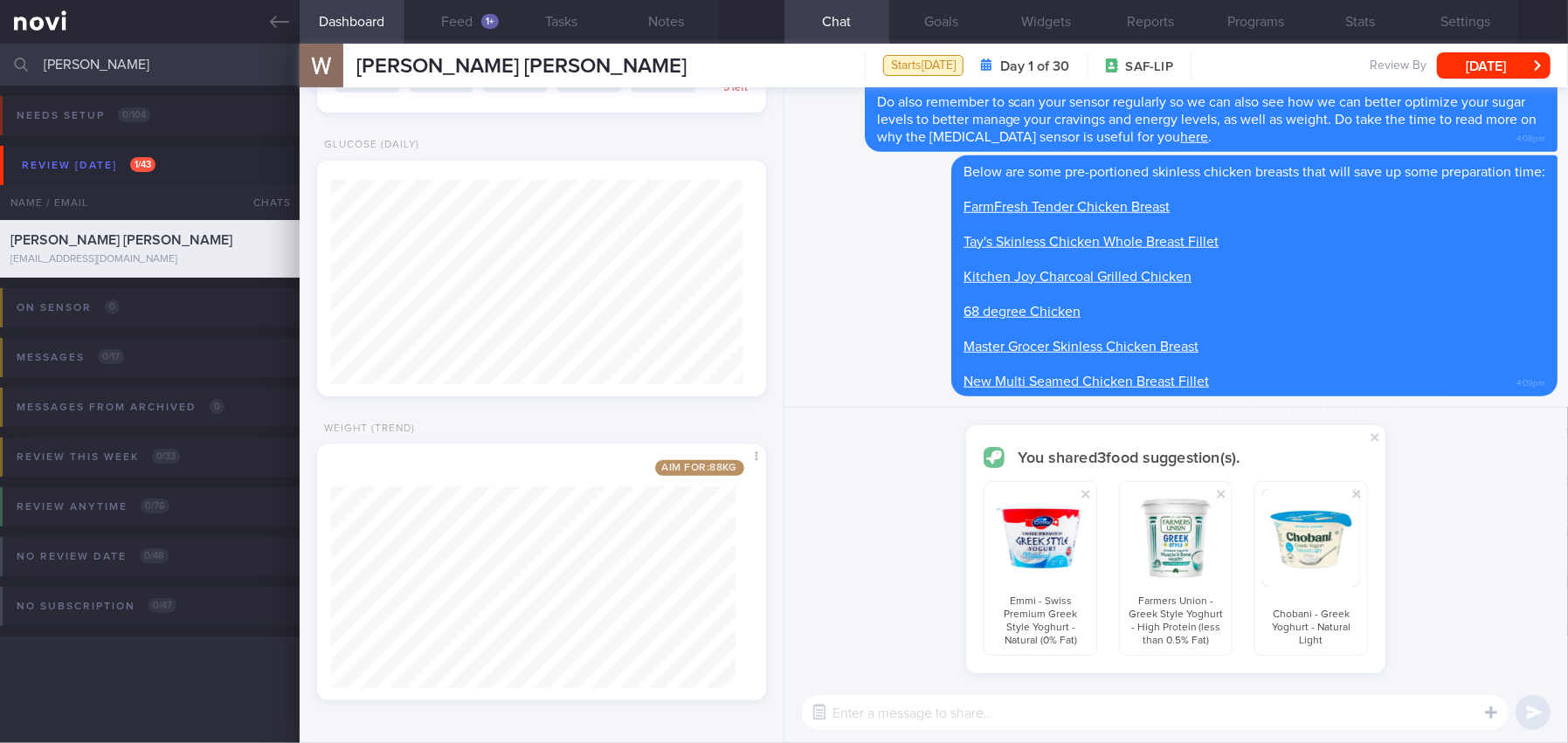
click at [1171, 701] on textarea at bounding box center [1155, 712] width 707 height 35
type textarea "e"
type textarea "Here are some examples of unsweetened low fat yoghurts with higher protein cont…"
checkbox input "false"
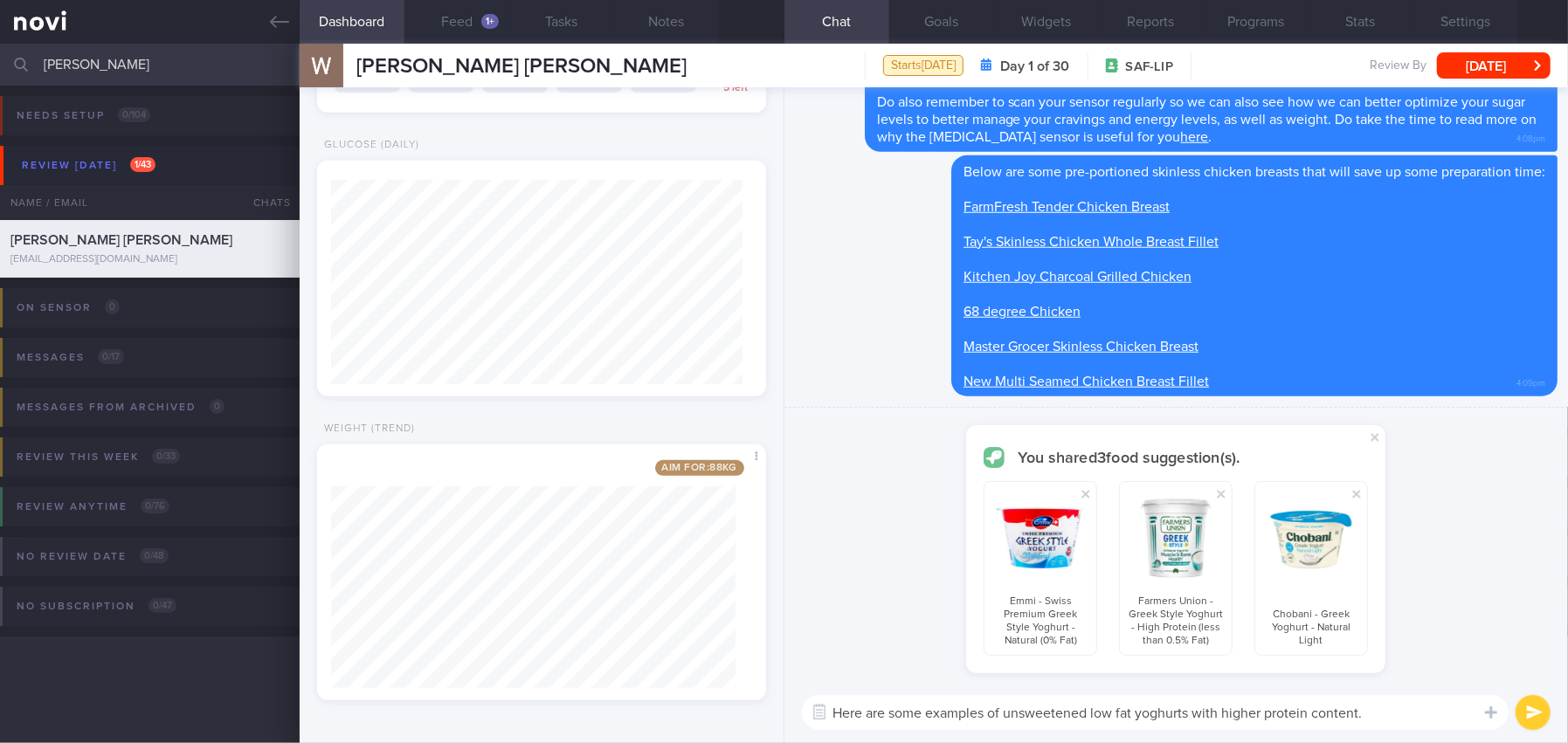
checkbox input "false"
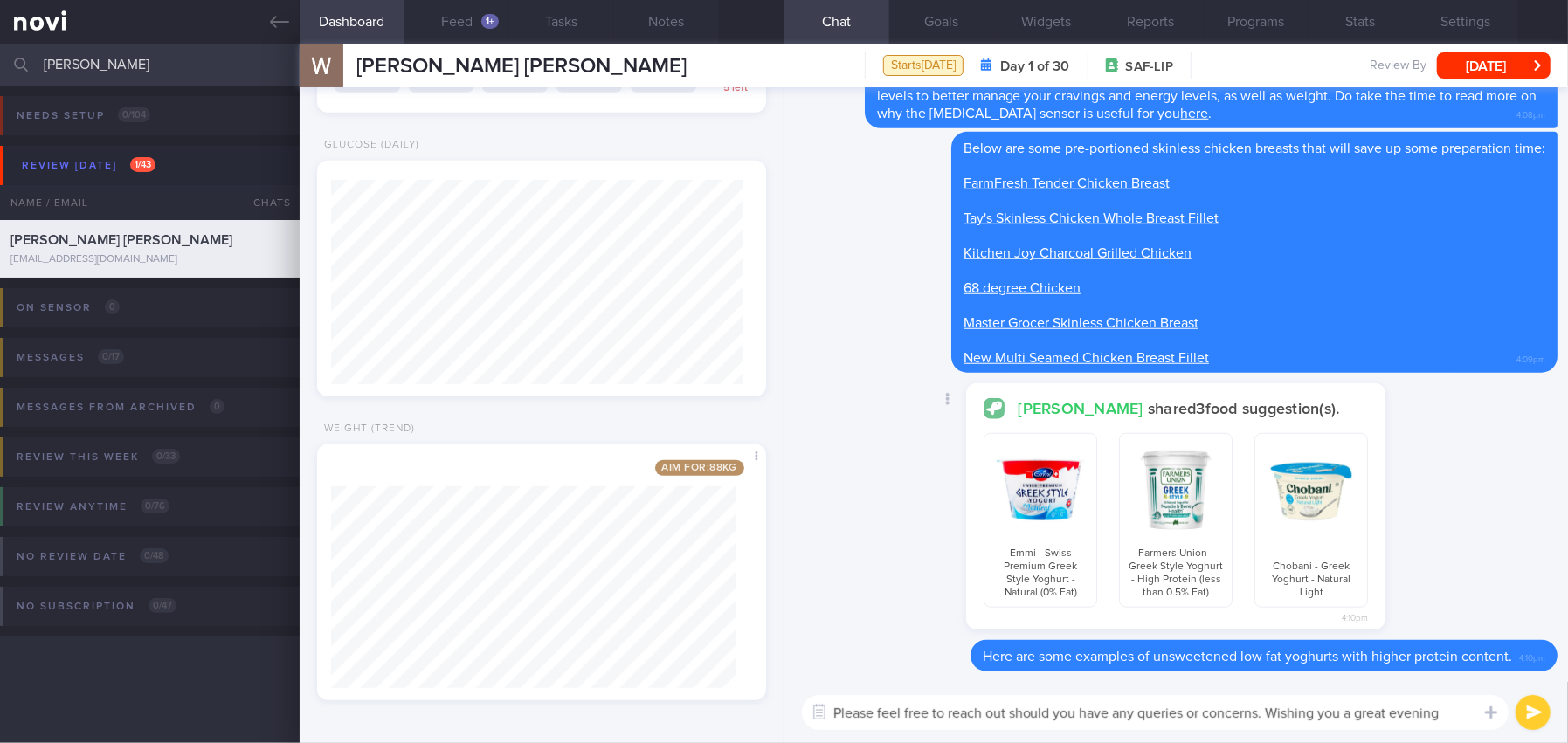
scroll to position [0, 0]
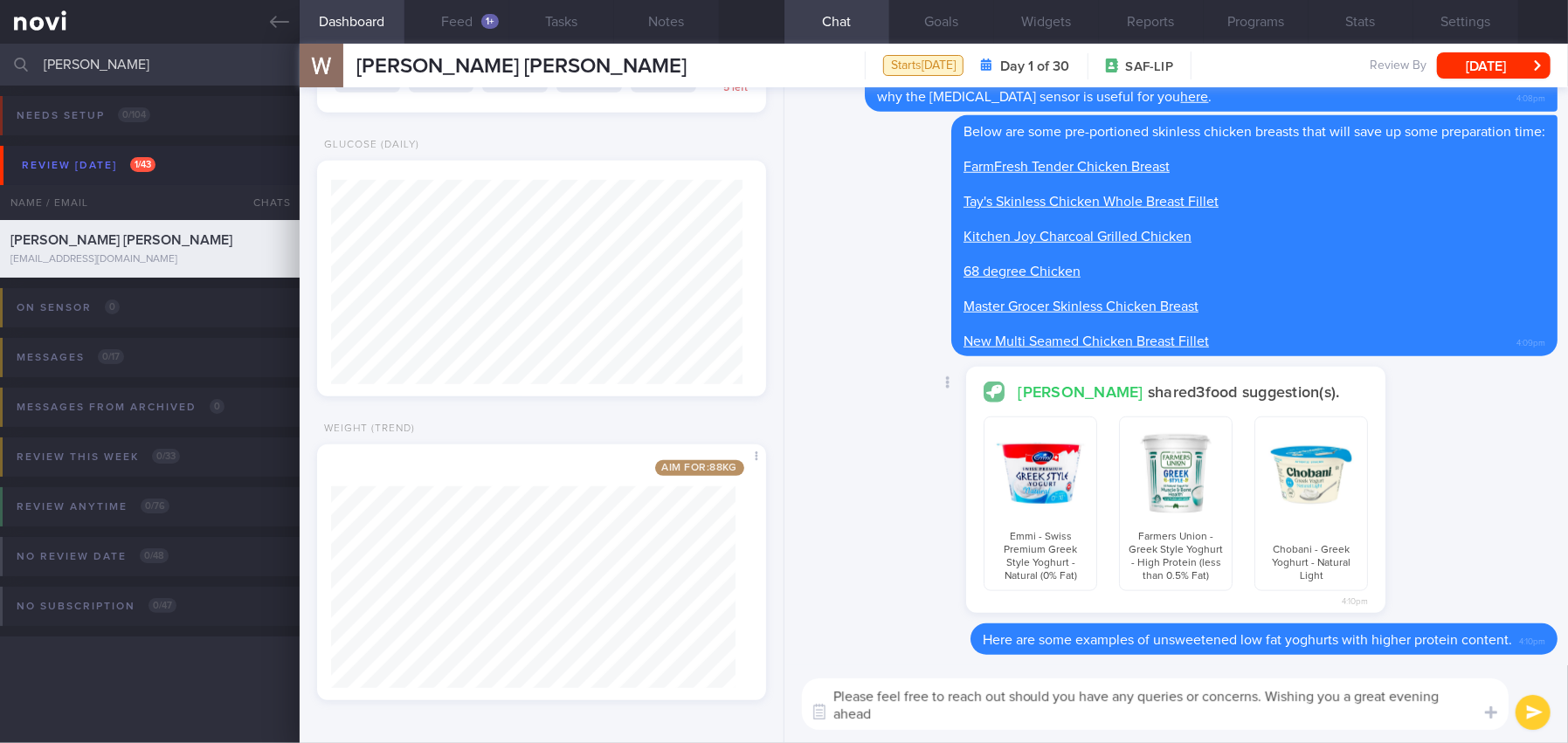
type textarea "Please feel free to reach out should you have any queries or concerns. Wishing …"
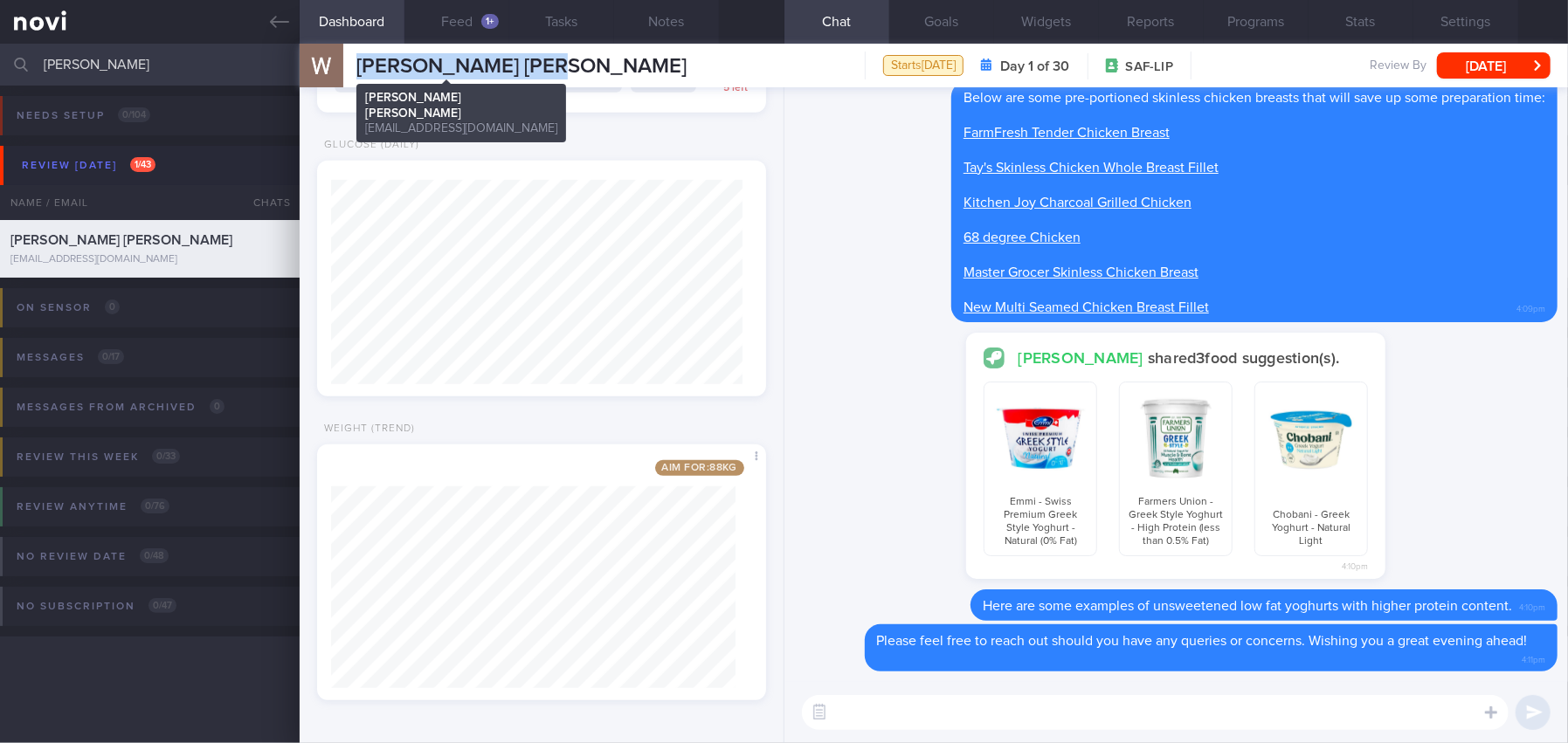
drag, startPoint x: 358, startPoint y: 63, endPoint x: 535, endPoint y: 61, distance: 177.0
click at [535, 61] on span "William Hu Jun Yan" at bounding box center [521, 66] width 331 height 21
copy span "William Hu Jun Yan"
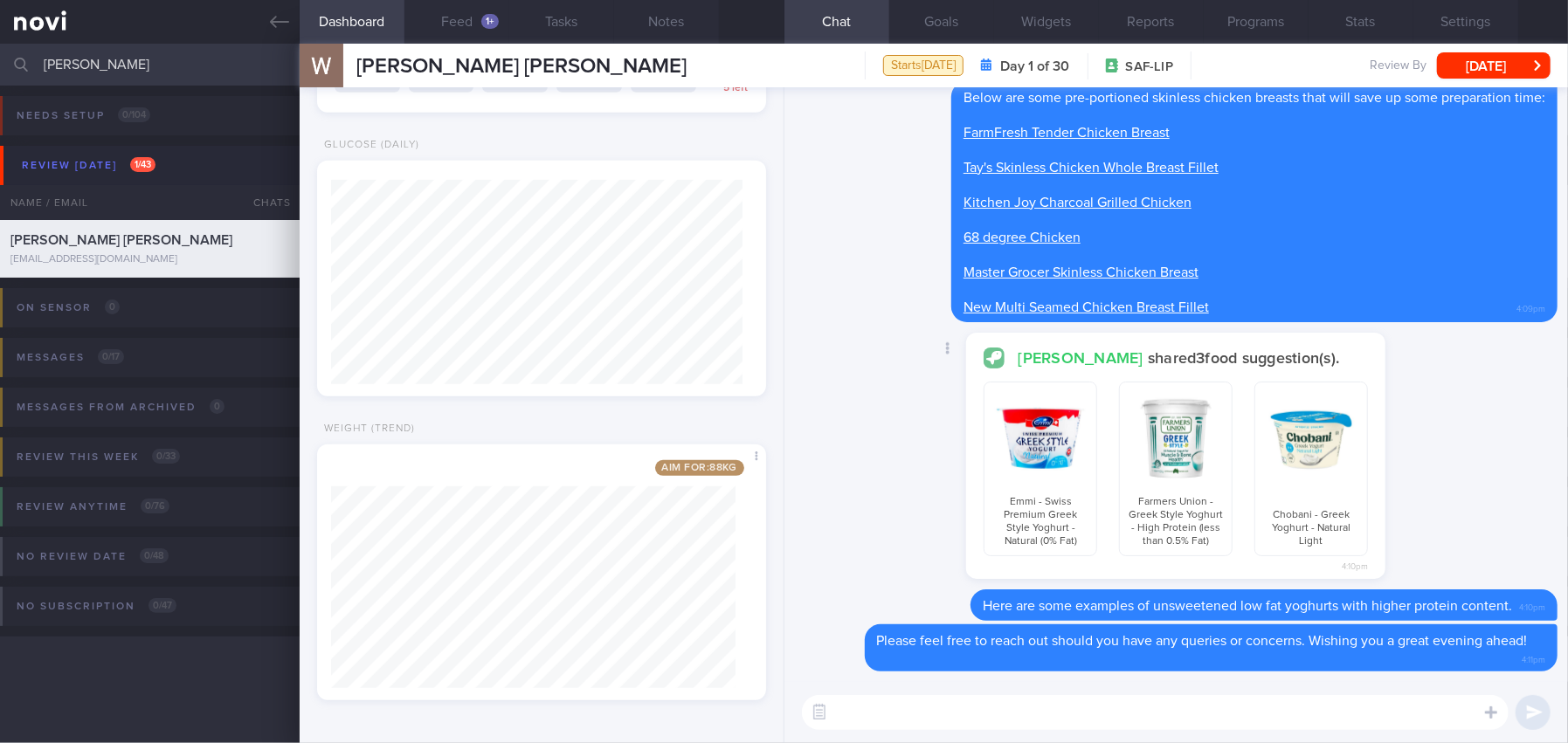
click at [1497, 393] on div "Mee Li shared 3 food suggestion(s). Emmi - Swiss Premium Greek Style Yoghurt - …" at bounding box center [1175, 461] width 762 height 257
click at [1491, 64] on button "[DATE]" at bounding box center [1493, 65] width 113 height 26
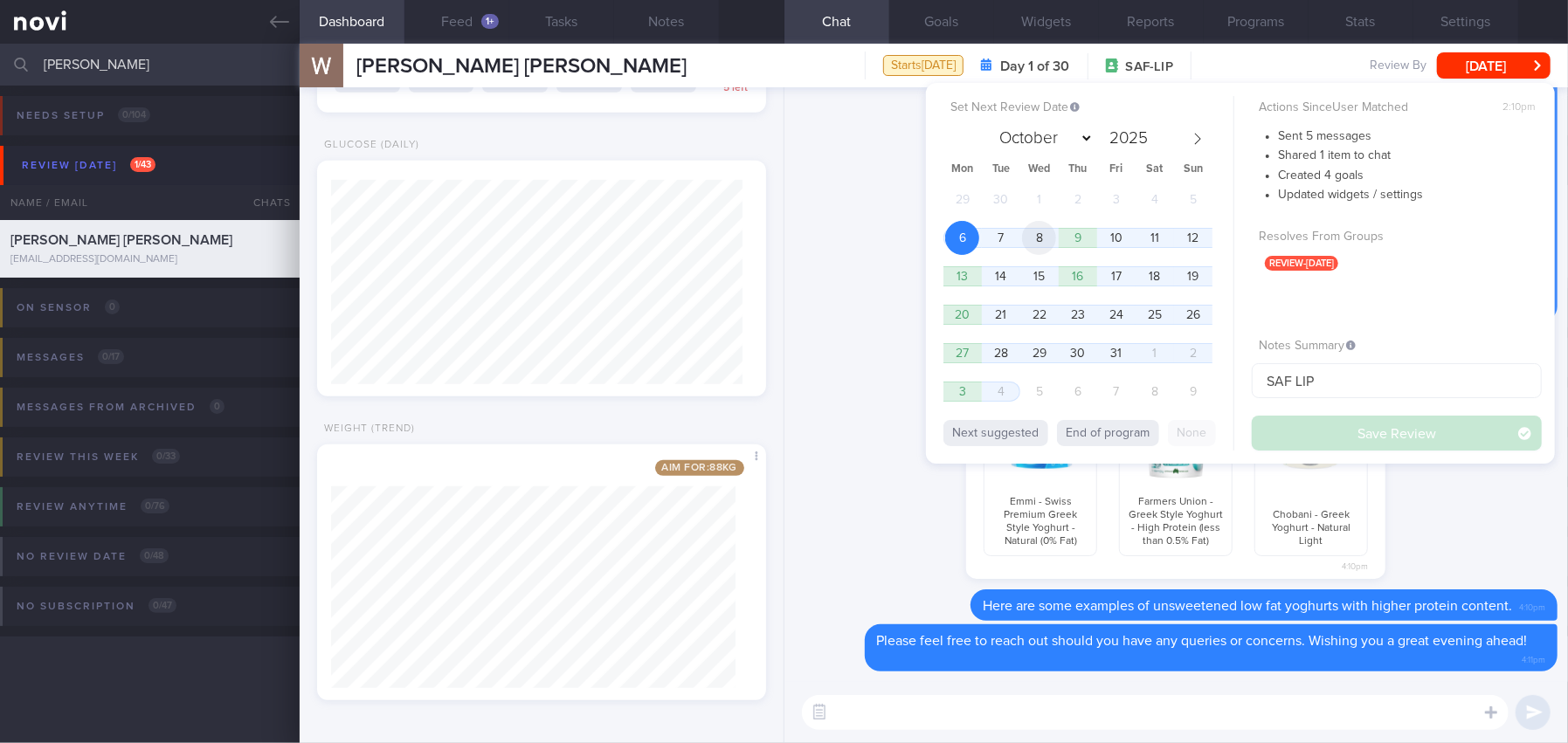
click at [1031, 234] on span "8" at bounding box center [1039, 238] width 34 height 34
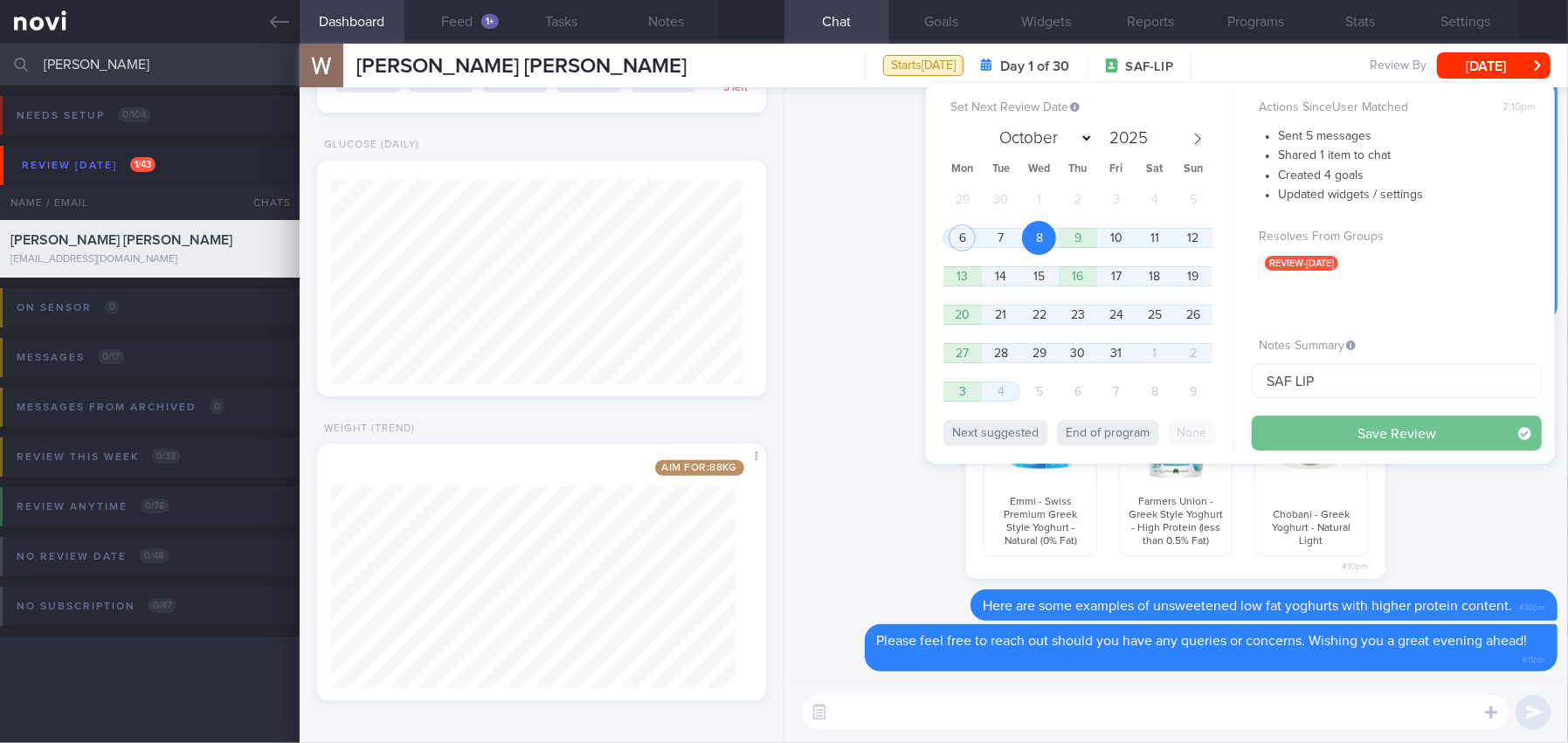
click at [1297, 426] on button "Save Review" at bounding box center [1396, 432] width 290 height 35
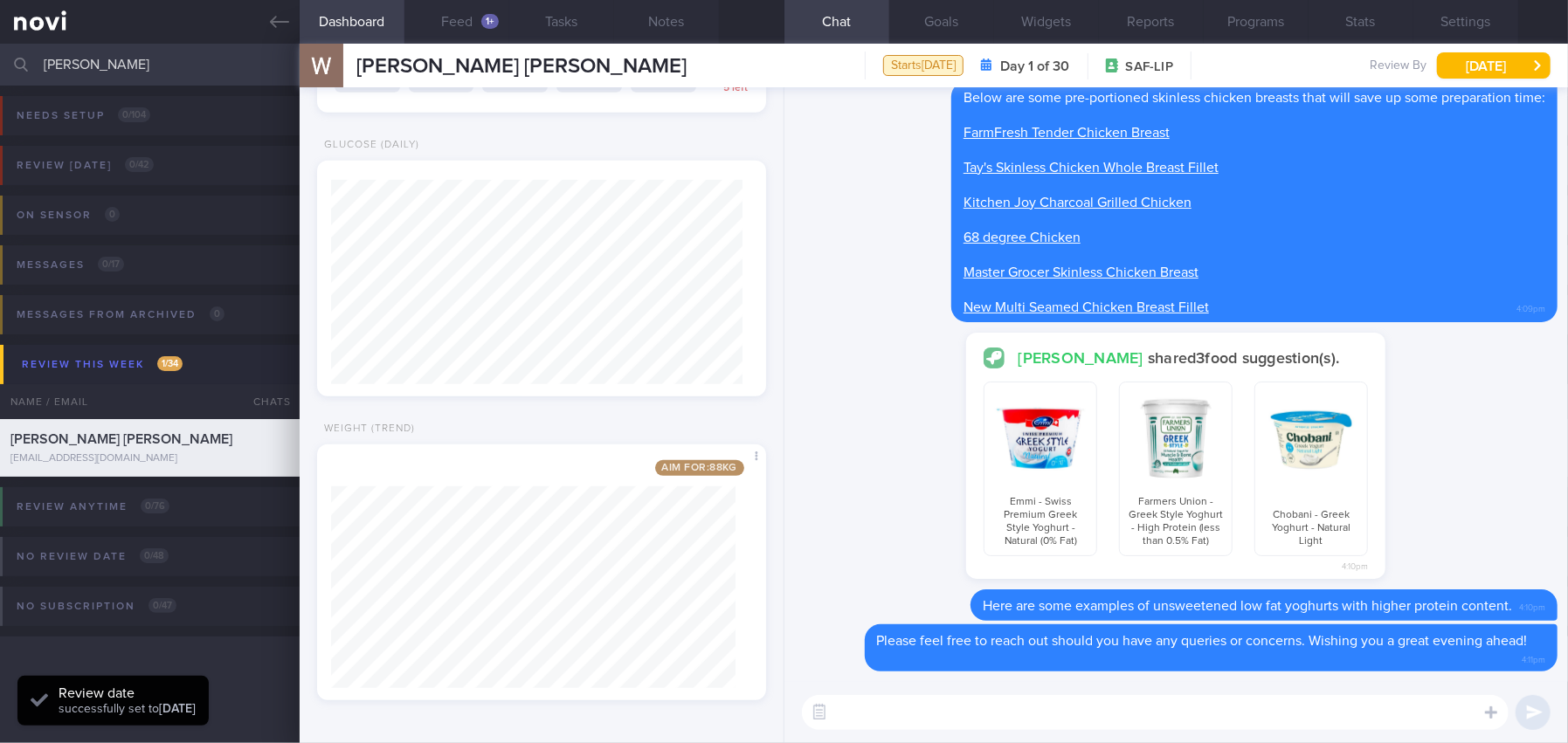
scroll to position [205, 412]
click at [1241, 20] on button "Programs" at bounding box center [1255, 22] width 105 height 43
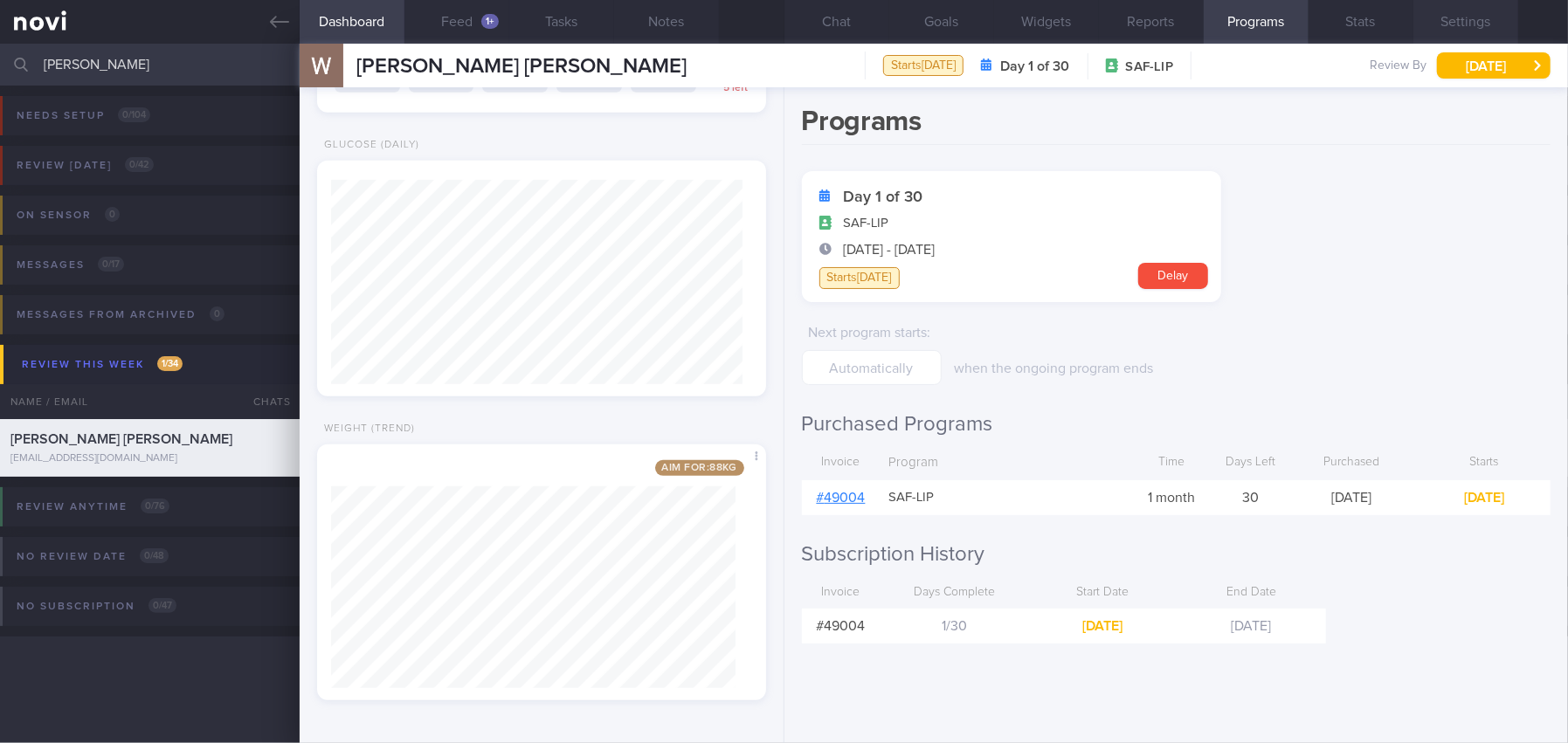
click at [1457, 20] on button "Settings" at bounding box center [1465, 22] width 105 height 43
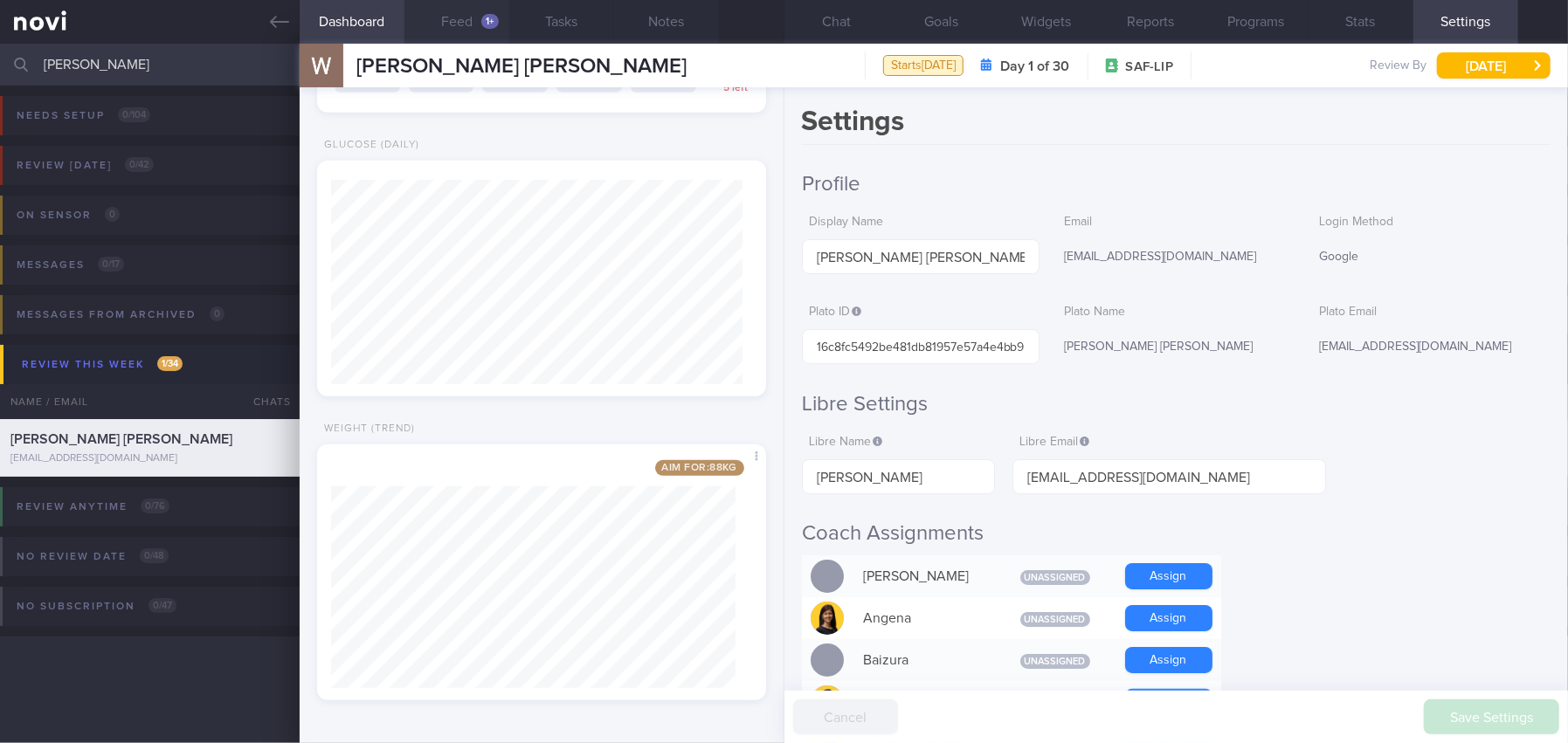
click at [460, 25] on button "Feed 1+" at bounding box center [456, 22] width 105 height 43
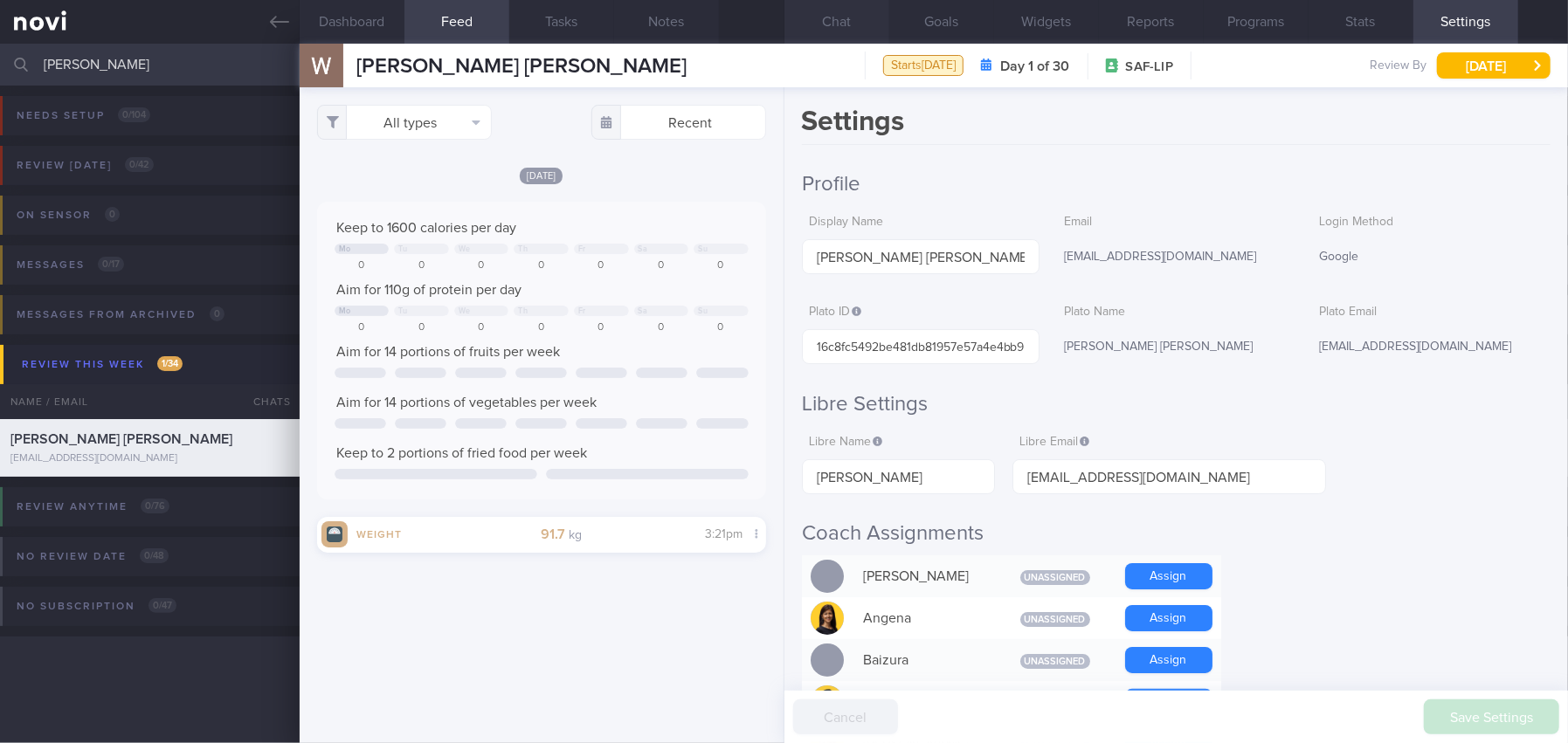
click at [850, 20] on button "Chat" at bounding box center [836, 22] width 105 height 43
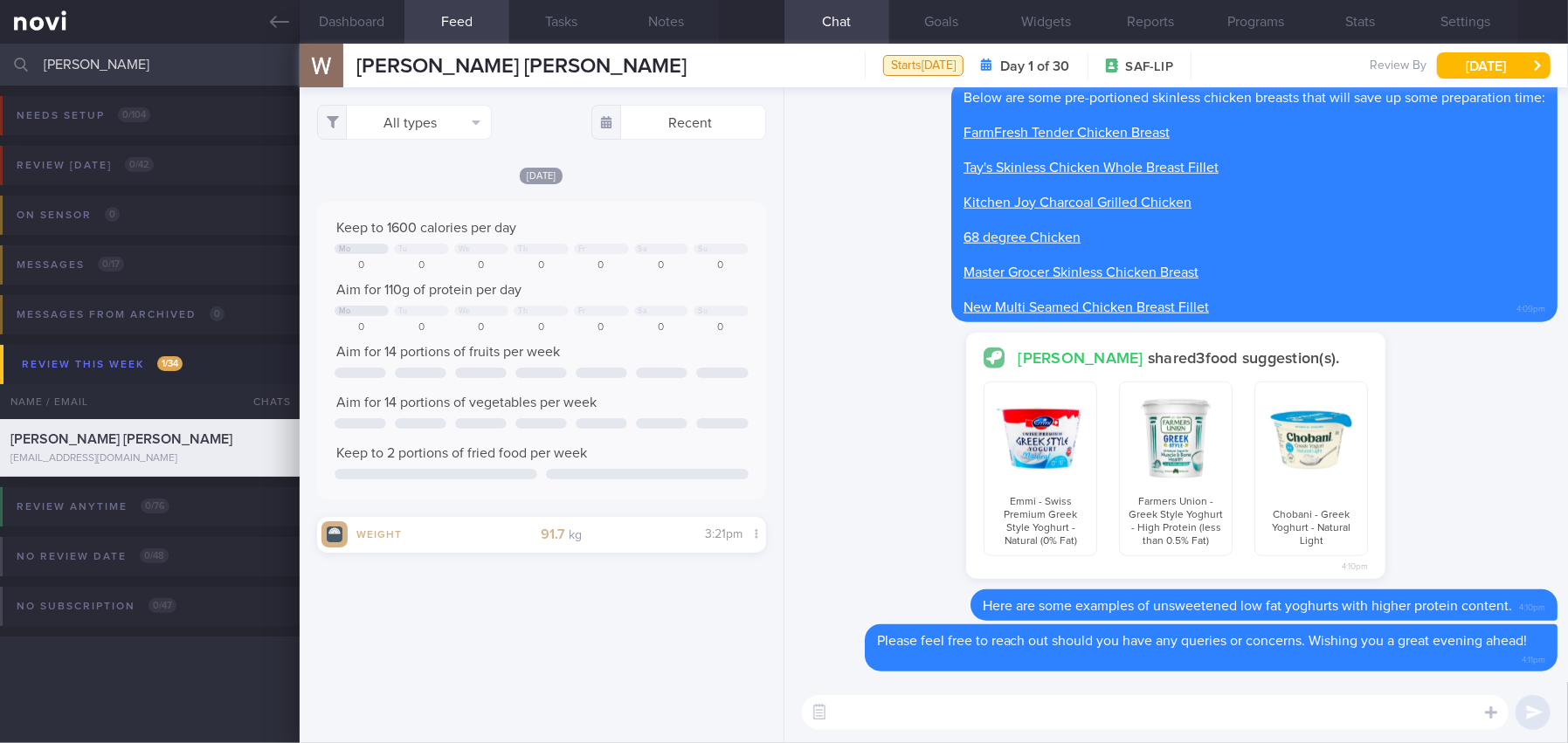
drag, startPoint x: 135, startPoint y: 66, endPoint x: -61, endPoint y: 63, distance: 196.0
click at [0, 63] on html "You are offline! Some functionality will be unavailable Patients New Users Coac…" at bounding box center [784, 371] width 1568 height 743
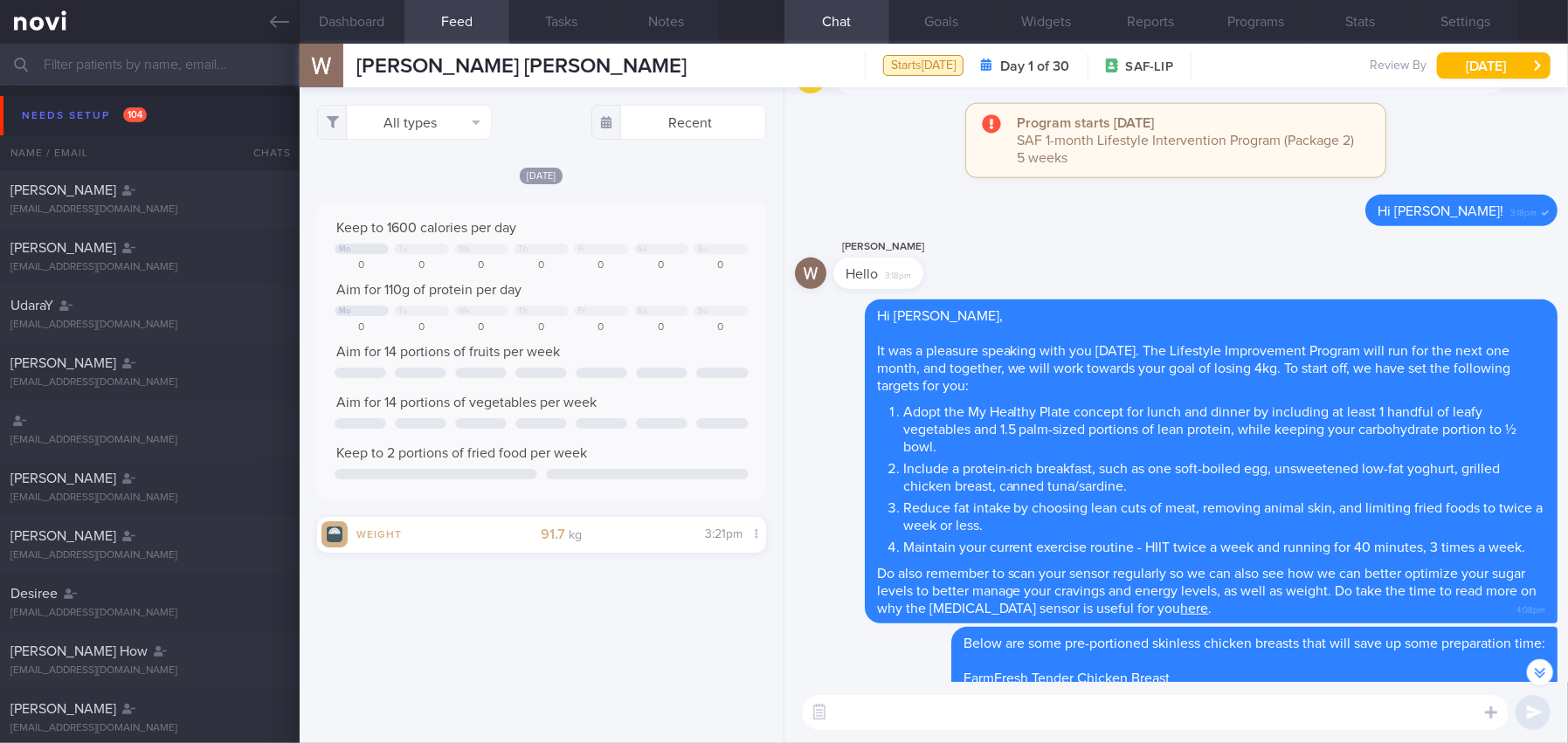
scroll to position [-698, 0]
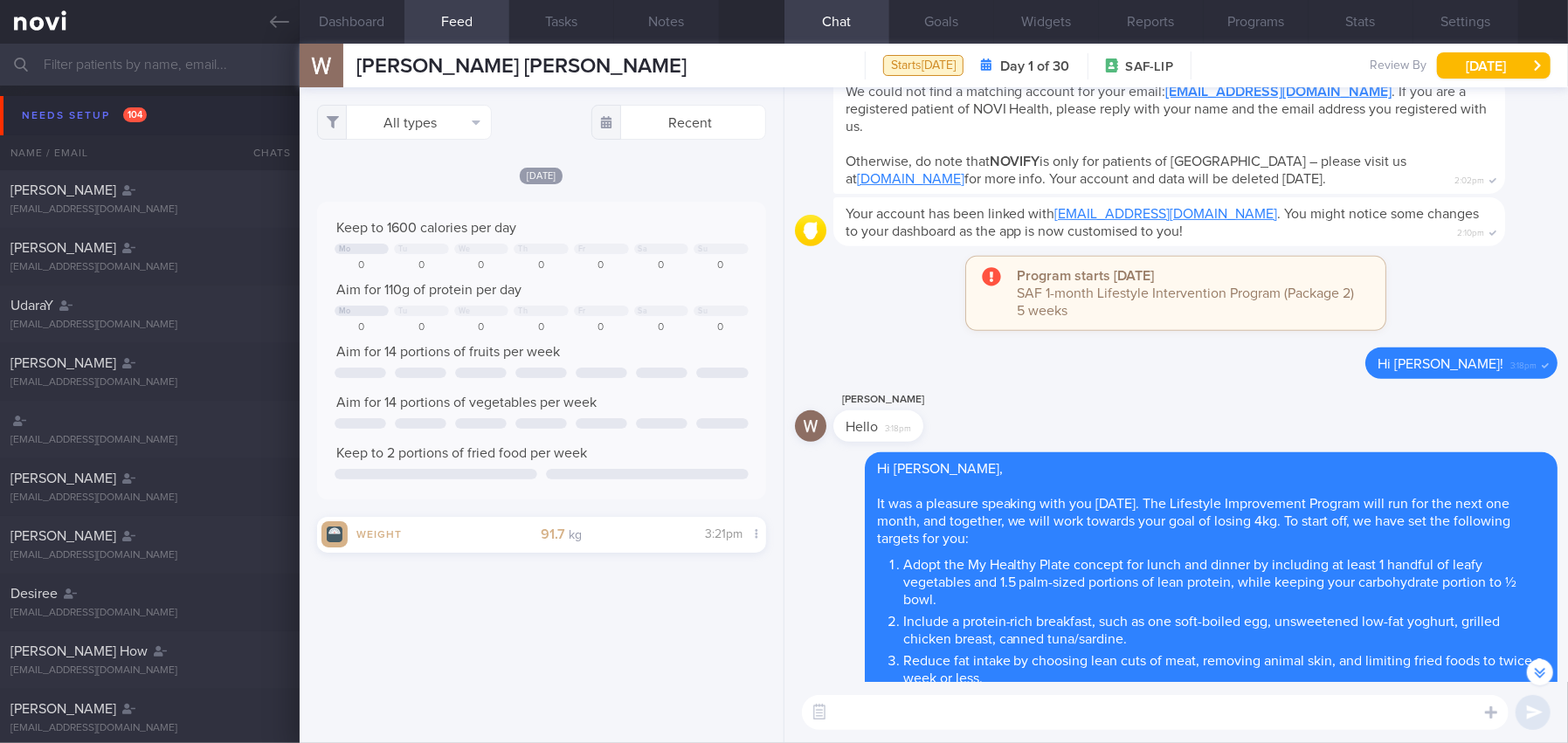
click at [714, 174] on div "[DATE]" at bounding box center [541, 175] width 449 height 18
click at [1270, 19] on button "Programs" at bounding box center [1255, 22] width 105 height 43
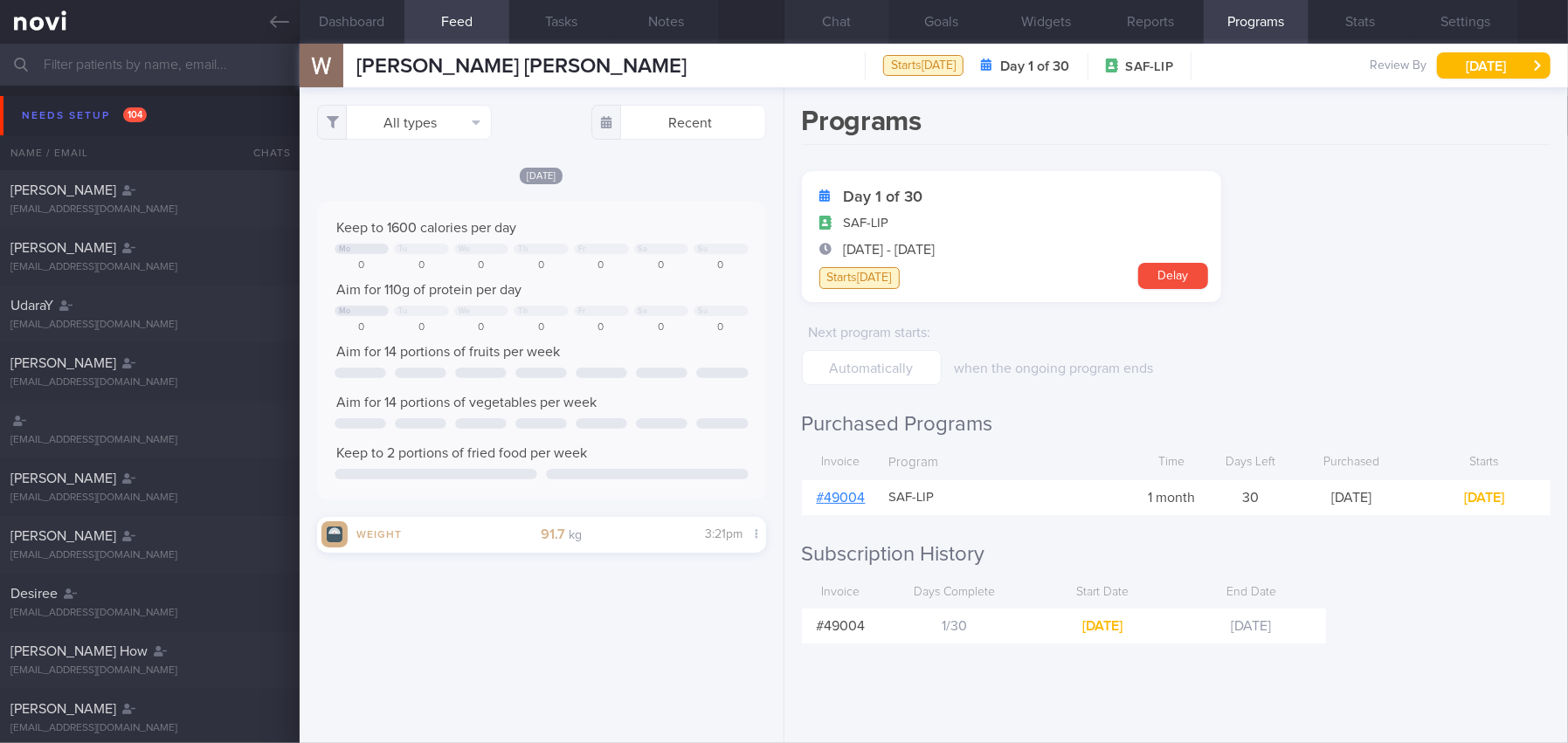
click at [850, 22] on button "Chat" at bounding box center [836, 22] width 105 height 43
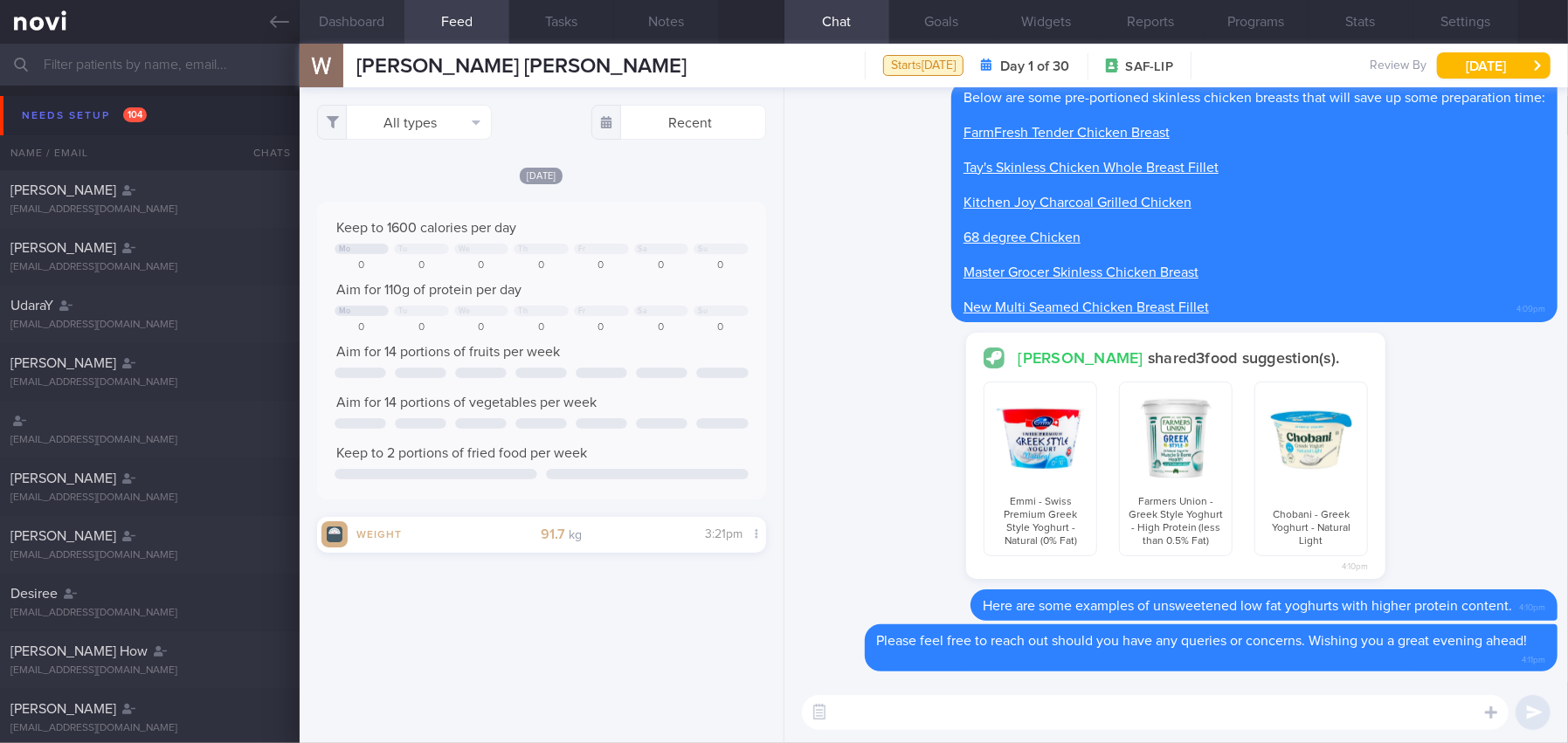
click at [350, 23] on button "Dashboard" at bounding box center [351, 22] width 105 height 43
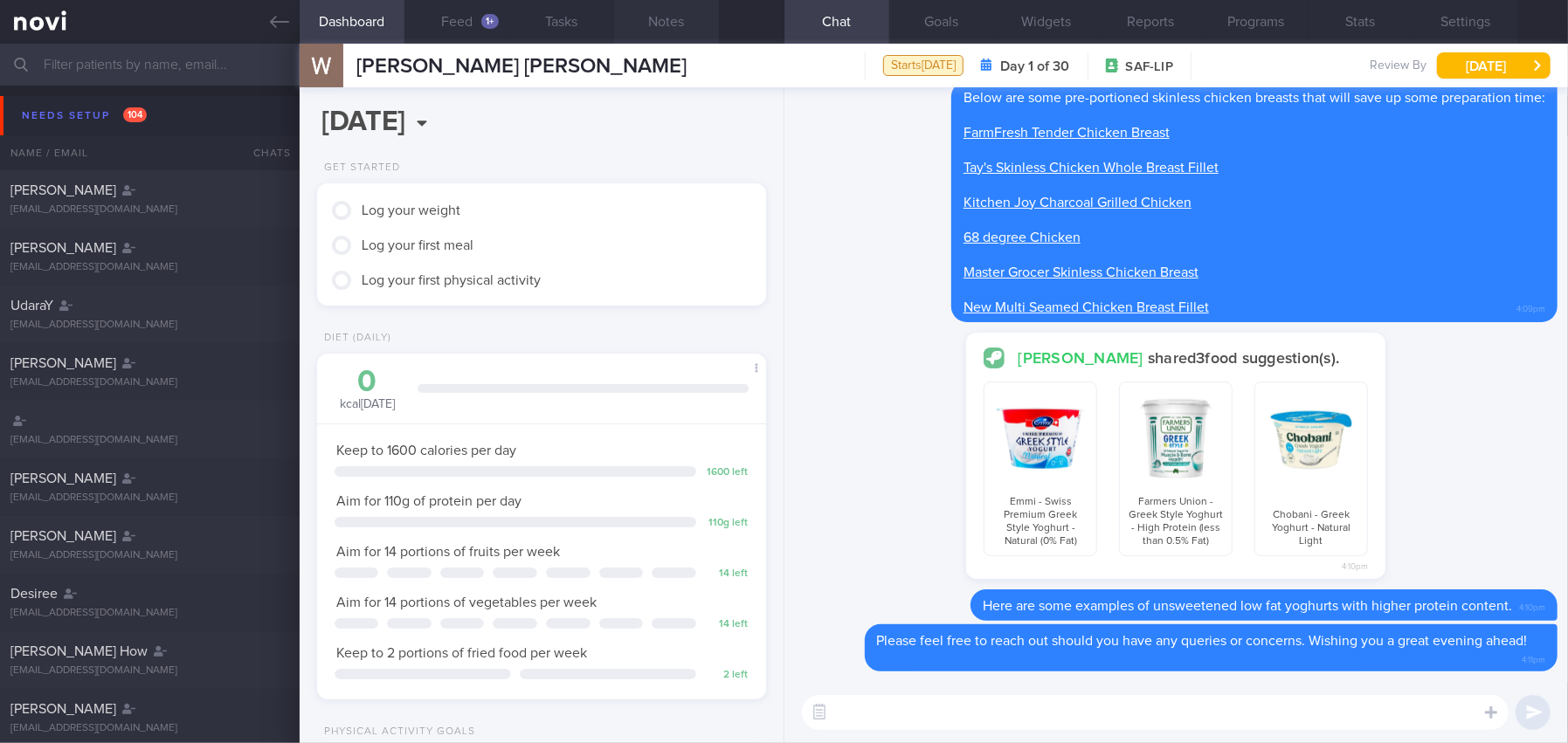
click at [688, 18] on button "Notes" at bounding box center [666, 22] width 105 height 43
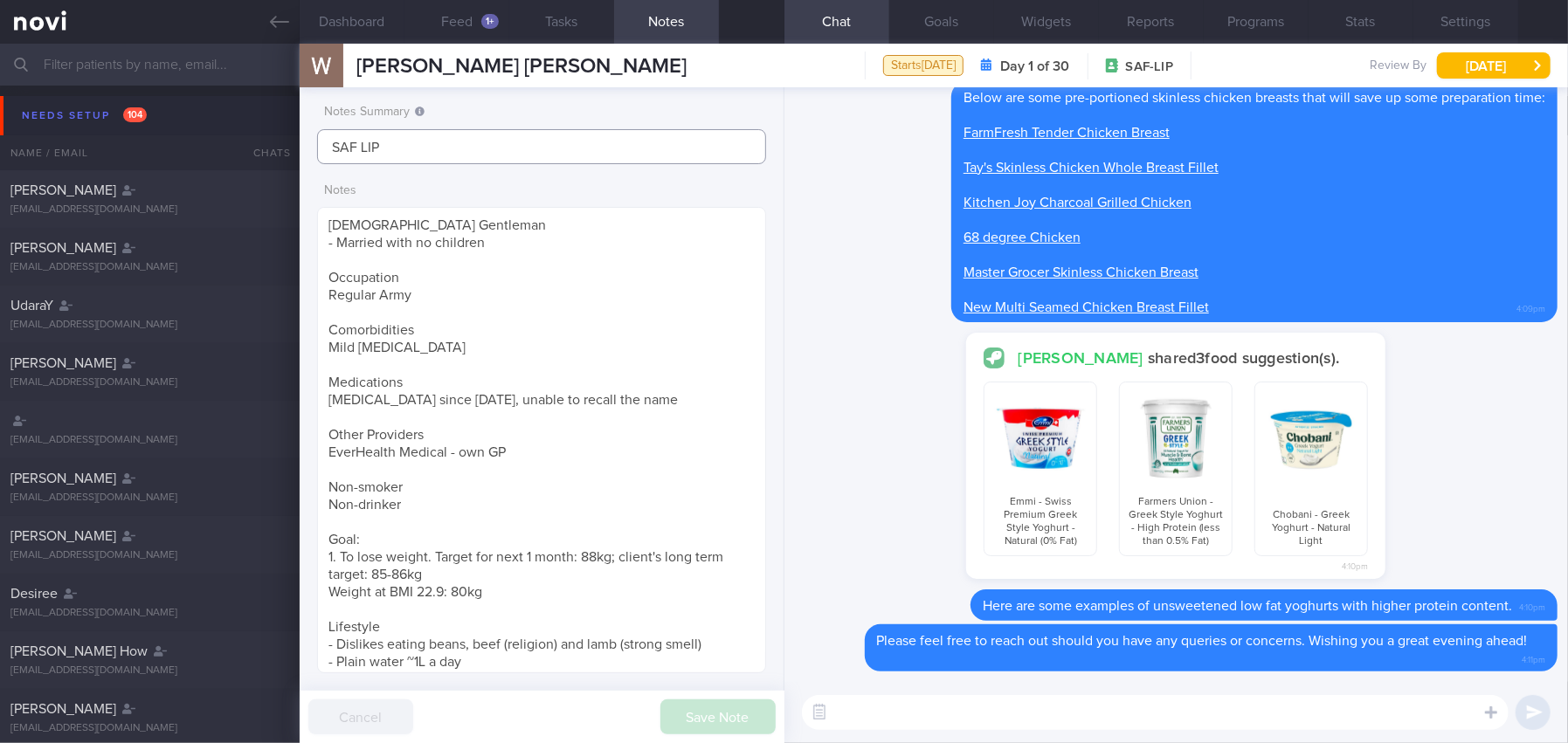
click at [500, 151] on input "SAF LIP" at bounding box center [541, 146] width 449 height 35
click at [480, 30] on button "Feed 1+" at bounding box center [456, 22] width 105 height 43
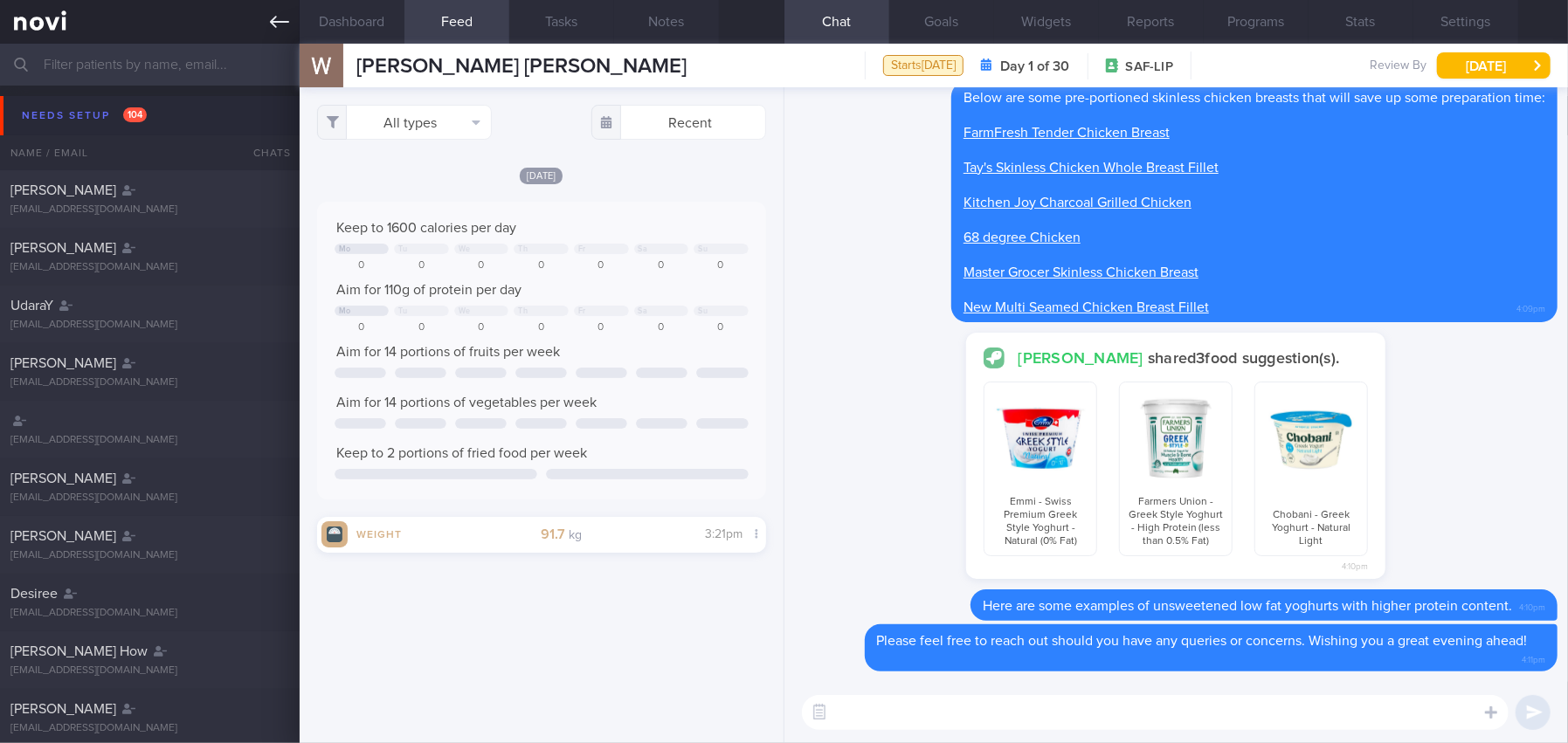
click at [268, 18] on link at bounding box center [149, 22] width 299 height 43
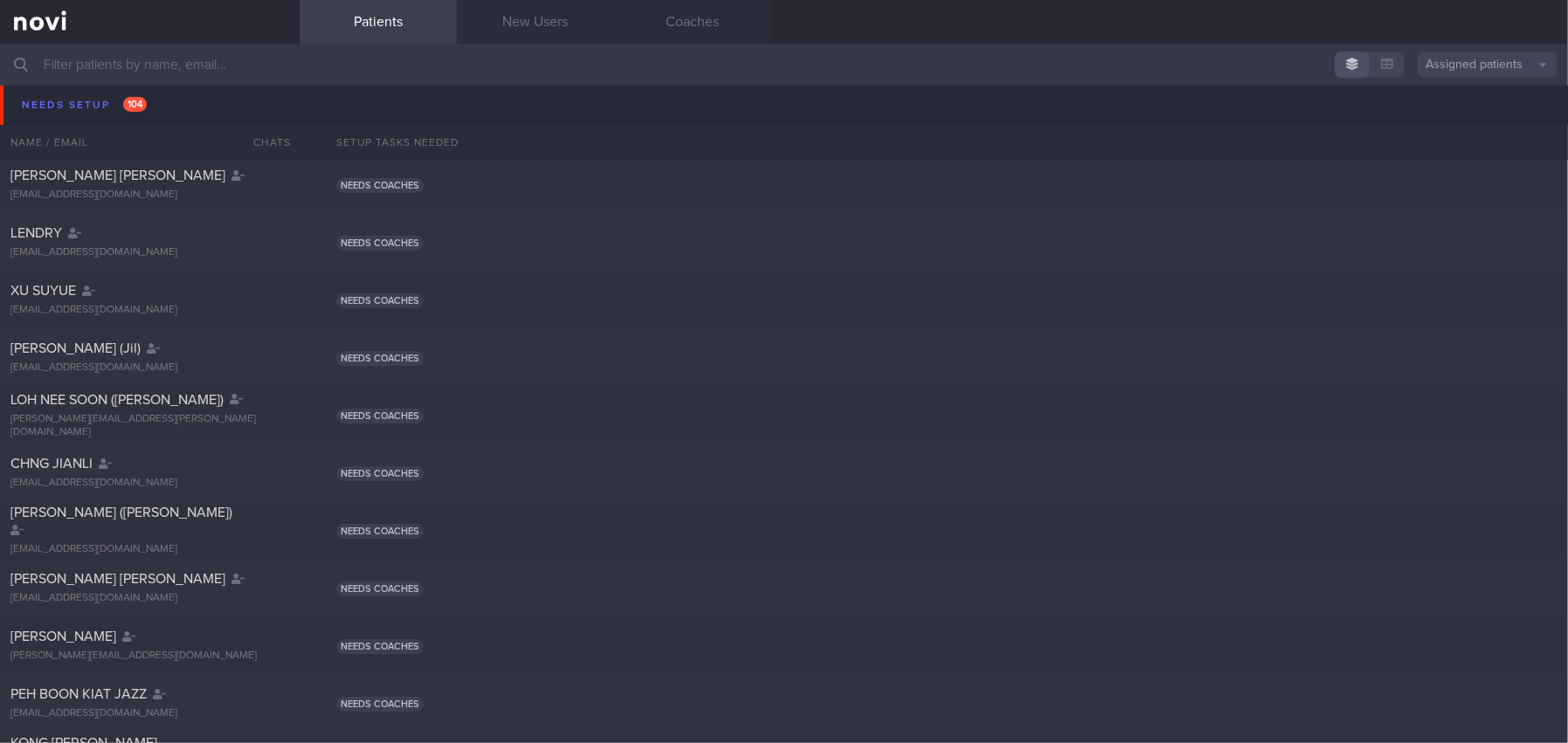
scroll to position [4713, 0]
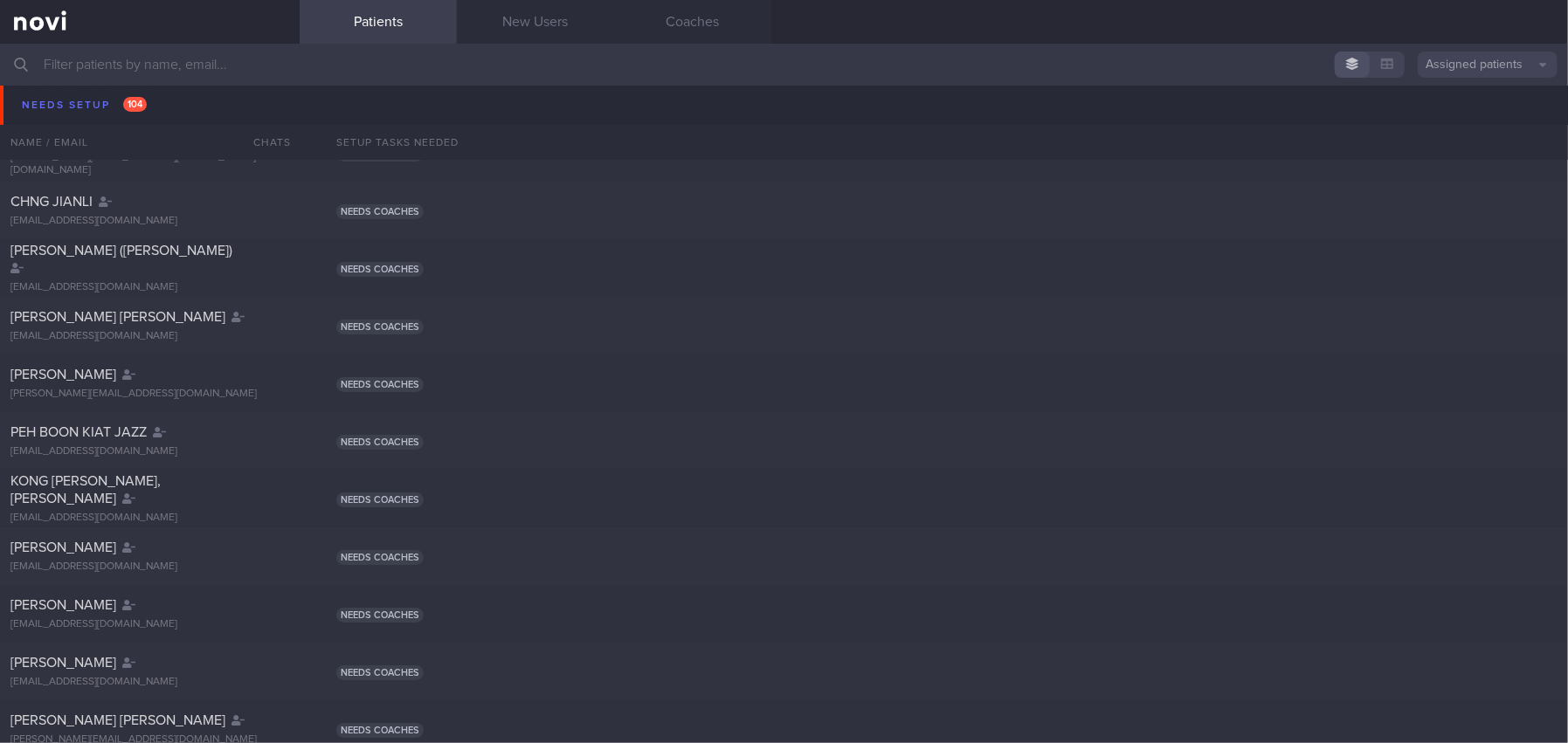
click at [242, 70] on input "text" at bounding box center [784, 64] width 1568 height 42
click at [635, 67] on input "text" at bounding box center [784, 64] width 1568 height 42
click at [726, 120] on div "LIN LI (Jil) email2jil@gmail.com Needs coaches" at bounding box center [784, 94] width 1568 height 58
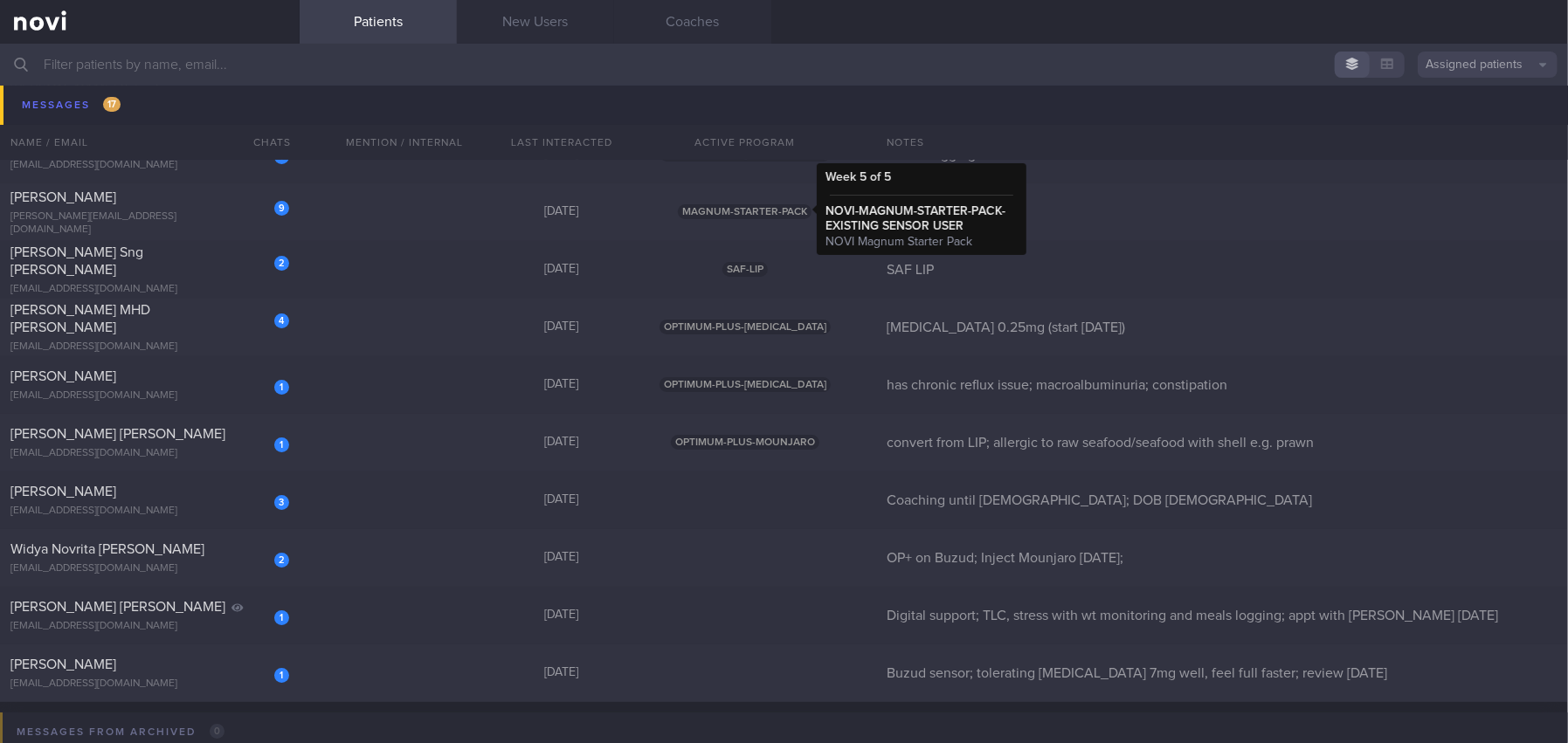
scroll to position [9166, 0]
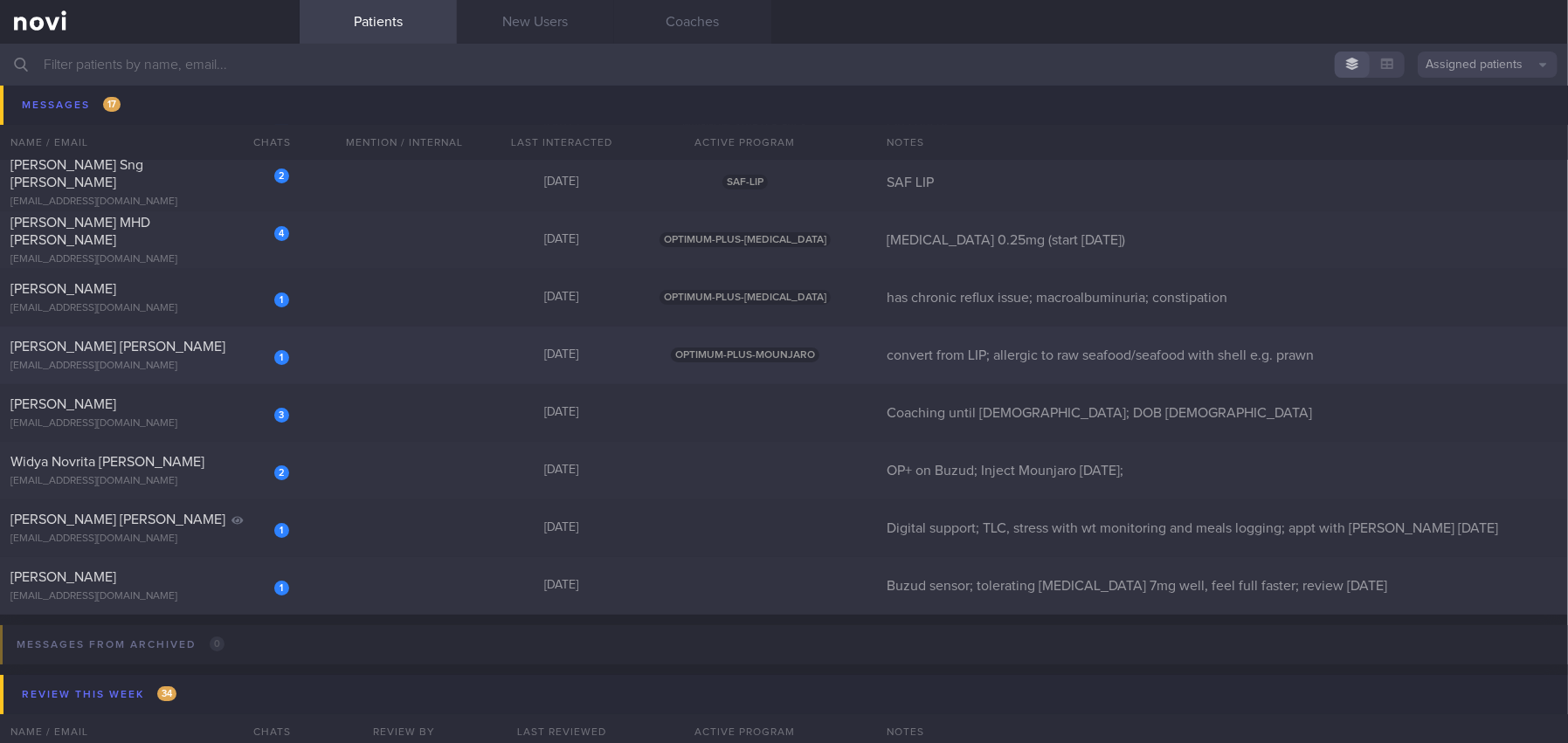
click at [231, 346] on div "[PERSON_NAME]" at bounding box center [147, 346] width 274 height 17
select select "9"
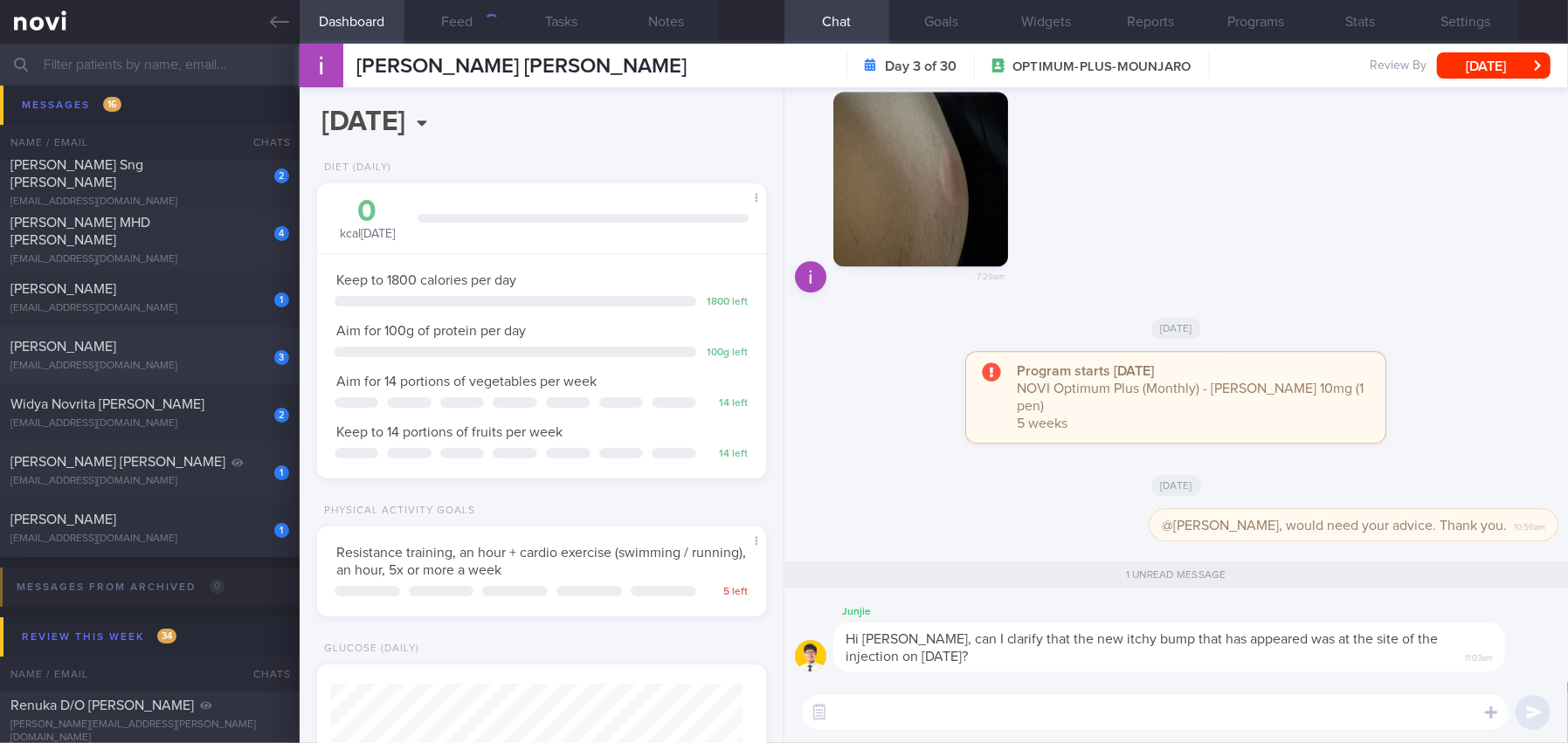
scroll to position [205, 412]
click at [270, 18] on icon at bounding box center [280, 22] width 19 height 19
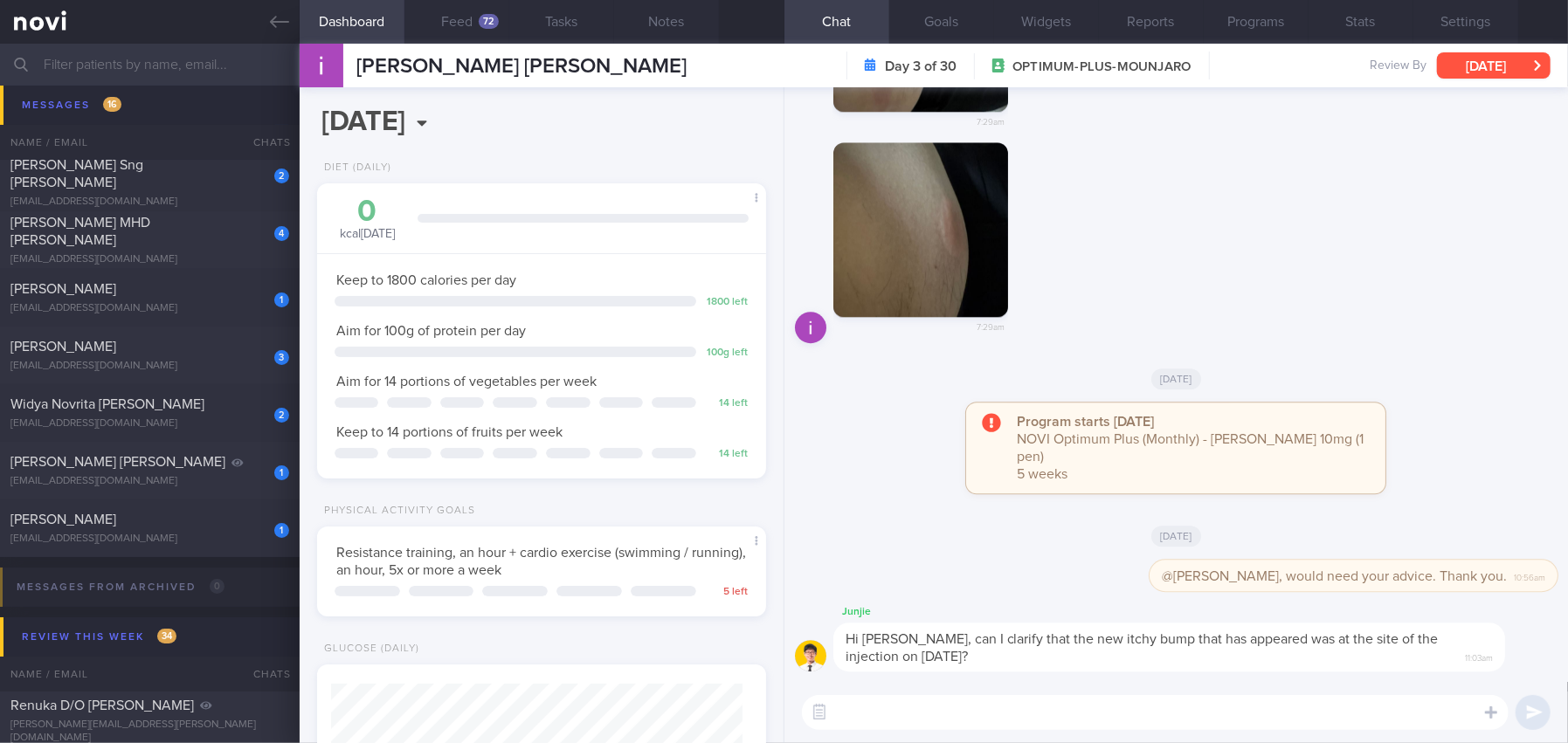
click at [1512, 57] on button "[DATE]" at bounding box center [1493, 65] width 113 height 26
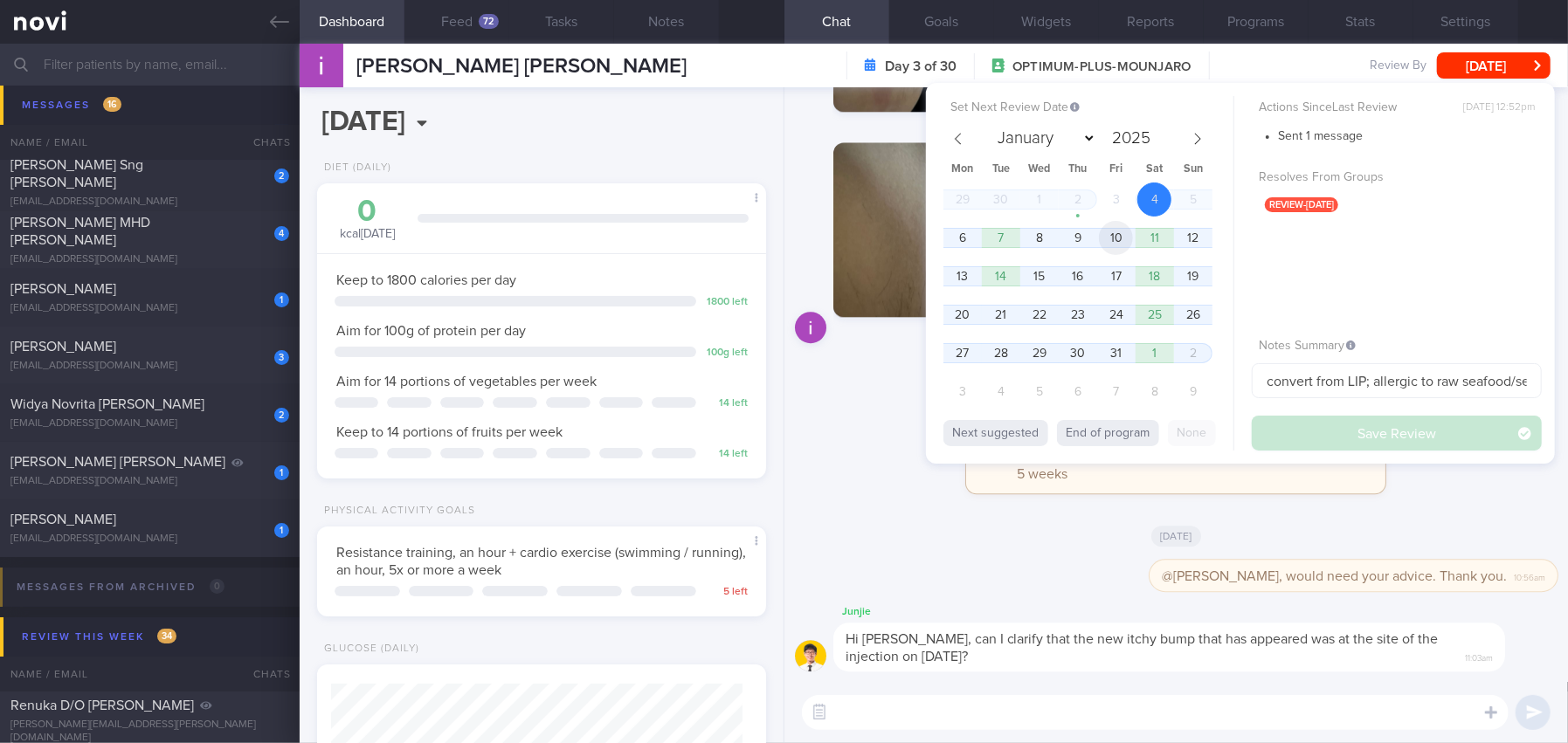
click at [1113, 237] on span "10" at bounding box center [1116, 238] width 34 height 34
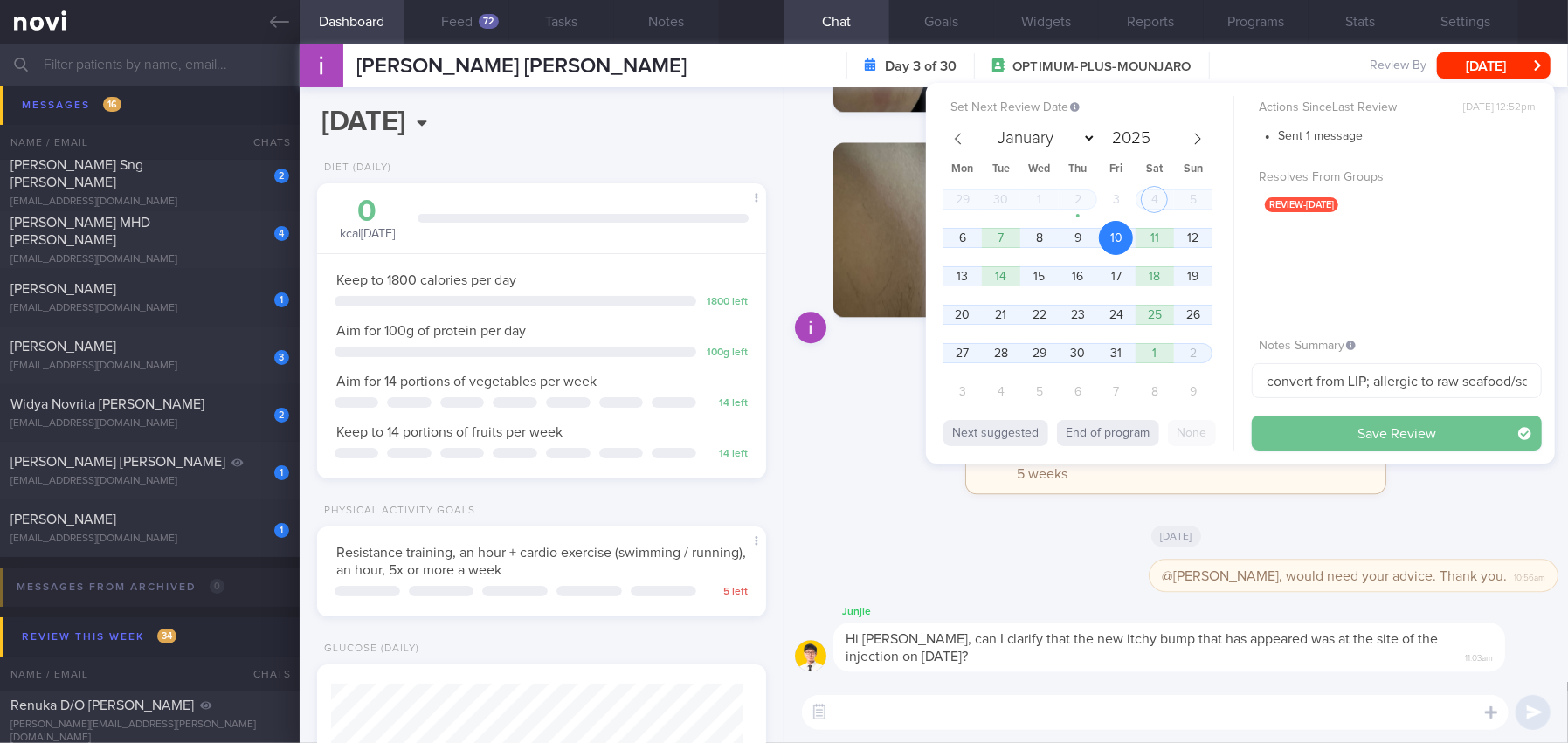
click at [1317, 441] on button "Save Review" at bounding box center [1396, 432] width 290 height 35
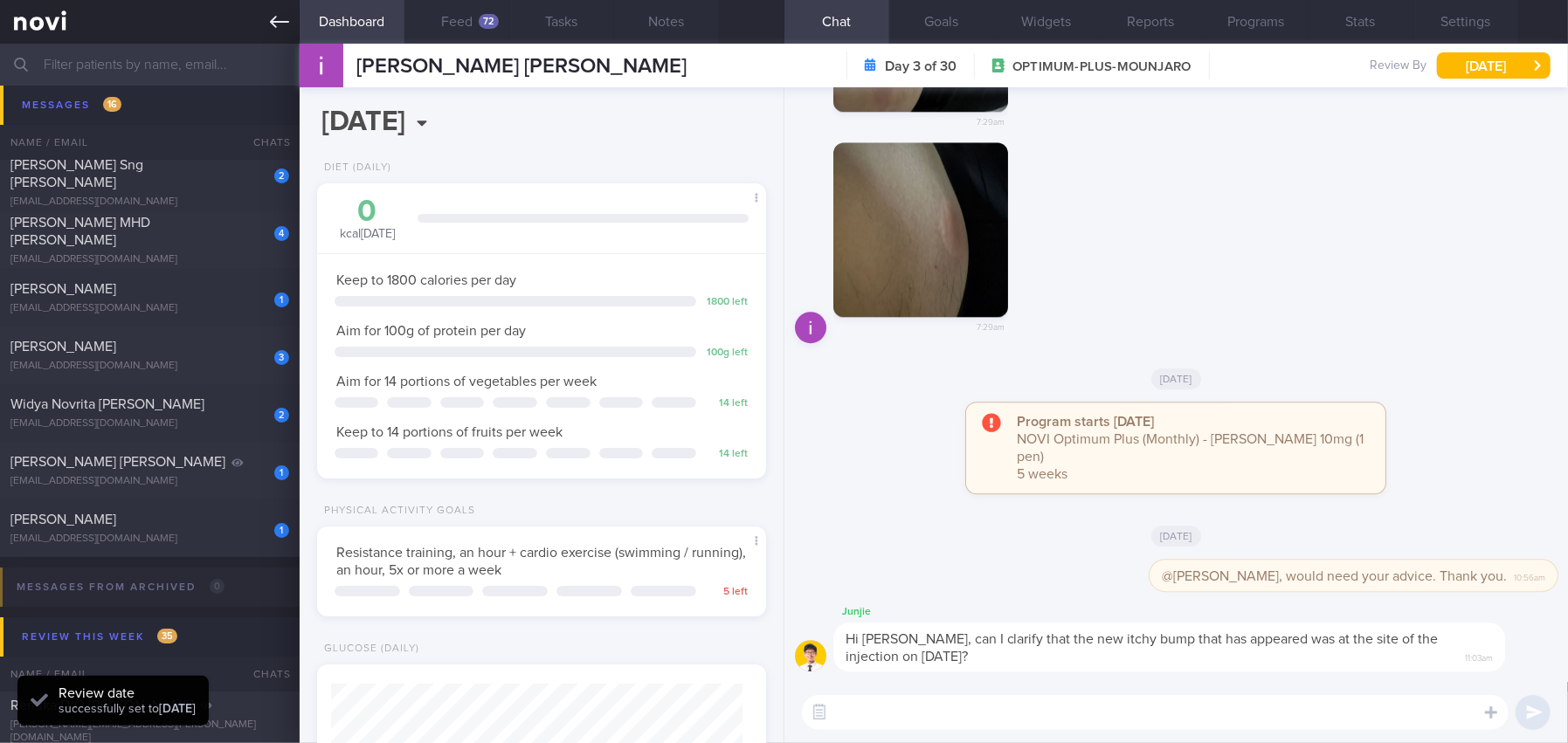
click at [274, 23] on icon at bounding box center [280, 22] width 19 height 19
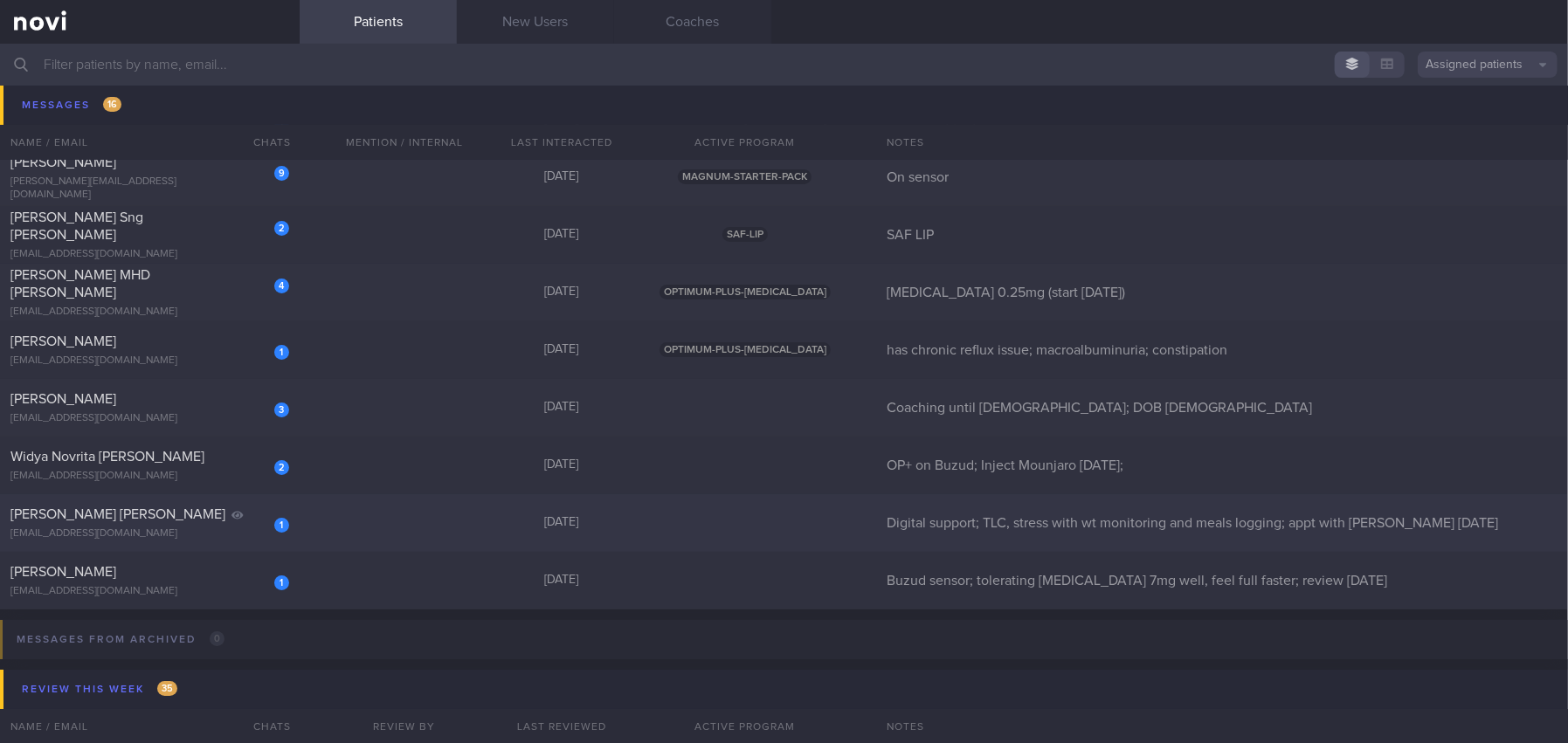
scroll to position [9109, 0]
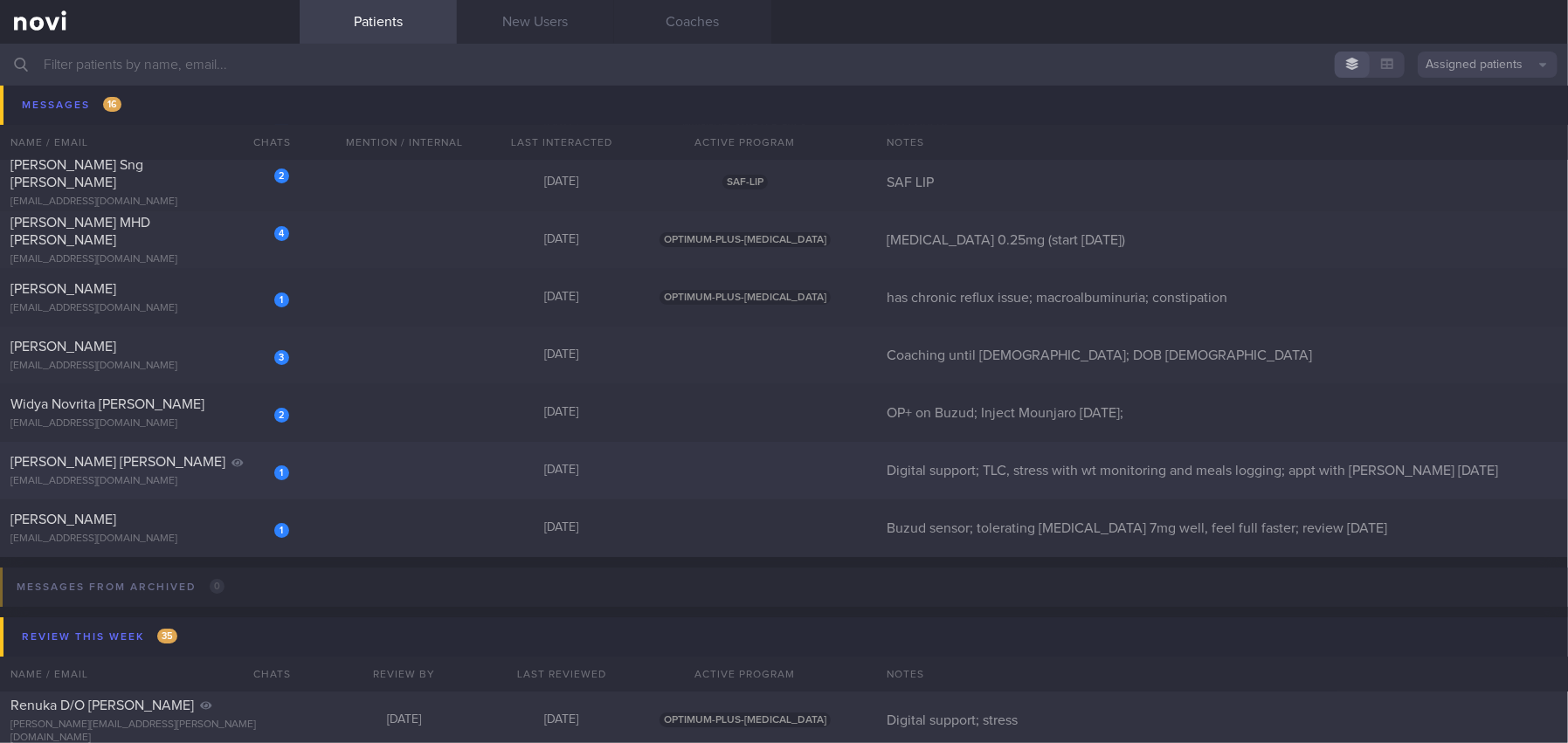
click at [216, 475] on div "[EMAIL_ADDRESS][DOMAIN_NAME]" at bounding box center [149, 481] width 279 height 13
select select "10"
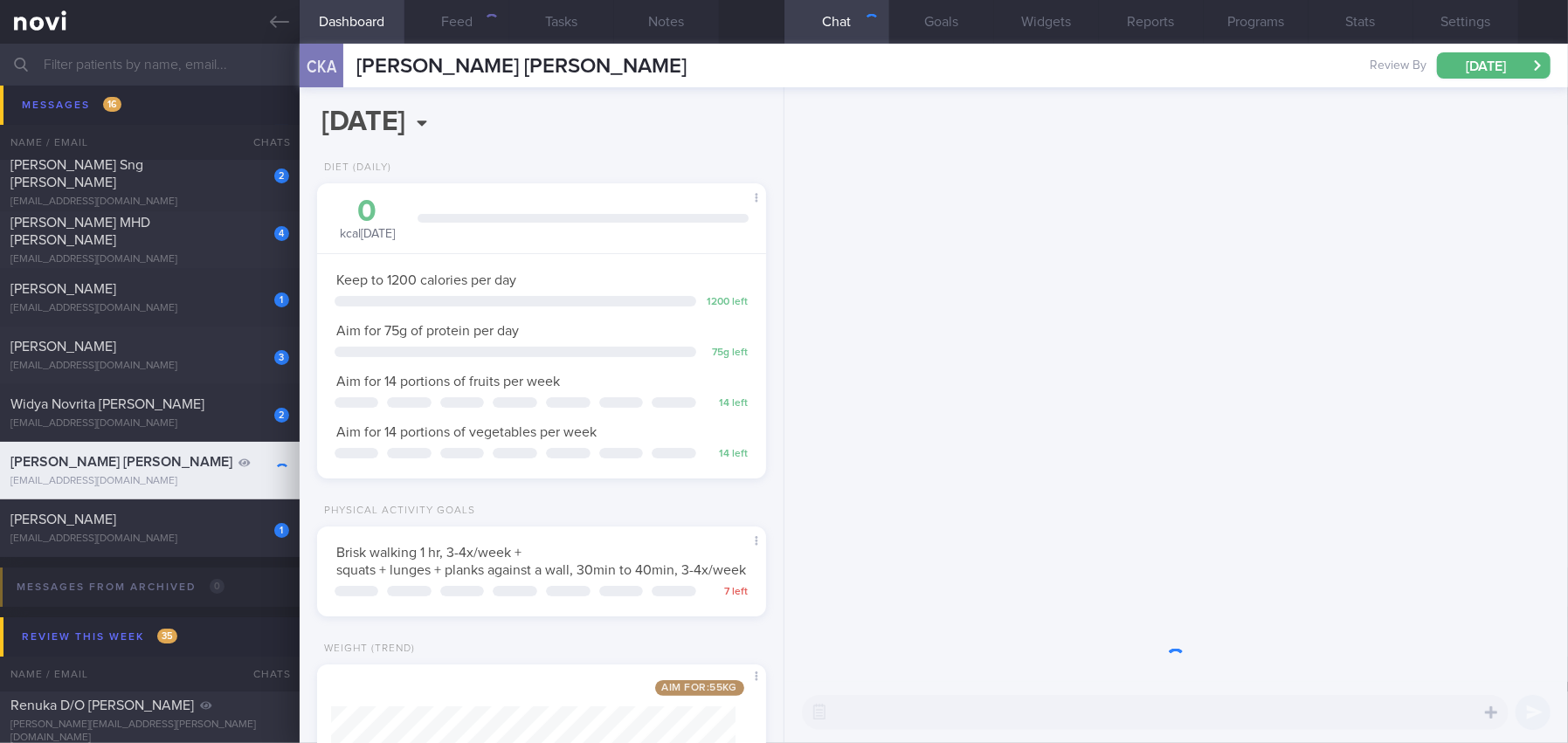
scroll to position [226, 404]
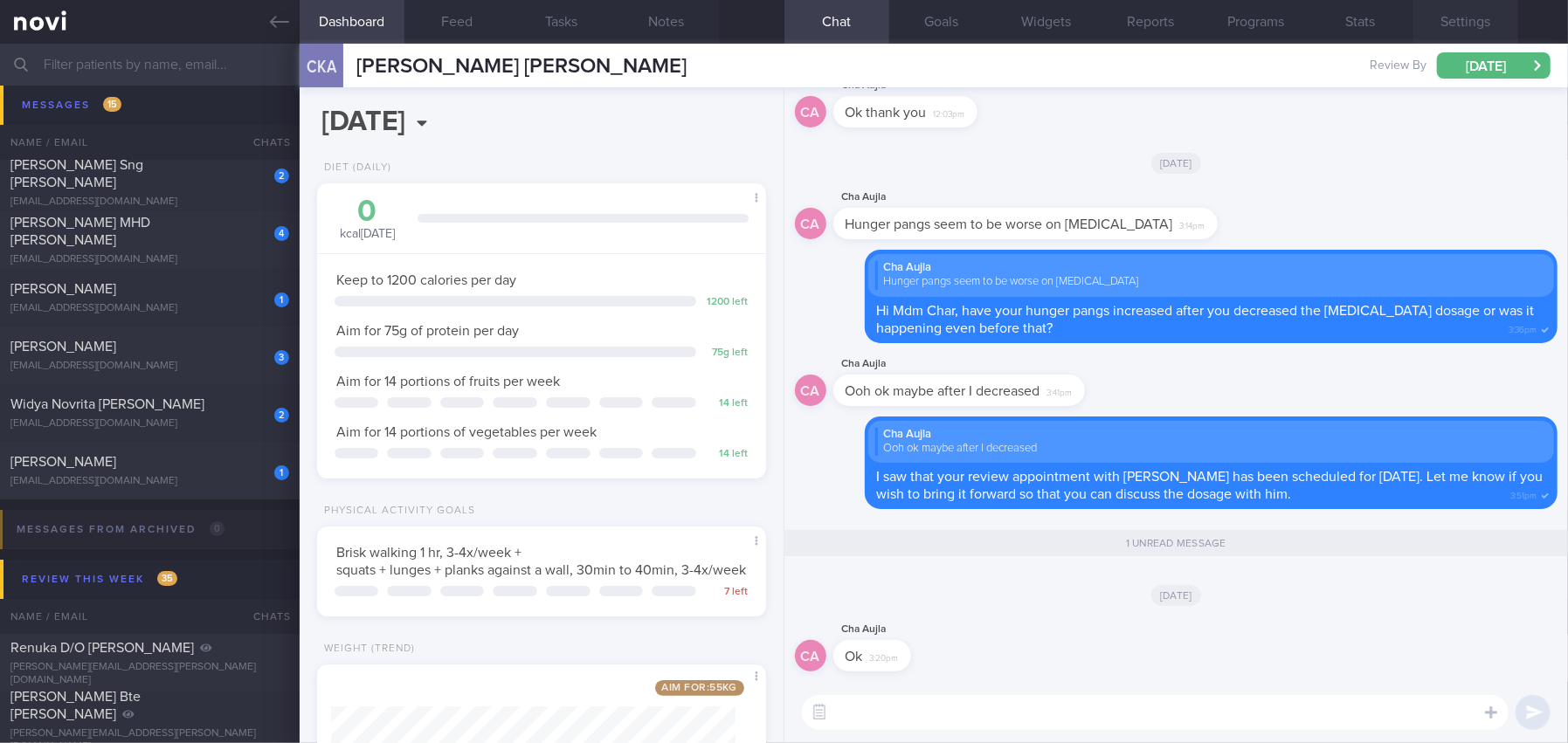
click at [1448, 20] on button "Settings" at bounding box center [1465, 22] width 105 height 43
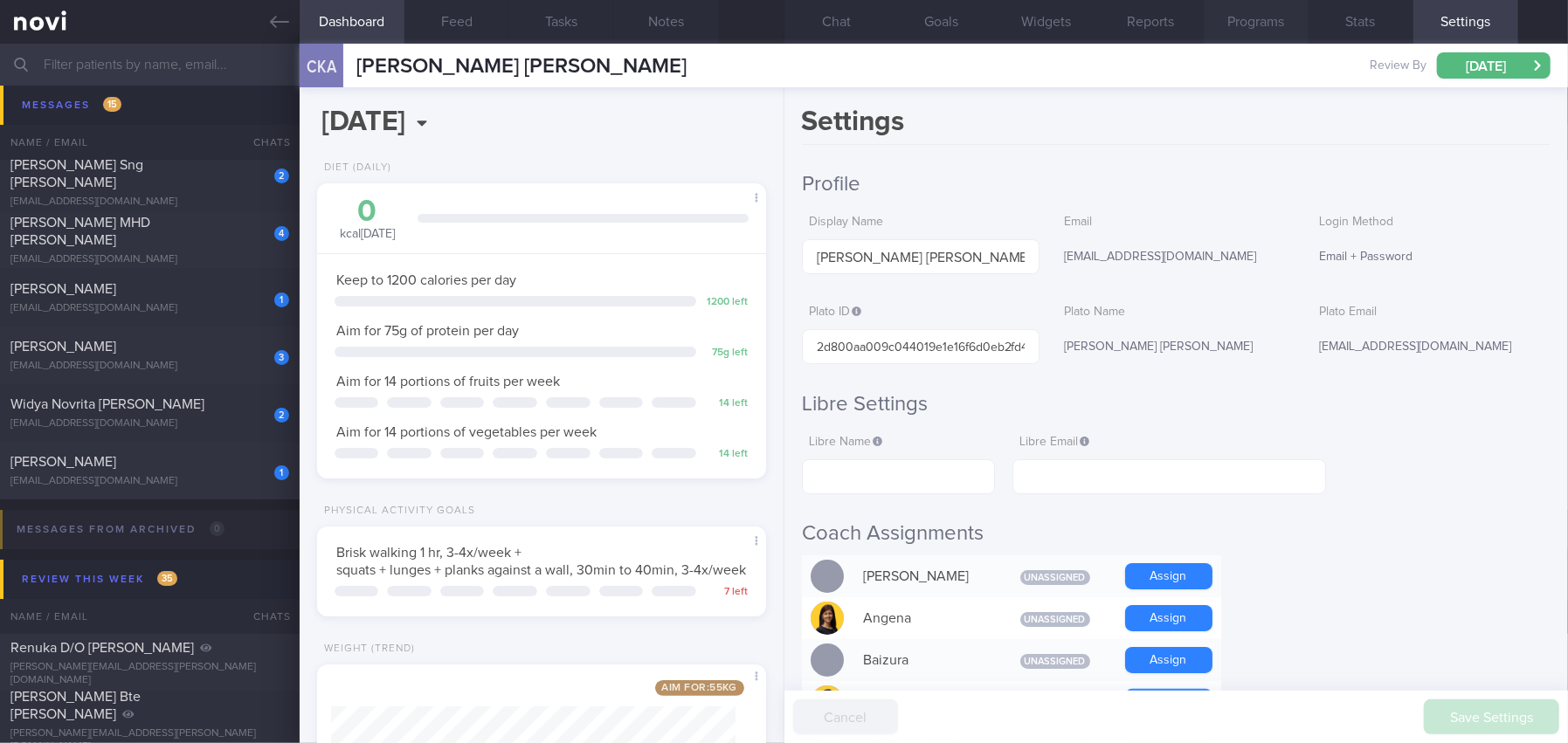
click at [1281, 17] on button "Programs" at bounding box center [1255, 22] width 105 height 43
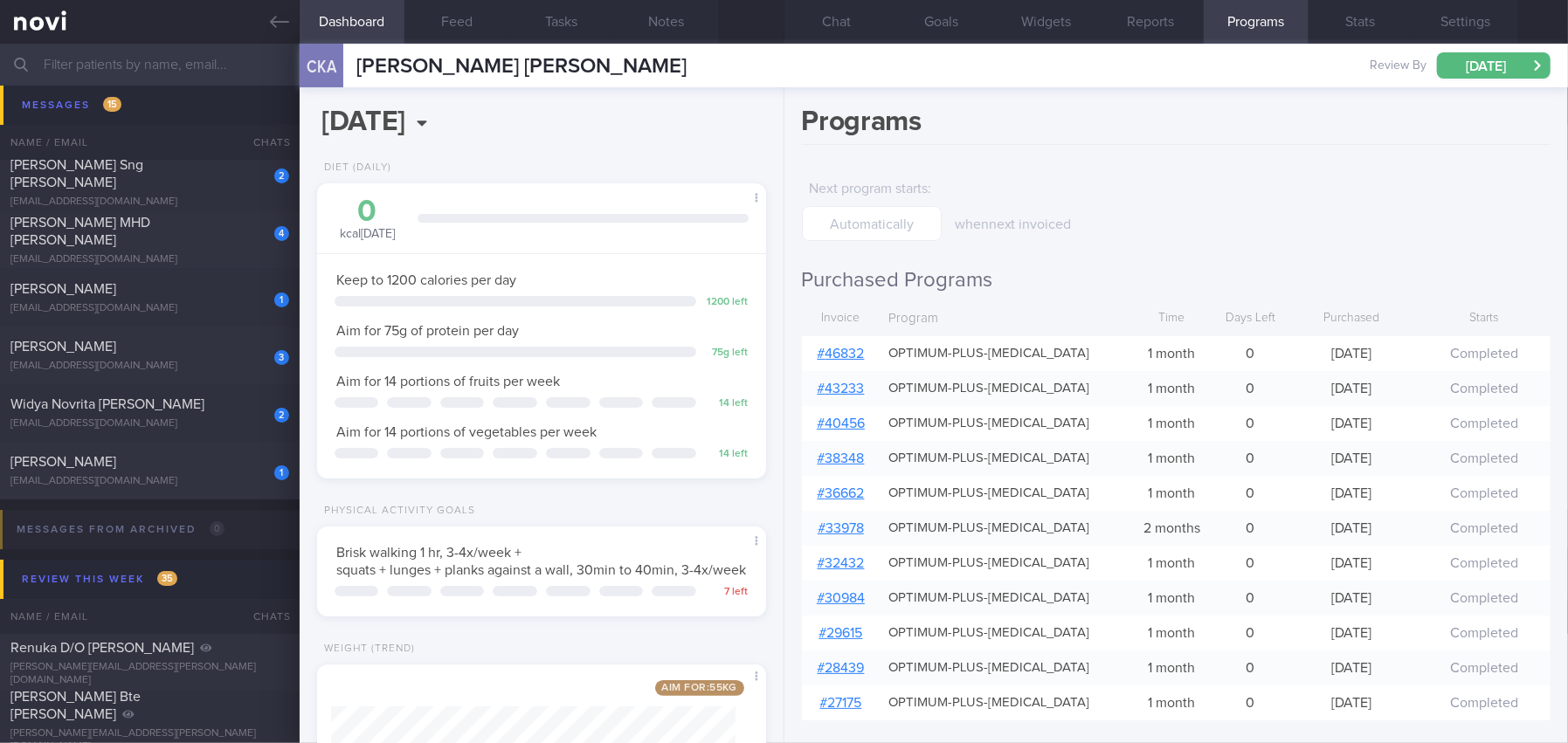
click at [849, 348] on link "# 46832" at bounding box center [841, 353] width 47 height 14
click at [832, 21] on button "Chat" at bounding box center [836, 22] width 105 height 43
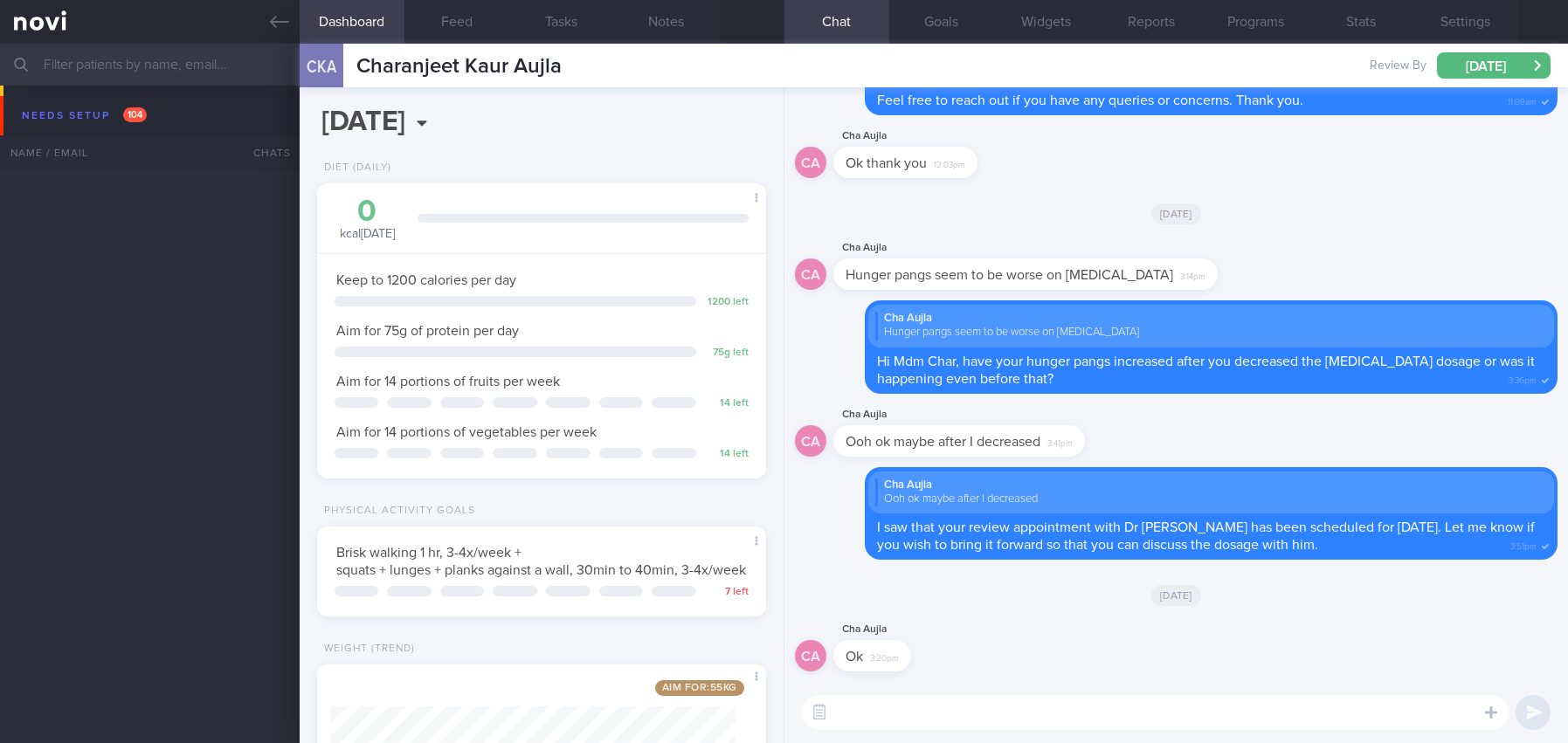
select select "10"
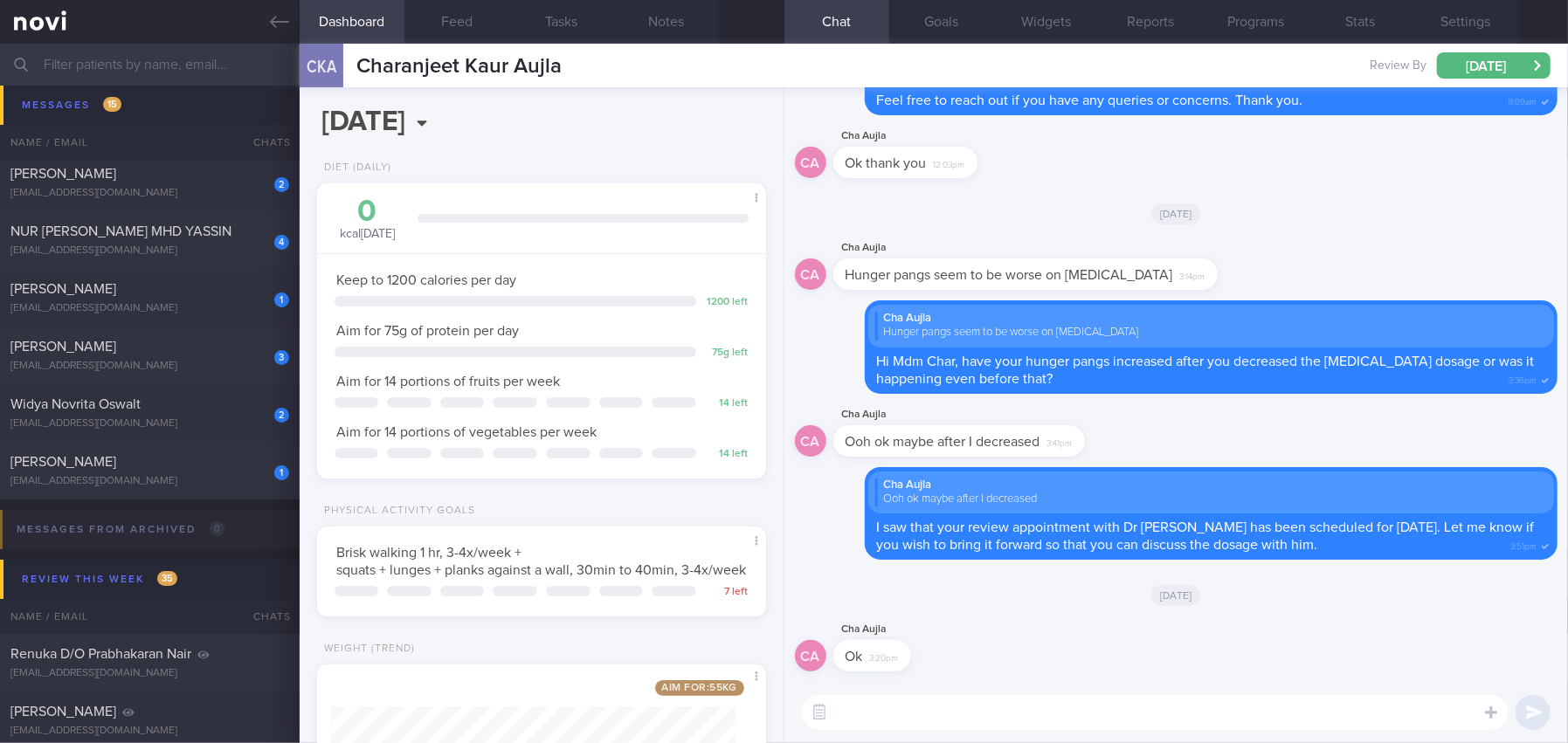
scroll to position [201, 404]
click at [284, 24] on icon at bounding box center [280, 22] width 19 height 19
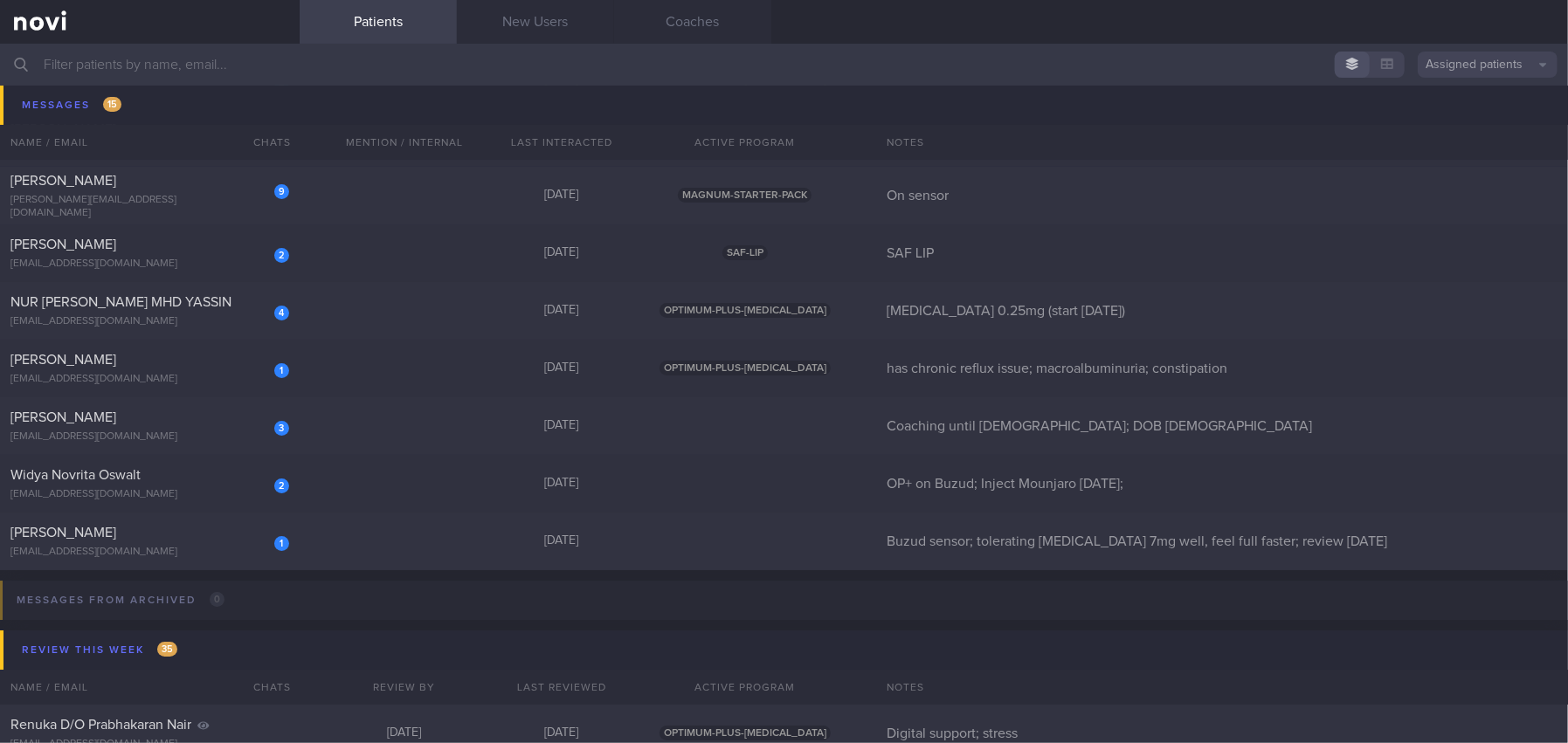
scroll to position [9022, 0]
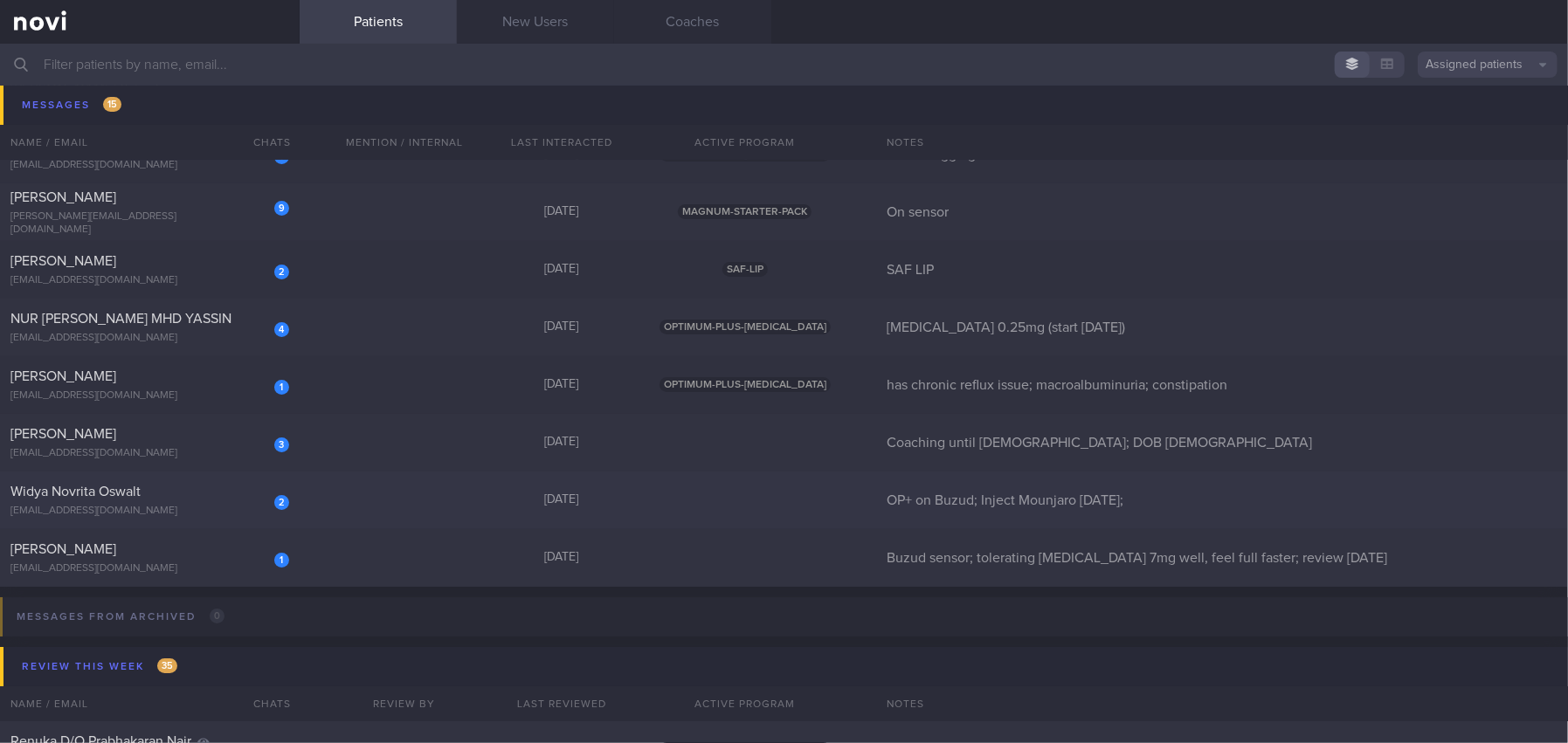
click at [208, 504] on div "[EMAIL_ADDRESS][DOMAIN_NAME]" at bounding box center [149, 511] width 279 height 13
select select "9"
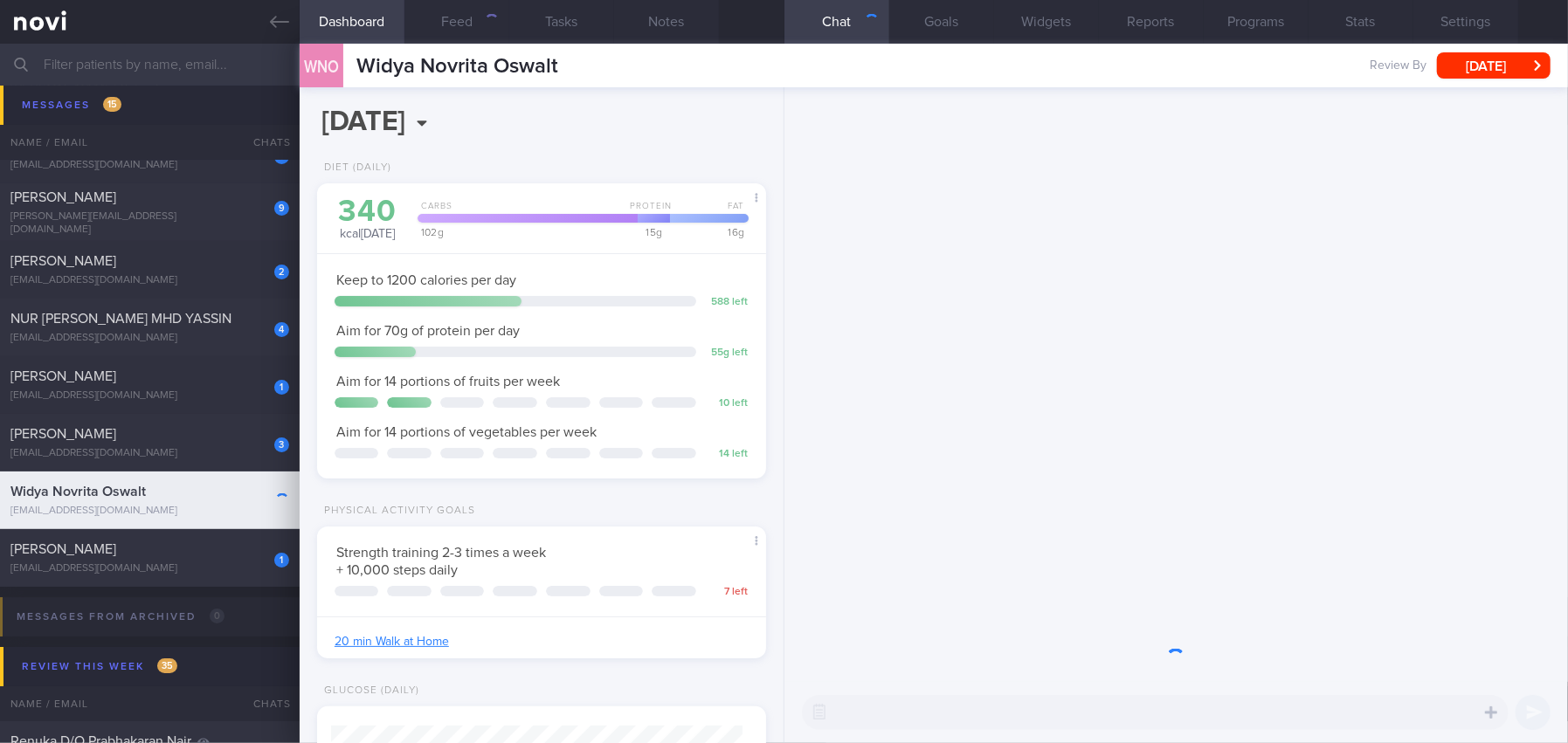
scroll to position [205, 412]
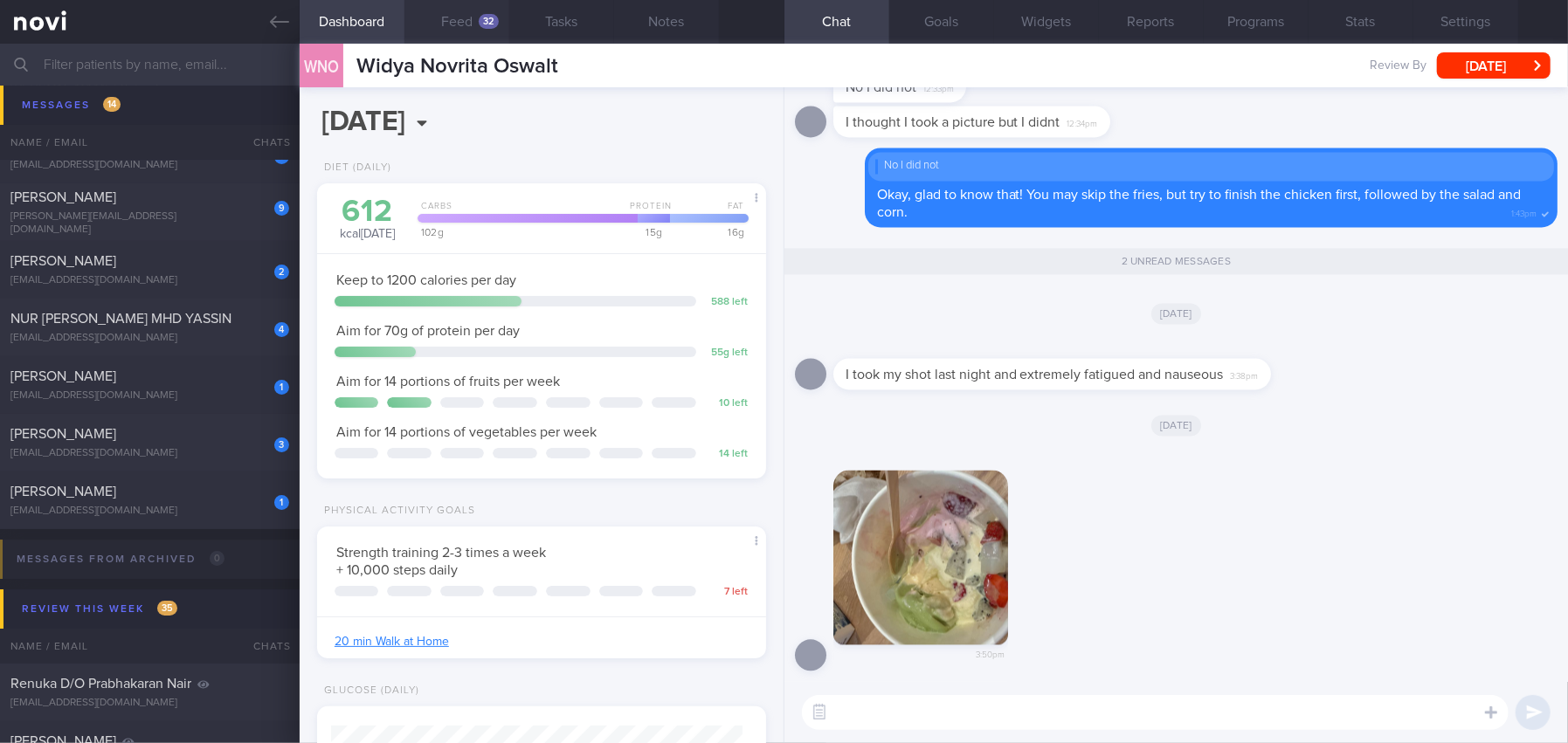
click at [473, 17] on button "Feed 32" at bounding box center [456, 22] width 105 height 43
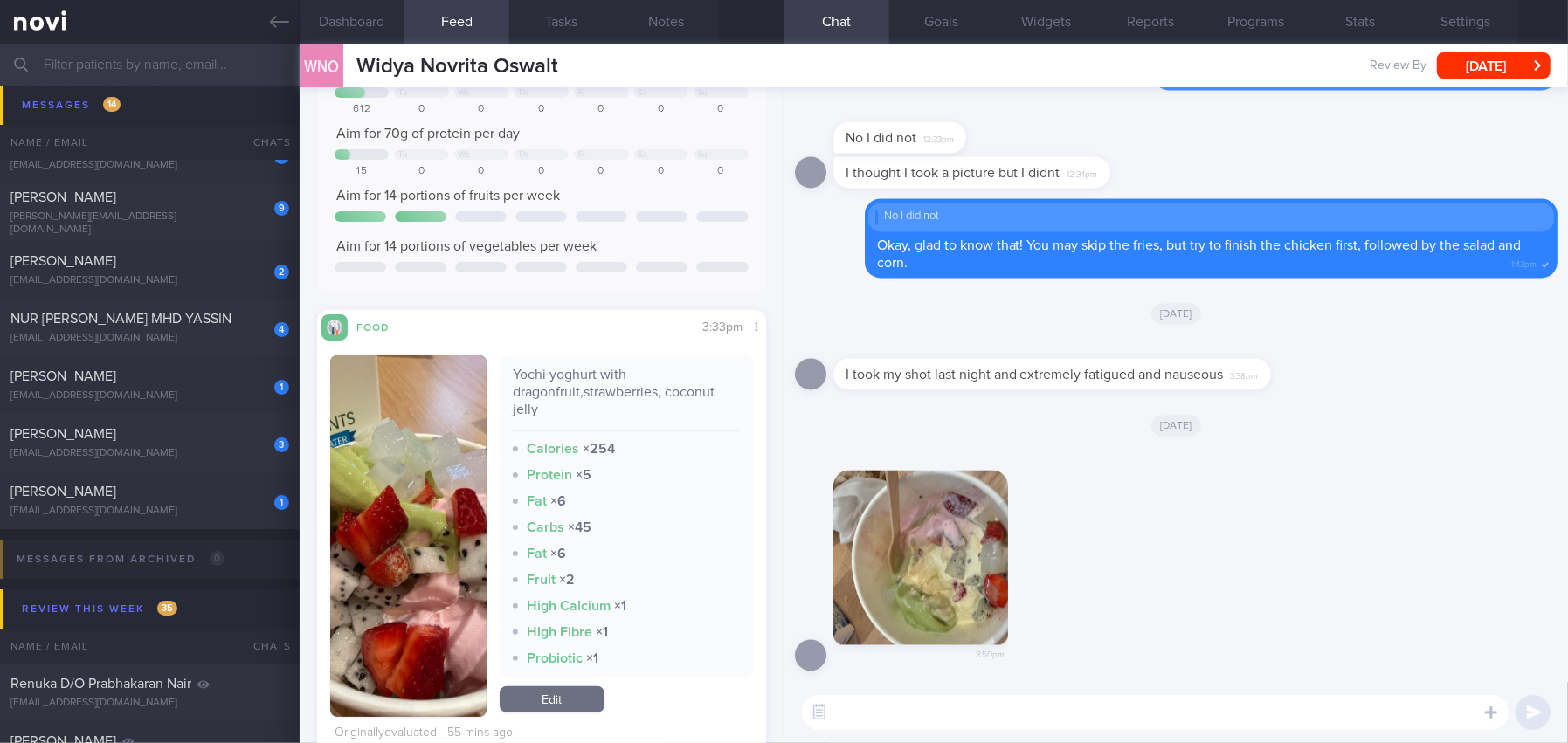
scroll to position [262, 0]
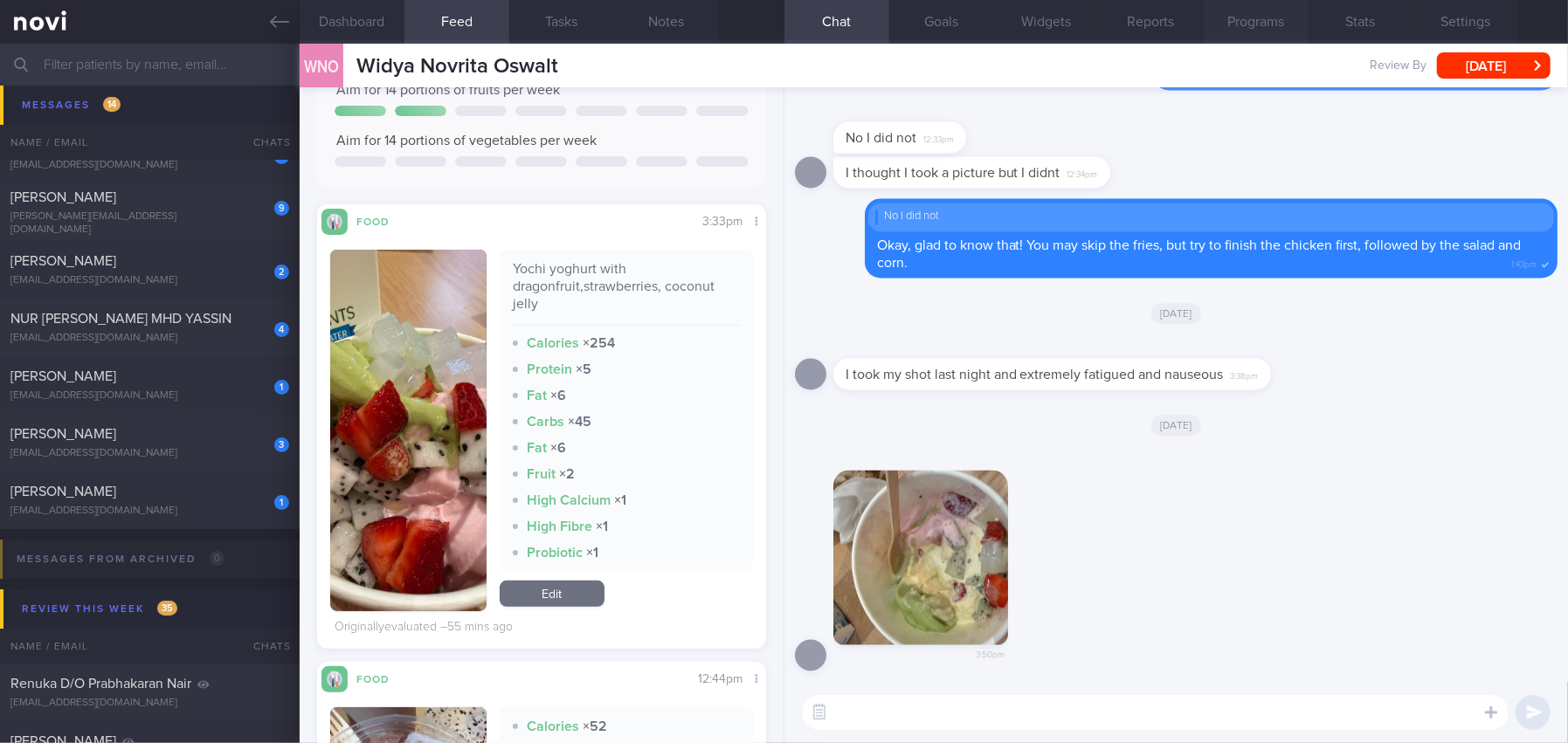
click at [1270, 15] on button "Programs" at bounding box center [1255, 22] width 105 height 43
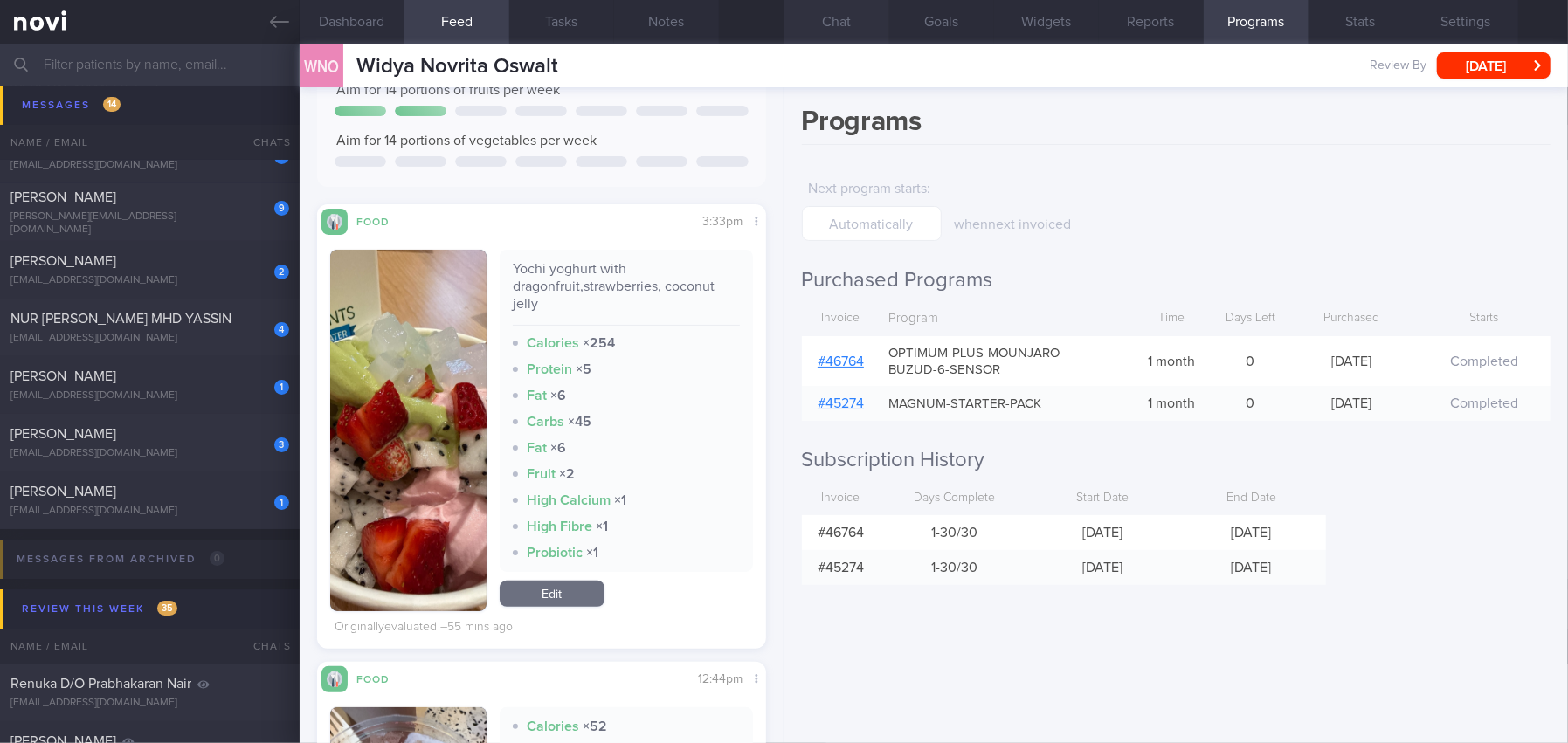
click at [841, 20] on button "Chat" at bounding box center [836, 22] width 105 height 43
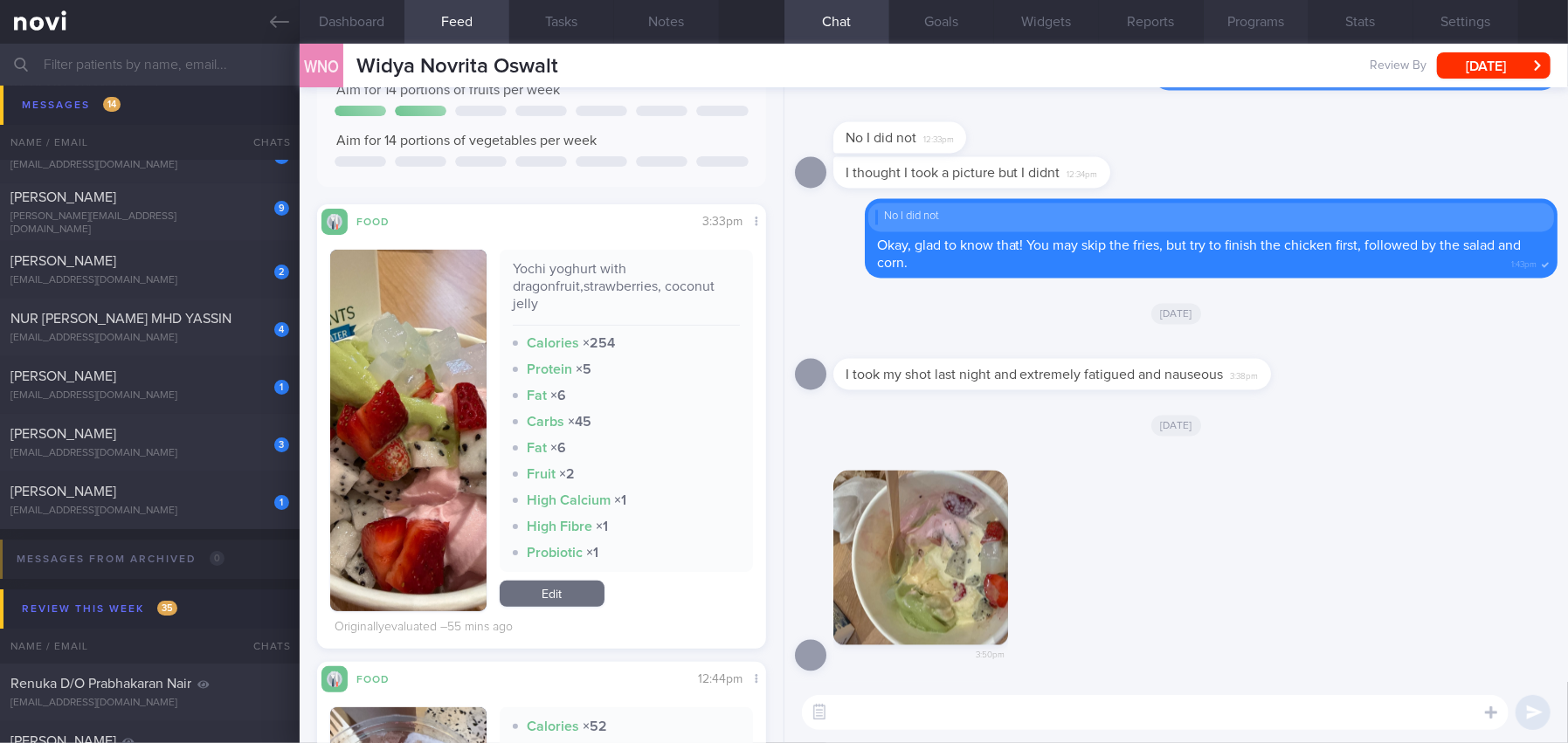
click at [1245, 25] on button "Programs" at bounding box center [1255, 22] width 105 height 43
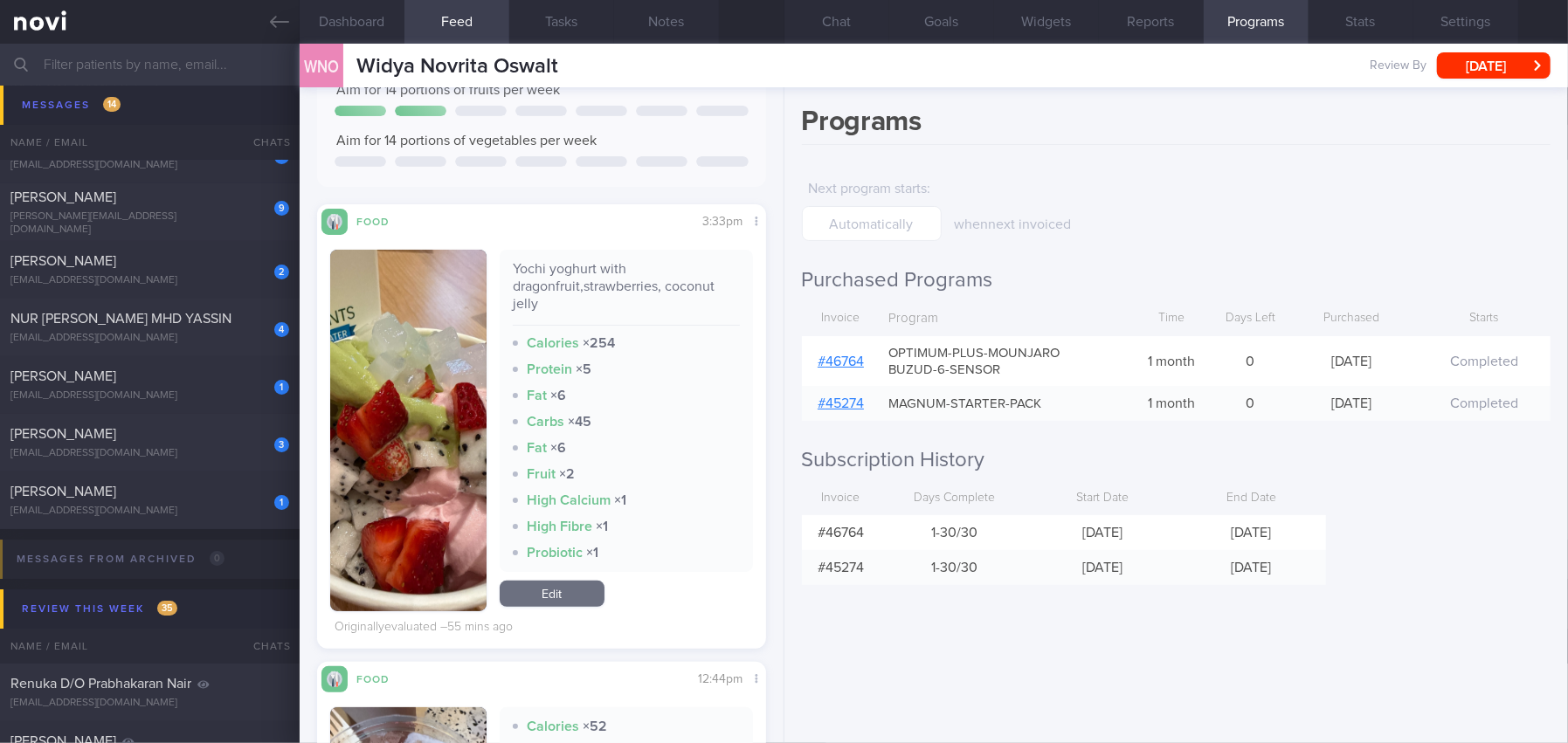
click at [852, 355] on link "# 46764" at bounding box center [840, 361] width 46 height 14
click at [831, 17] on button "Chat" at bounding box center [836, 22] width 105 height 43
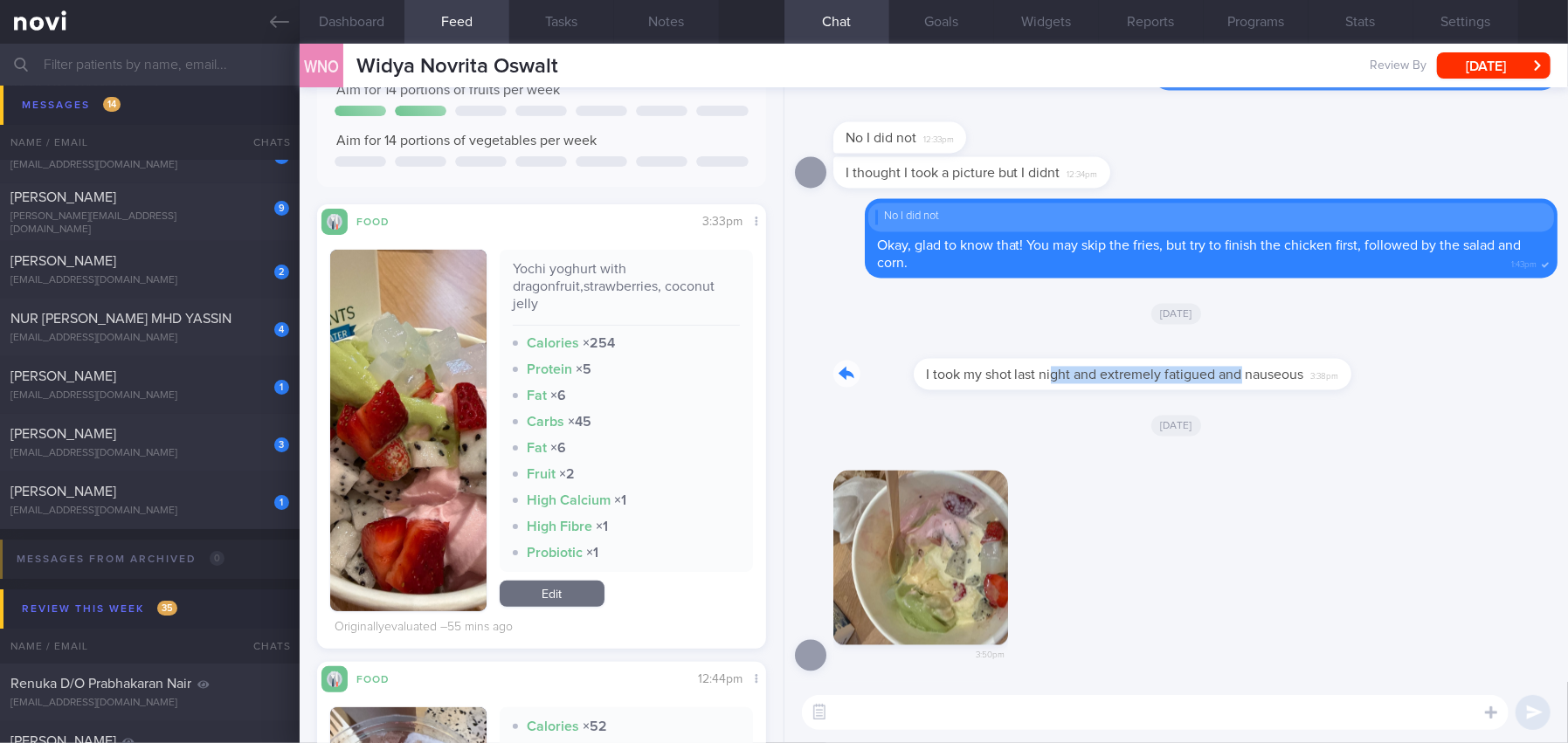
drag, startPoint x: 968, startPoint y: 365, endPoint x: 1159, endPoint y: 373, distance: 191.2
click at [1159, 373] on div "I took my shot last night and extremely fatigued and nauseous 3:38pm" at bounding box center [1078, 363] width 490 height 52
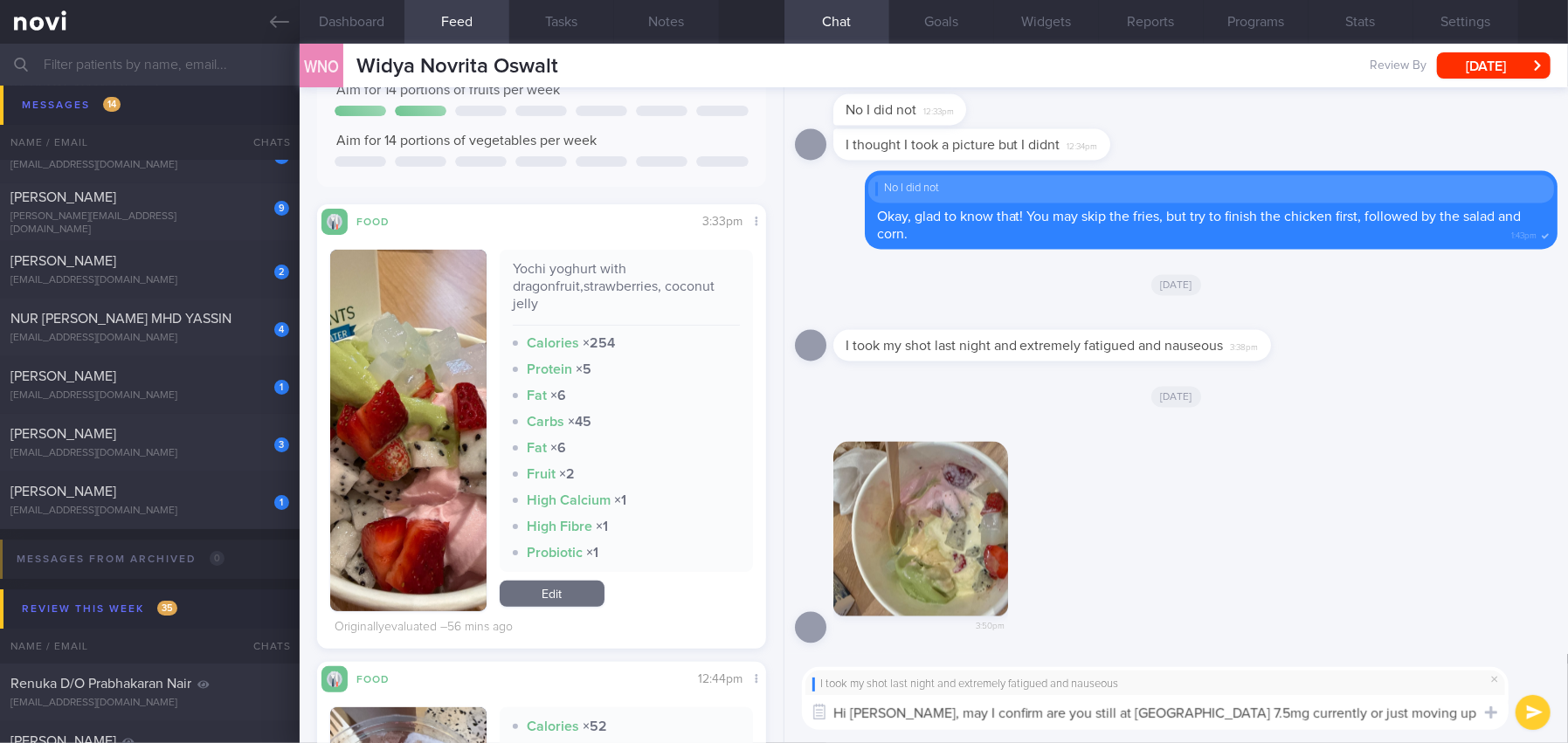
drag, startPoint x: 898, startPoint y: 707, endPoint x: 1413, endPoint y: 708, distance: 515.0
click at [1413, 708] on textarea "Hi [PERSON_NAME], may I confirm are you still at [GEOGRAPHIC_DATA] 7.5mg curren…" at bounding box center [1155, 712] width 707 height 35
click at [1017, 714] on textarea "Hi [PERSON_NAME], may I confirm are you still at [GEOGRAPHIC_DATA] 7.5mg curren…" at bounding box center [1155, 712] width 707 height 35
drag, startPoint x: 895, startPoint y: 713, endPoint x: 1420, endPoint y: 712, distance: 525.0
click at [1420, 712] on textarea "Hi [PERSON_NAME], may I confirm are you still at [GEOGRAPHIC_DATA] 7.5mg curren…" at bounding box center [1155, 712] width 707 height 35
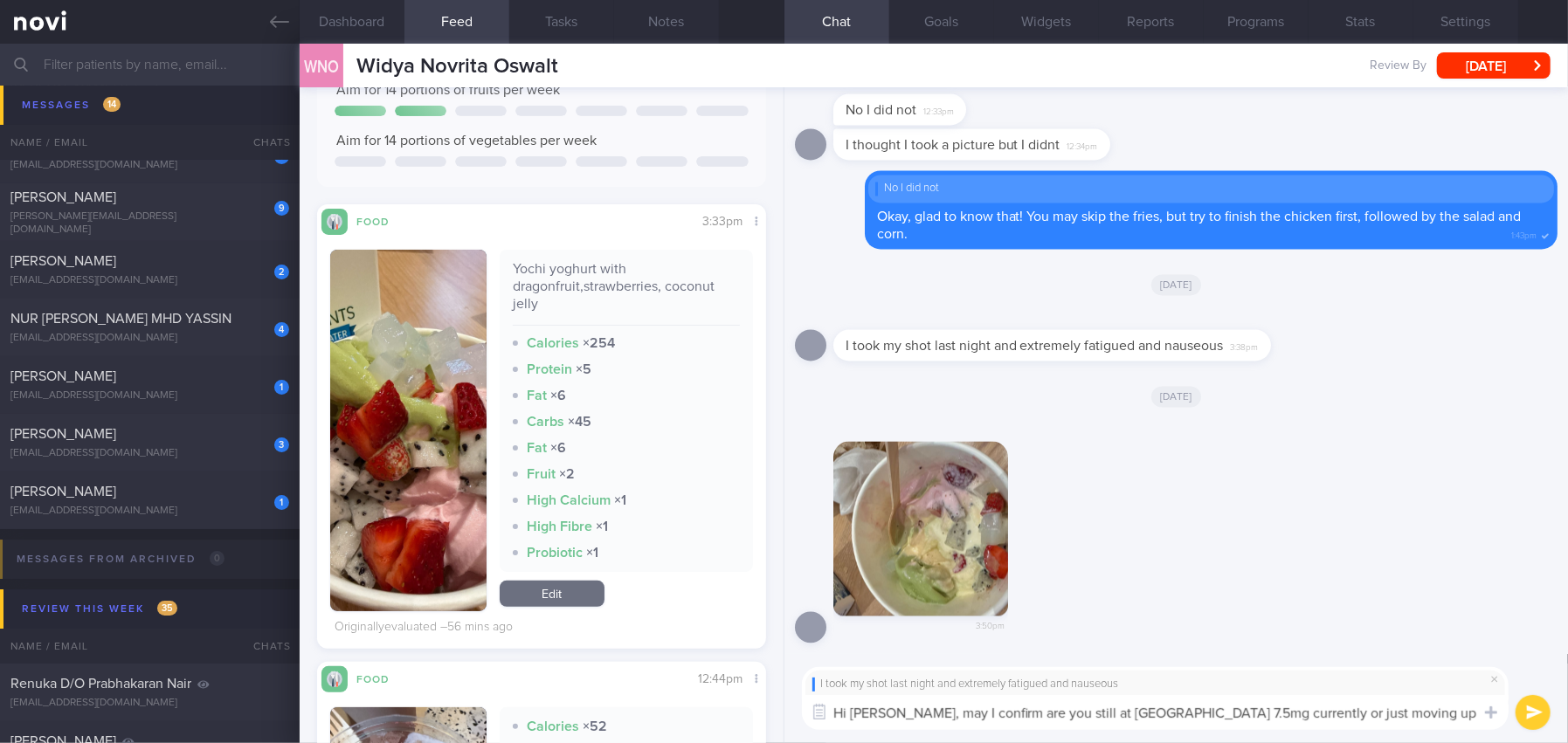
paste textarea "May I confirm if you are still on Mounjaro 7.5 mg, or have you already moved up…"
click at [910, 711] on textarea "Hi [PERSON_NAME], May I confirm if you are still on Mounjaro 7.5 mg, or have yo…" at bounding box center [1155, 712] width 707 height 35
click at [1167, 705] on textarea "Hi [PERSON_NAME], may I confirm if you are still on Mounjaro 7.5 mg, or have yo…" at bounding box center [1155, 712] width 707 height 35
click at [1184, 713] on textarea "Hi Widya, may I confirm if you are still on Mounjaro 7.5mg, or have you already…" at bounding box center [1155, 712] width 707 height 35
click at [1444, 713] on textarea "Hi Widya, may I confirm if you are still on Mounjaro 7.5mg or have you already …" at bounding box center [1155, 712] width 707 height 35
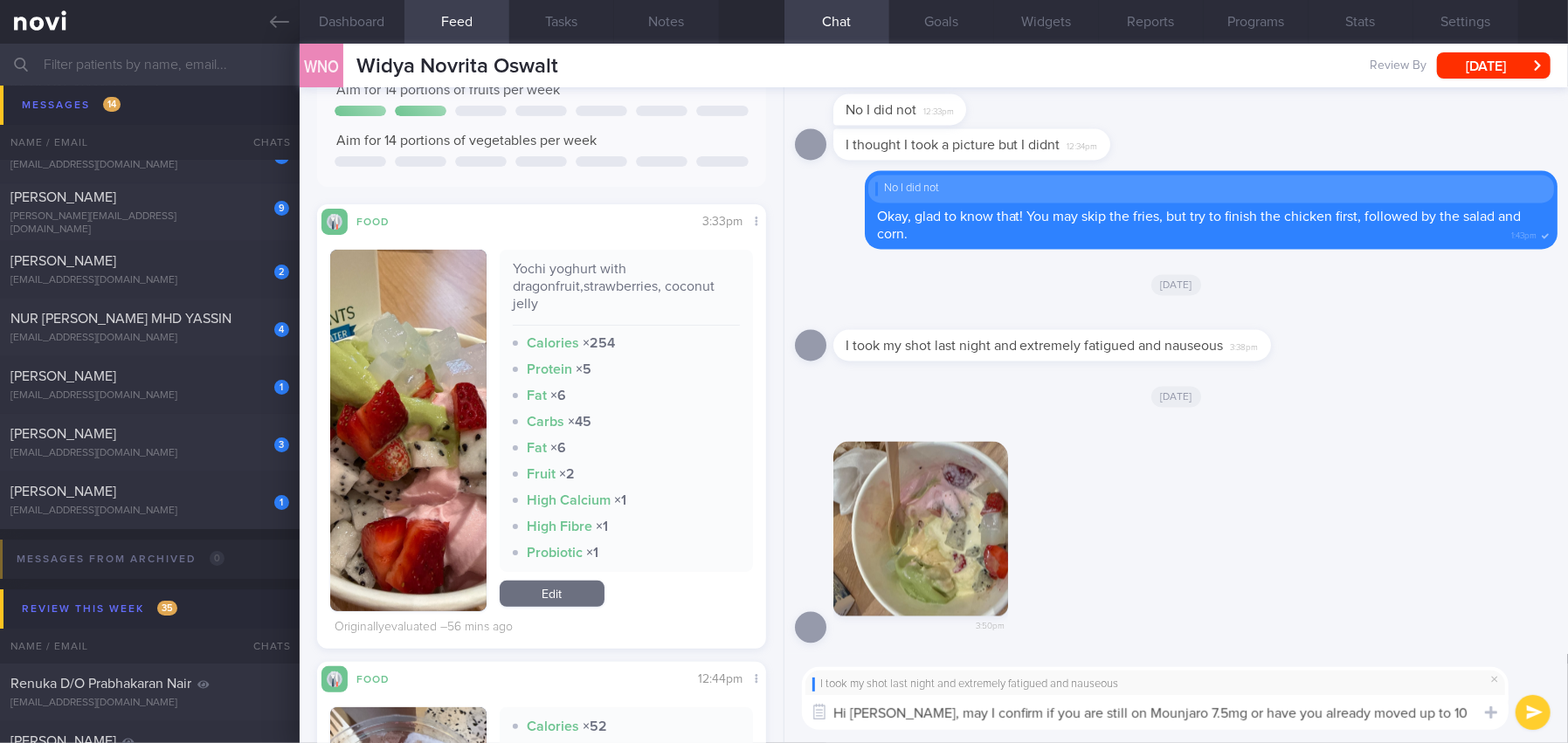
click at [1406, 710] on textarea "Hi Widya, may I confirm if you are still on Mounjaro 7.5mg or have you already …" at bounding box center [1155, 712] width 707 height 35
click at [1434, 713] on textarea "Hi Widya, may I confirm if you are still on Mounjaro 7.5mg or have you already …" at bounding box center [1155, 712] width 707 height 35
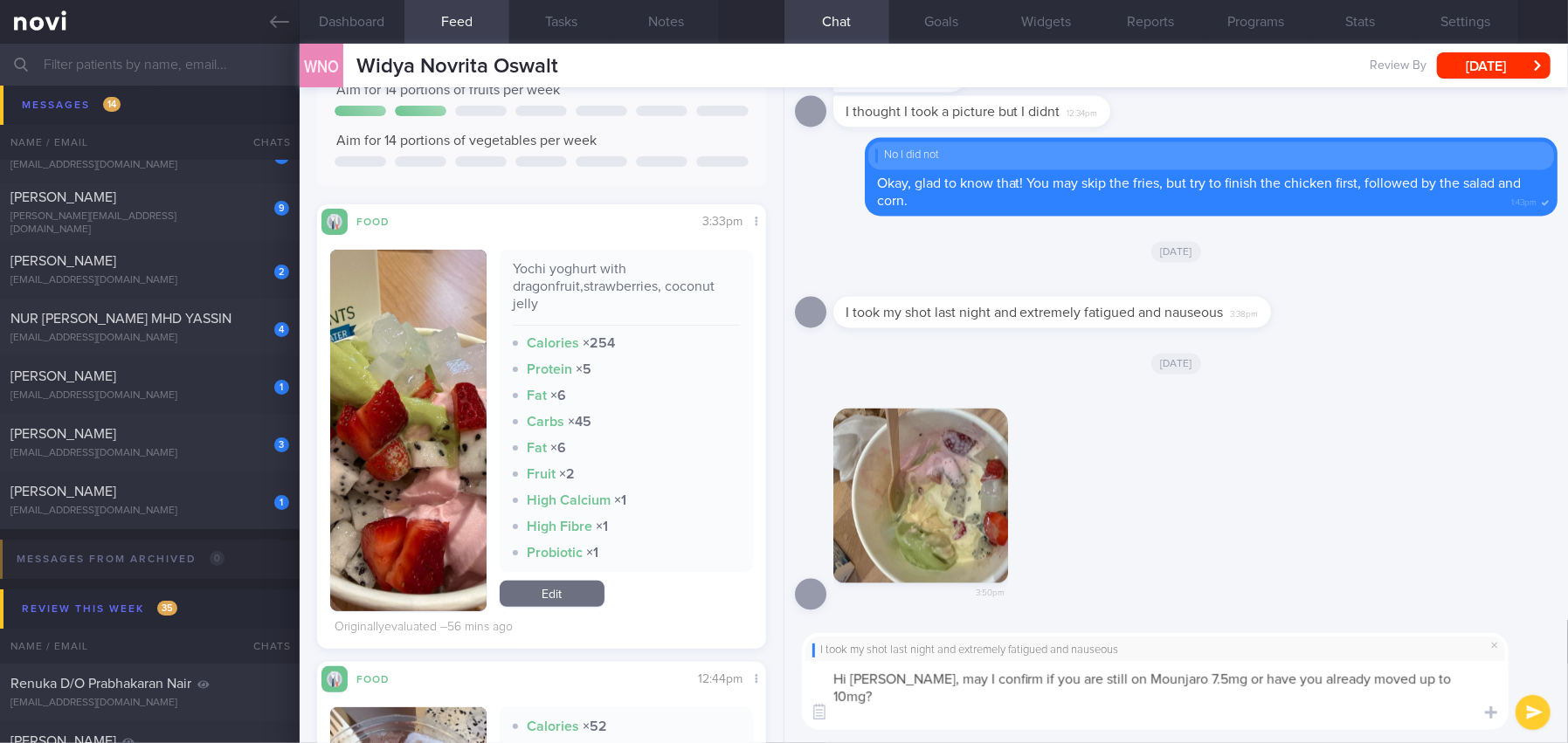
type textarea "Hi Widya, may I confirm if you are still on Mounjaro 7.5mg or have you already …"
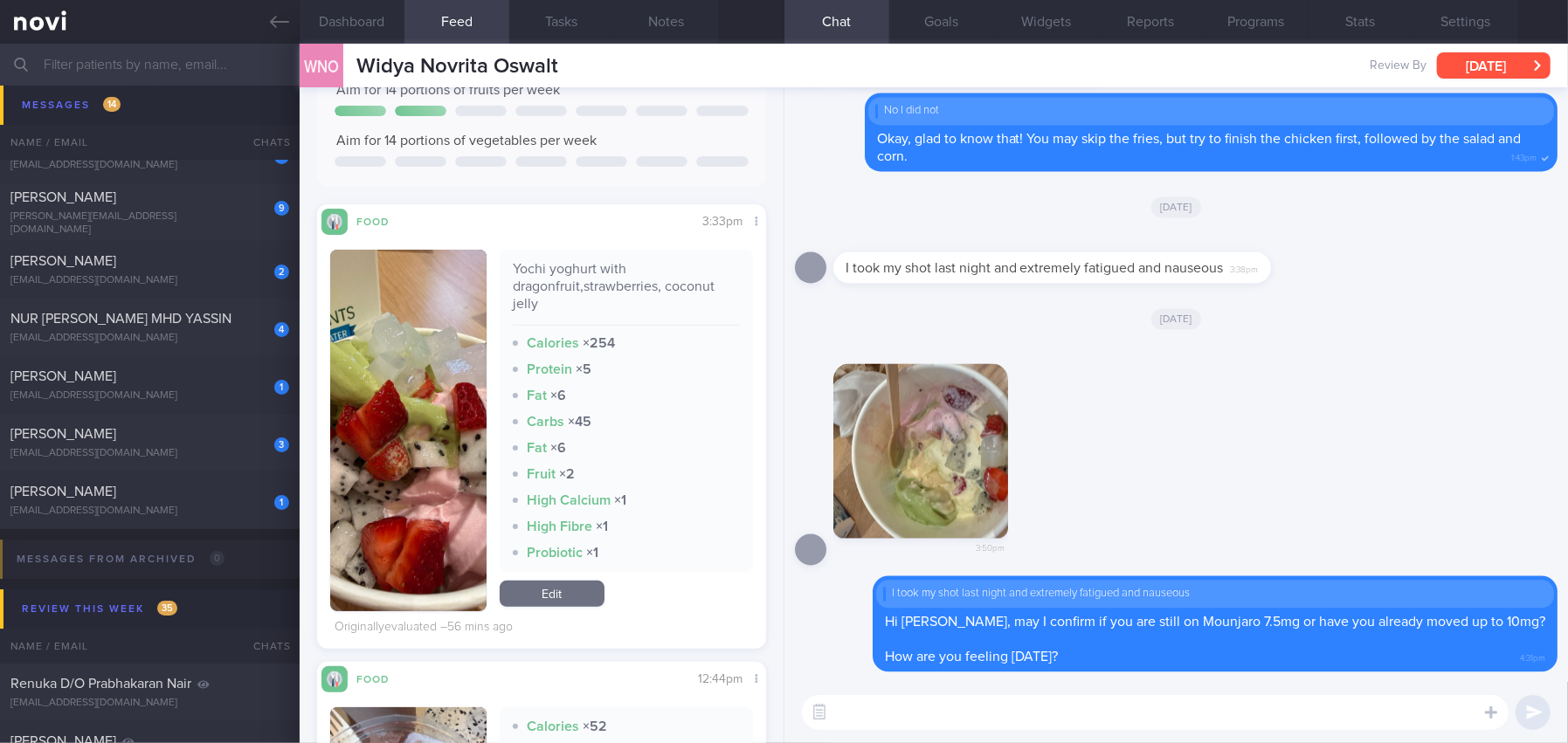
click at [1493, 69] on button "[DATE]" at bounding box center [1493, 65] width 113 height 26
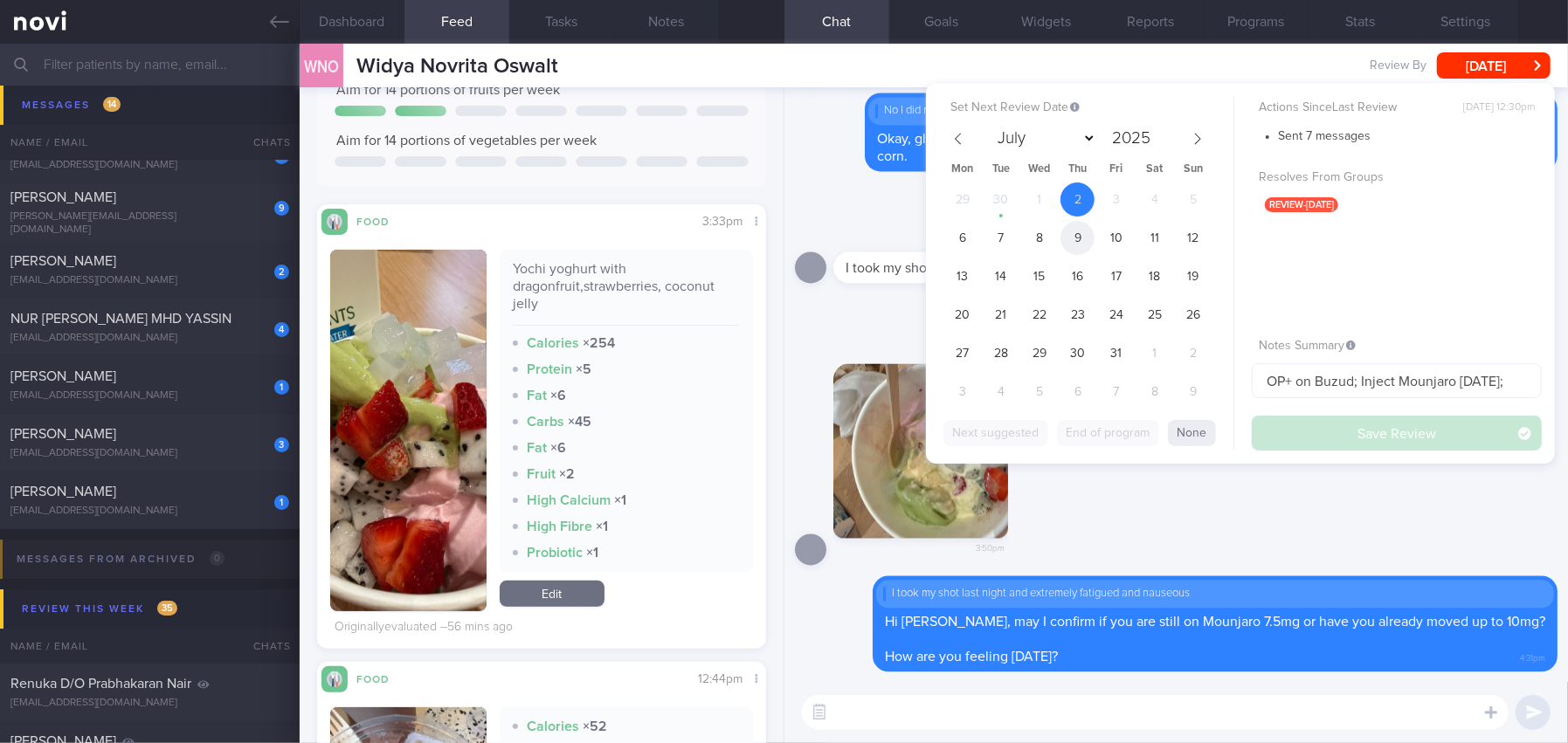
click at [1065, 235] on span "9" at bounding box center [1078, 238] width 34 height 34
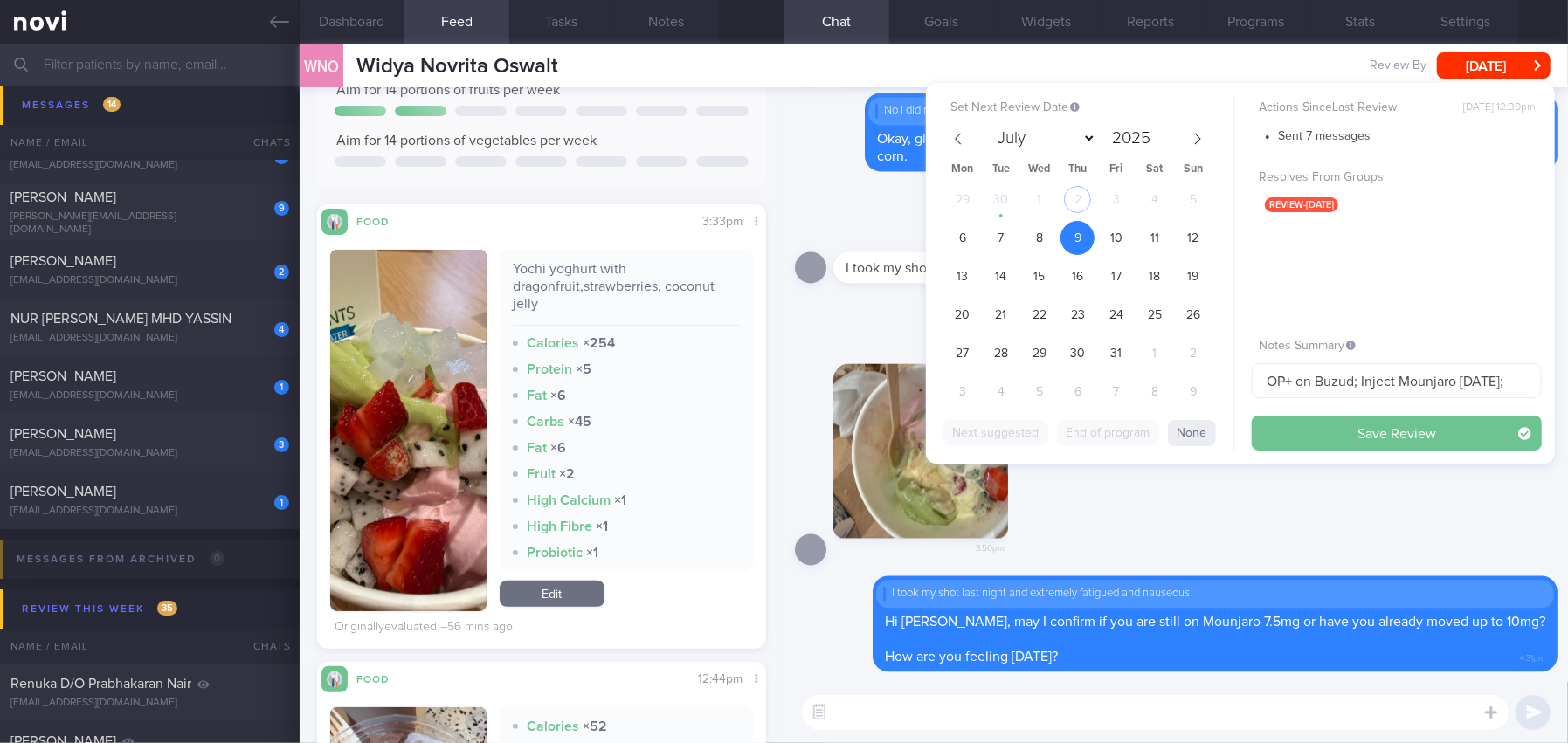
click at [1318, 423] on button "Save Review" at bounding box center [1396, 432] width 290 height 35
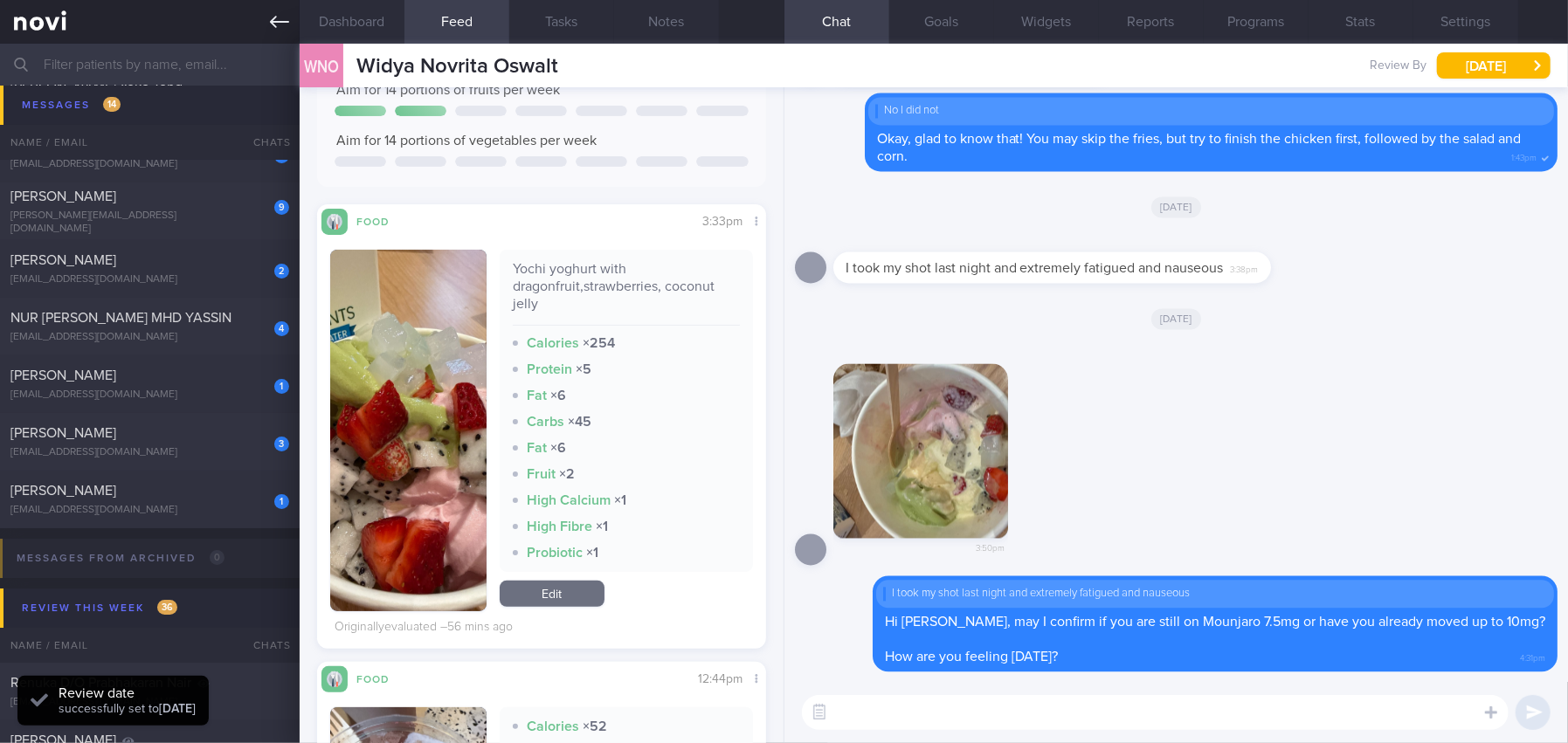
scroll to position [205, 412]
click at [271, 21] on icon at bounding box center [280, 22] width 19 height 12
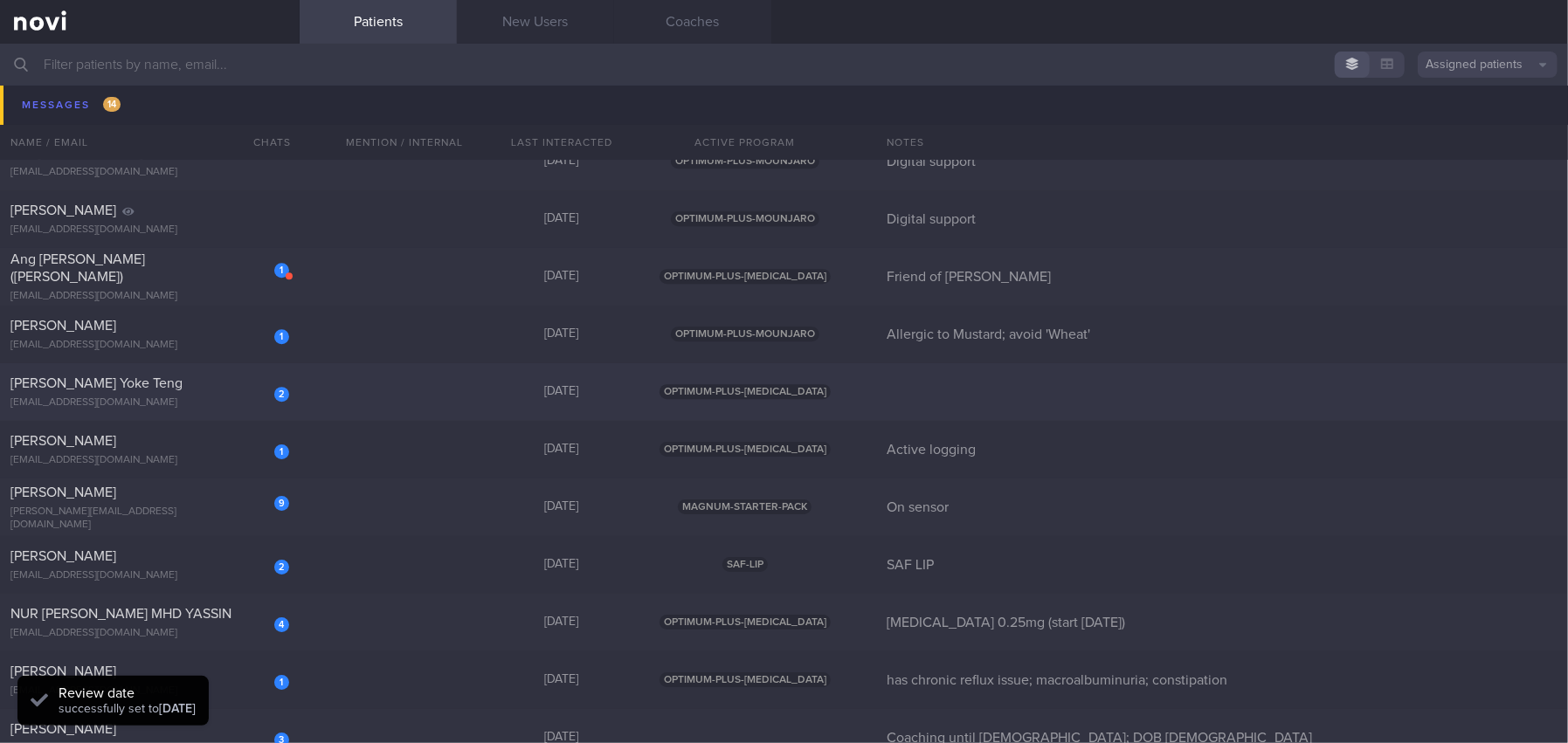
scroll to position [8616, 0]
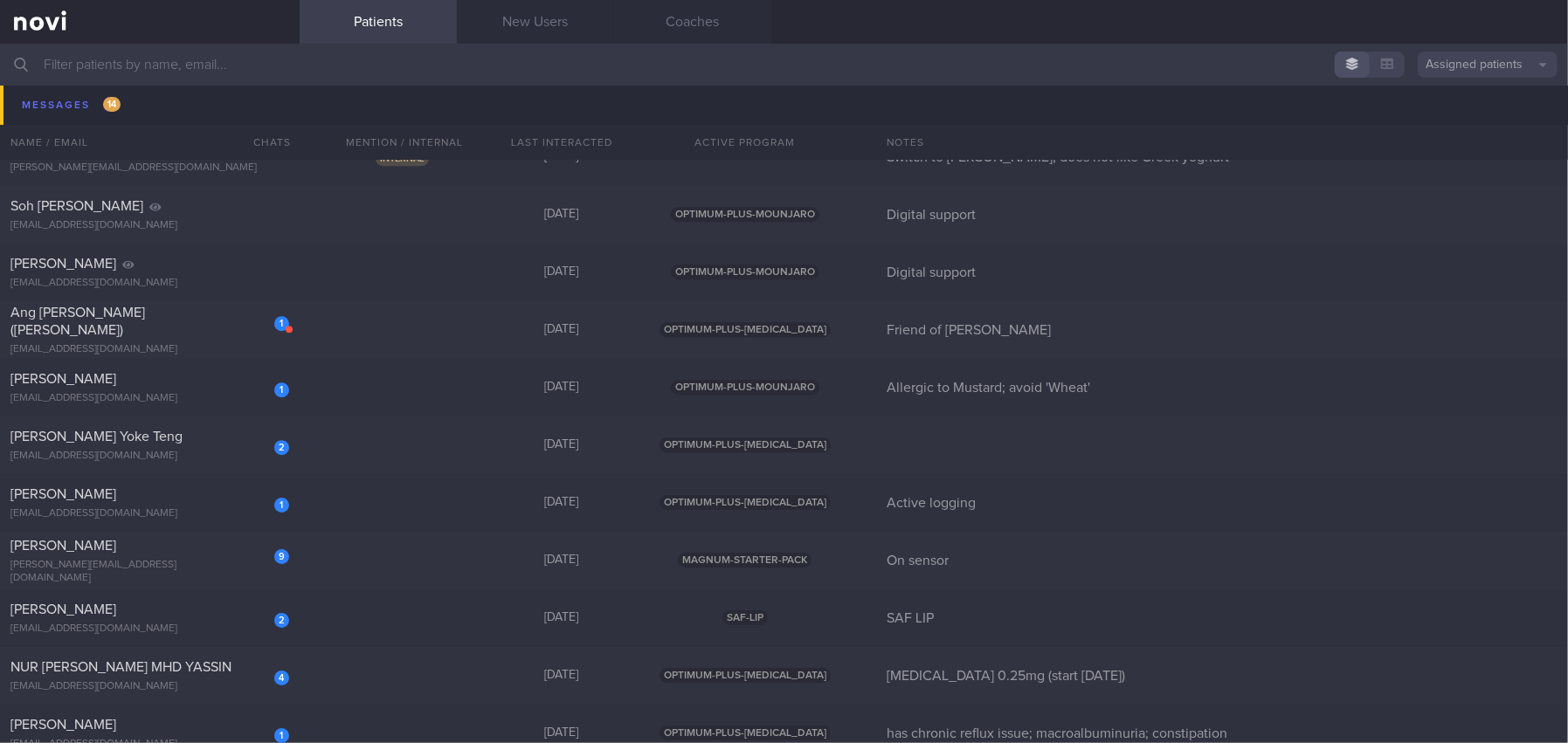
click at [234, 56] on input "text" at bounding box center [784, 64] width 1568 height 42
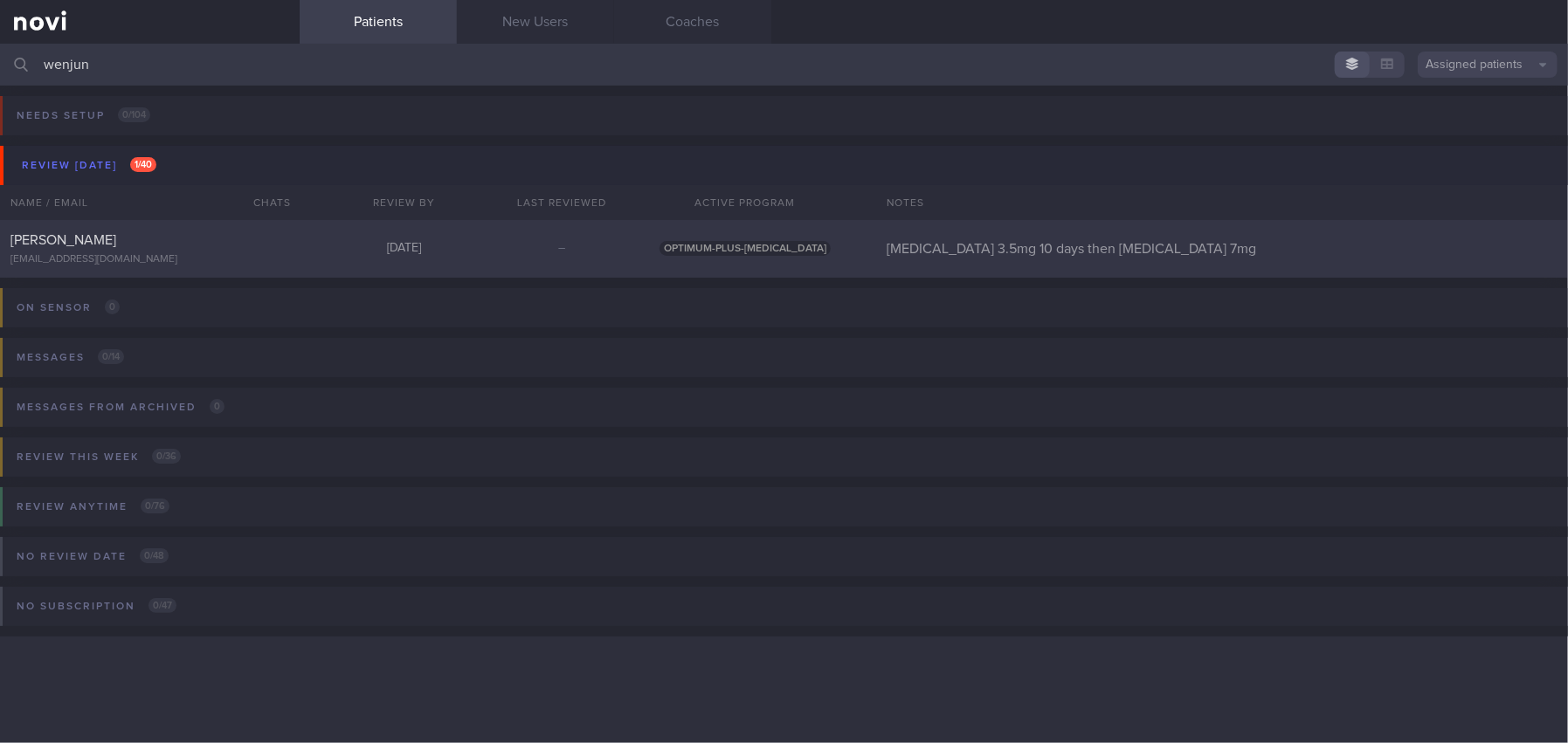
type input "wenjun"
click at [137, 256] on div "yokilwj@hotmail.com" at bounding box center [149, 260] width 279 height 13
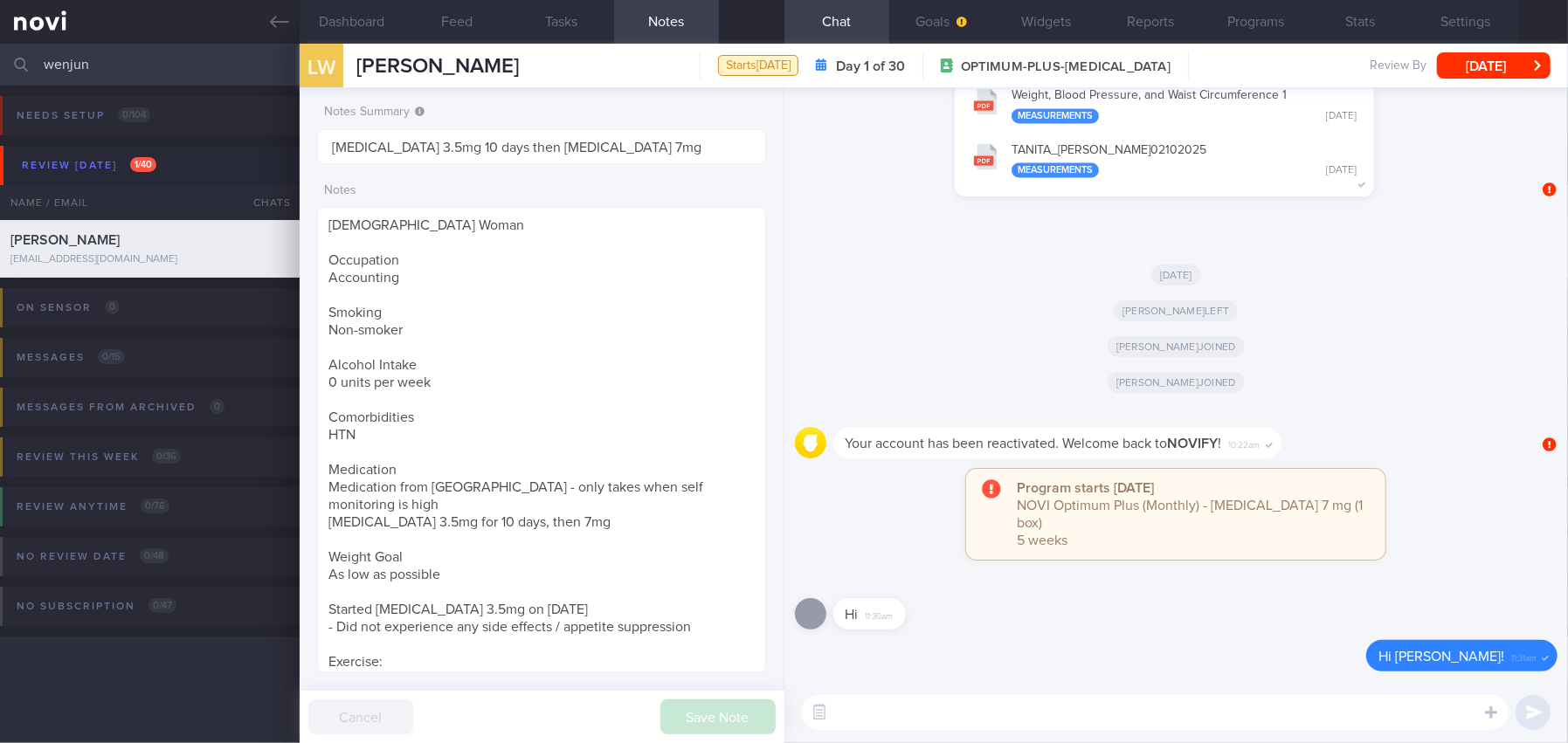
click at [923, 715] on textarea at bounding box center [1155, 712] width 707 height 35
paste textarea "采用“我的健康餐盘”理念，每餐加入一把绿叶蔬菜和1–1.5个手掌大小的瘦肉蛋白菜肴。 选择更健康的小吃，如水果、无盐毛豆、小番茄、无糖低脂酸奶。 通过选择瘦肉…"
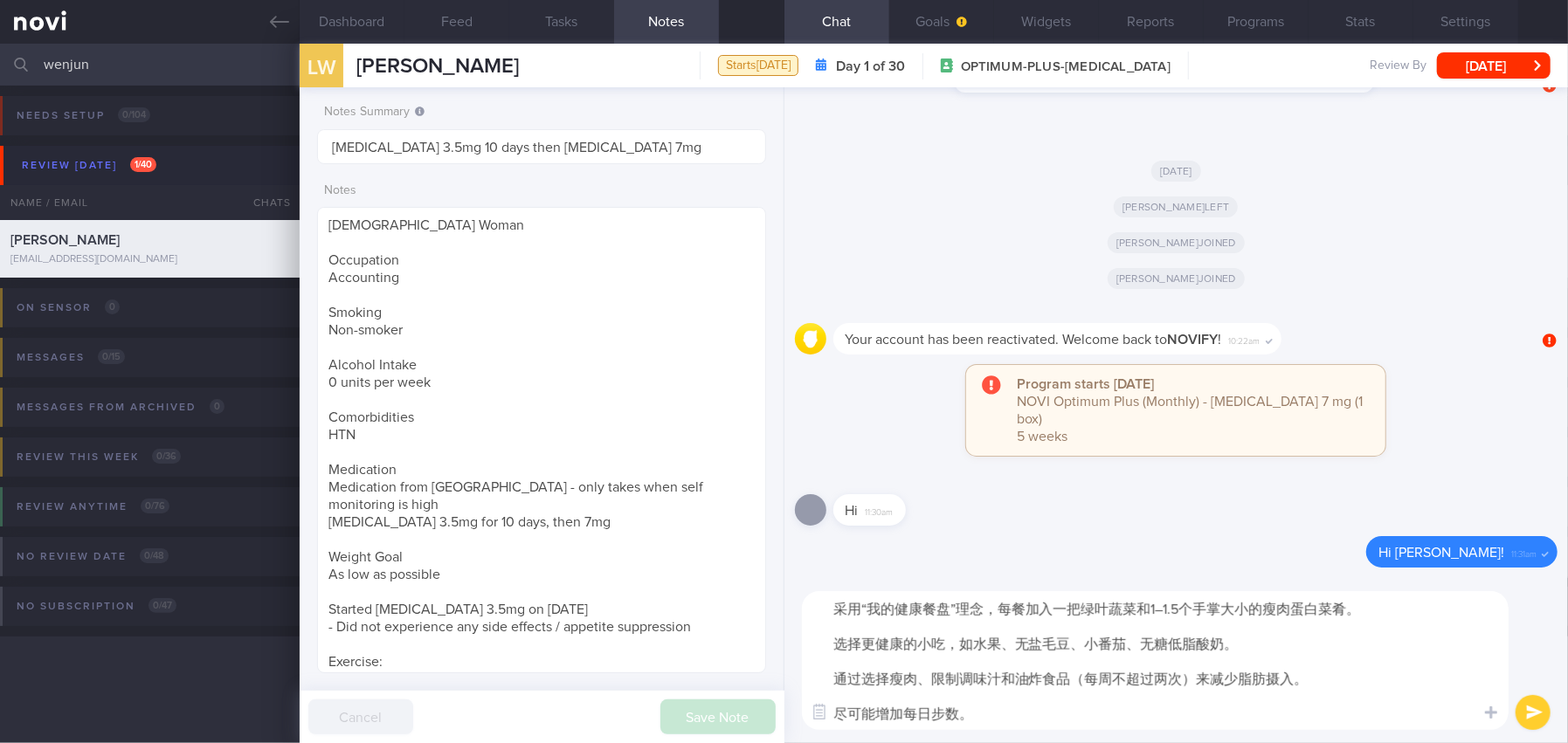
click at [829, 605] on textarea "采用“我的健康餐盘”理念，每餐加入一把绿叶蔬菜和1–1.5个手掌大小的瘦肉蛋白菜肴。 选择更健康的小吃，如水果、无盐毛豆、小番茄、无糖低脂酸奶。 通过选择瘦肉…" at bounding box center [1155, 660] width 707 height 139
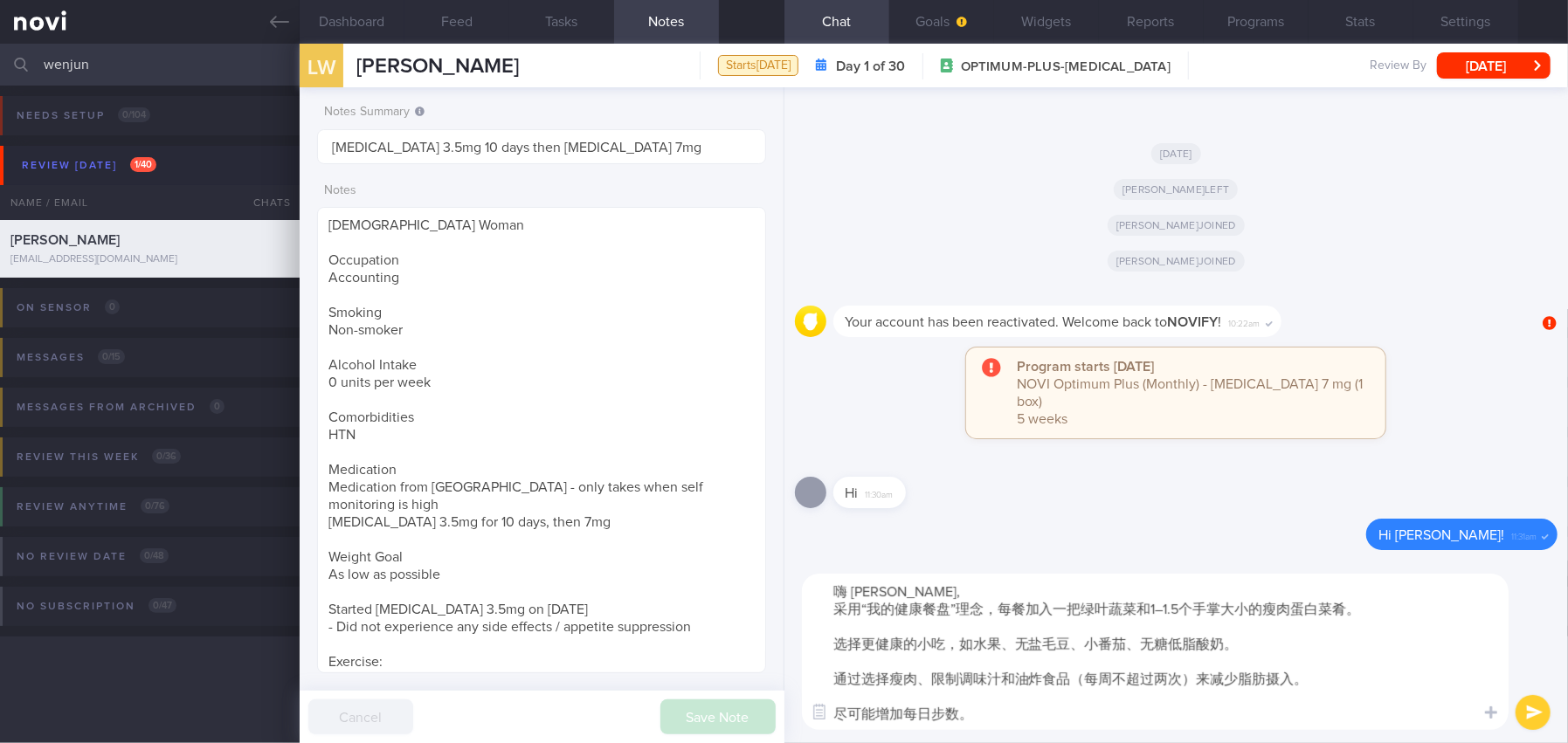
paste textarea "感谢您今天早上的时间。以下是我们讨论的总结"
click at [822, 610] on textarea "嗨 Wenjun, 感谢您今天早上的时间。以下是我们讨论的总结: 采用“我的健康餐盘”理念，每餐加入一把绿叶蔬菜和1–1.5个手掌大小的瘦肉蛋白菜肴。 选择更…" at bounding box center [1155, 652] width 707 height 157
drag, startPoint x: 850, startPoint y: 606, endPoint x: 1003, endPoint y: 606, distance: 153.0
click at [1003, 606] on textarea "嗨 Wenjun, 感谢您今天早上的时间。以下是我们讨论的总结: 1. 采用“我的健康餐盘”理念，每餐加入一把绿叶蔬菜和1–1.5个手掌大小的瘦肉蛋白菜肴。 …" at bounding box center [1155, 652] width 707 height 157
paste textarea "会建议您根据 “健康餐盘”的饮食指南来进餐"
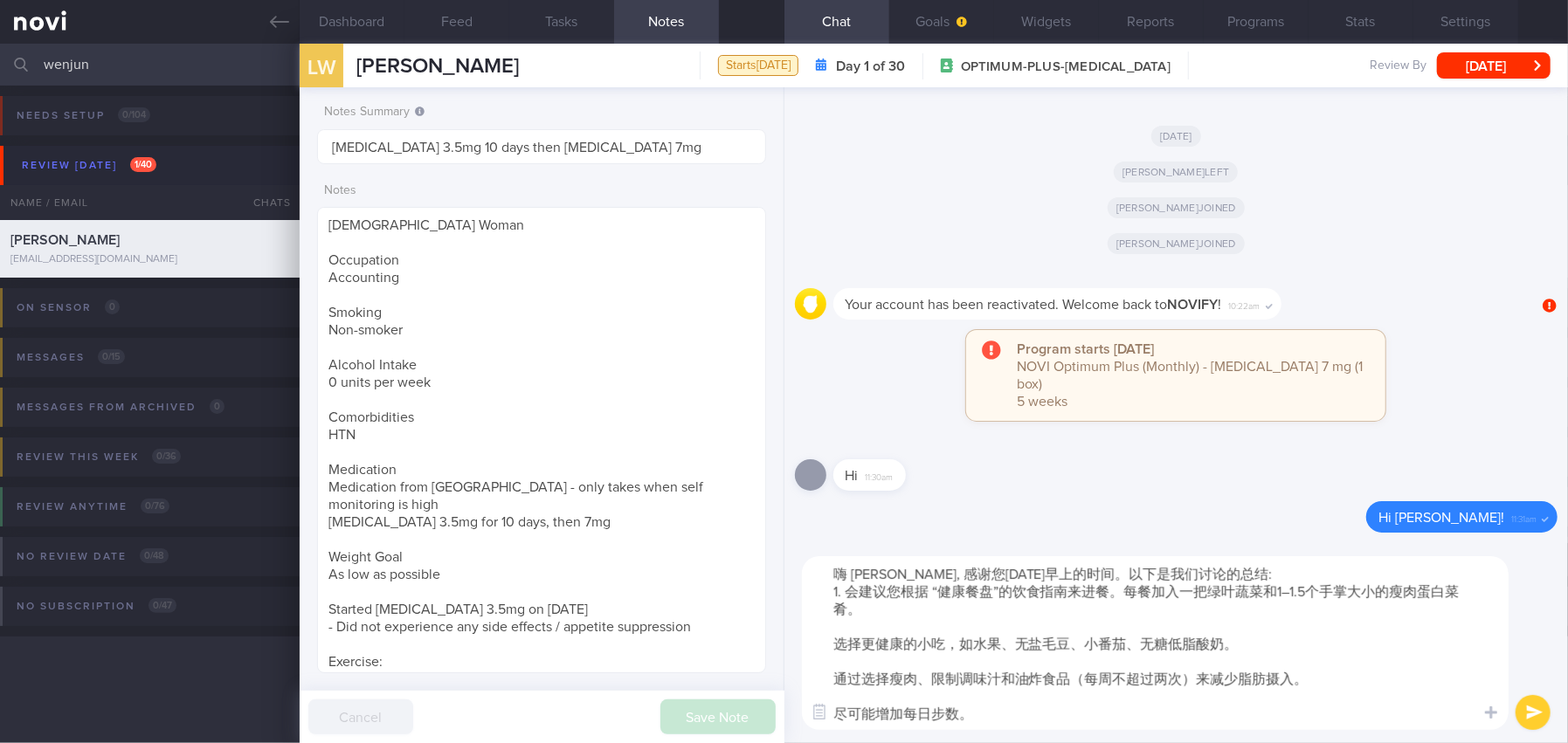
drag, startPoint x: 1180, startPoint y: 591, endPoint x: 1209, endPoint y: 590, distance: 29.0
click at [1209, 590] on textarea "嗨 Wenjun, 感谢您今天早上的时间。以下是我们讨论的总结: 1. 会建议您根据 “健康餐盘”的饮食指南来进餐。每餐加入一把绿叶蔬菜和1–1.5个手掌大小…" at bounding box center [1155, 643] width 707 height 174
drag, startPoint x: 1445, startPoint y: 592, endPoint x: 1474, endPoint y: 592, distance: 29.0
click at [1474, 592] on textarea "嗨 Wenjun, 感谢您今天早上的时间。以下是我们讨论的总结: 1. 会建议您根据 “健康餐盘”的饮食指南来进餐。每餐加入一个拳头大小绿叶蔬菜和1–1.5个…" at bounding box center [1155, 643] width 707 height 174
click at [861, 607] on textarea "嗨 Wenjun, 感谢您今天早上的时间。以下是我们讨论的总结: 1. 会建议您根据 “健康餐盘”的饮食指南来进餐。每餐加入一个拳头大小绿叶蔬菜和1–1.5个…" at bounding box center [1155, 643] width 707 height 174
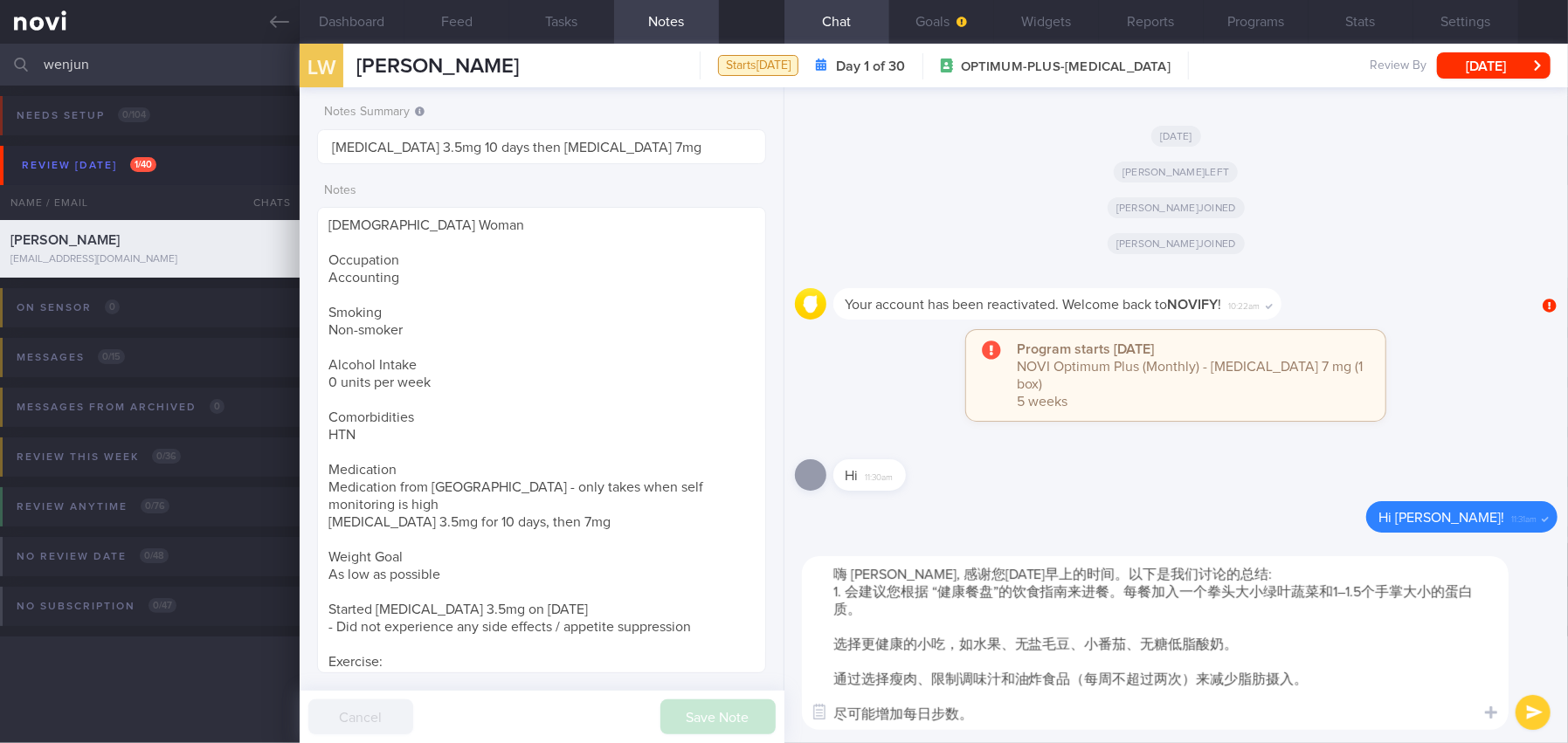
click at [824, 647] on textarea "嗨 Wenjun, 感谢您今天早上的时间。以下是我们讨论的总结: 1. 会建议您根据 “健康餐盘”的饮食指南来进餐。每餐加入一个拳头大小绿叶蔬菜和1–1.5个…" at bounding box center [1155, 643] width 707 height 174
click at [886, 643] on textarea "嗨 Wenjun, 感谢您今天早上的时间。以下是我们讨论的总结: 1. 会建议您根据 “健康餐盘”的饮食指南来进餐。每餐加入一个拳头大小绿叶蔬菜和1–1.5个…" at bounding box center [1155, 643] width 707 height 174
click at [984, 643] on textarea "嗨 Wenjun, 感谢您今天早上的时间。以下是我们讨论的总结: 1. 会建议您根据 “健康餐盘”的饮食指南来进餐。每餐加入一个拳头大小绿叶蔬菜和1–1.5个…" at bounding box center [1155, 643] width 707 height 174
click at [823, 680] on textarea "嗨 Wenjun, 感谢您今天早上的时间。以下是我们讨论的总结: 1. 会建议您根据 “健康餐盘”的饮食指南来进餐。每餐加入一个拳头大小绿叶蔬菜和1–1.5个…" at bounding box center [1155, 643] width 707 height 174
drag, startPoint x: 1087, startPoint y: 680, endPoint x: 1125, endPoint y: 679, distance: 38.0
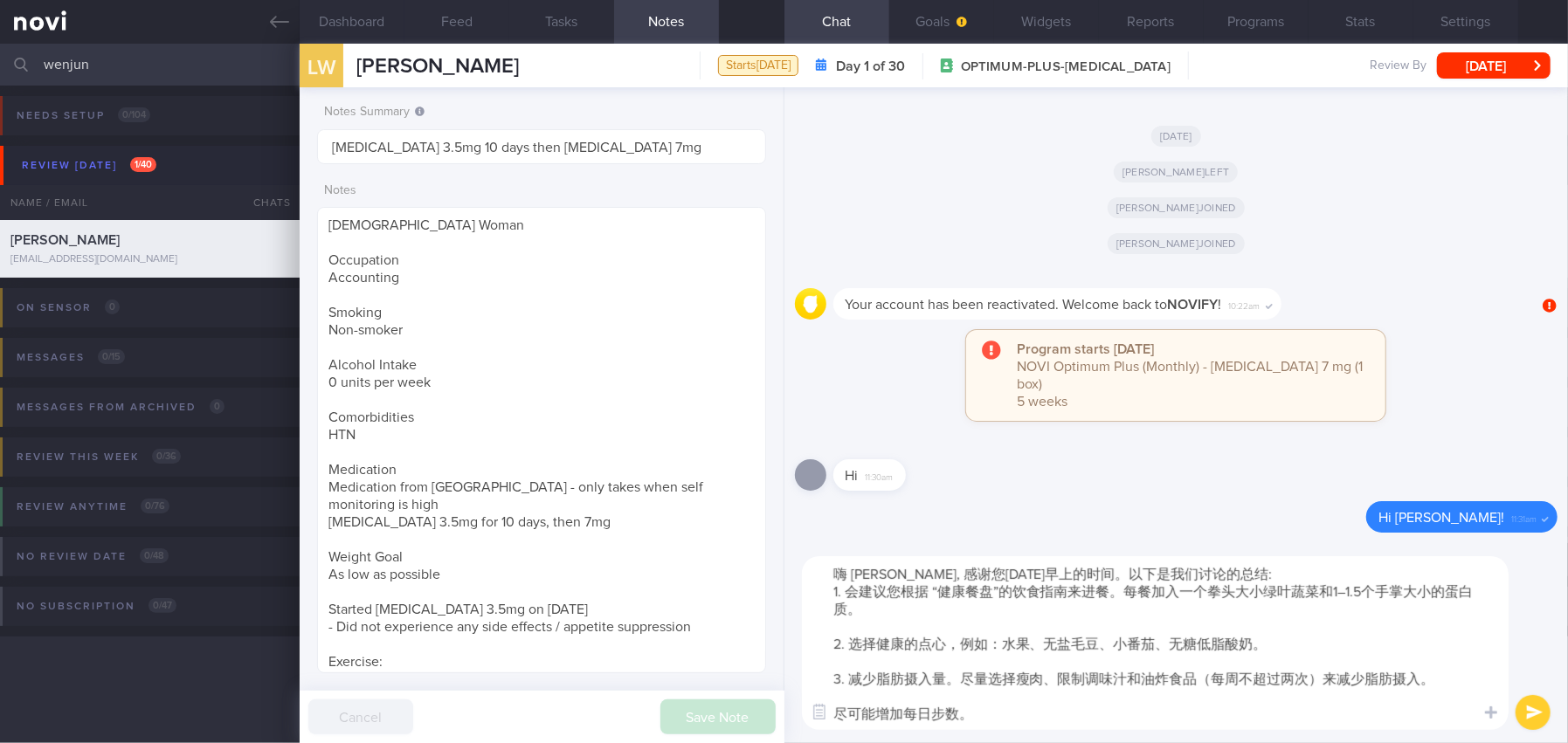
click at [1125, 679] on textarea "嗨 Wenjun, 感谢您今天早上的时间。以下是我们讨论的总结: 1. 会建议您根据 “健康餐盘”的饮食指南来进餐。每餐加入一个拳头大小绿叶蔬菜和1–1.5个…" at bounding box center [1155, 643] width 707 height 174
drag, startPoint x: 1352, startPoint y: 679, endPoint x: 1451, endPoint y: 674, distance: 99.1
click at [1451, 674] on textarea "嗨 Wenjun, 感谢您今天早上的时间。以下是我们讨论的总结: 1. 会建议您根据 “健康餐盘”的饮食指南来进餐。每餐加入一个拳头大小绿叶蔬菜和1–1.5个…" at bounding box center [1155, 643] width 707 height 174
click at [858, 718] on textarea "嗨 Wenjun, 感谢您今天早上的时间。以下是我们讨论的总结: 1. 会建议您根据 “健康餐盘”的饮食指南来进餐。每餐加入一个拳头大小绿叶蔬菜和1–1.5个…" at bounding box center [1155, 643] width 707 height 174
type textarea "嗨 Wenjun, 感谢您今天早上的时间。以下是我们讨论的总结: 1. 会建议您根据 “健康餐盘”的饮食指南来进餐。每餐加入一个拳头大小绿叶蔬菜和1–1.5个…"
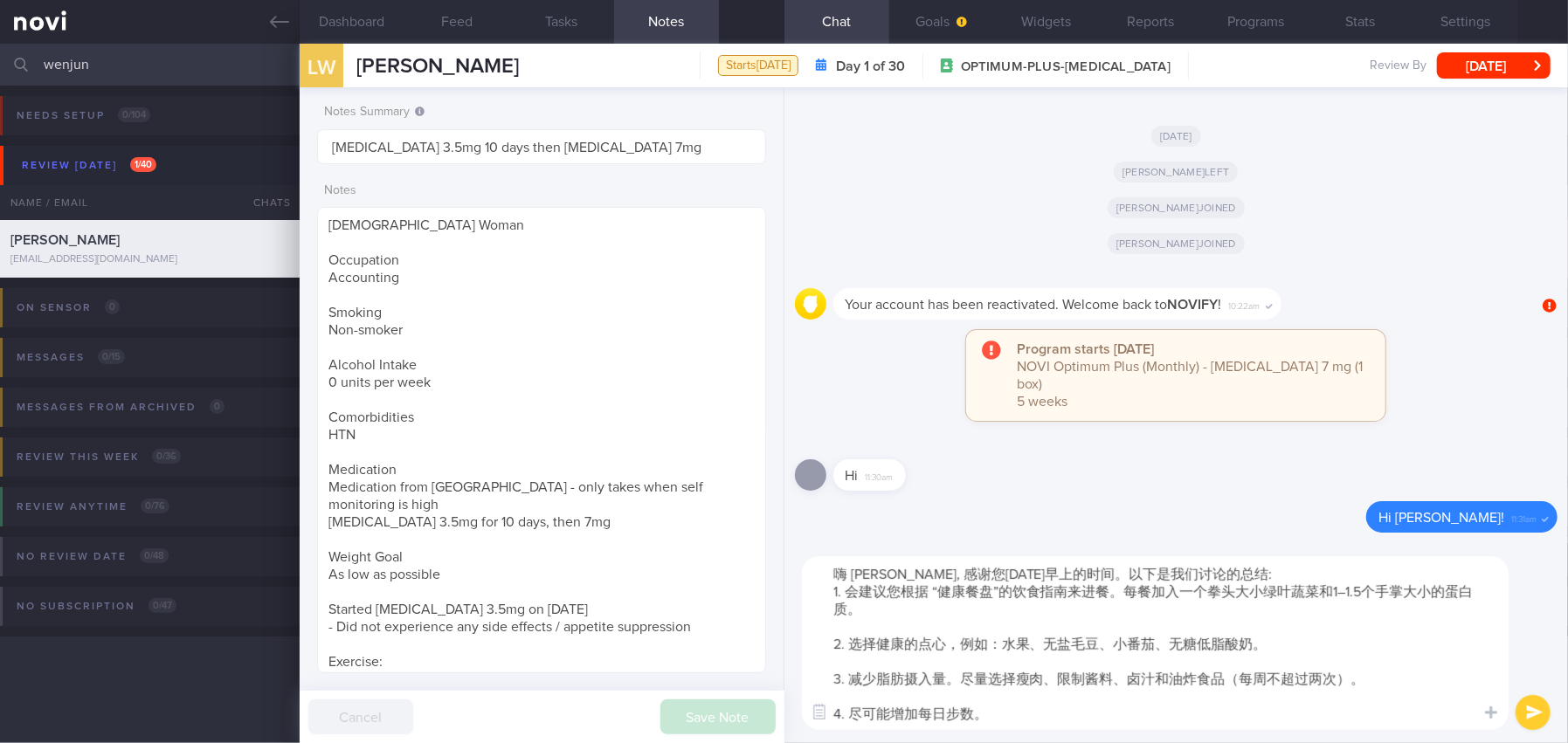
click at [1027, 717] on textarea "嗨 Wenjun, 感谢您今天早上的时间。以下是我们讨论的总结: 1. 会建议您根据 “健康餐盘”的饮食指南来进餐。每餐加入一个拳头大小绿叶蔬菜和1–1.5个…" at bounding box center [1155, 643] width 707 height 174
type textarea "嗨 Wenjun, 感谢您今天早上的时间。以下是我们讨论的总结: 1. 会建议您根据 “健康餐盘”的饮食指南来进餐。每餐加入一个拳头大小绿叶蔬菜和1–1.5个…"
click at [1530, 713] on button "submit" at bounding box center [1532, 712] width 35 height 35
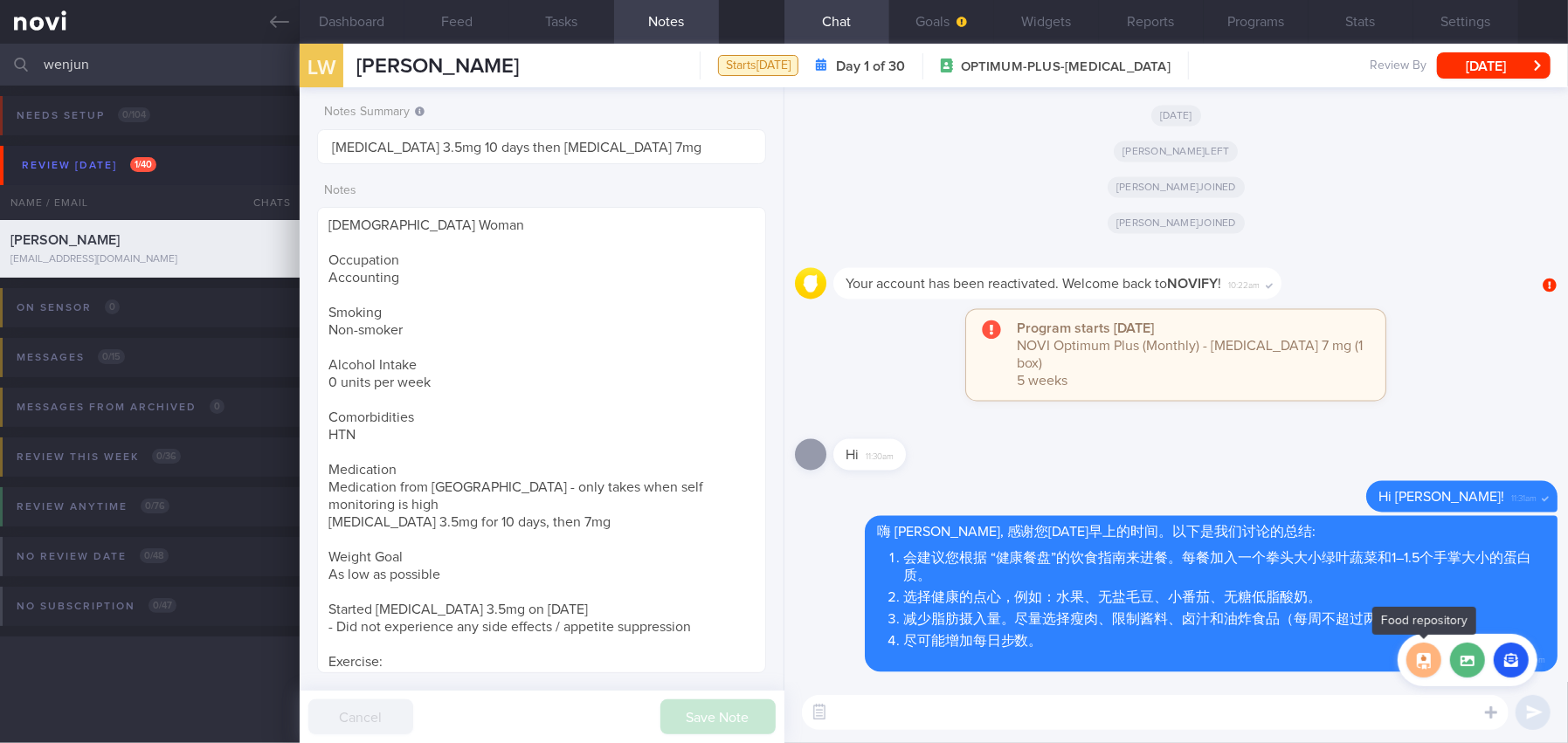
click at [1436, 666] on button "button" at bounding box center [1423, 660] width 35 height 35
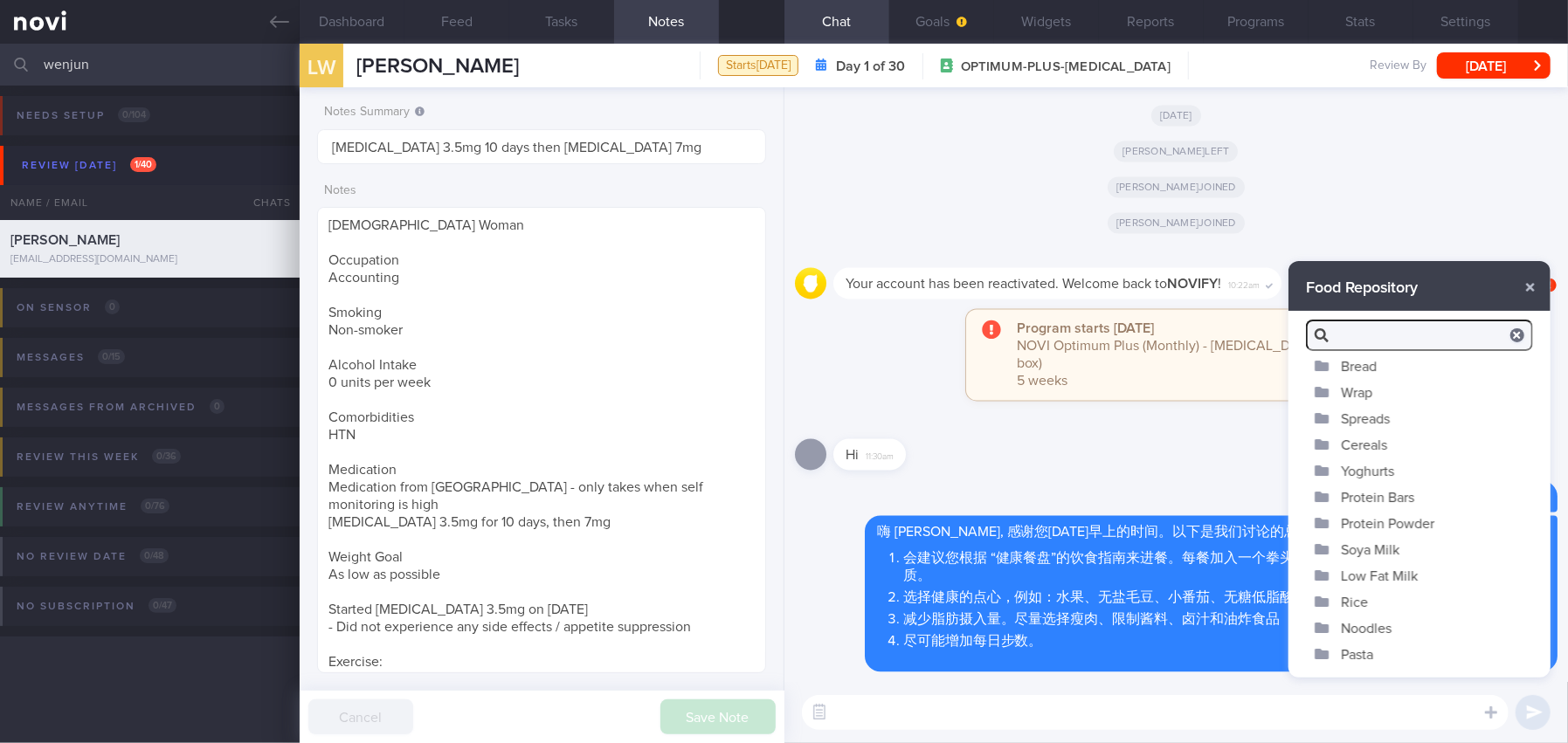
click at [1374, 469] on button "Yoghurts" at bounding box center [1419, 471] width 262 height 26
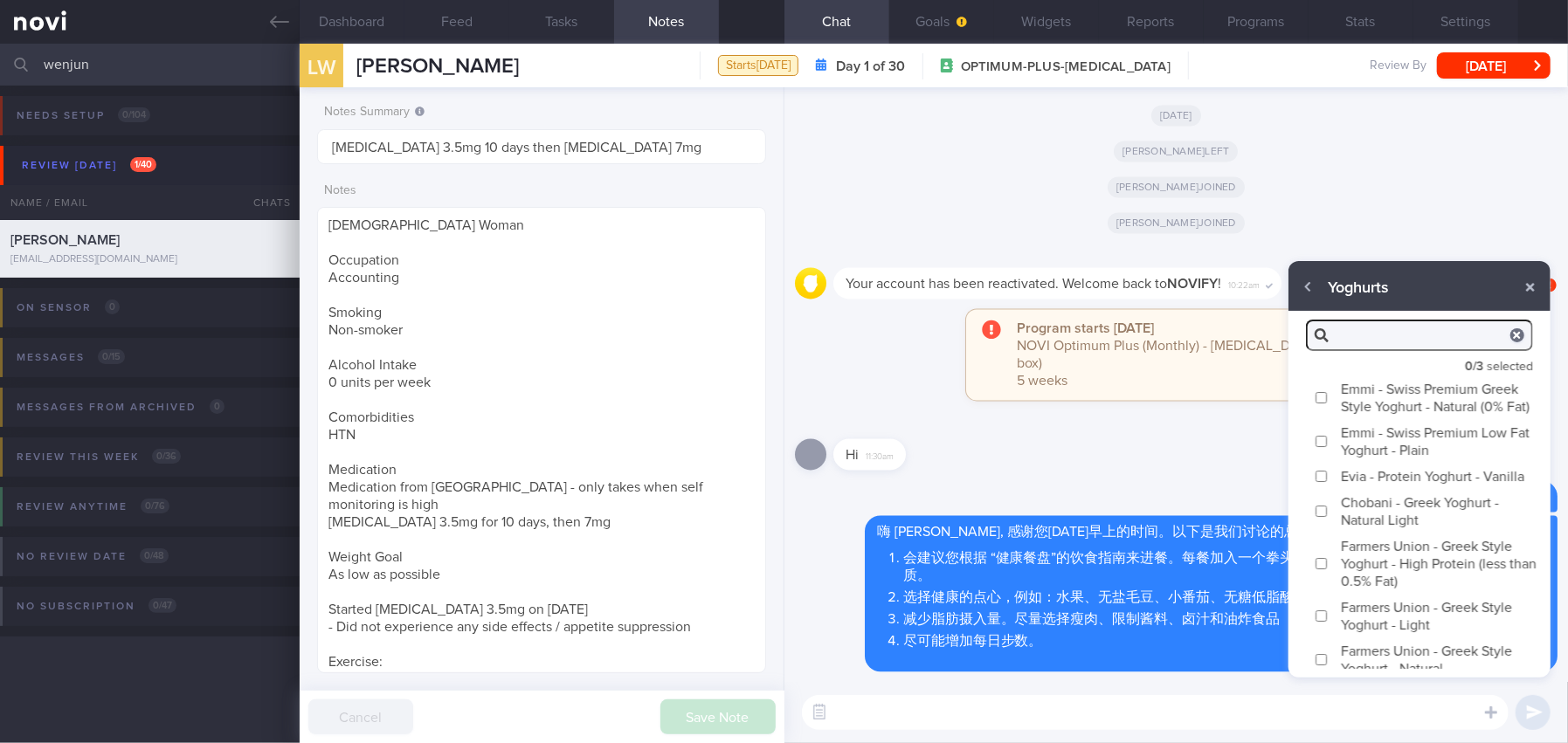
click at [1322, 403] on input "Emmi - Swiss Premium Greek Style Yoghurt - Natural (0% Fat)" at bounding box center [1321, 397] width 13 height 11
checkbox input "true"
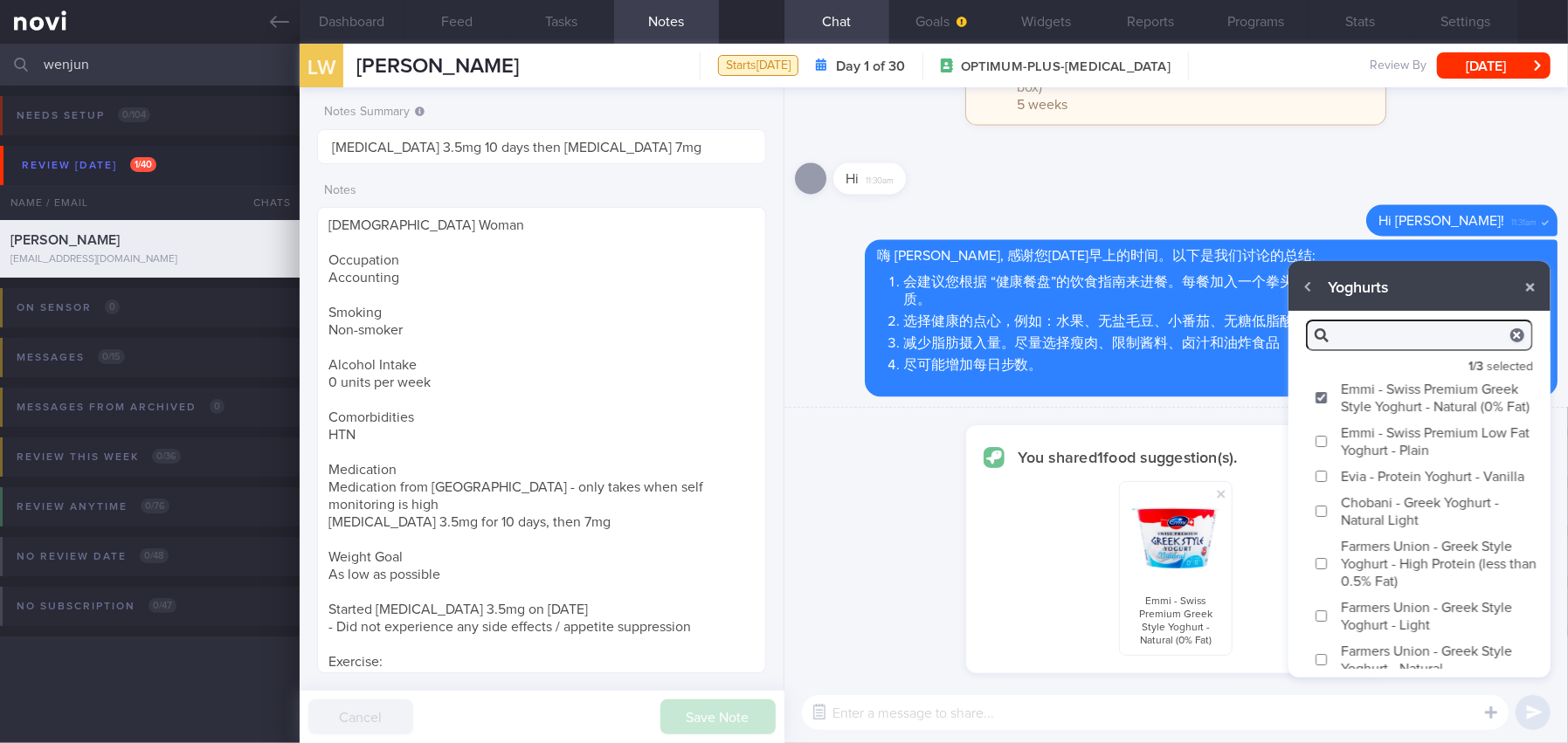
click at [1322, 516] on input "Chobani - Greek Yoghurt - Natural Light" at bounding box center [1321, 511] width 13 height 11
checkbox input "true"
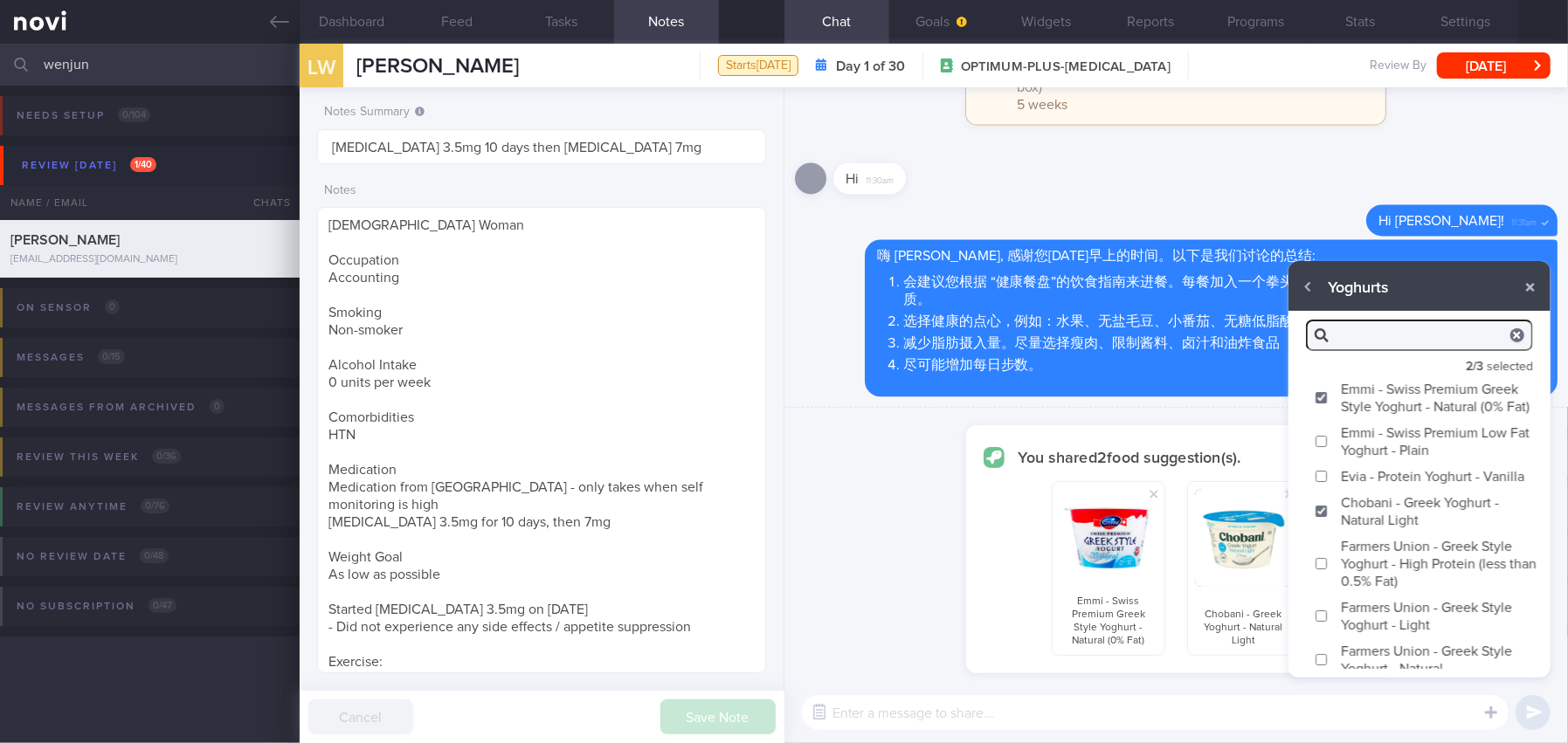
click at [1322, 569] on input "Farmers Union - Greek Style Yoghurt - High Protein (less than 0.5% Fat)" at bounding box center [1321, 564] width 13 height 11
checkbox input "true"
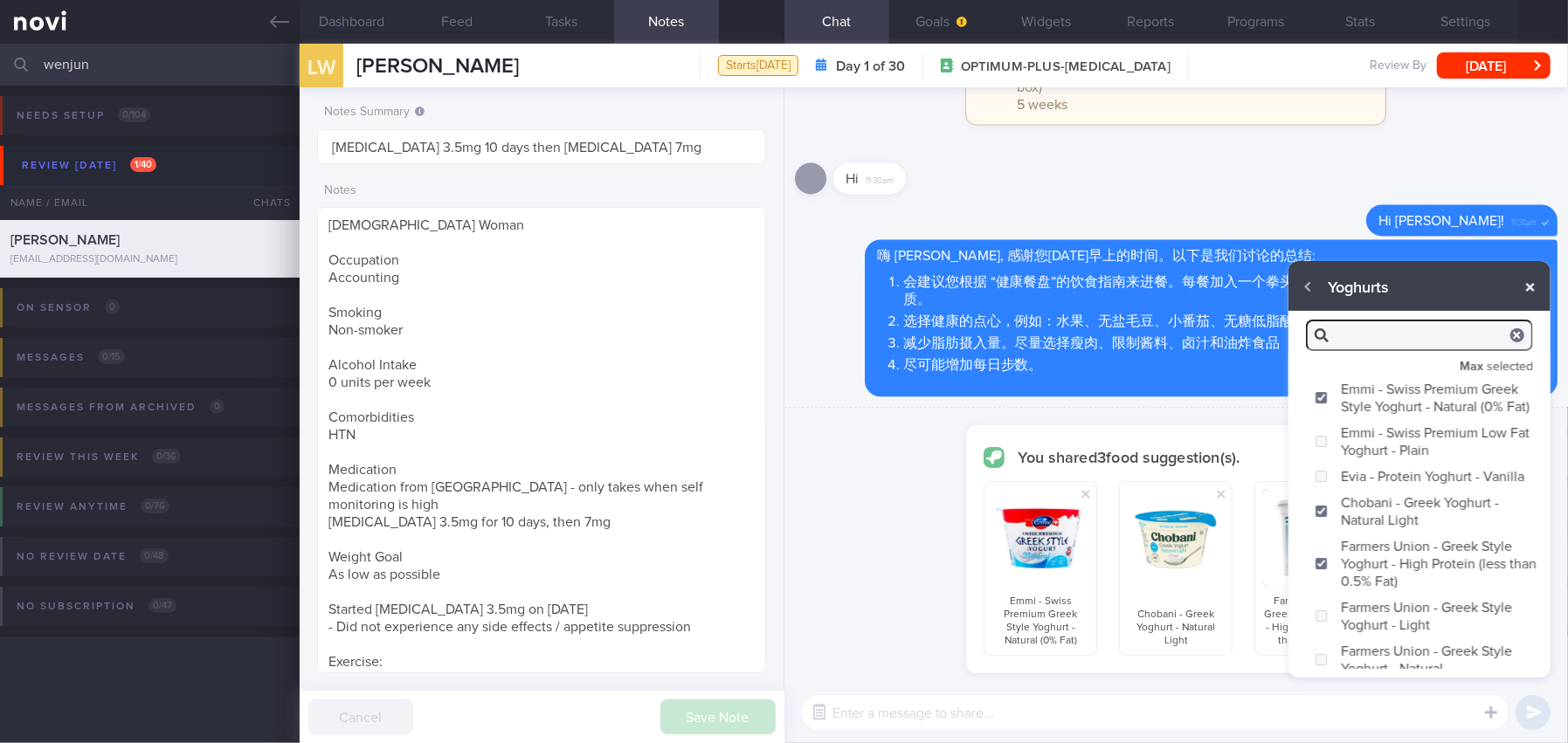
click at [1530, 292] on button "button" at bounding box center [1529, 287] width 31 height 31
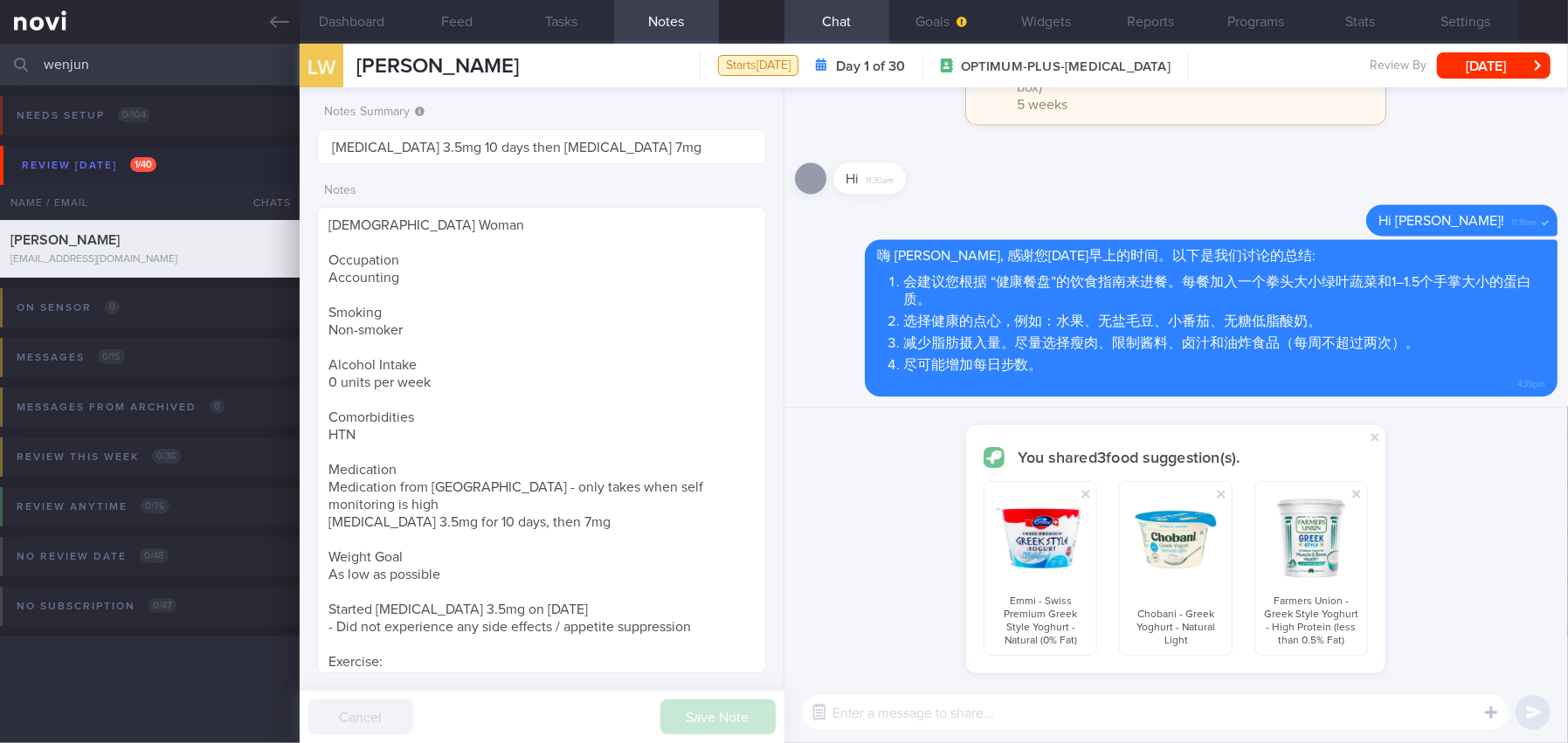
click at [1224, 702] on textarea at bounding box center [1155, 712] width 707 height 35
paste textarea "奇亚籽"
type textarea "以上是低脂无糖的酸奶。您可以添加一些水果和奇亚籽。"
checkbox input "false"
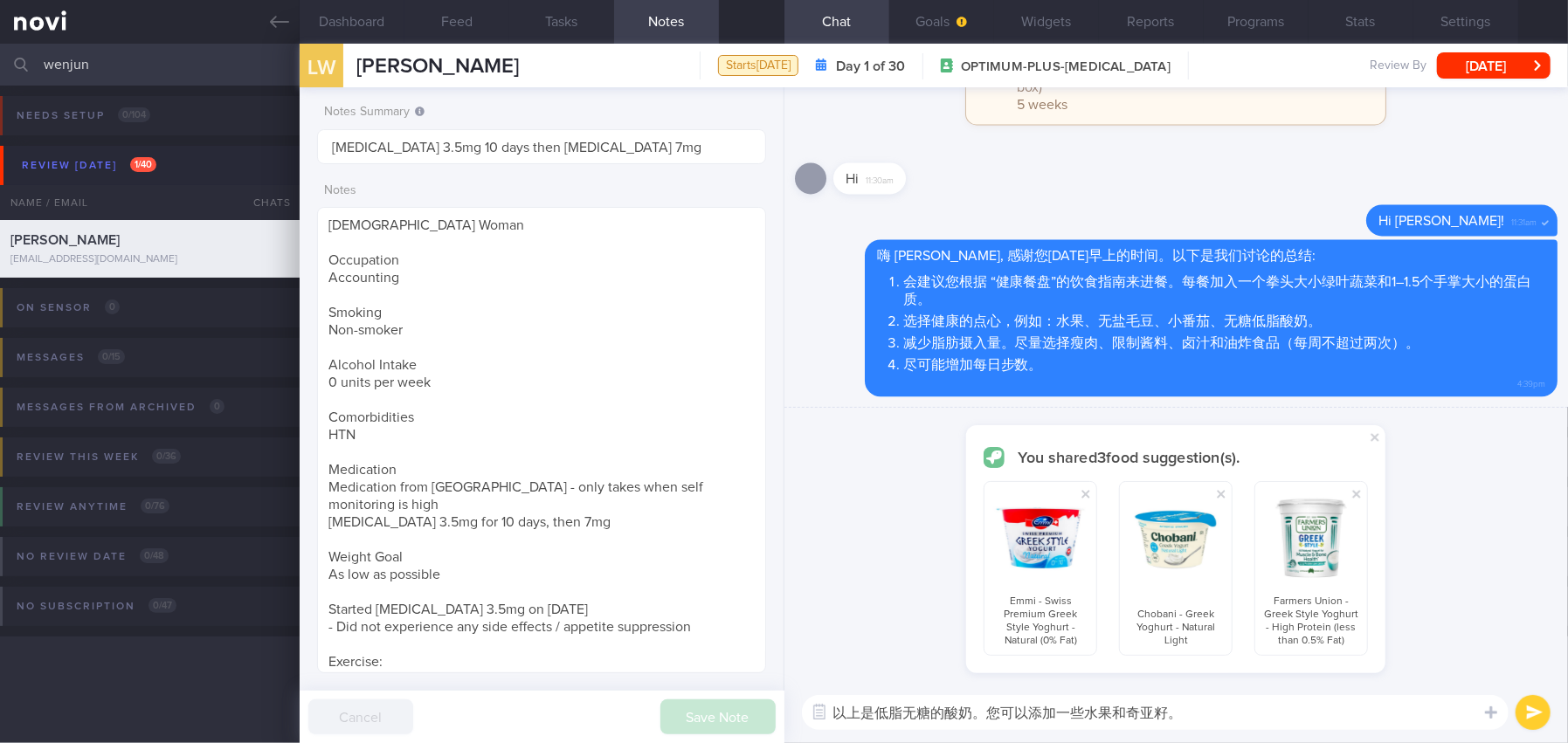
checkbox input "false"
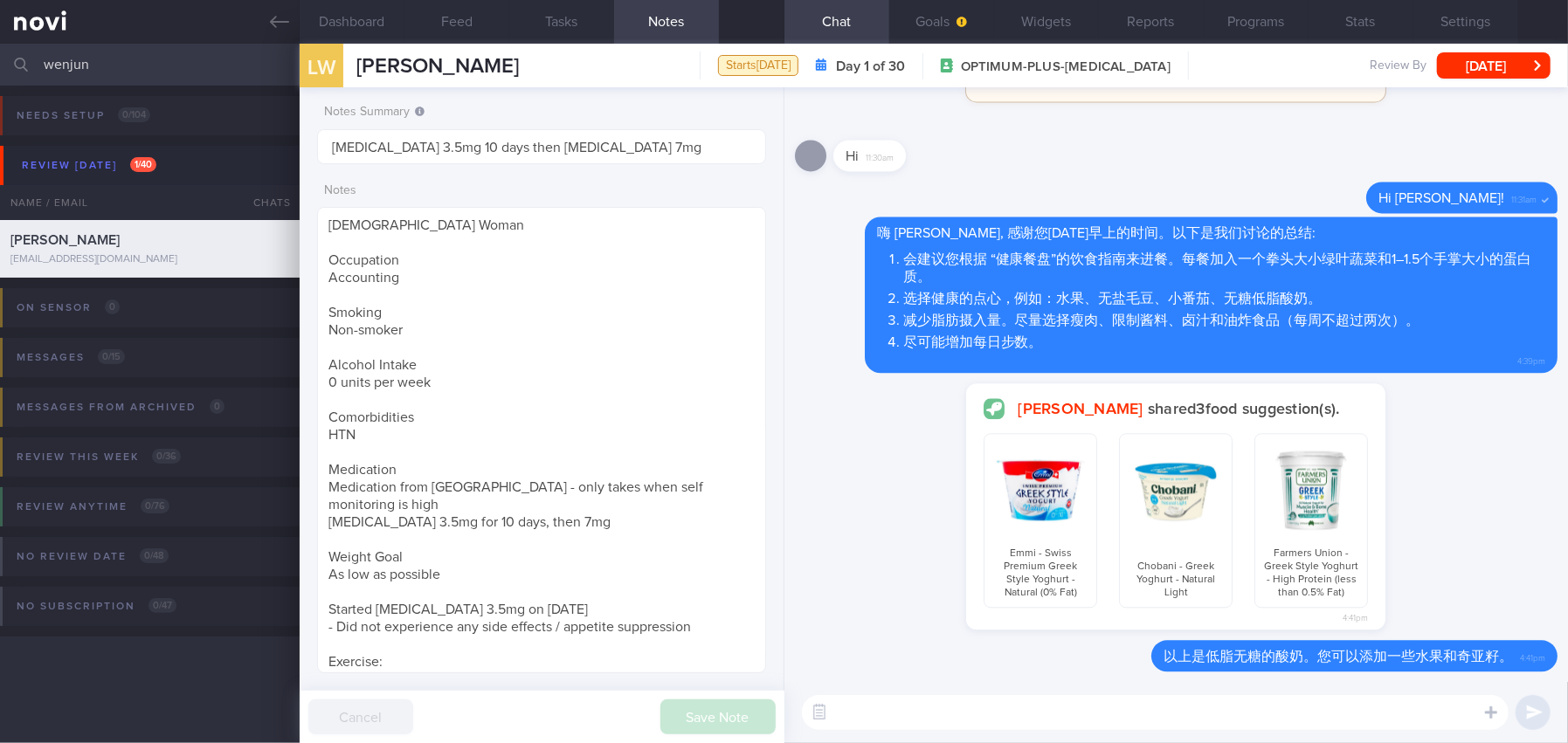
paste textarea "以下是一些预先分份的去皮鸡胸肉，可以节省一些准备时间"
drag, startPoint x: 905, startPoint y: 712, endPoint x: 972, endPoint y: 711, distance: 67.0
click at [972, 711] on textarea "以下是一些预先分份的去皮鸡胸肉，可以节省一些准备时间" at bounding box center [1155, 712] width 707 height 35
click at [971, 713] on textarea "以下是一些去皮鸡胸肉，可以节省一些准备时间" at bounding box center [1155, 712] width 707 height 35
click at [1187, 707] on textarea "以下是一些去皮鸡胸肉的选择，可以节省一些准备时间" at bounding box center [1155, 712] width 707 height 35
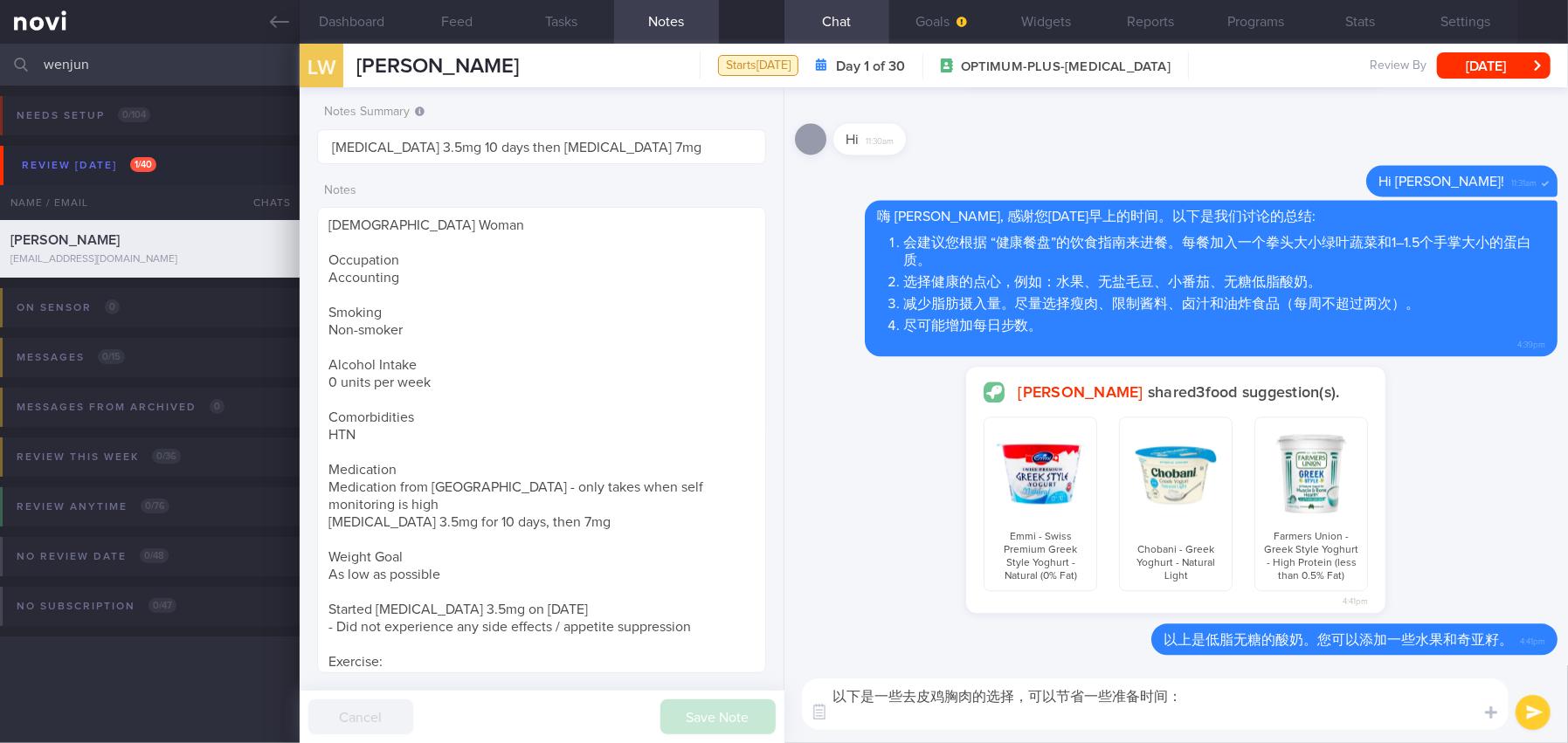
click at [1212, 701] on textarea "以下是一些去皮鸡胸肉的选择，可以节省一些准备时间：" at bounding box center [1155, 703] width 707 height 52
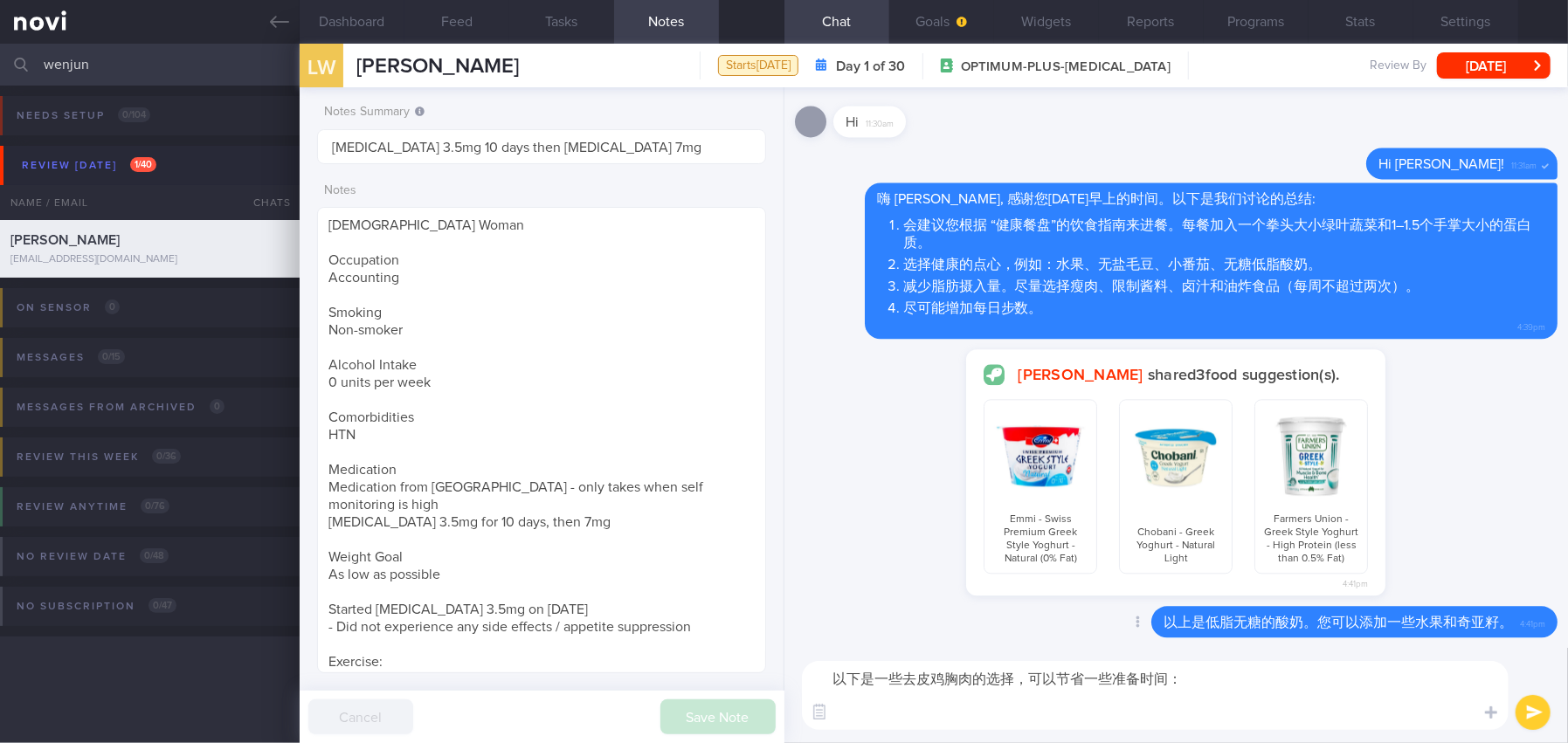
paste textarea "[FarmFresh Tender Chicken Breast]( https://www.fairprice.com.sg/search?query=fa…"
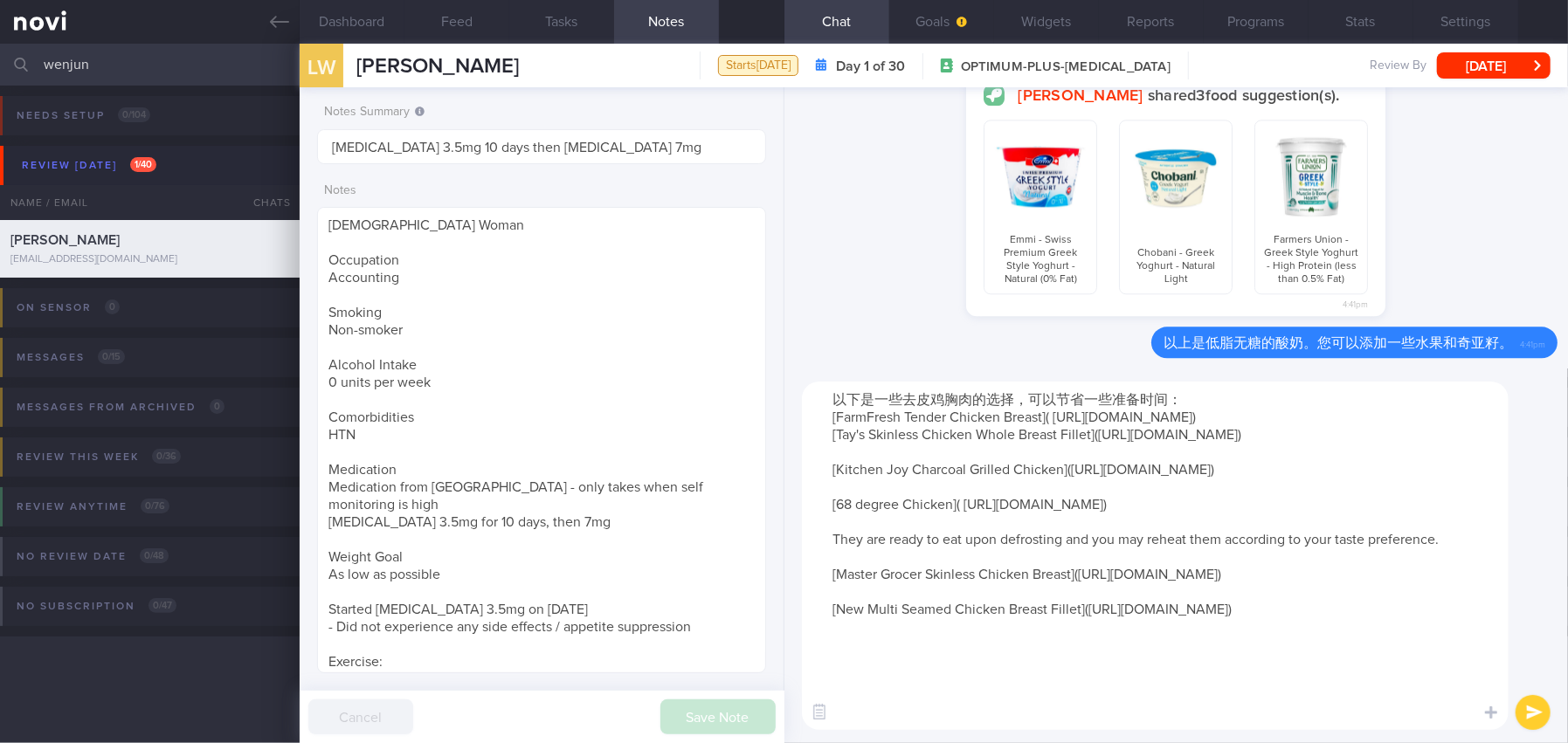
click at [943, 715] on textarea "以下是一些去皮鸡胸肉的选择，可以节省一些准备时间： [FarmFresh Tender Chicken Breast]( https://www.fairpr…" at bounding box center [1155, 555] width 707 height 348
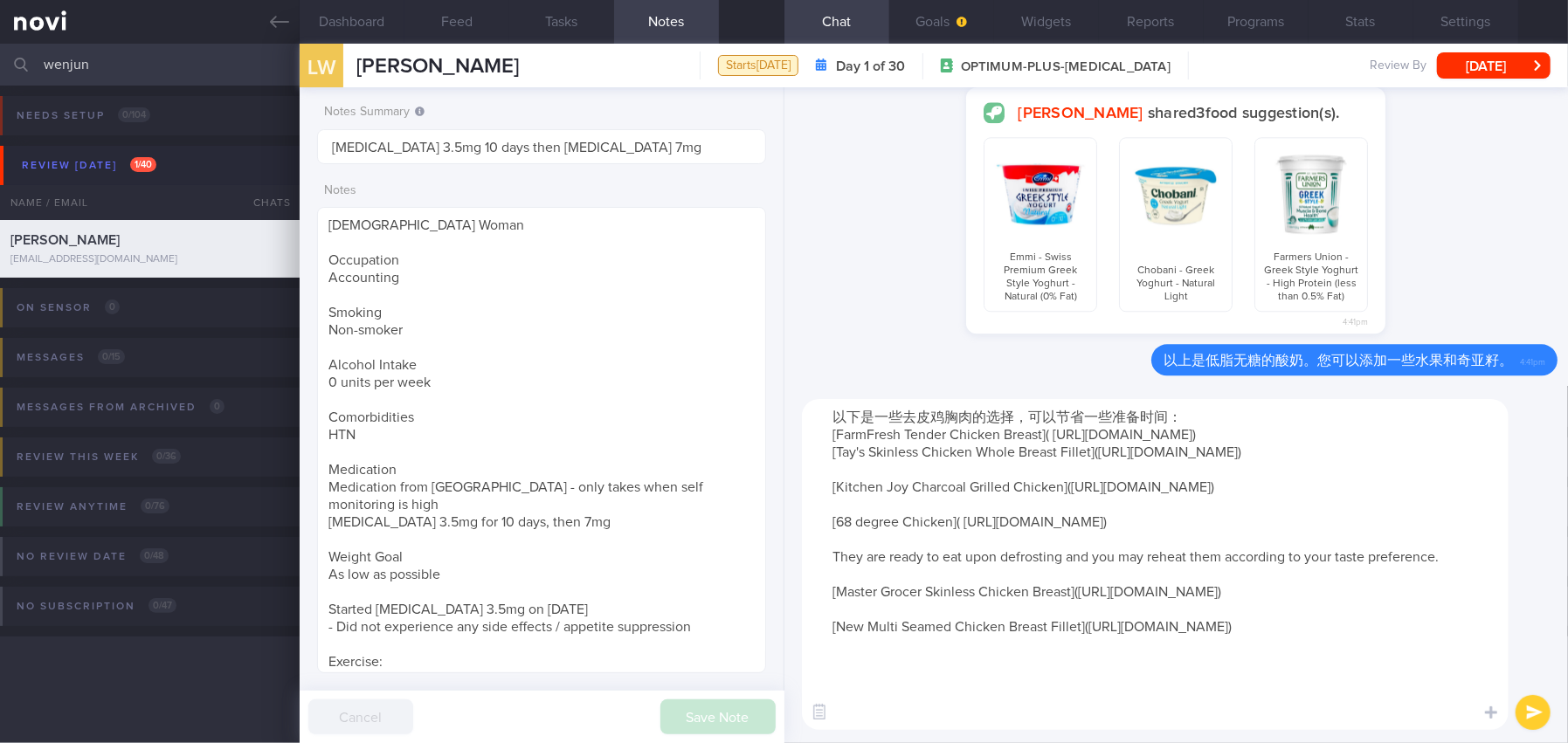
drag, startPoint x: 833, startPoint y: 606, endPoint x: 1497, endPoint y: 620, distance: 664.1
click at [1497, 620] on textarea "以下是一些去皮鸡胸肉的选择，可以节省一些准备时间： [FarmFresh Tender Chicken Breast]( https://www.fairpr…" at bounding box center [1155, 565] width 707 height 330
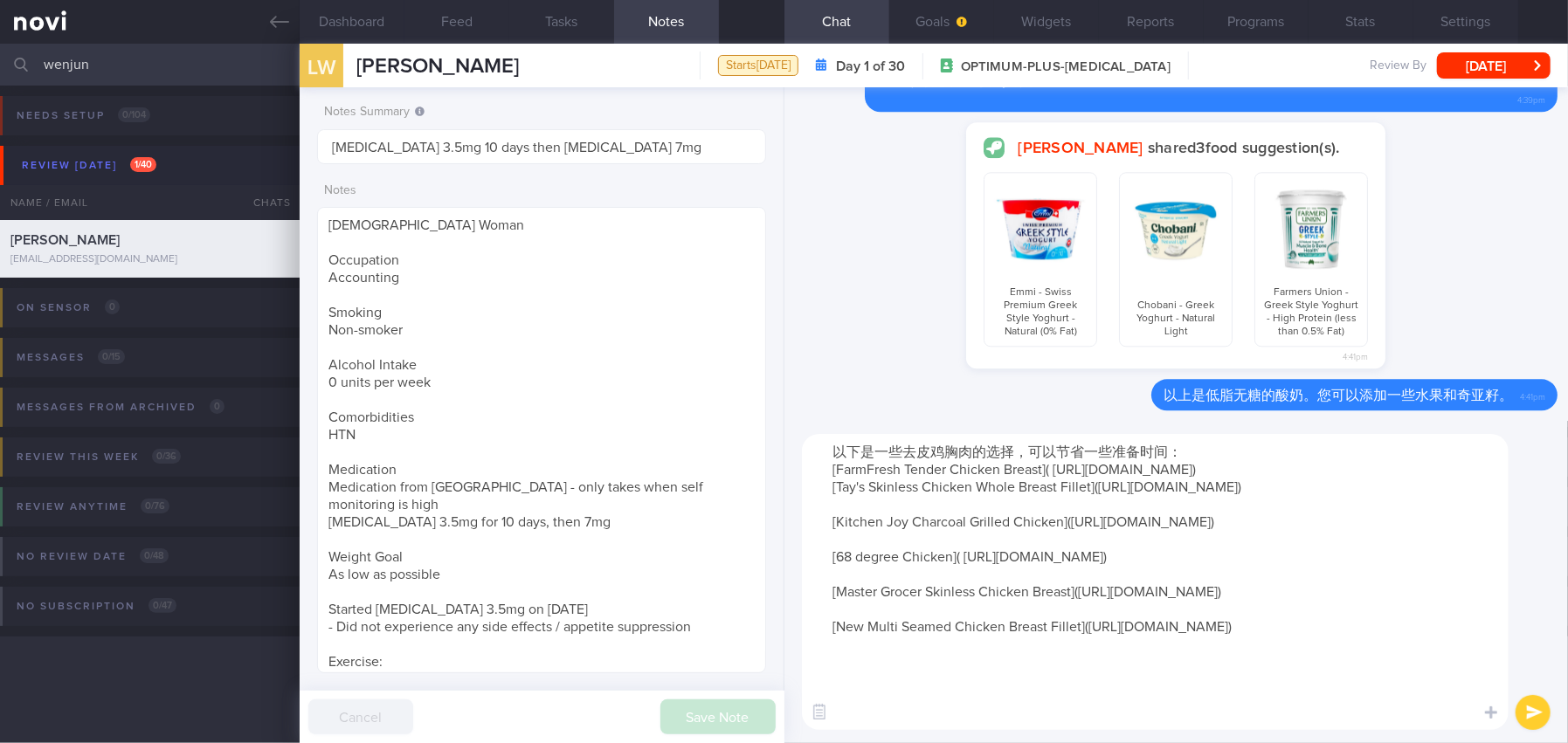
click at [824, 503] on textarea "以下是一些去皮鸡胸肉的选择，可以节省一些准备时间： [FarmFresh Tender Chicken Breast]( https://www.fairpr…" at bounding box center [1155, 582] width 707 height 296
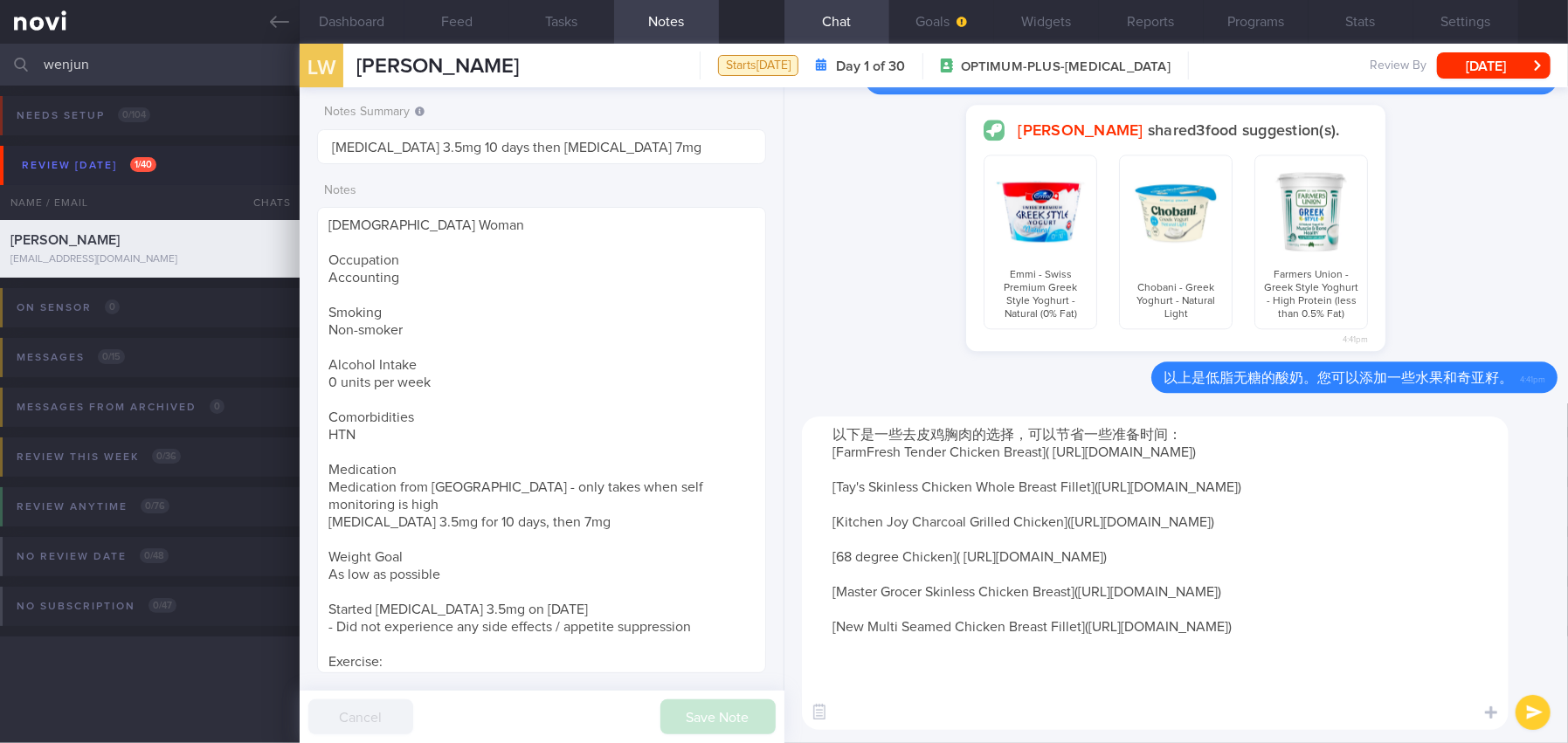
type textarea "以下是一些去皮鸡胸肉的选择，可以节省一些准备时间： [FarmFresh Tender Chicken Breast]( https://www.fairpr…"
click at [1551, 713] on div "以下是一些去皮鸡胸肉的选择，可以节省一些准备时间： [FarmFresh Tender Chicken Breast]( https://www.fairpr…" at bounding box center [1175, 573] width 783 height 340
click at [1538, 711] on button "submit" at bounding box center [1532, 712] width 35 height 35
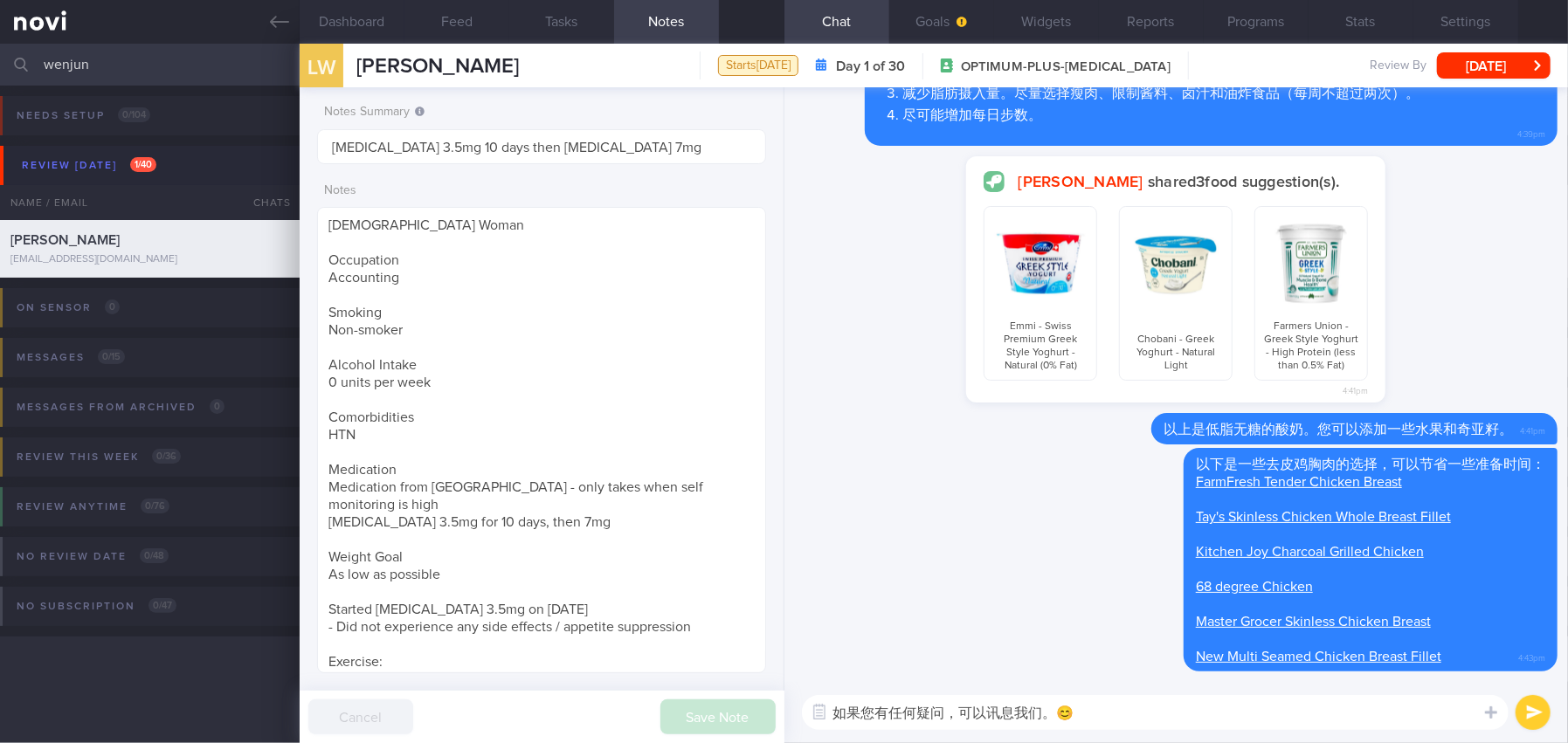
type textarea "如果您有任何疑问，可以讯息我们。😊"
click at [1537, 717] on button "submit" at bounding box center [1532, 712] width 35 height 35
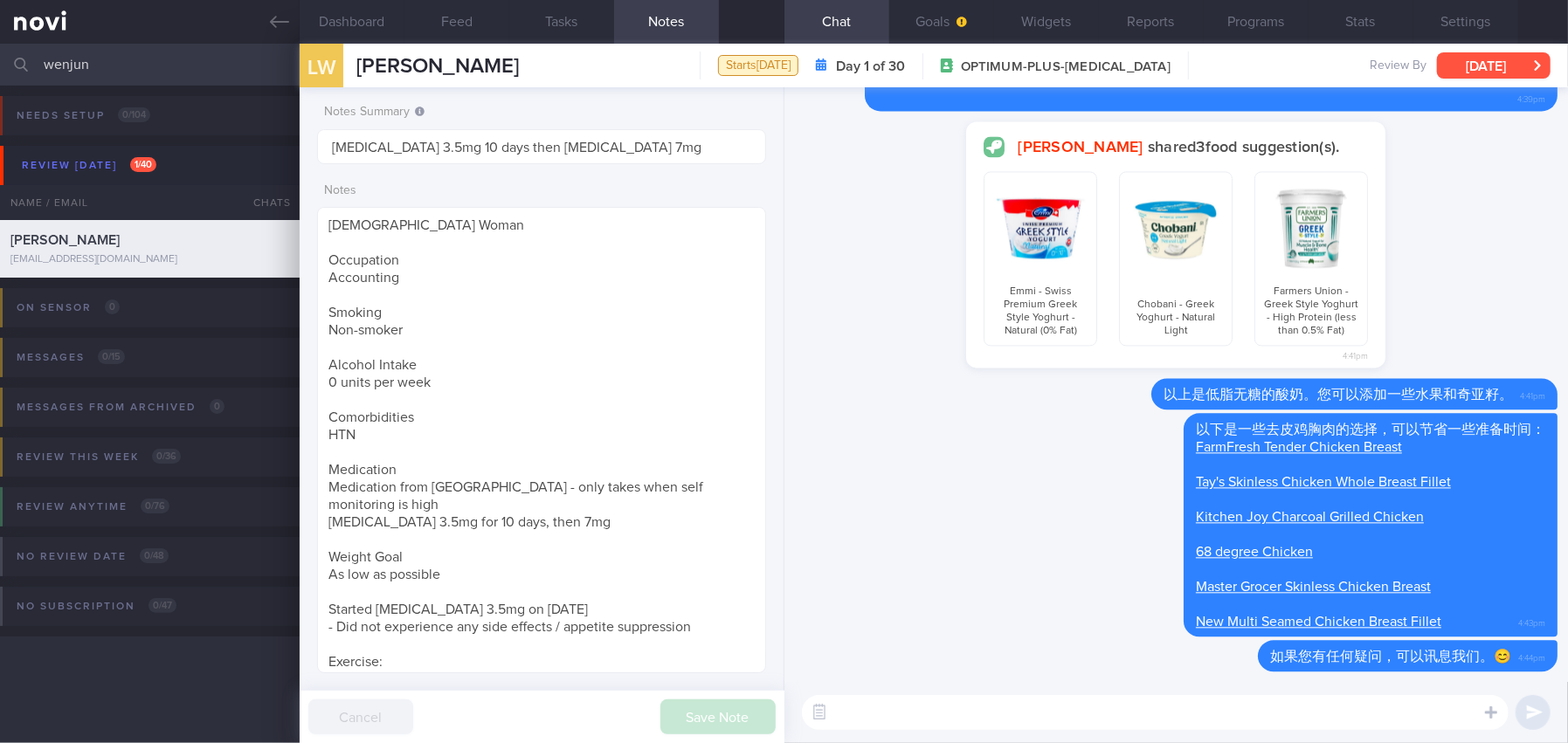
click at [1483, 64] on button "[DATE]" at bounding box center [1493, 65] width 113 height 26
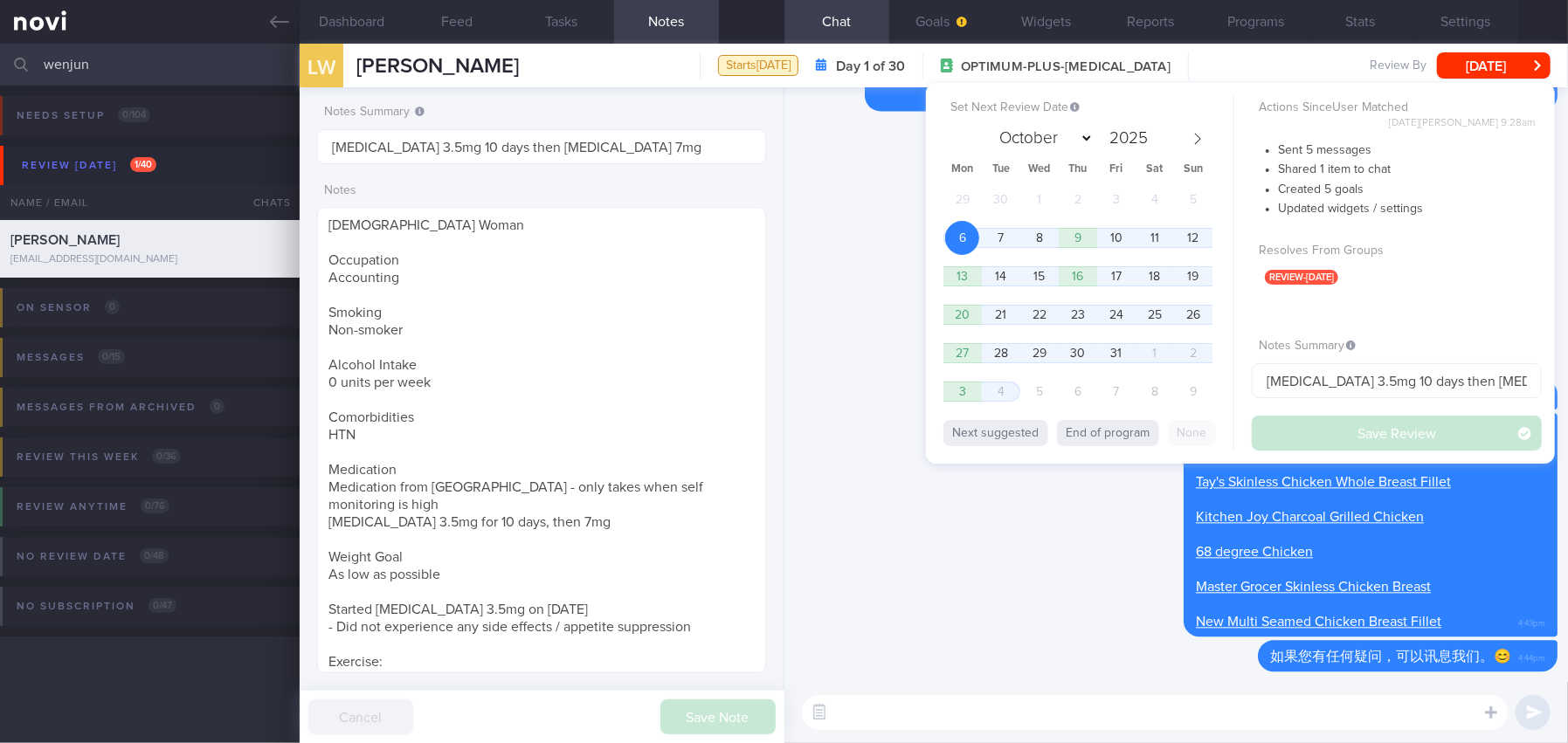
drag, startPoint x: 830, startPoint y: 241, endPoint x: 863, endPoint y: 180, distance: 69.4
click at [830, 239] on div "Mee Li shared 3 food suggestion(s). Emmi - Swiss Premium Greek Style Yoghurt - …" at bounding box center [1175, 250] width 762 height 257
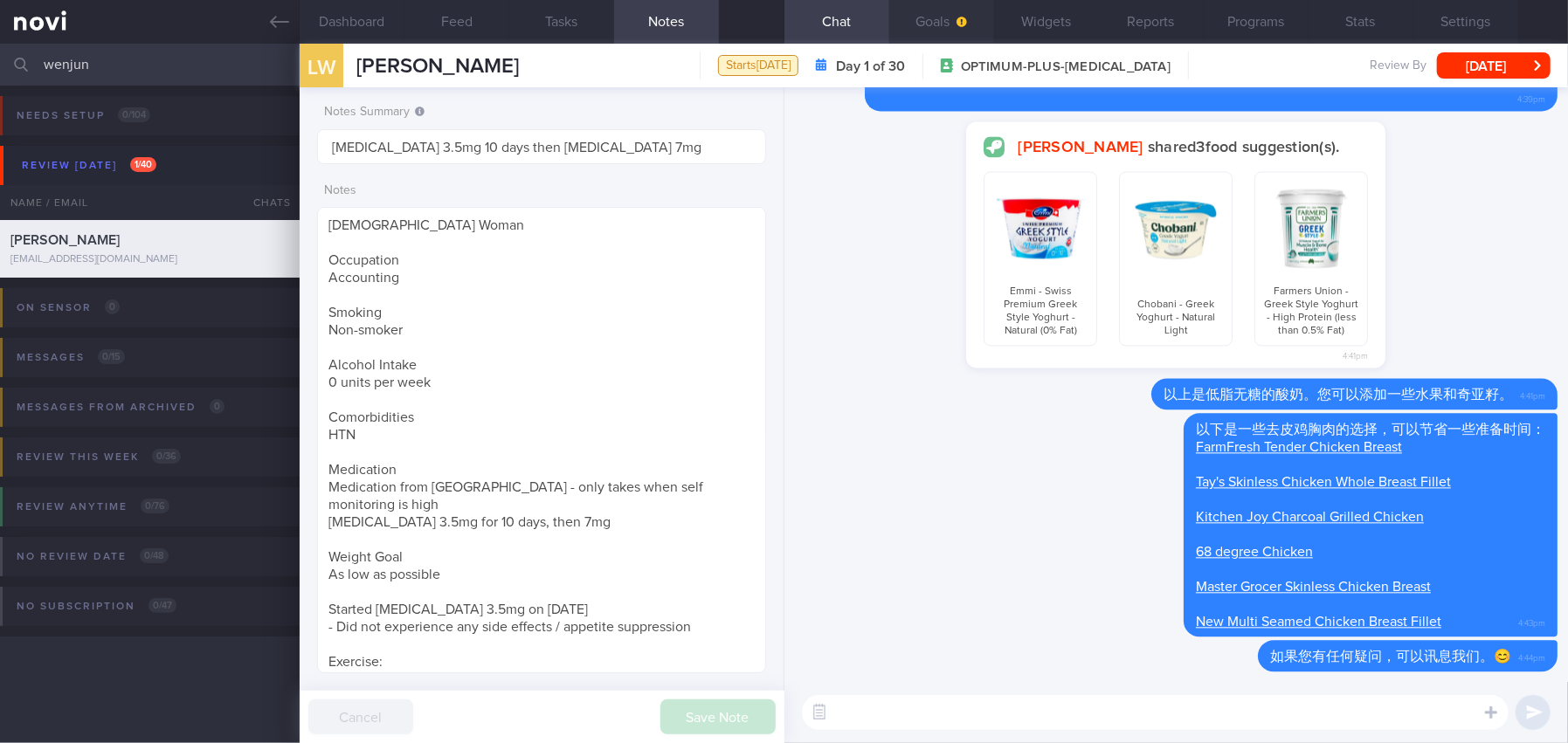
click at [947, 18] on button "Goals" at bounding box center [941, 22] width 105 height 43
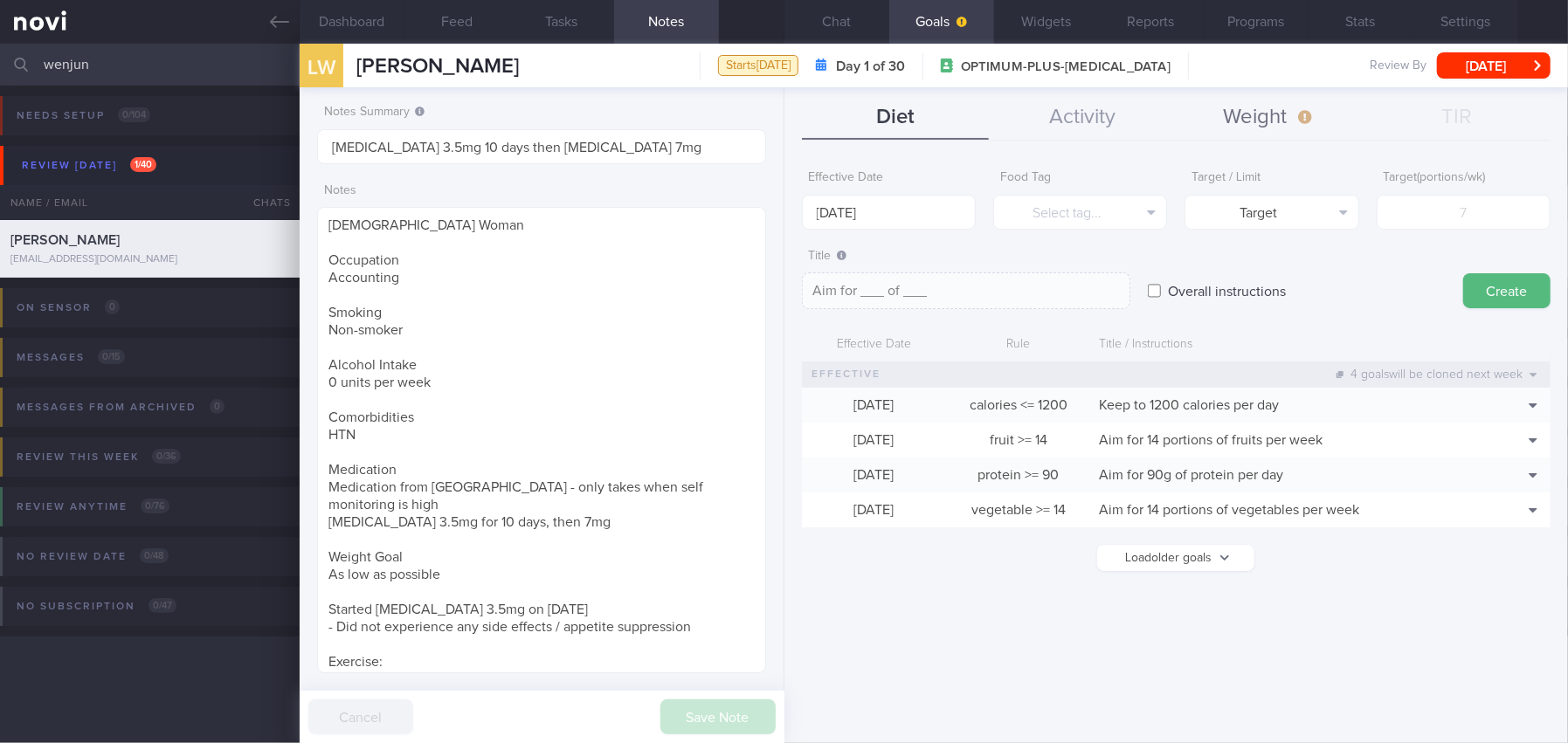
click at [1271, 127] on button "Weight" at bounding box center [1270, 118] width 187 height 43
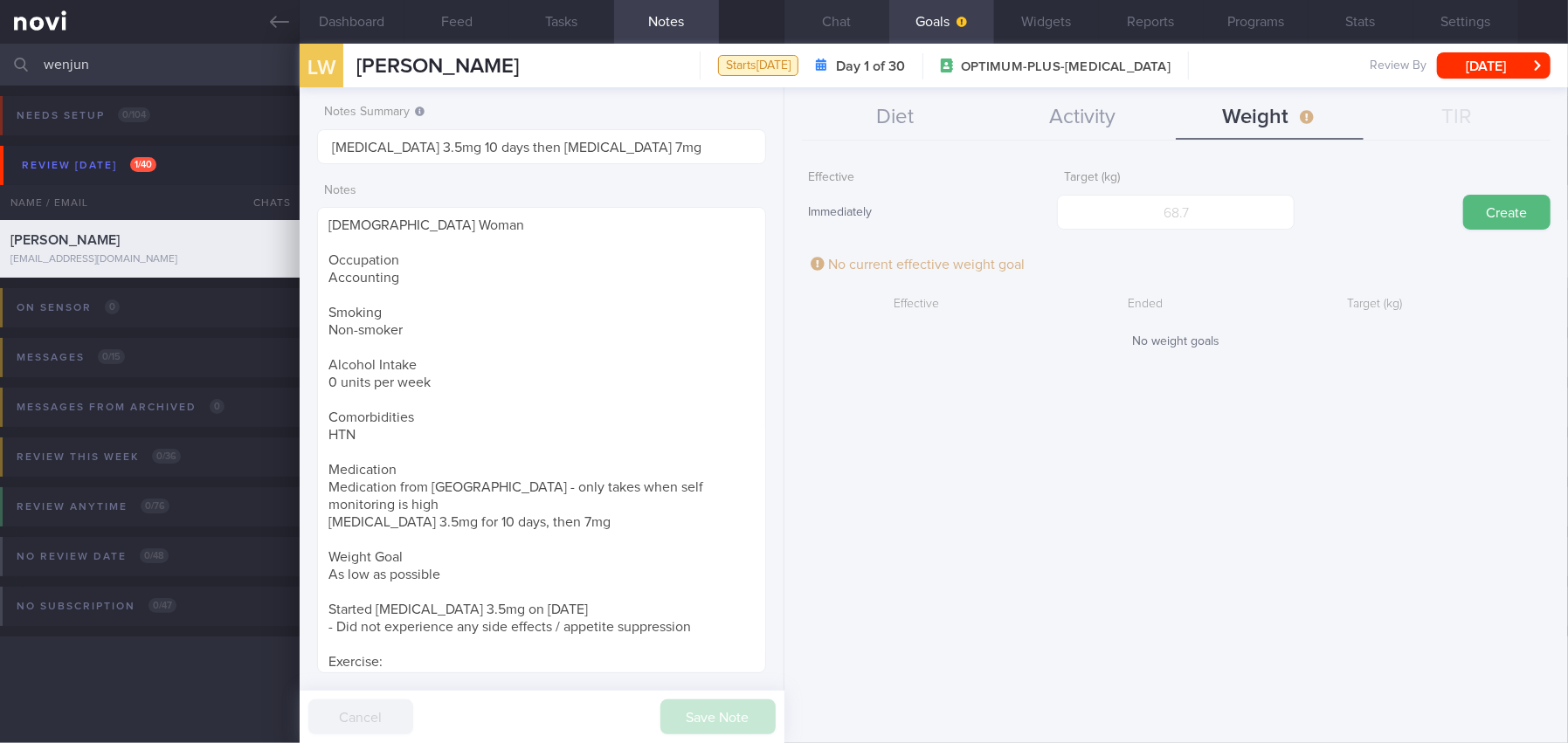
click at [826, 24] on button "Chat" at bounding box center [836, 22] width 105 height 43
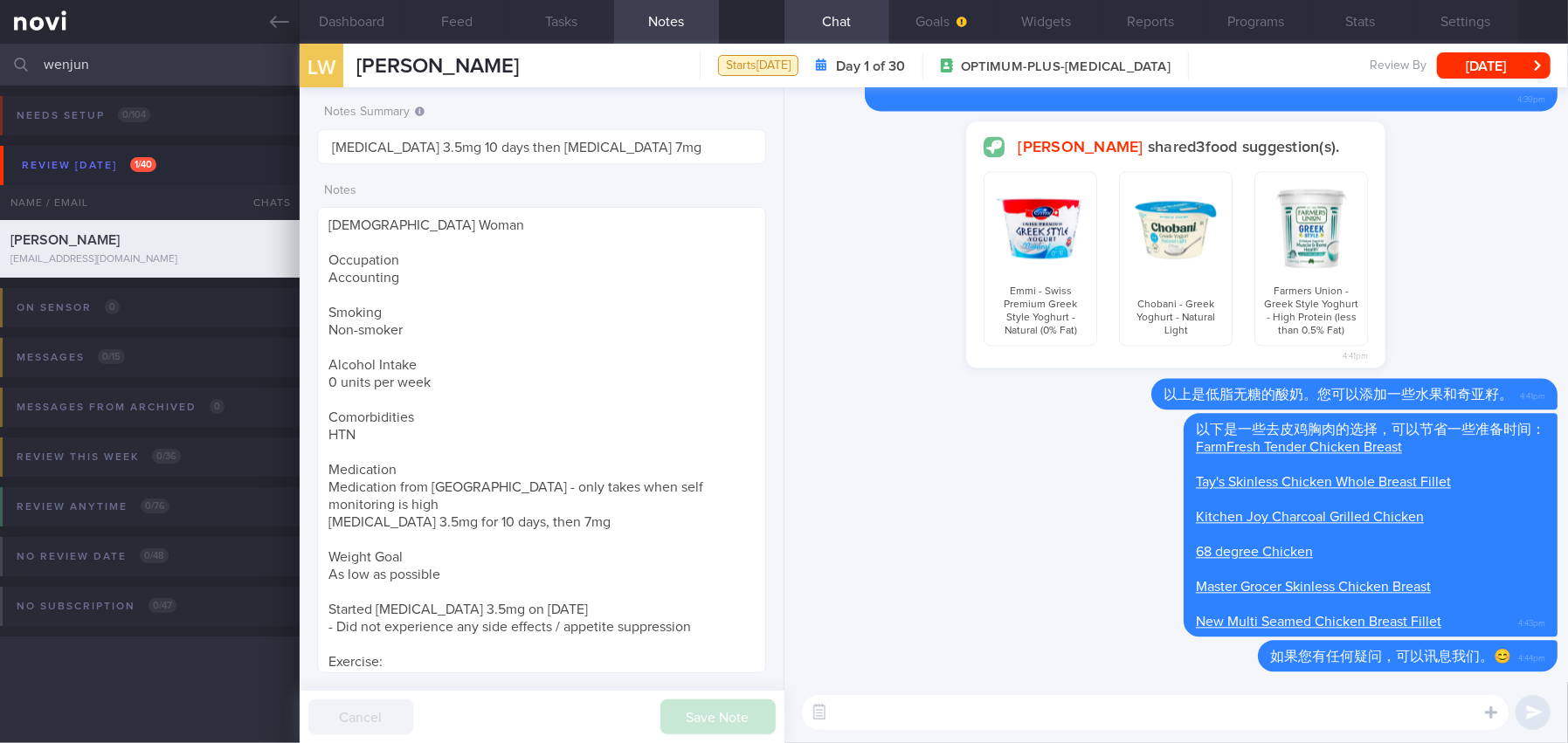
click at [929, 706] on textarea at bounding box center [1155, 712] width 707 height 35
click at [1128, 722] on textarea "您现在的体重是 79kg。如果您的体重目标设定在 70kg, 可以吗？" at bounding box center [1155, 712] width 707 height 35
click at [1362, 717] on textarea "您现在的体重是 79kg。如果您的体重目标设定在 70kg, 可以吗？" at bounding box center [1155, 712] width 707 height 35
drag, startPoint x: 1230, startPoint y: 709, endPoint x: 1299, endPoint y: 709, distance: 69.0
click at [1299, 709] on textarea "您现在的体重是 79kg。如果您的体重目标设定在 70kg, 可以吗？当您达至" at bounding box center [1155, 712] width 707 height 35
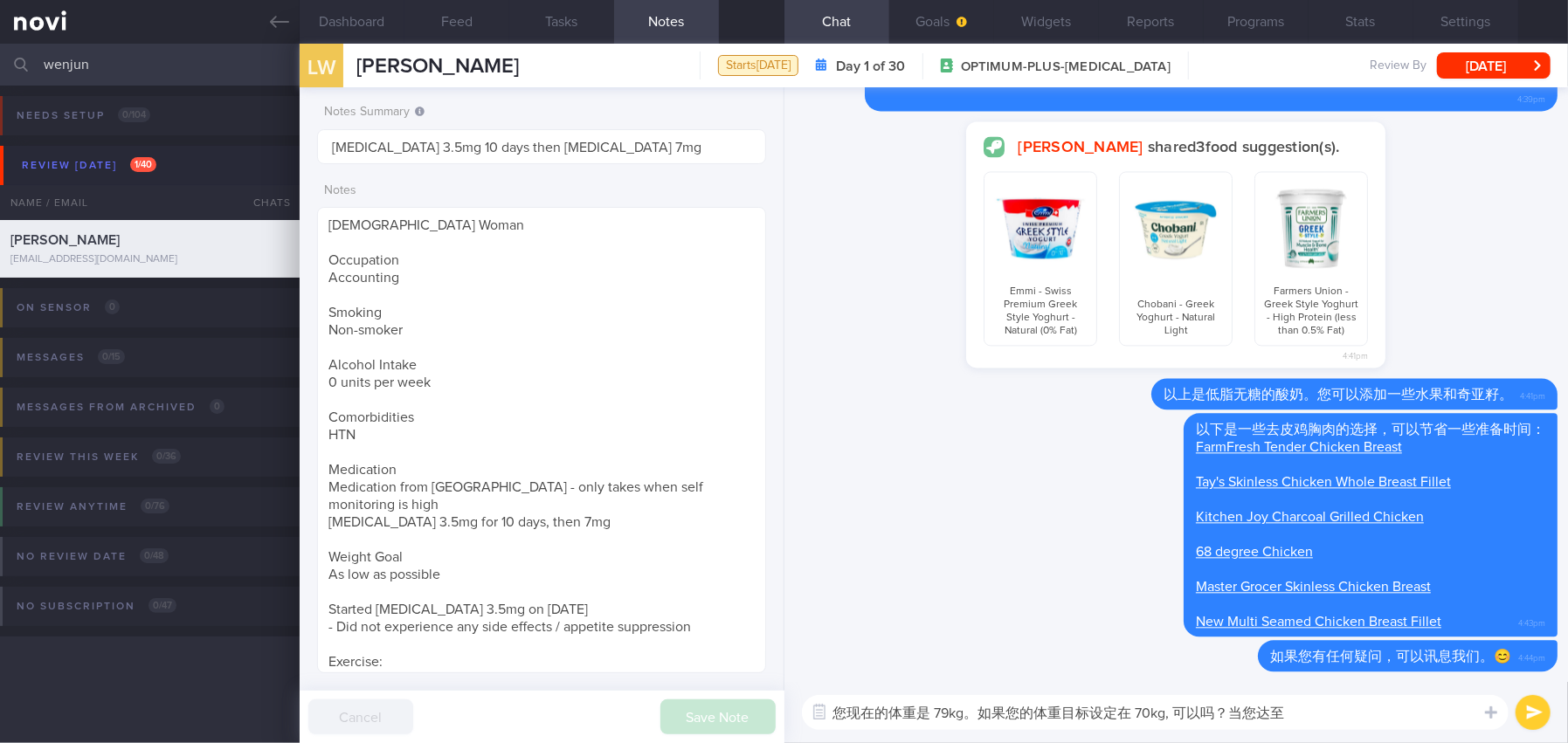
paste textarea "你达到这个目标后，我们可以重新设定你的体重目标。"
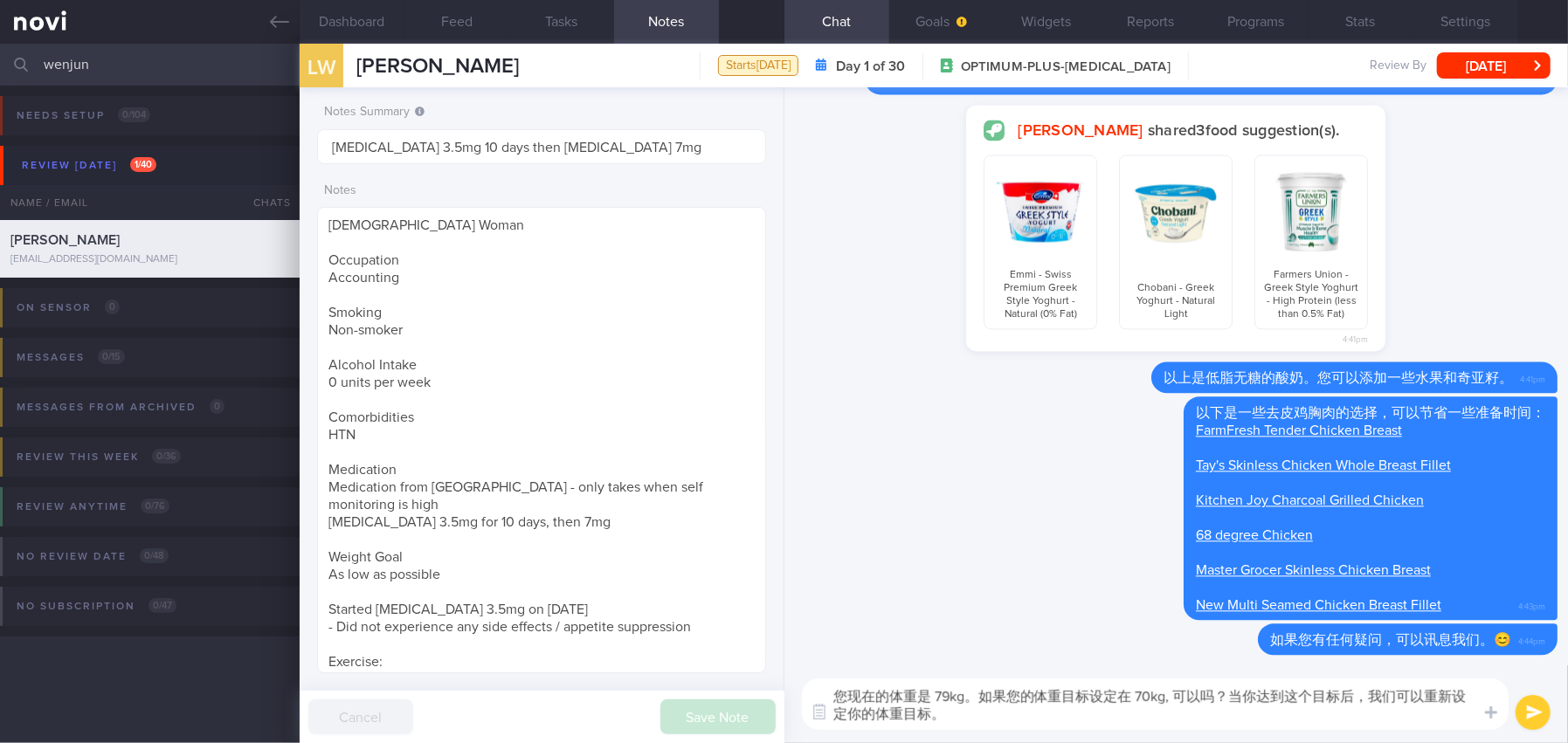
click at [1255, 695] on textarea "您现在的体重是 79kg。如果您的体重目标设定在 70kg, 可以吗？当你达到这个目标后，我们可以重新设定你的体重目标。" at bounding box center [1155, 703] width 707 height 52
click at [859, 710] on textarea "您现在的体重是 79kg。如果您的体重目标设定在 70kg, 可以吗？当您达到这个目标后，我们可以重新设定你的体重目标。" at bounding box center [1155, 703] width 707 height 52
click at [969, 710] on textarea "您现在的体重是 79kg。如果您的体重目标设定在 70kg, 可以吗？当您达到这个目标后，我们可以重新设定您的体重目标。" at bounding box center [1155, 703] width 707 height 52
type textarea "您现在的体重是 79kg。如果您的体重目标设定在 70kg, 可以吗？当您达到这个目标后，我们可以重新设定您的体重目标。"
click at [1536, 718] on button "submit" at bounding box center [1532, 712] width 35 height 35
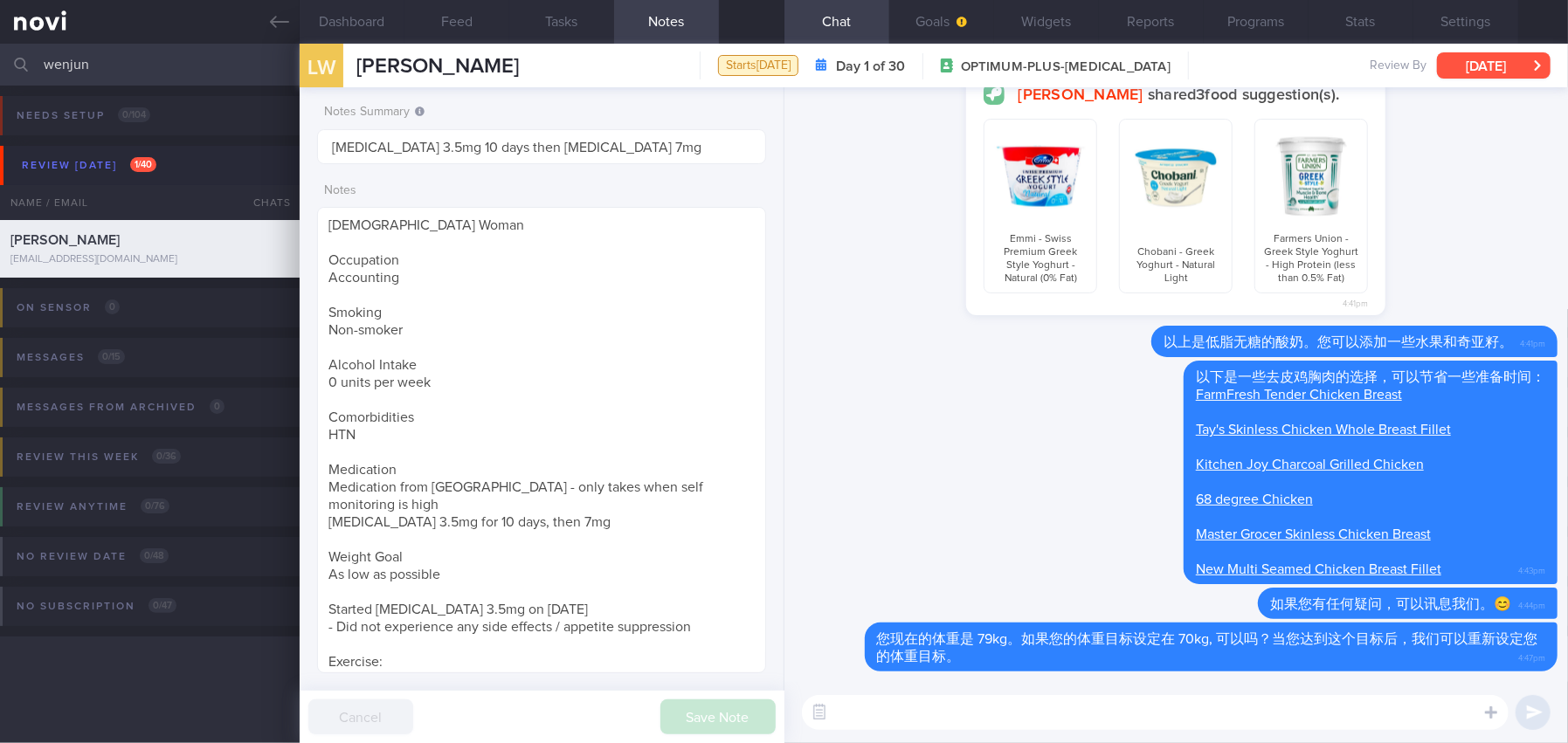
click at [1460, 66] on button "[DATE]" at bounding box center [1493, 65] width 113 height 26
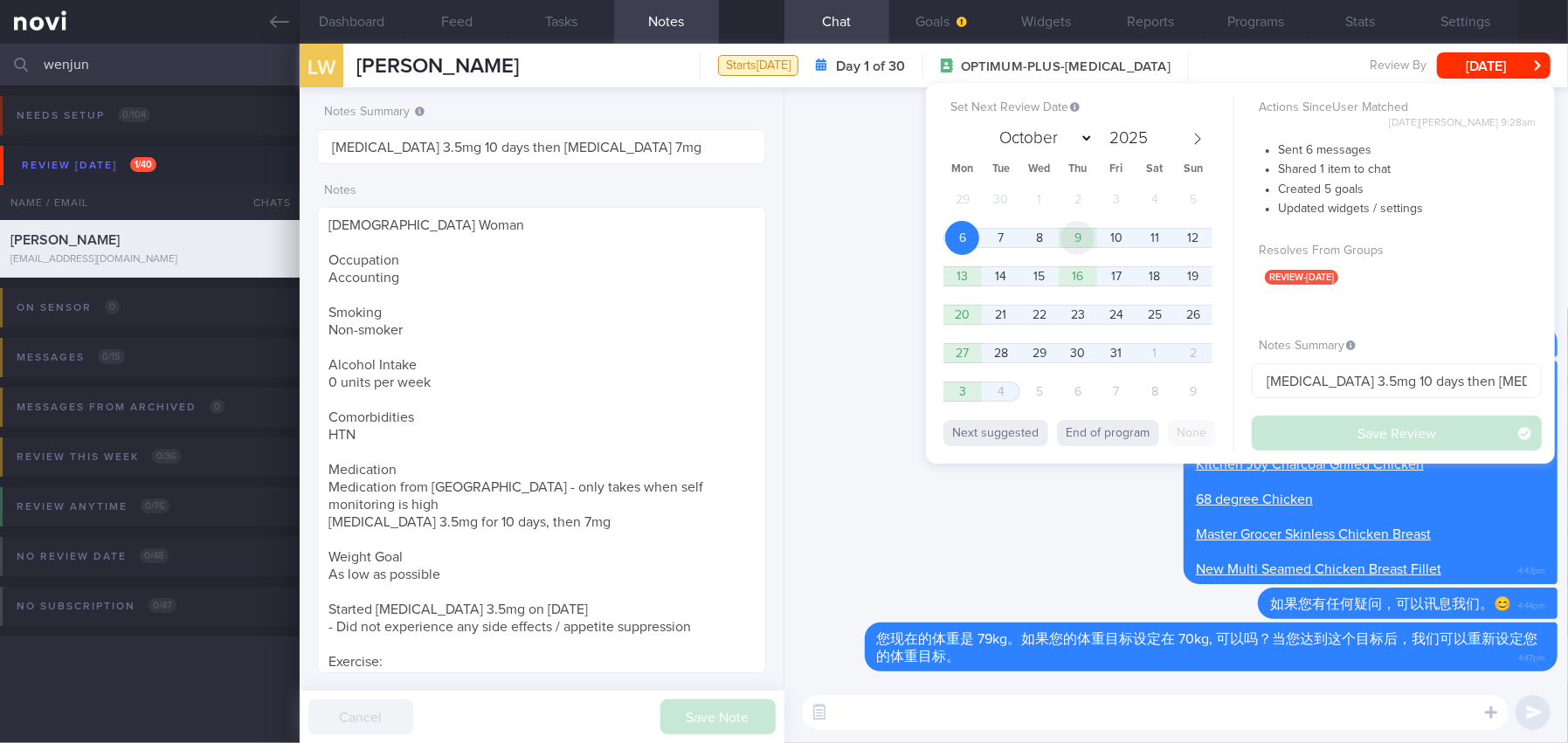
click at [1084, 238] on span "9" at bounding box center [1078, 238] width 34 height 34
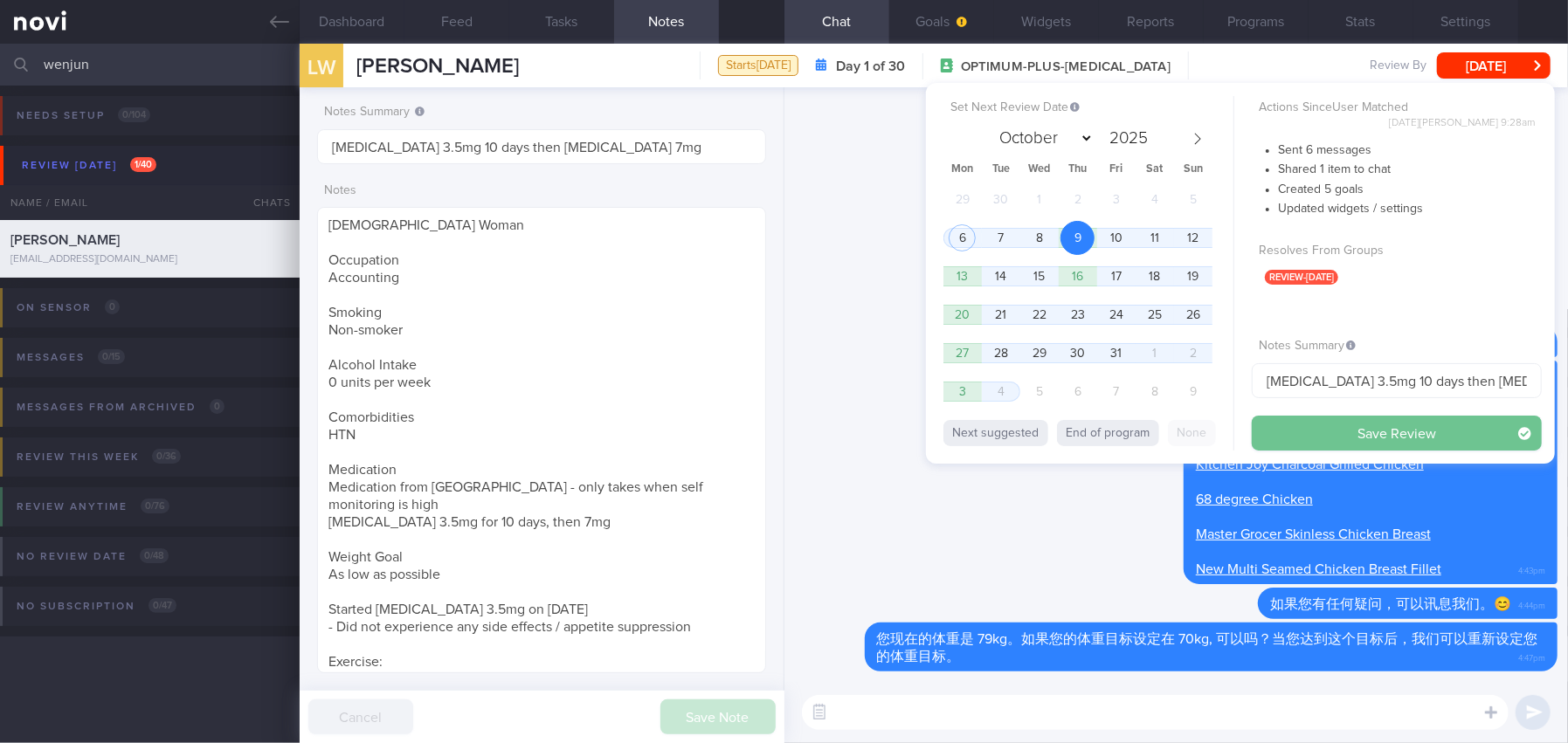
click at [1328, 431] on button "Save Review" at bounding box center [1396, 432] width 290 height 35
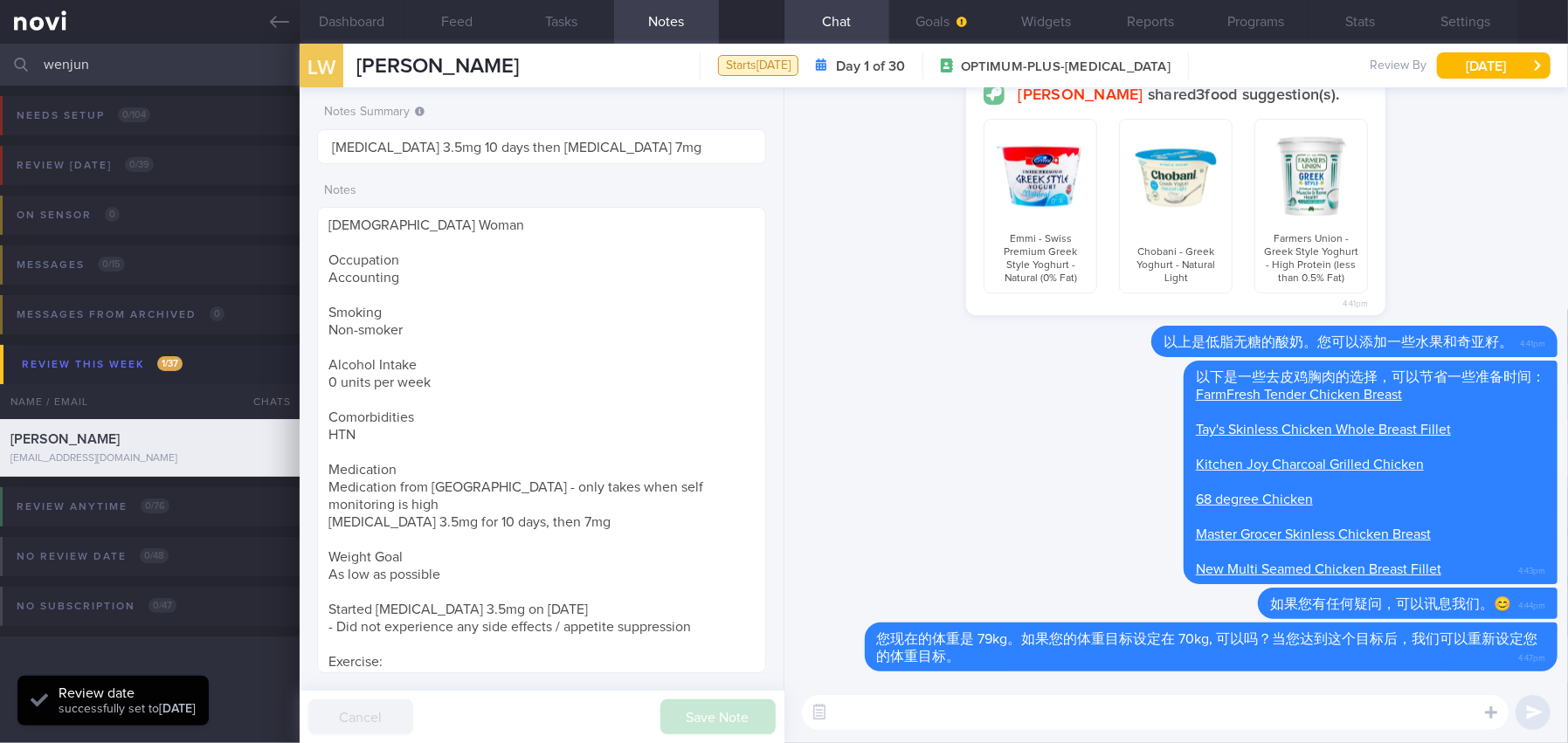
drag, startPoint x: 112, startPoint y: 66, endPoint x: -50, endPoint y: 60, distance: 162.1
click at [0, 60] on html "You are offline! Some functionality will be unavailable Patients New Users Coac…" at bounding box center [784, 371] width 1568 height 743
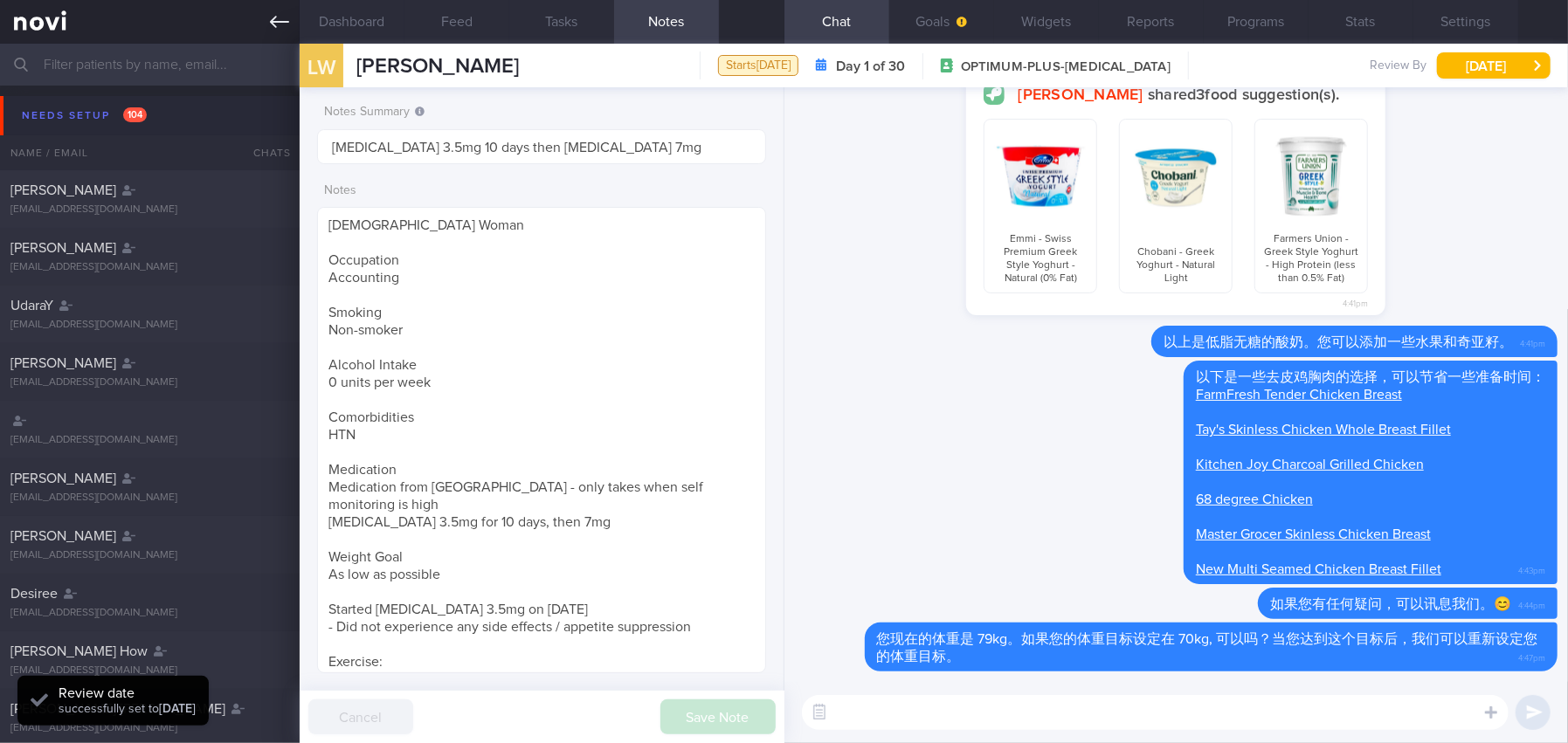
click at [265, 20] on link at bounding box center [149, 22] width 299 height 43
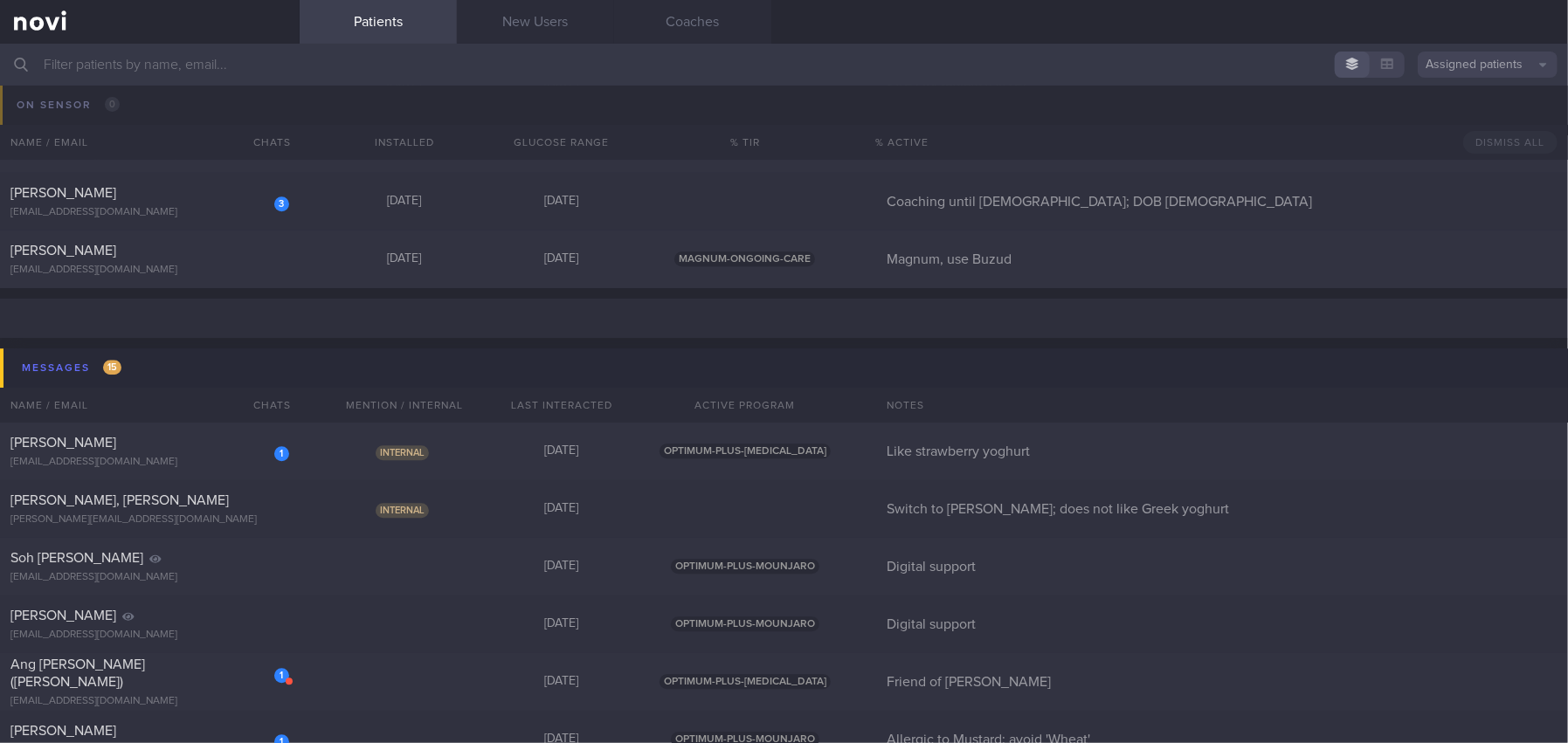
scroll to position [8468, 0]
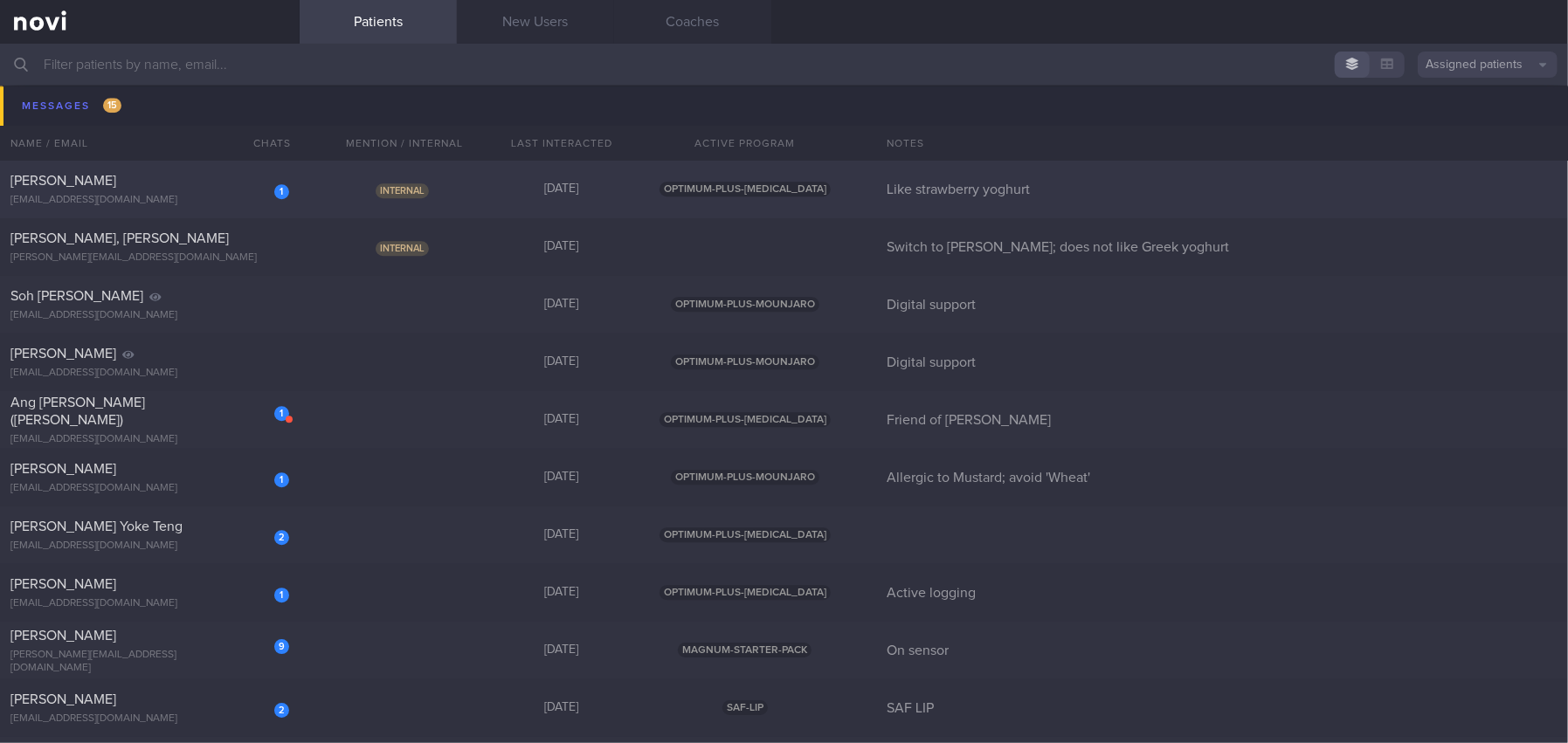
click at [158, 172] on div "[PERSON_NAME] Seh [PERSON_NAME]" at bounding box center [147, 180] width 274 height 17
select select "9"
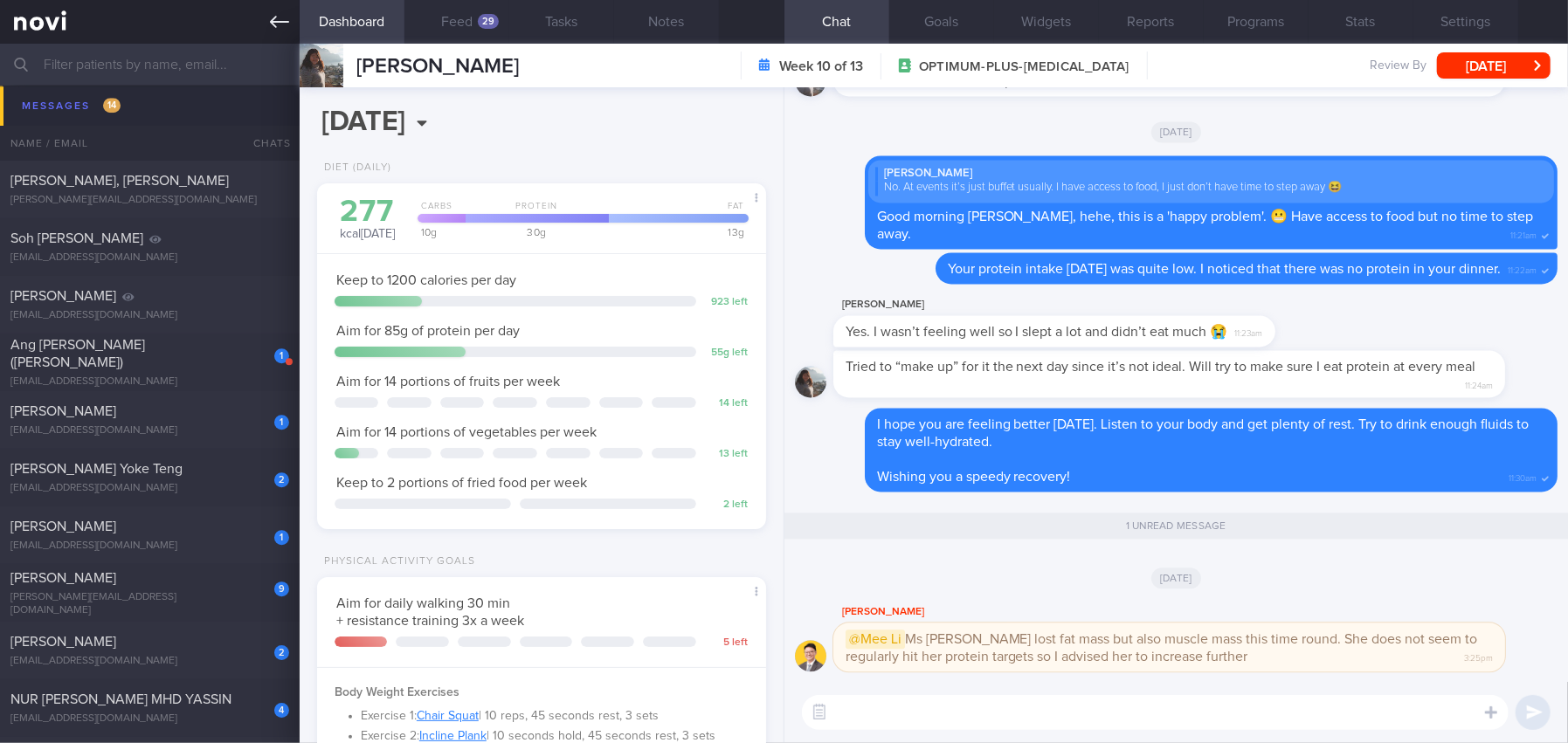
click at [261, 17] on link at bounding box center [149, 22] width 299 height 43
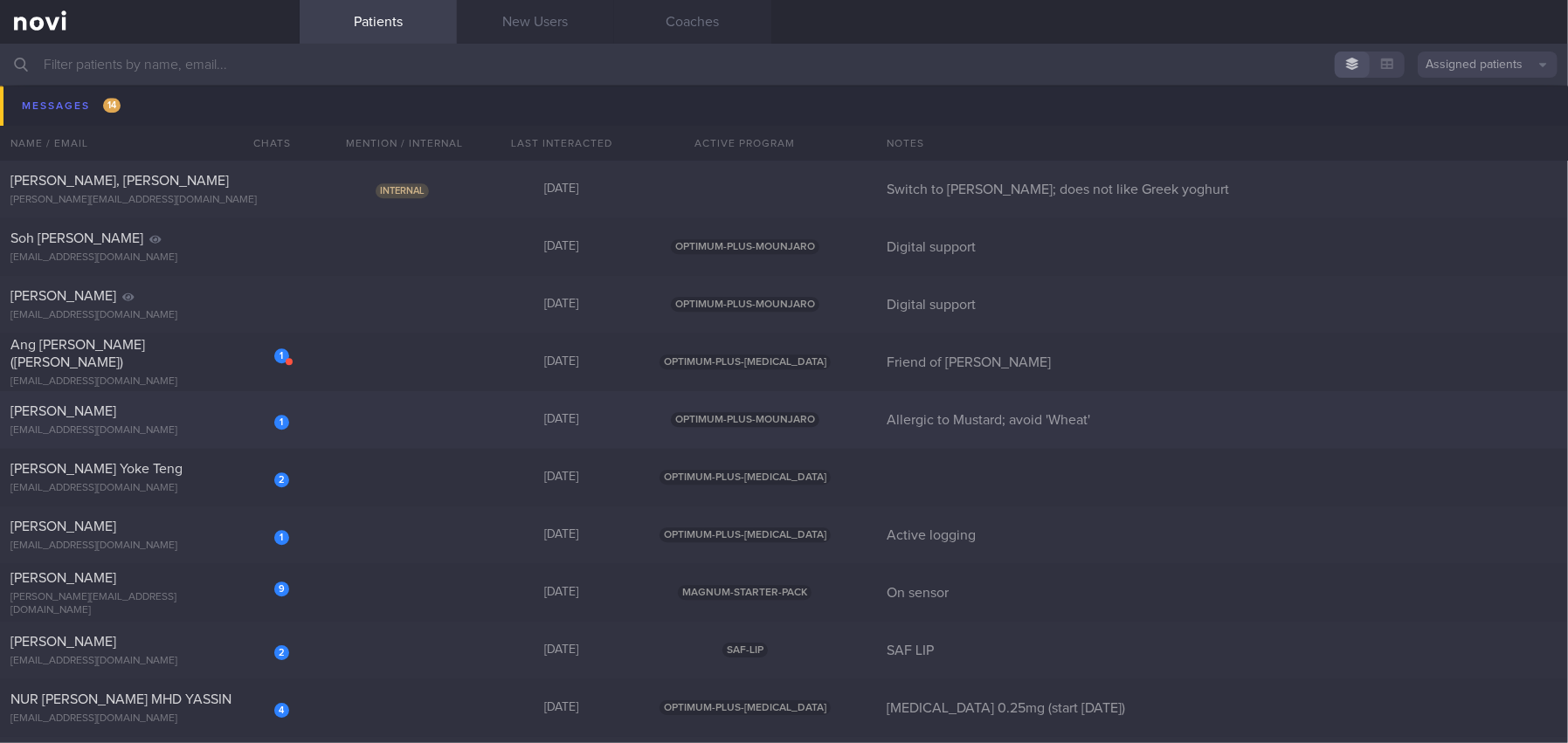
click at [156, 420] on div "1 Jeswani Kunal Ramesh kunaljeswani@gmail.com" at bounding box center [149, 419] width 299 height 35
select select "9"
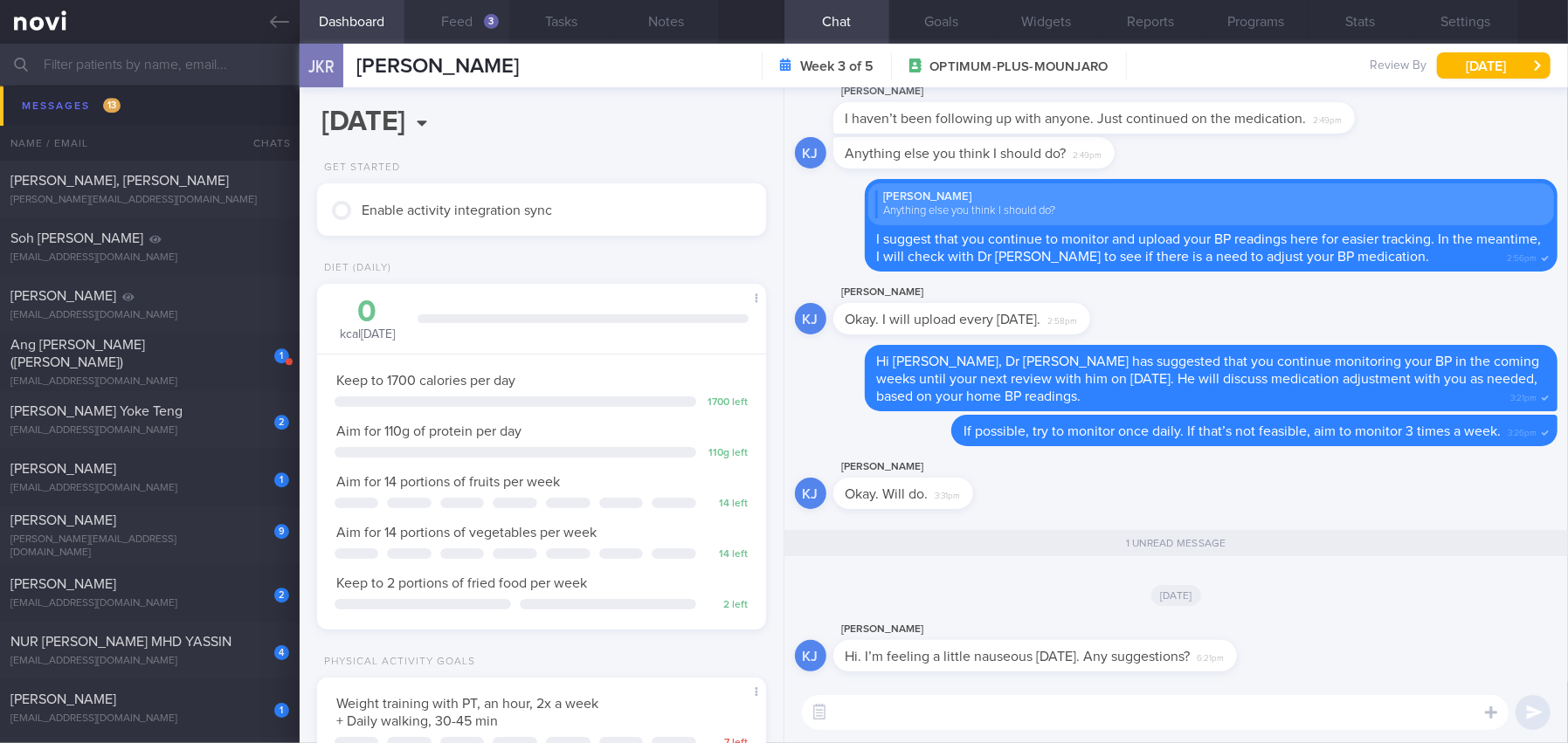
click at [458, 21] on button "Feed 3" at bounding box center [456, 22] width 105 height 43
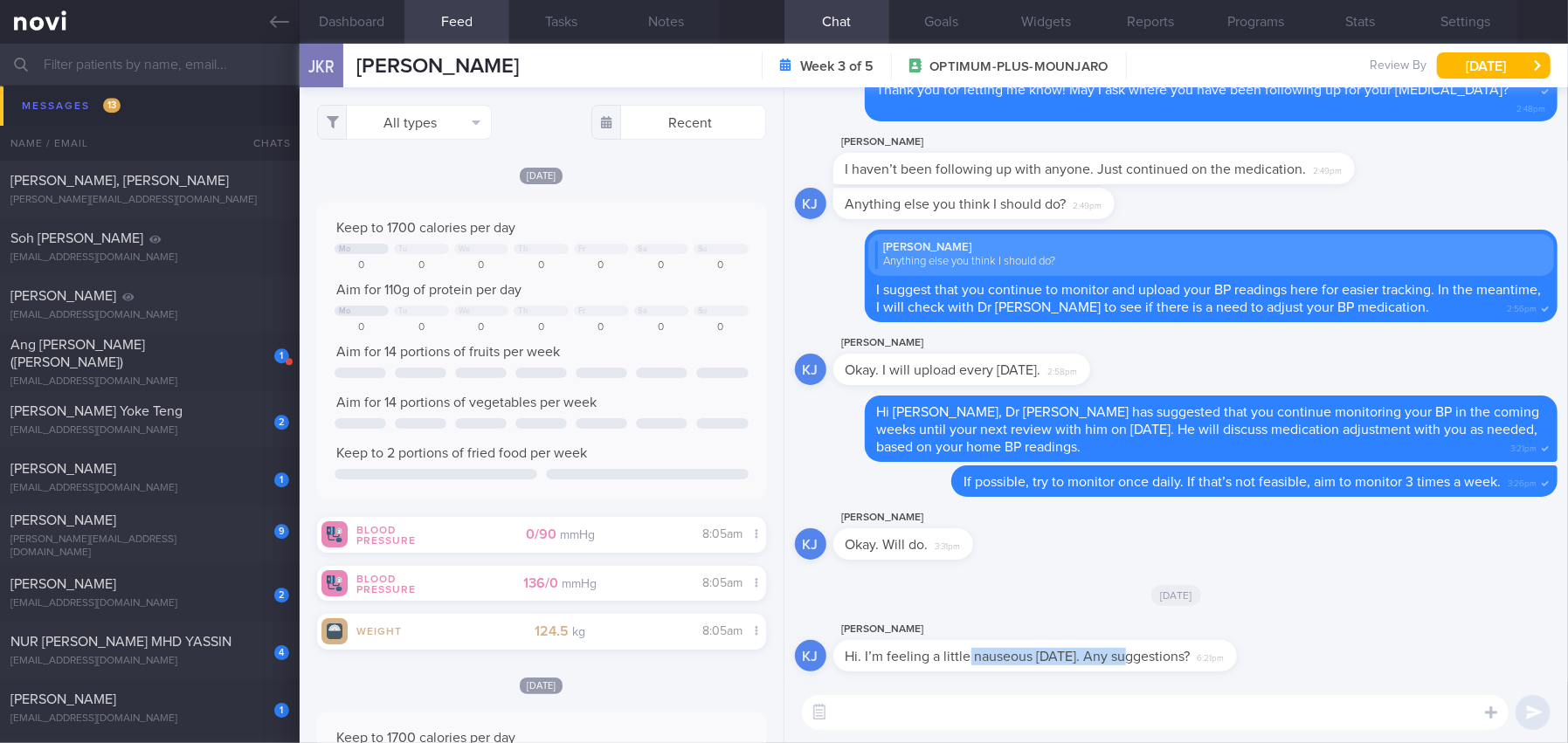
drag, startPoint x: 967, startPoint y: 649, endPoint x: 1123, endPoint y: 654, distance: 156.1
click at [1123, 654] on span "Hi. I’m feeling a little nauseous [DATE]. Any suggestions?" at bounding box center [1017, 656] width 345 height 14
click at [1080, 605] on div "[DATE]" at bounding box center [1175, 595] width 762 height 49
drag, startPoint x: 1048, startPoint y: 643, endPoint x: 1311, endPoint y: 646, distance: 263.0
click at [1311, 646] on div "KJ Kunal Jeswani Hi. I’m feeling a little nauseous today. Any suggestions? 6:21…" at bounding box center [1175, 650] width 762 height 63
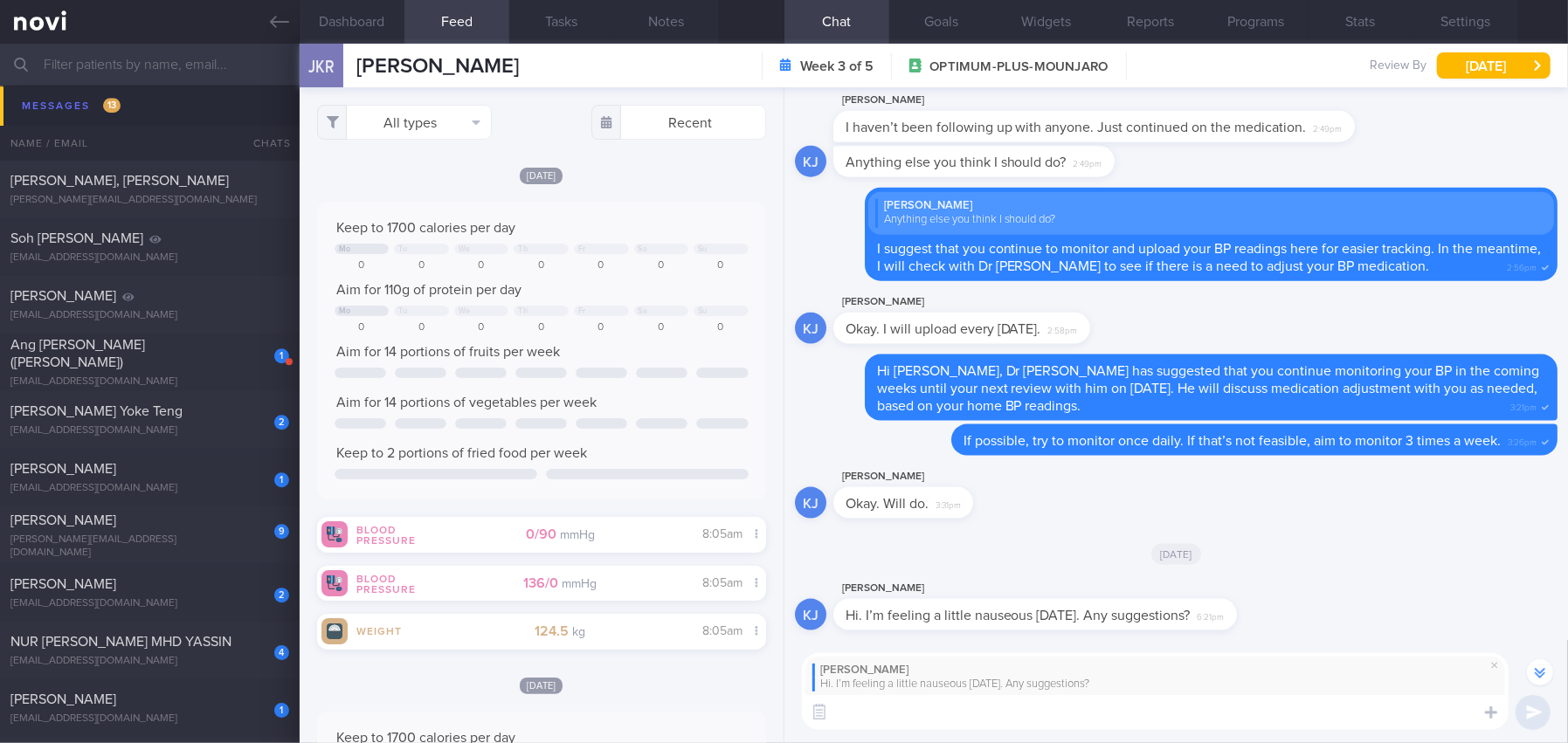
click at [1038, 727] on textarea at bounding box center [1155, 712] width 707 height 35
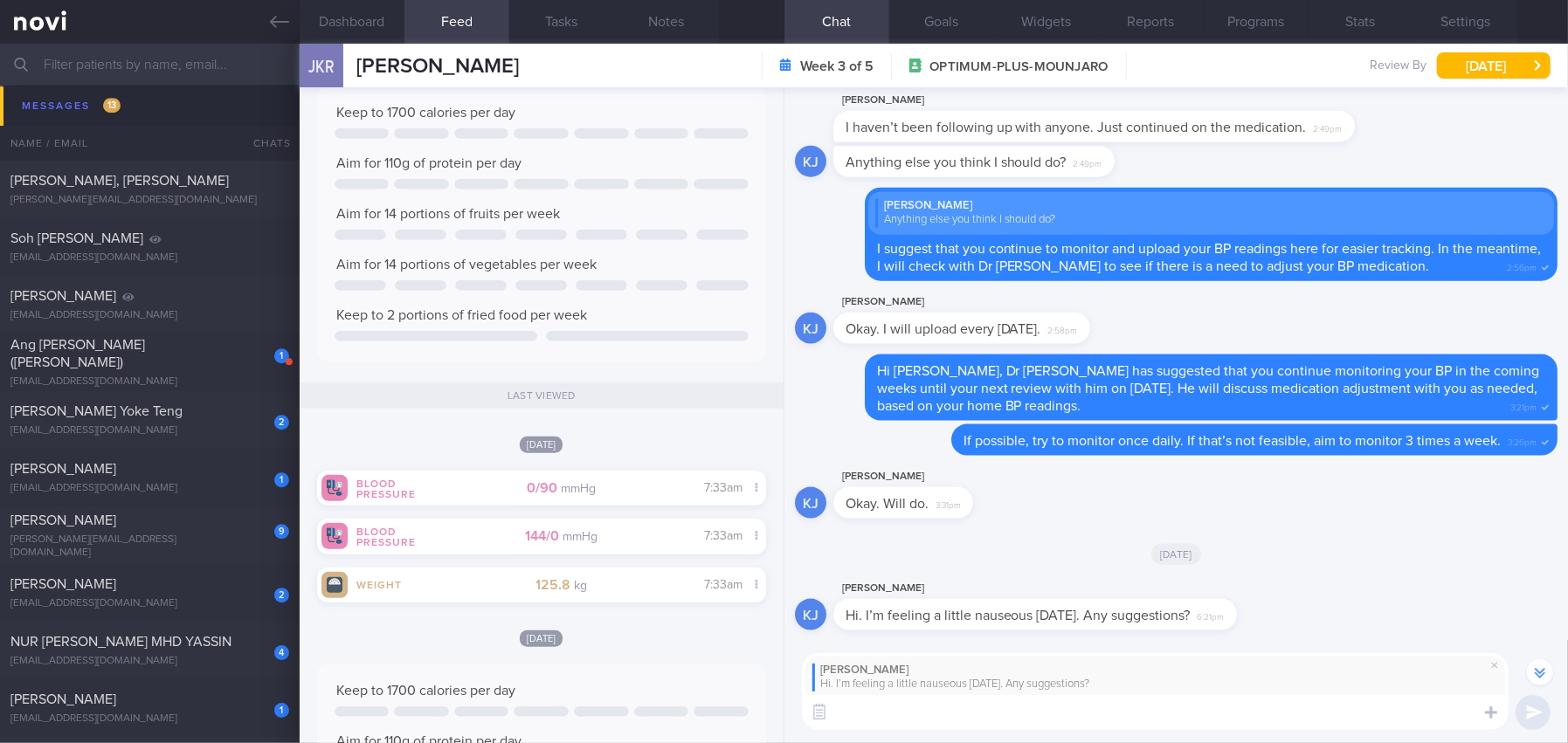
scroll to position [610, 0]
type textarea "Hi"
click at [160, 56] on input "text" at bounding box center [784, 64] width 1568 height 42
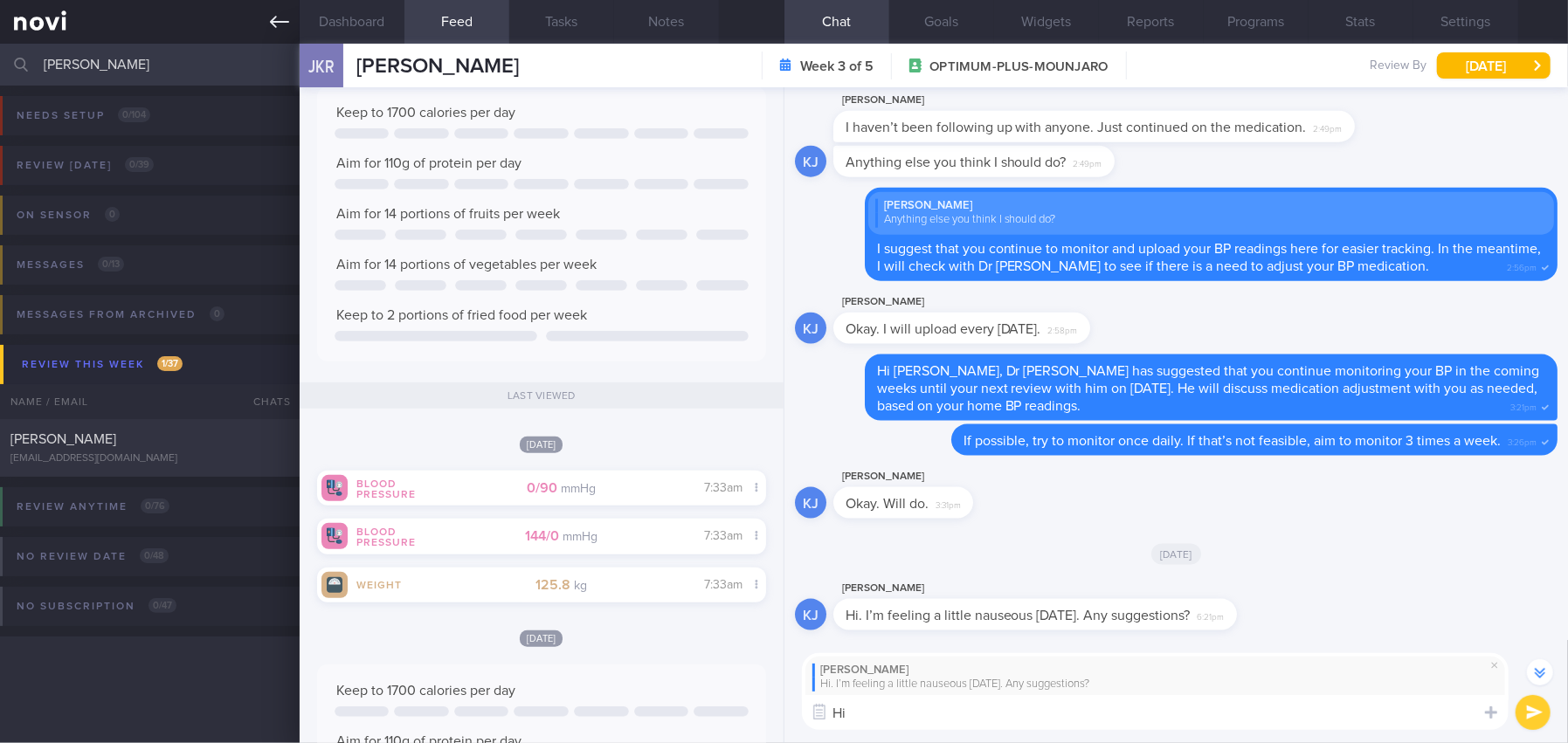
type input "[PERSON_NAME]"
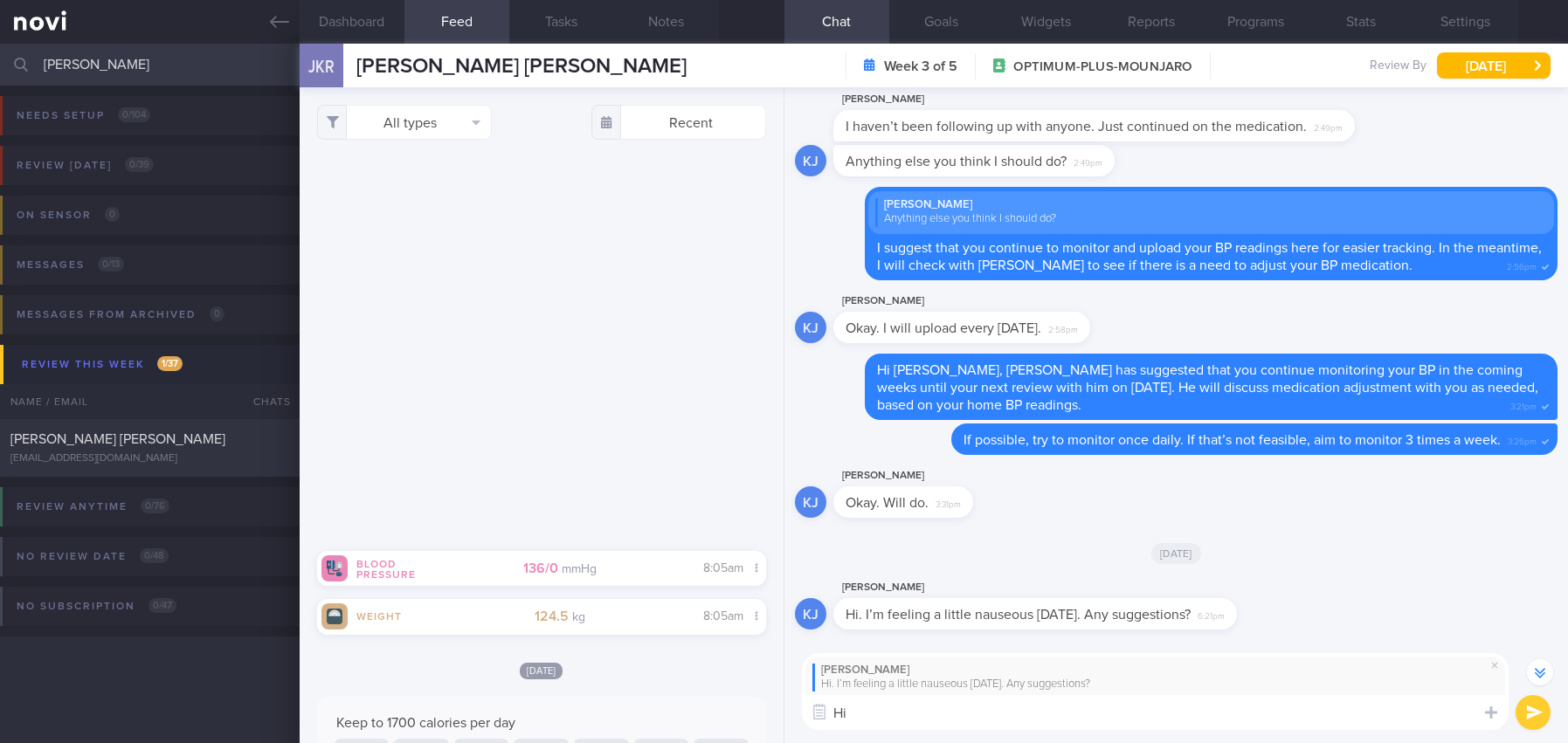
select select "9"
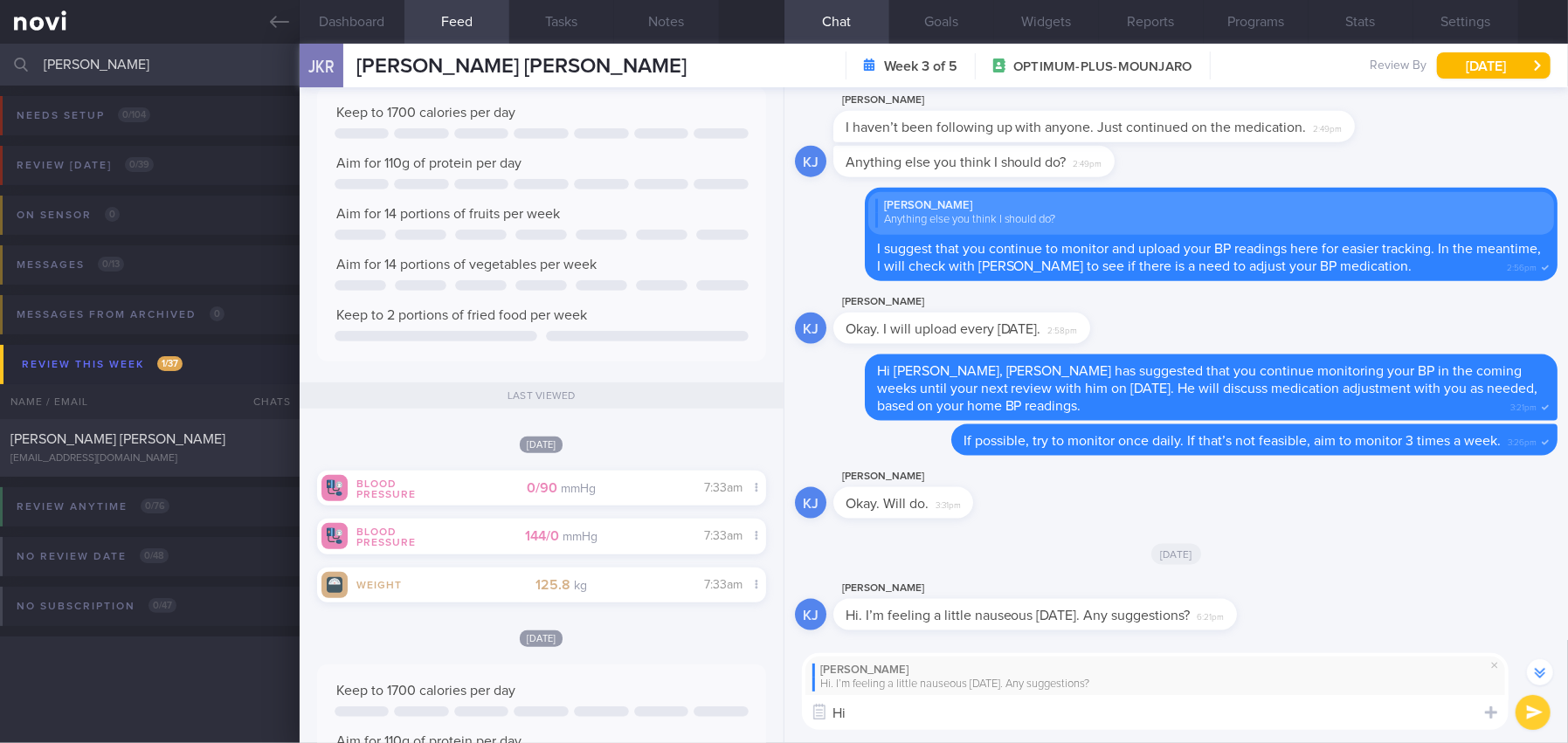
drag, startPoint x: 157, startPoint y: 61, endPoint x: -138, endPoint y: 69, distance: 295.1
click at [0, 69] on html "You are offline! Some functionality will be unavailable Patients New Users Coac…" at bounding box center [784, 371] width 1568 height 743
click at [274, 20] on icon at bounding box center [280, 22] width 19 height 19
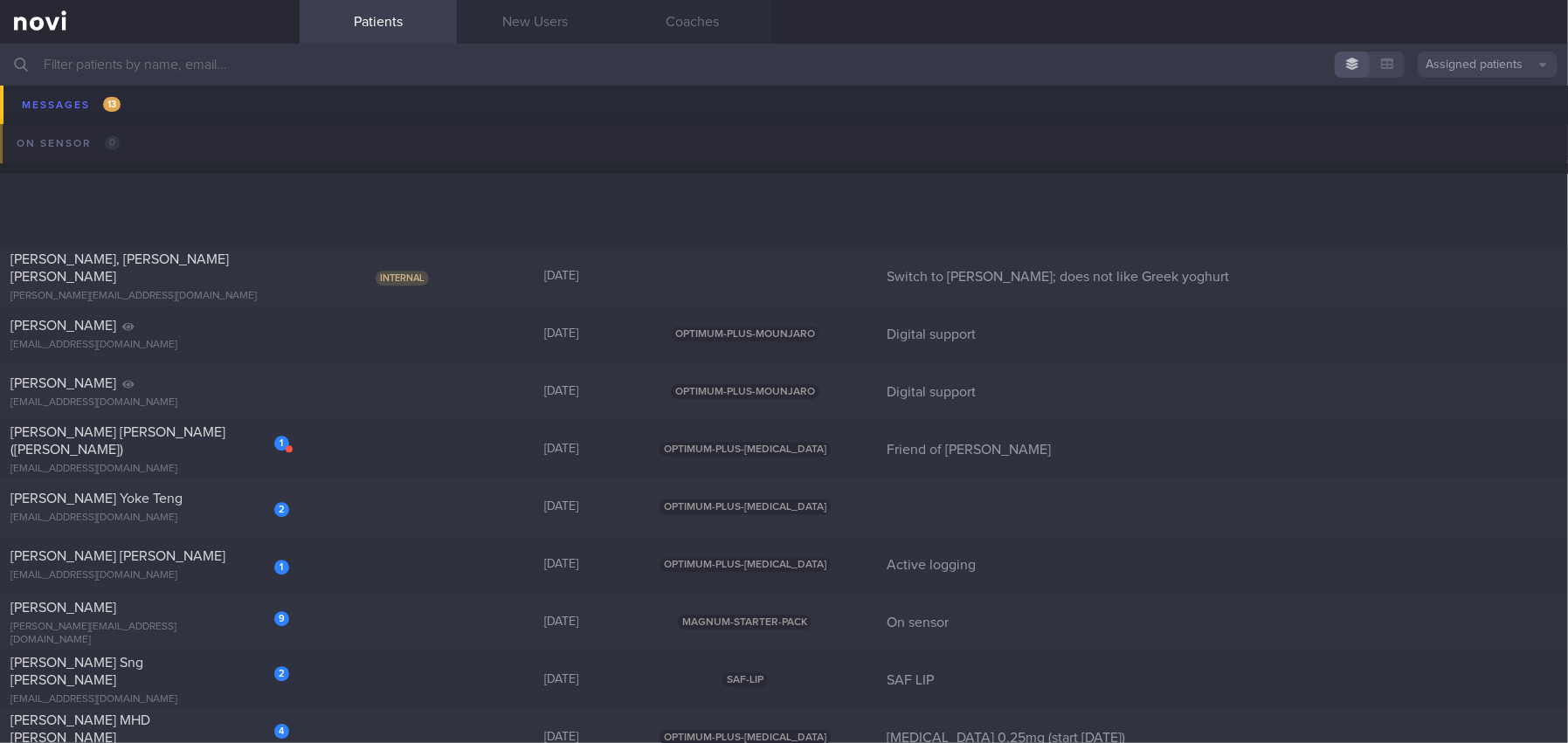
scroll to position [8730, 0]
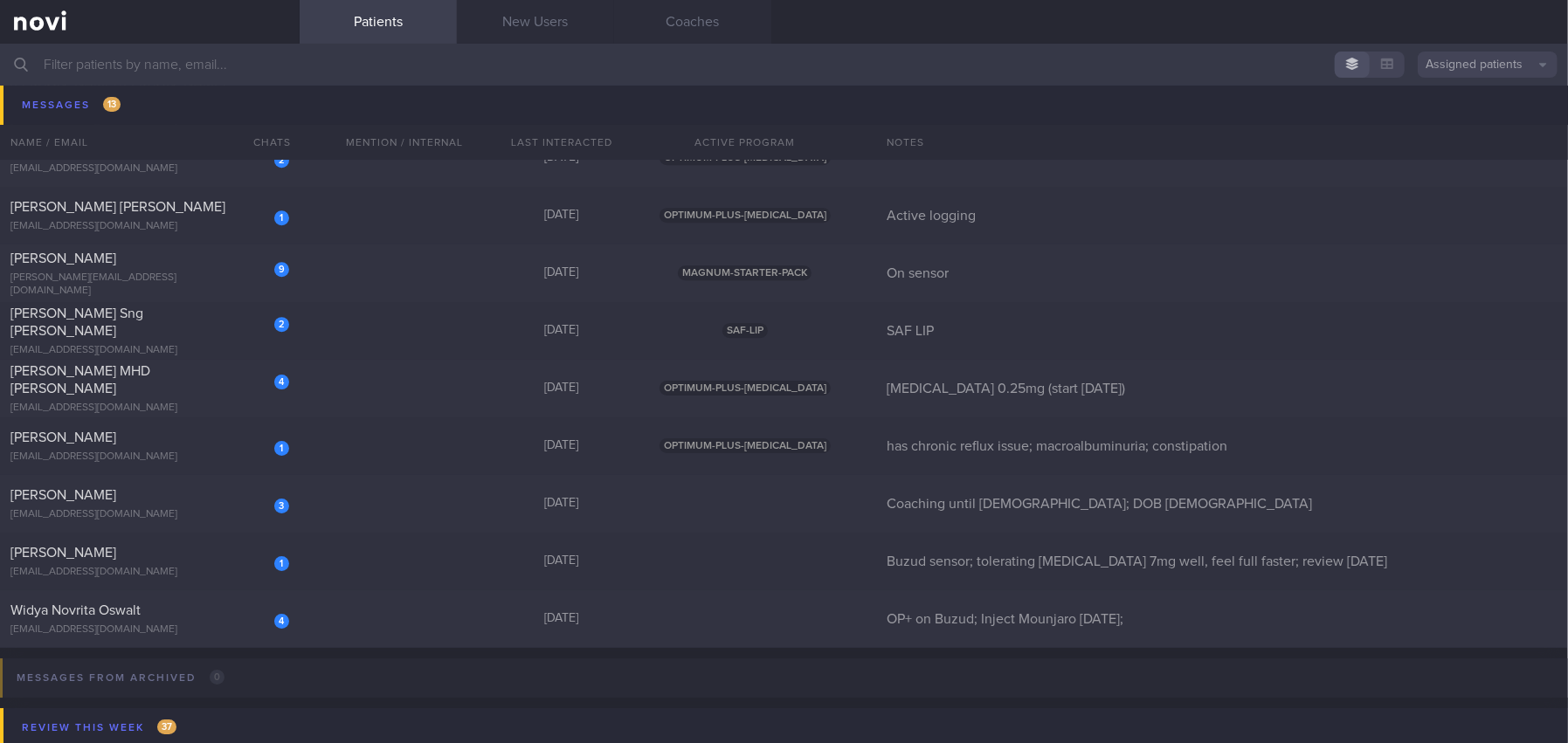
click at [297, 71] on input "text" at bounding box center [784, 64] width 1568 height 42
click at [264, 70] on input "jes" at bounding box center [784, 64] width 1568 height 42
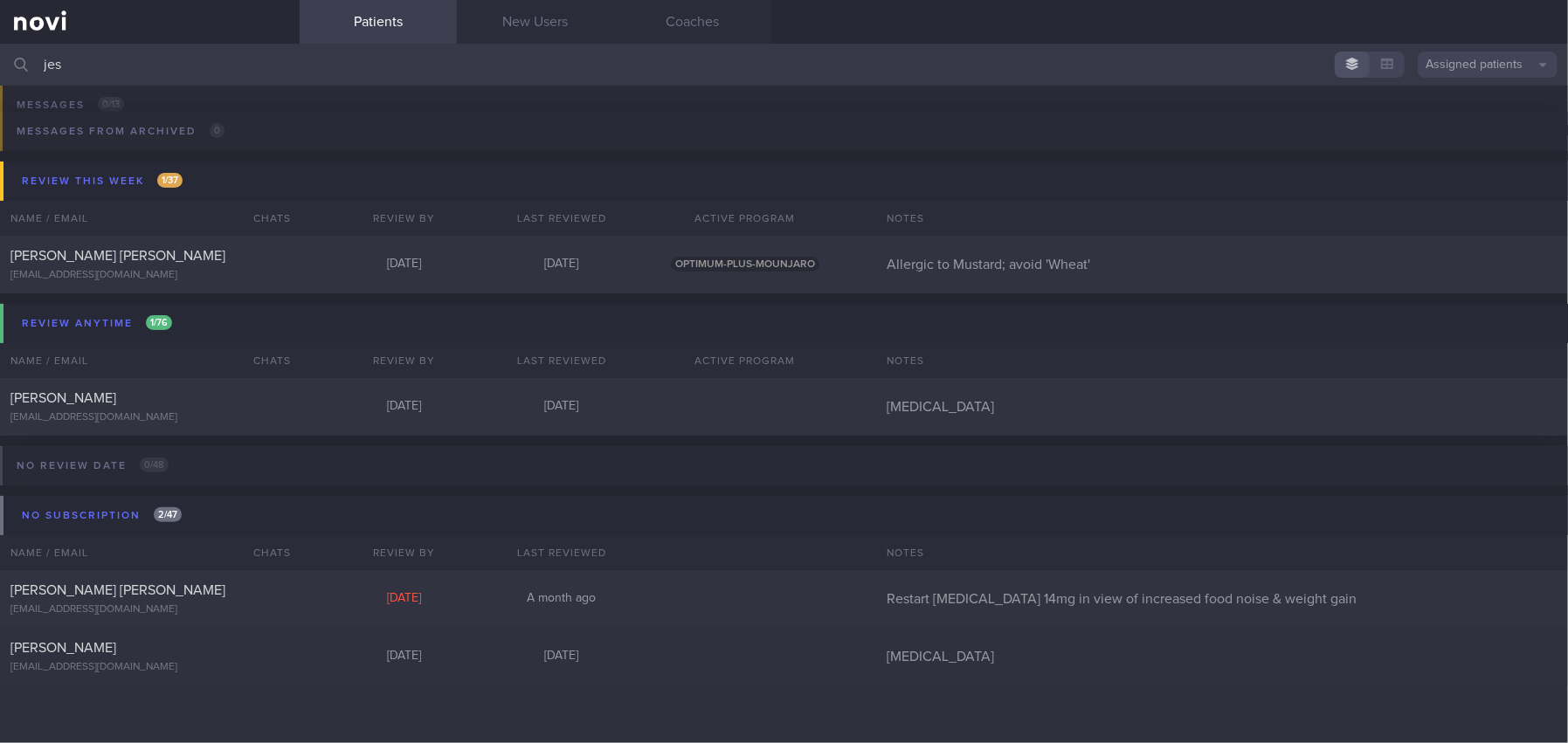
type input "jes"
click at [162, 258] on div "[PERSON_NAME] [PERSON_NAME]" at bounding box center [147, 257] width 274 height 17
select select "9"
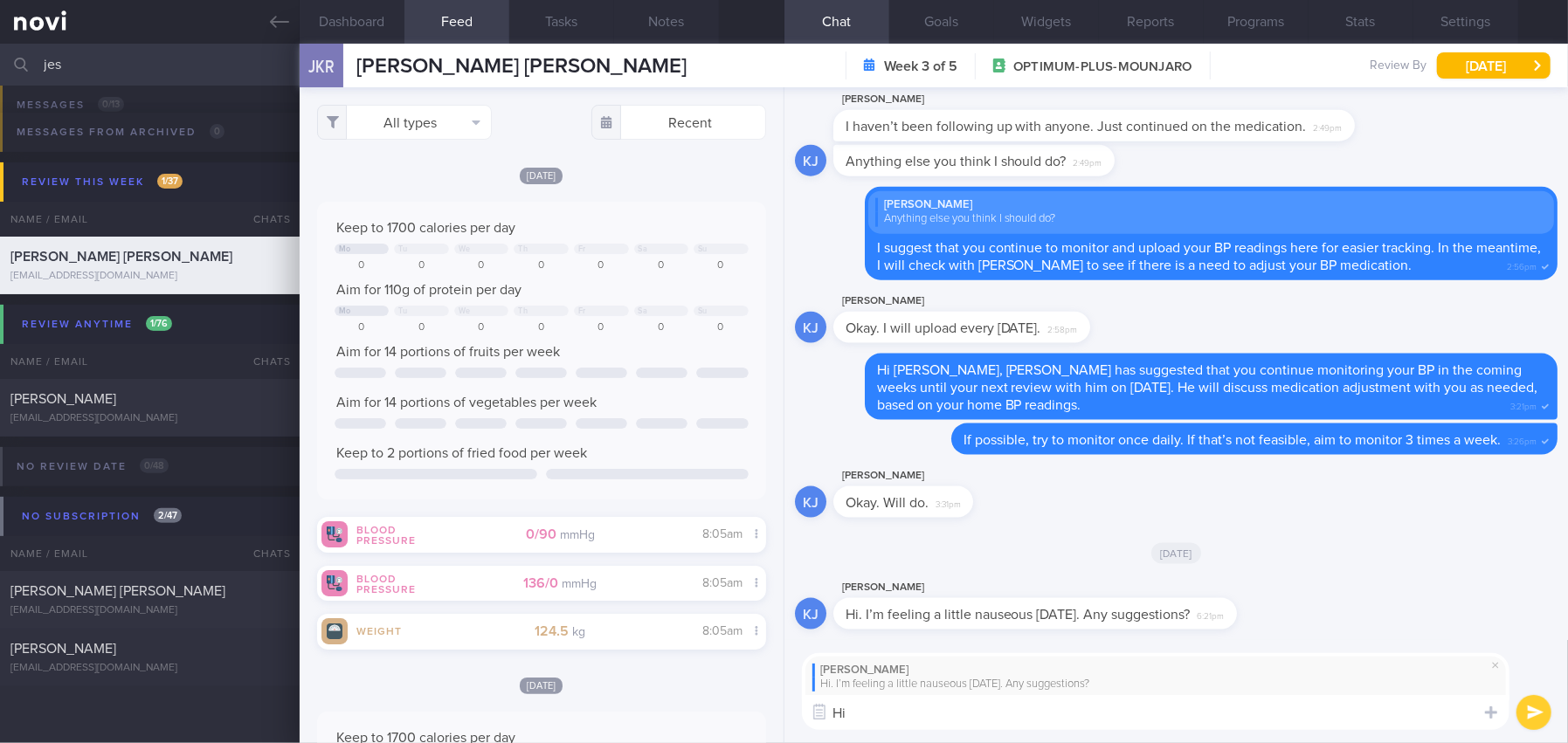
click at [903, 713] on textarea "Hi" at bounding box center [1155, 712] width 707 height 35
paste textarea "How are you feeling [DATE]? It is common to experience nausea, which typically …"
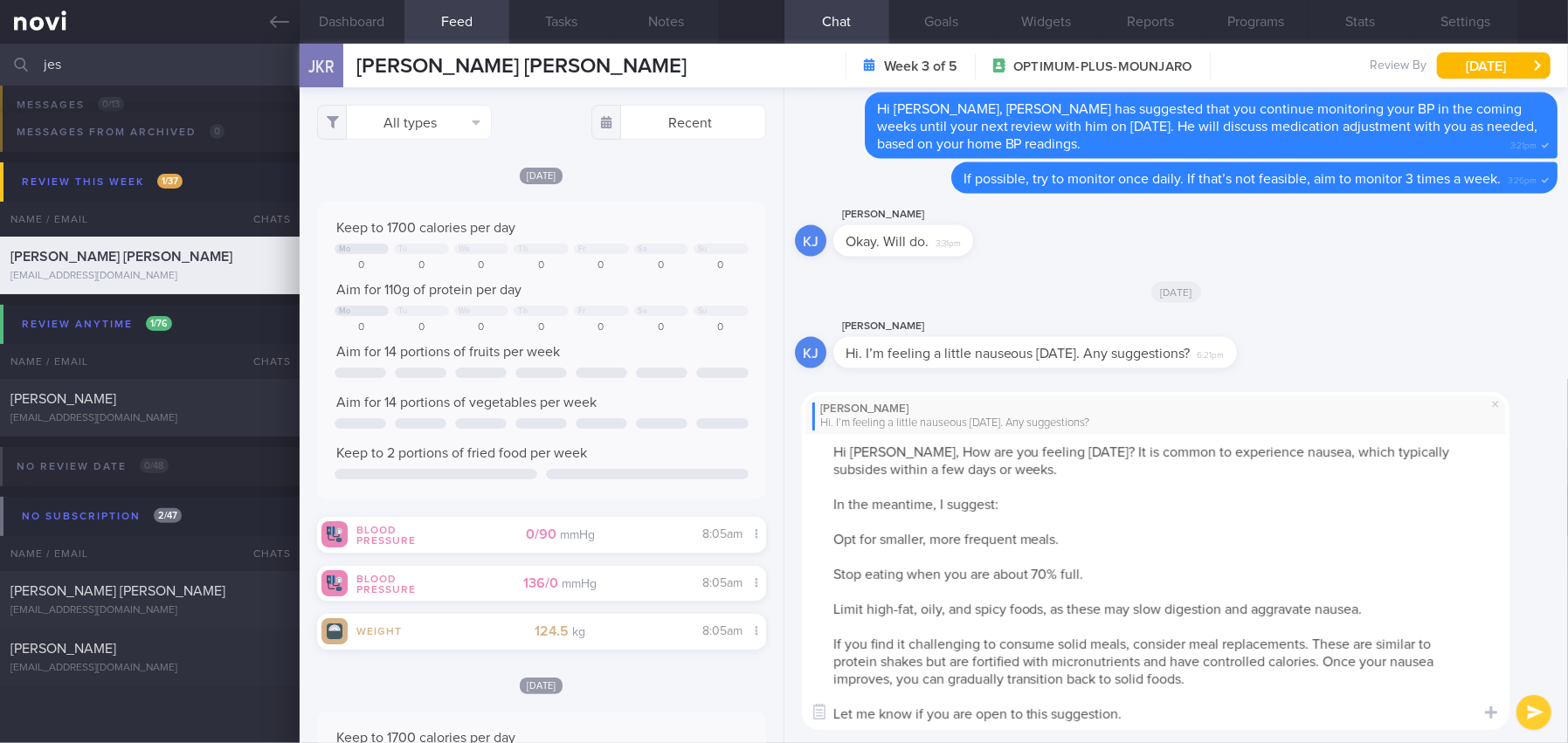
click at [899, 445] on textarea "Hi [PERSON_NAME], How are you feeling [DATE]? It is common to experience nausea…" at bounding box center [1155, 582] width 707 height 296
click at [817, 537] on textarea "Hi [PERSON_NAME], how are you feeling [DATE]? It is common to experience nausea…" at bounding box center [1155, 582] width 707 height 296
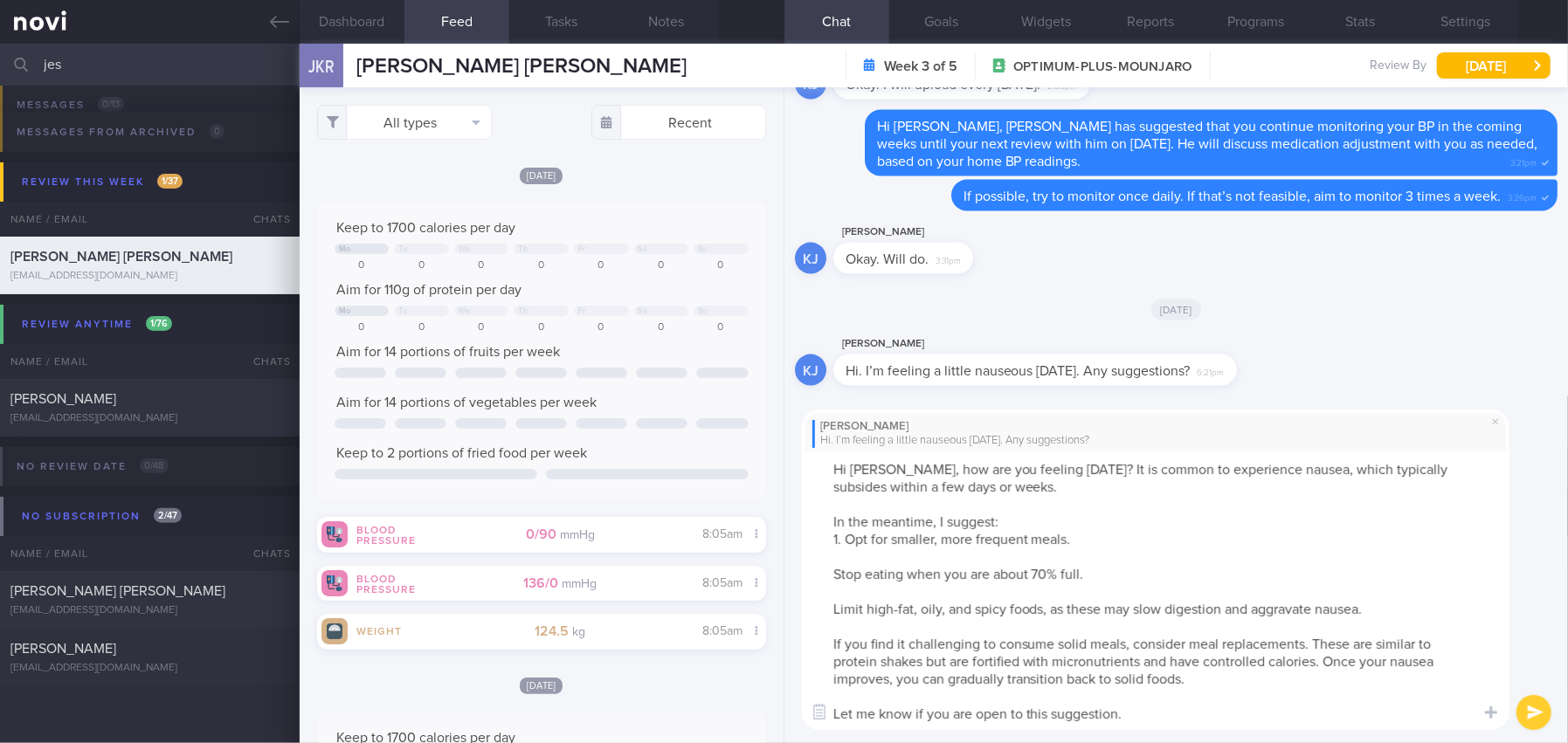
click at [820, 575] on textarea "Hi [PERSON_NAME], how are you feeling [DATE]? It is common to experience nausea…" at bounding box center [1155, 590] width 707 height 279
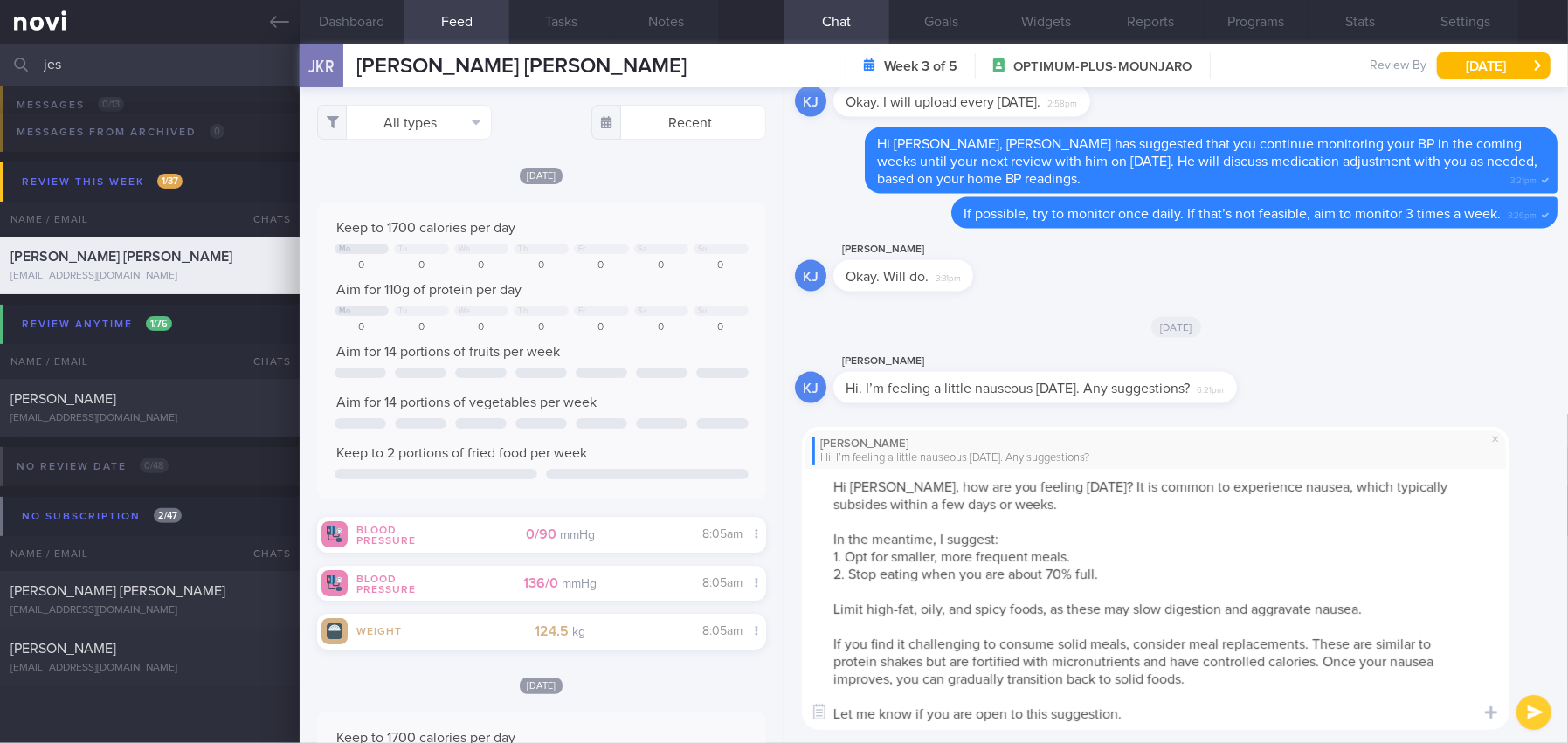
click at [829, 611] on textarea "Hi [PERSON_NAME], how are you feeling [DATE]? It is common to experience nausea…" at bounding box center [1155, 599] width 707 height 261
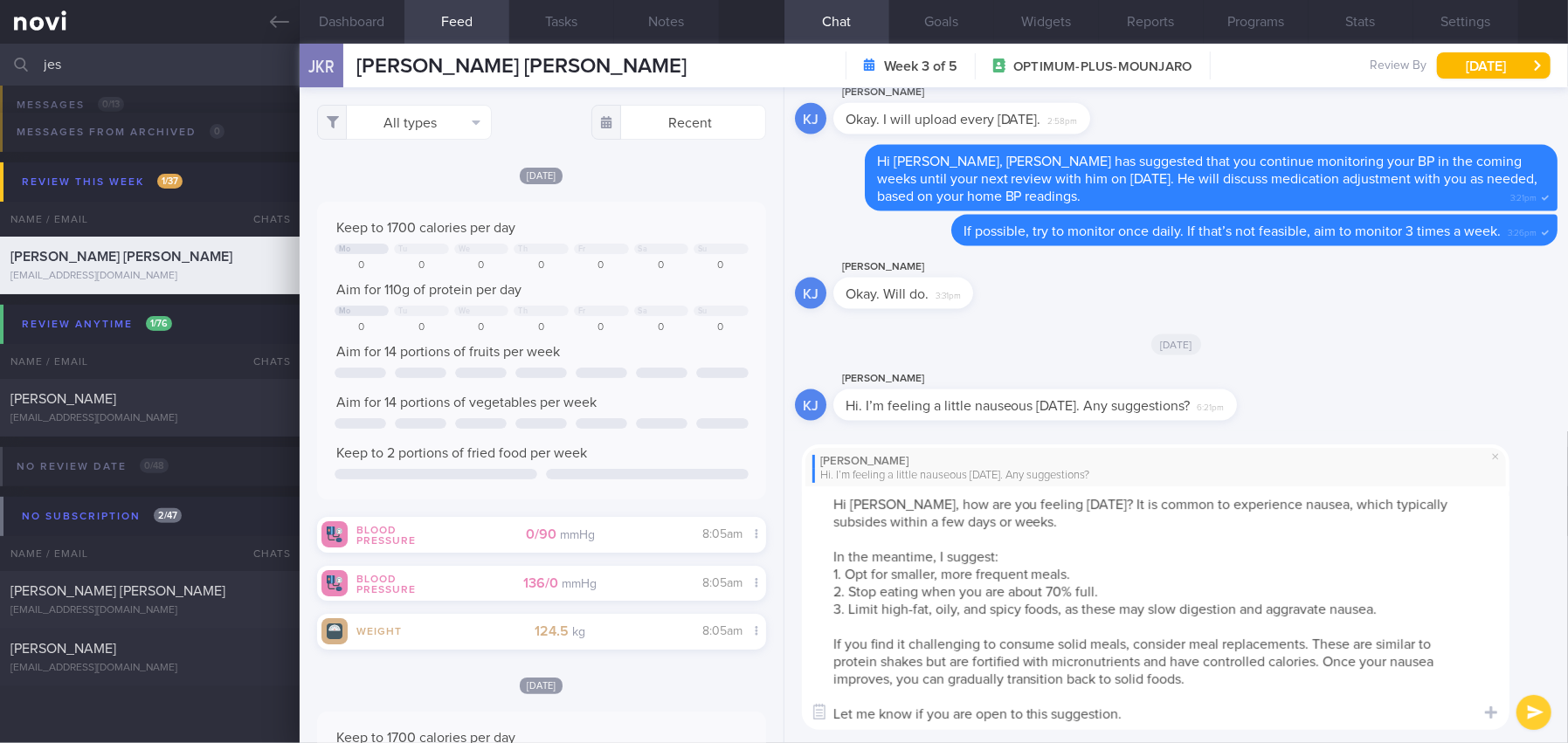
click at [843, 710] on textarea "Hi [PERSON_NAME], how are you feeling [DATE]? It is common to experience nausea…" at bounding box center [1155, 608] width 707 height 244
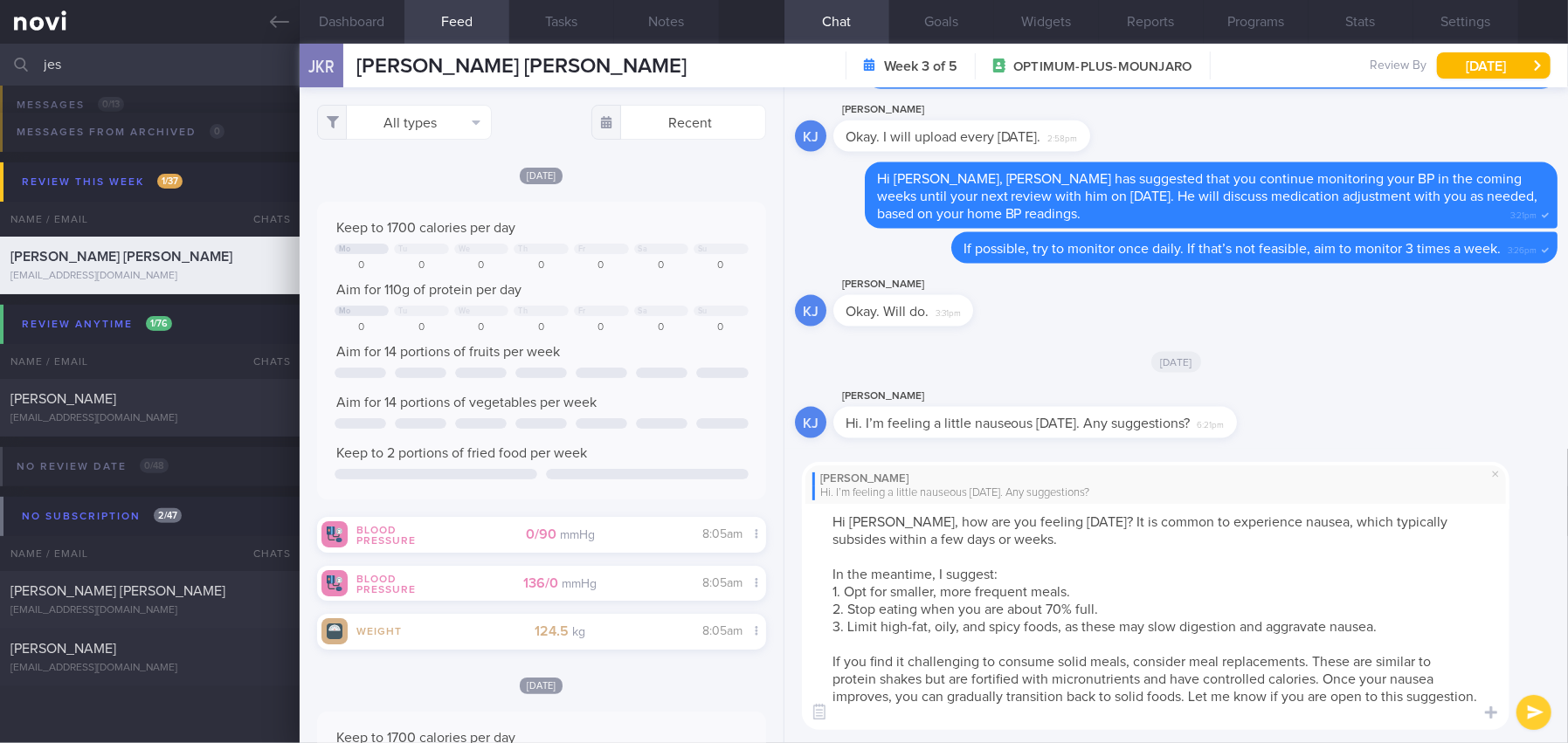
type textarea "Hi [PERSON_NAME], how are you feeling [DATE]? It is common to experience nausea…"
click at [1531, 712] on button "submit" at bounding box center [1533, 712] width 35 height 35
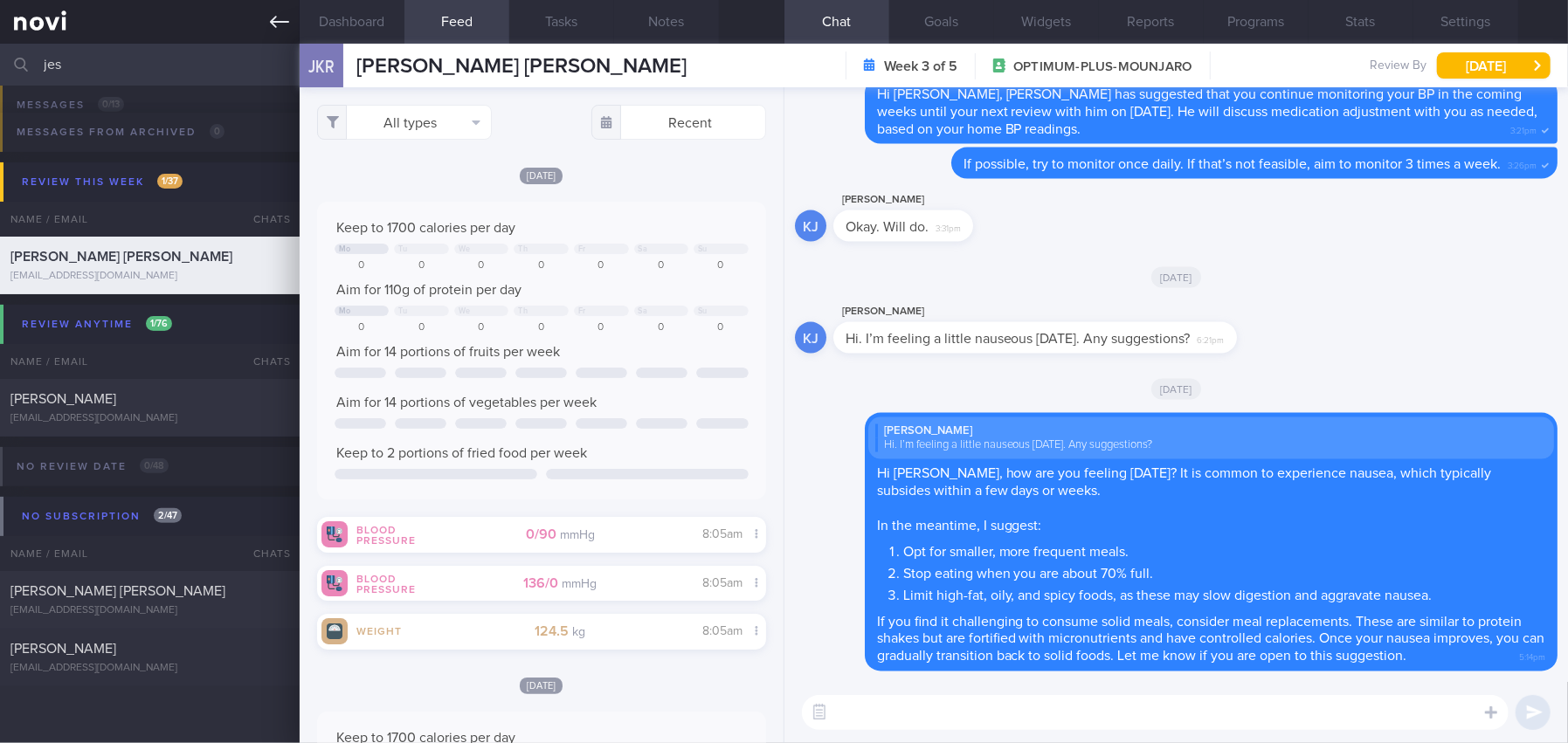
click at [272, 21] on icon at bounding box center [280, 22] width 19 height 12
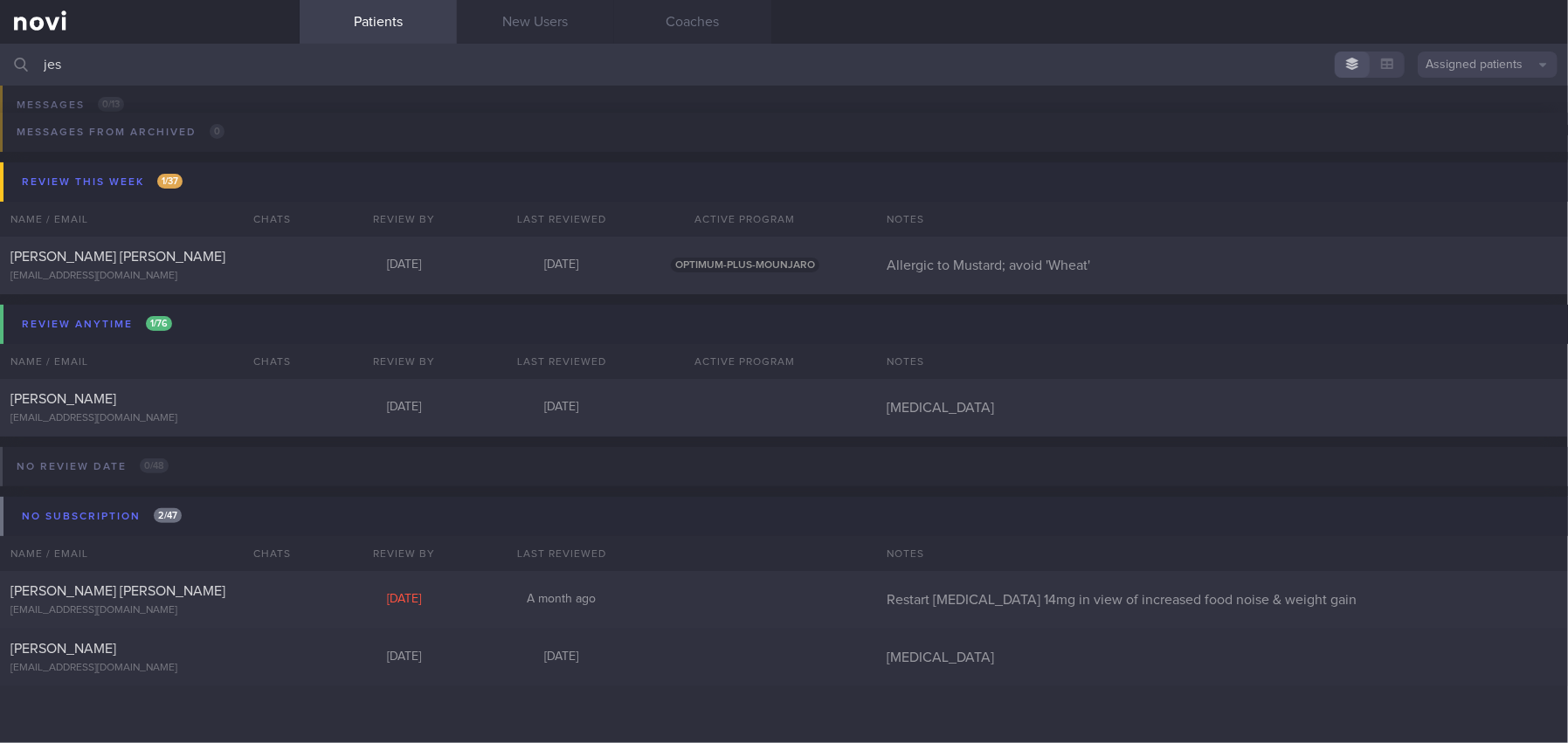
drag, startPoint x: 97, startPoint y: 58, endPoint x: -19, endPoint y: 57, distance: 116.0
click at [0, 57] on html "You are offline! Some functionality will be unavailable Patients New Users Coac…" at bounding box center [784, 371] width 1568 height 743
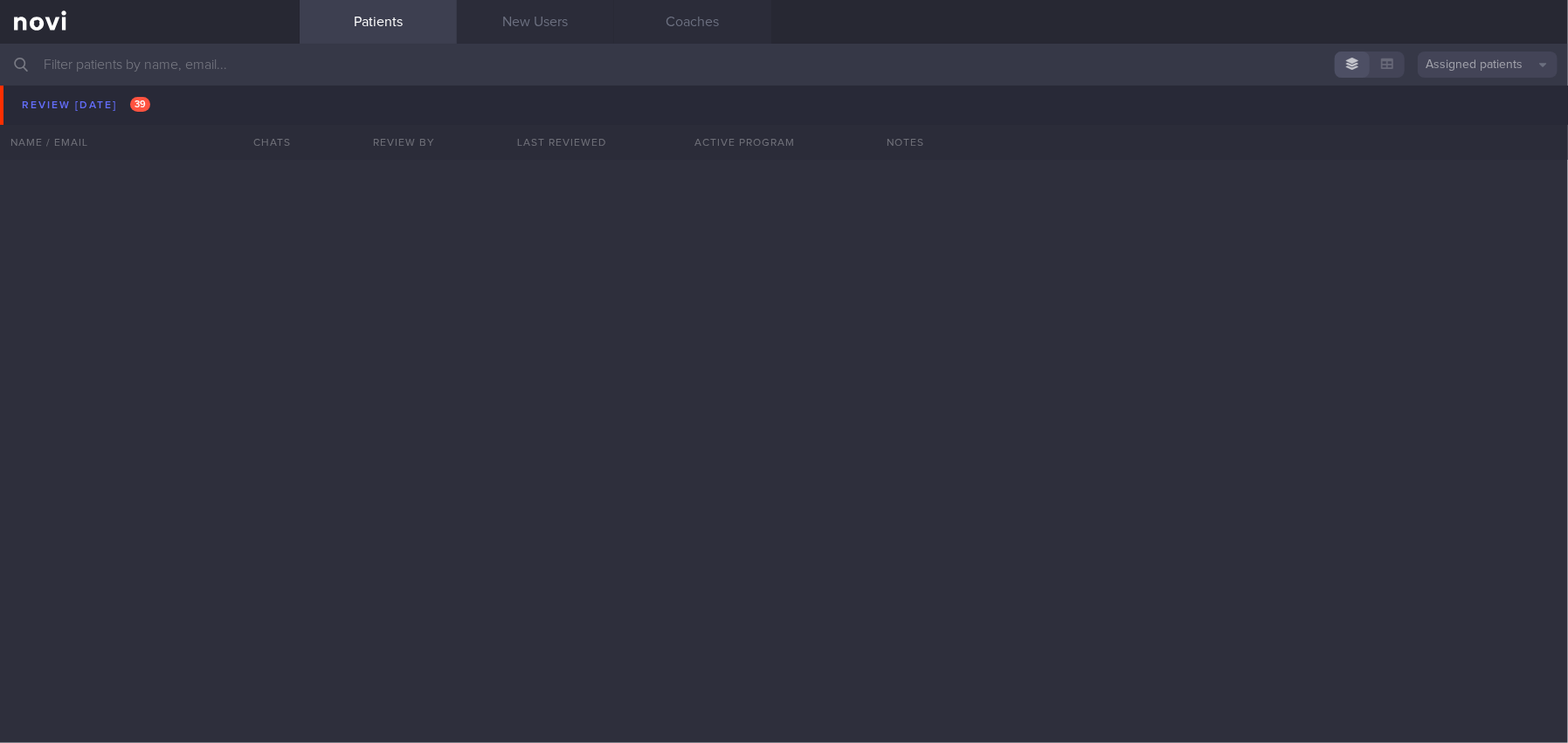
scroll to position [6324, 0]
